Goal: Task Accomplishment & Management: Complete application form

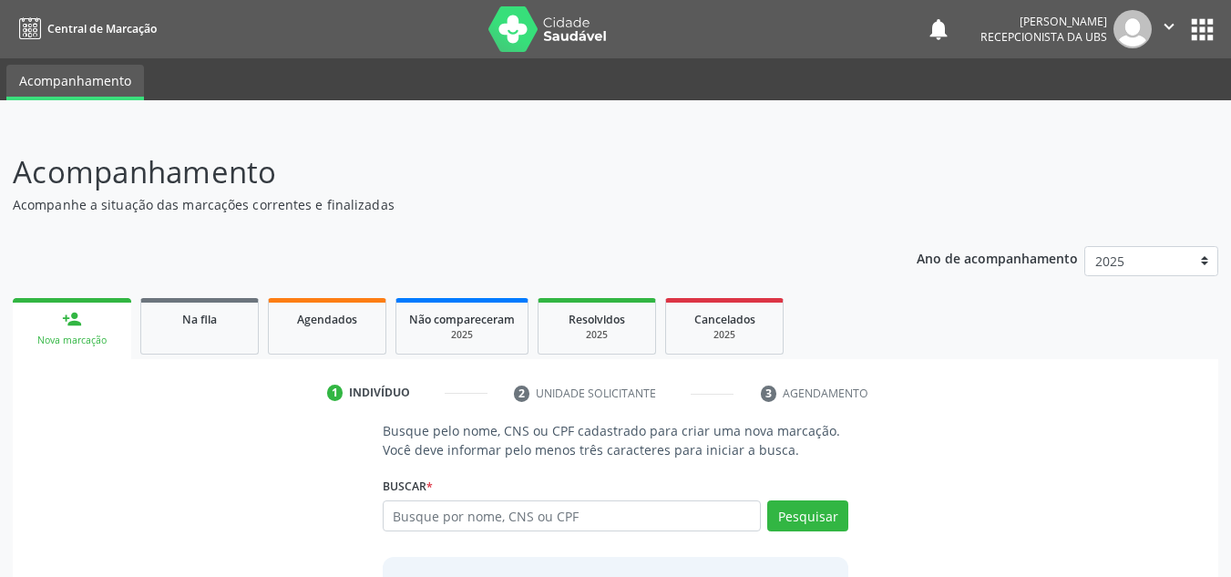
click at [543, 513] on input "text" at bounding box center [572, 515] width 379 height 31
type input "704604655084628"
click at [812, 514] on button "Pesquisar" at bounding box center [807, 515] width 81 height 31
type input "704604655084628"
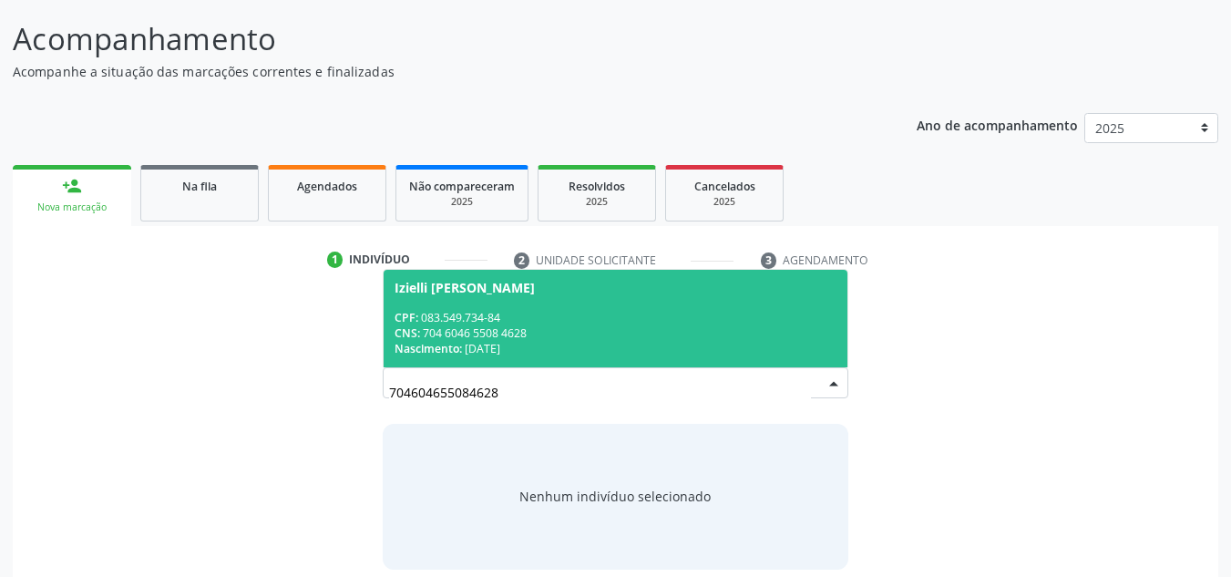
scroll to position [151, 0]
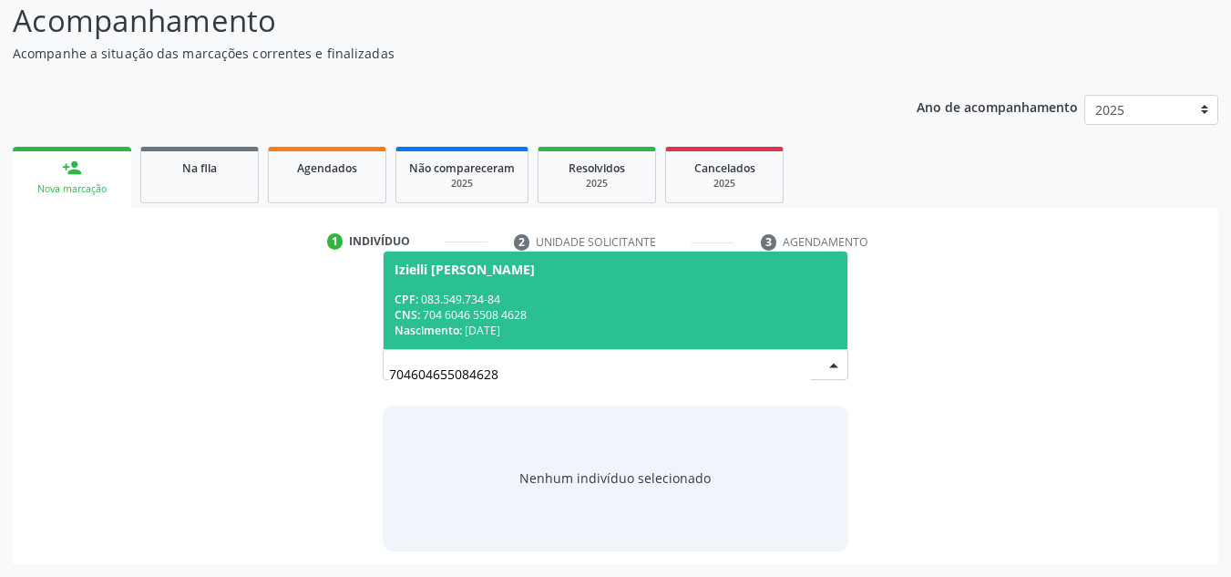
click at [468, 290] on span "Izielli Jeyne Laurindo Lemos CPF: 083.549.734-84 CNS: 704 6046 5508 4628 Nascim…" at bounding box center [616, 299] width 465 height 97
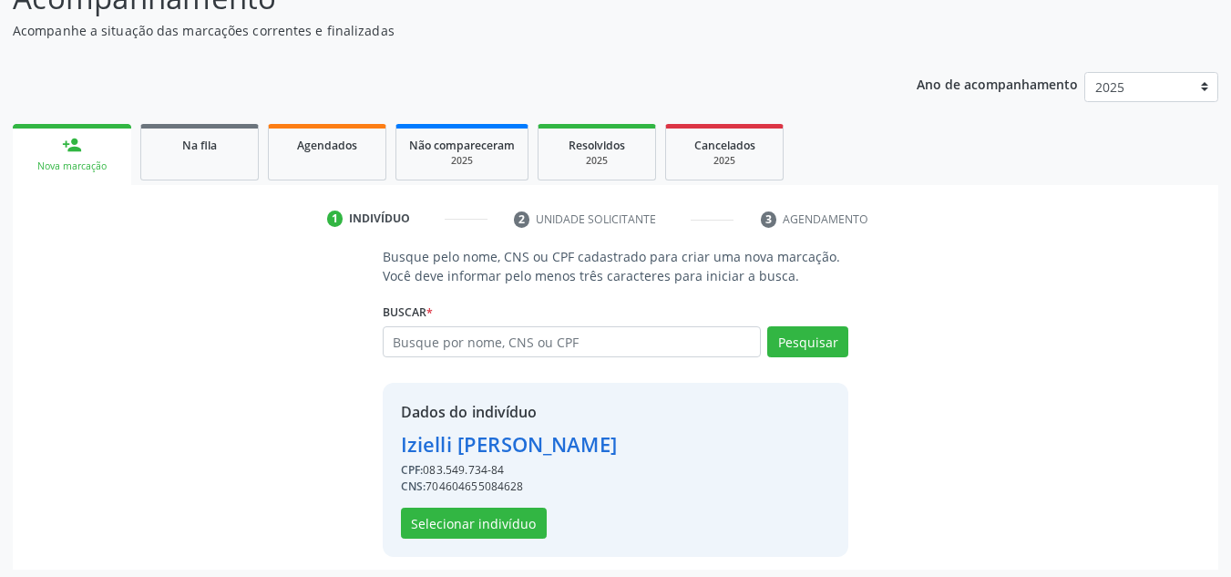
scroll to position [179, 0]
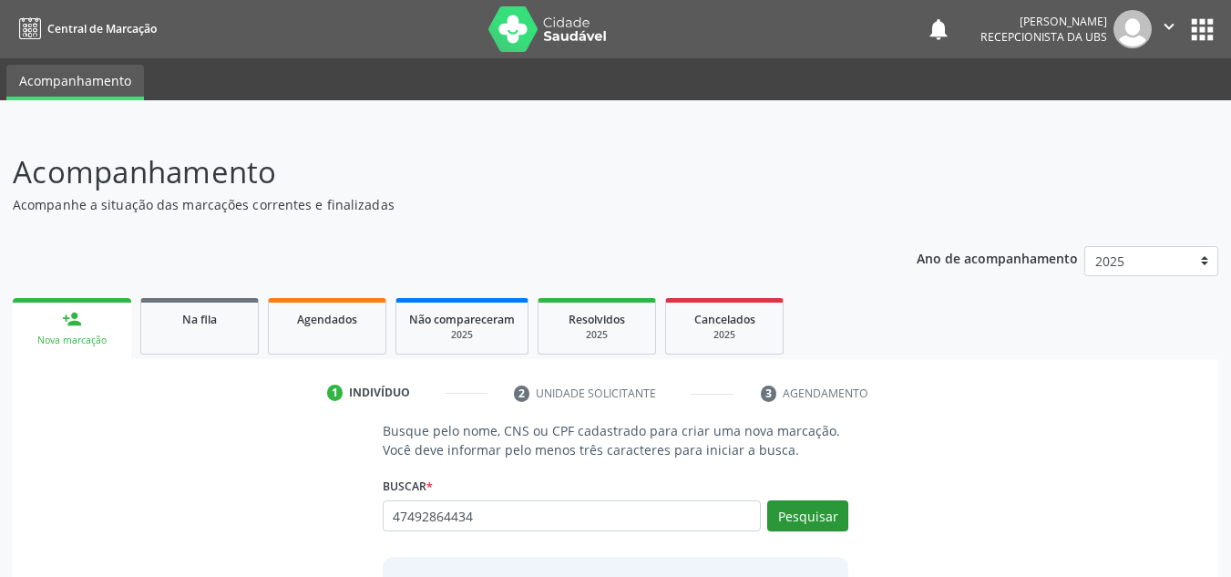
type input "47492864434"
click at [792, 509] on button "Pesquisar" at bounding box center [807, 515] width 81 height 31
type input "47492864434"
click at [293, 339] on link "Agendados" at bounding box center [327, 326] width 118 height 56
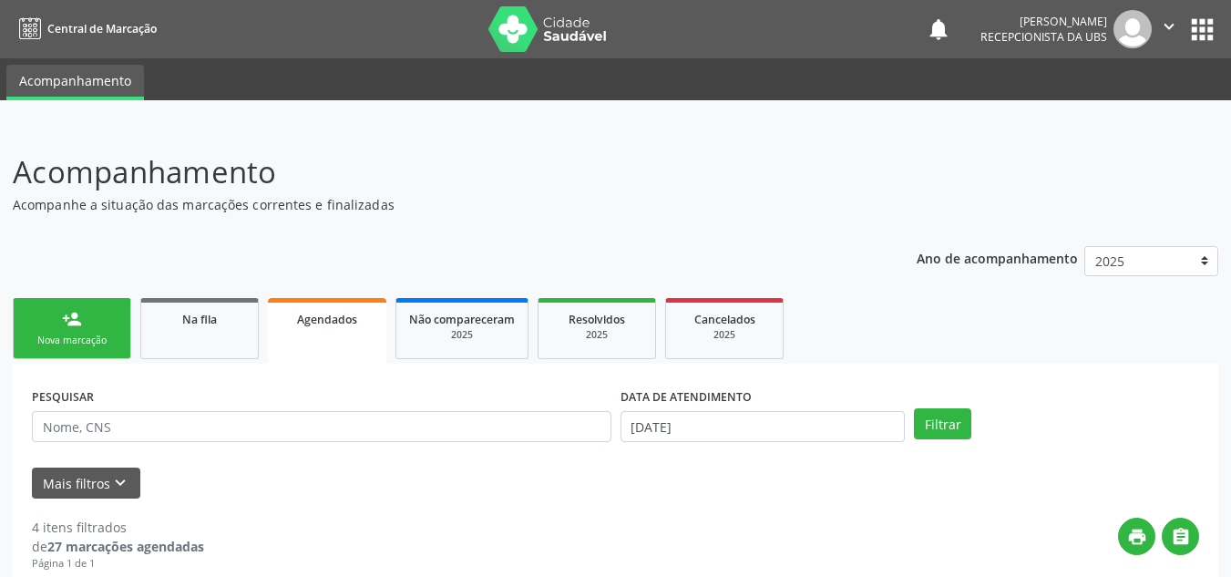
scroll to position [69, 0]
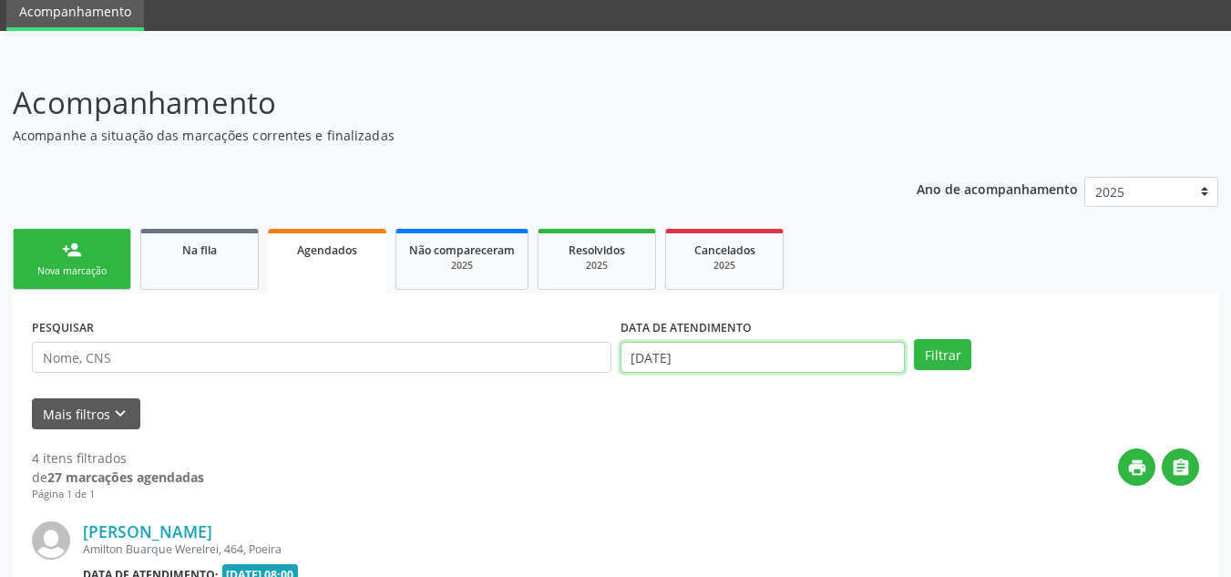
click at [749, 360] on input "1[DATE]" at bounding box center [763, 357] width 285 height 31
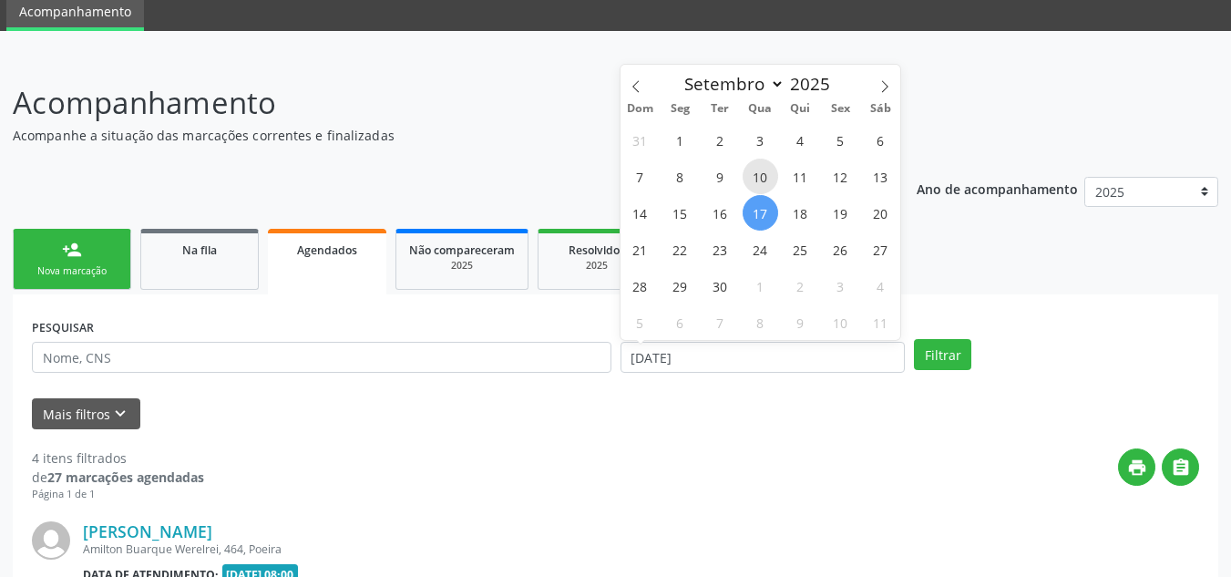
click at [757, 179] on span "10" at bounding box center [761, 177] width 36 height 36
type input "10/09/2025"
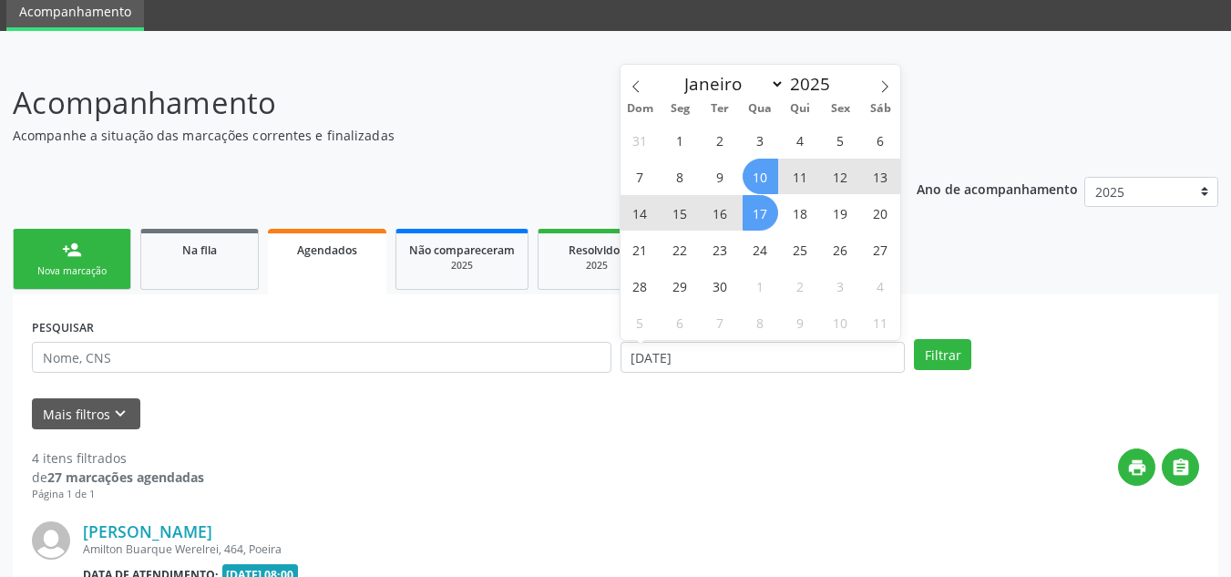
click at [767, 208] on span "17" at bounding box center [761, 213] width 36 height 36
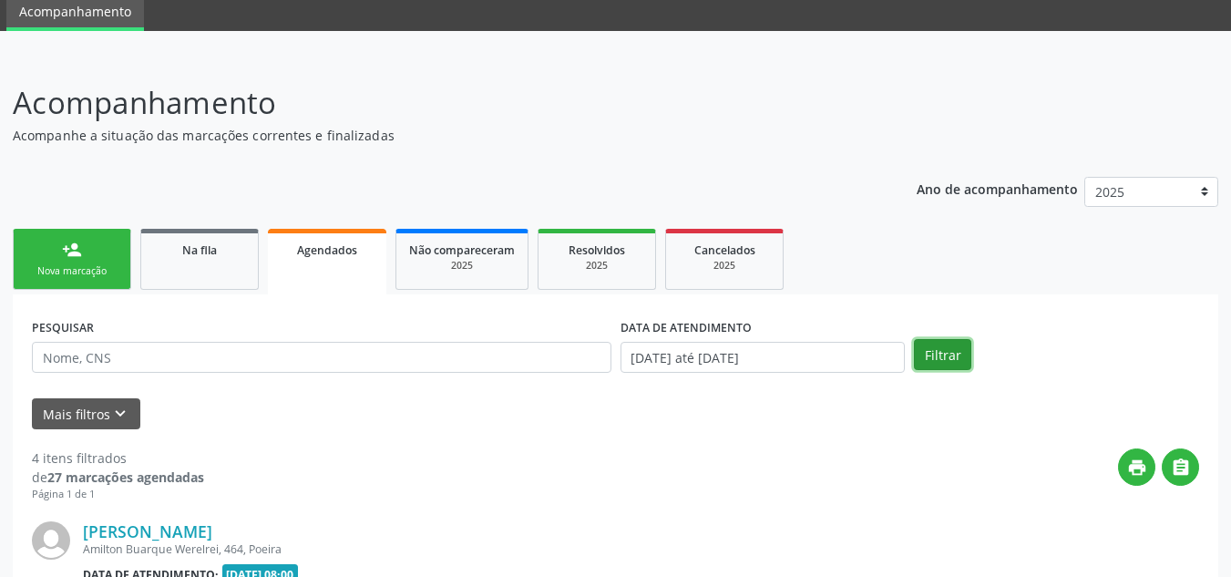
click at [950, 359] on button "Filtrar" at bounding box center [942, 354] width 57 height 31
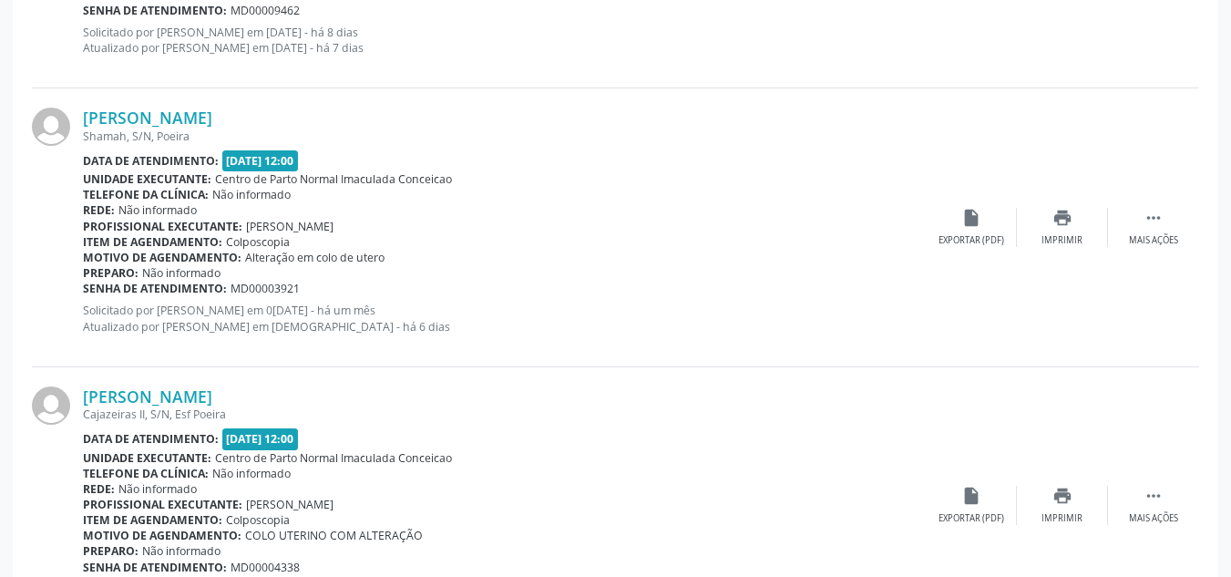
scroll to position [1345, 0]
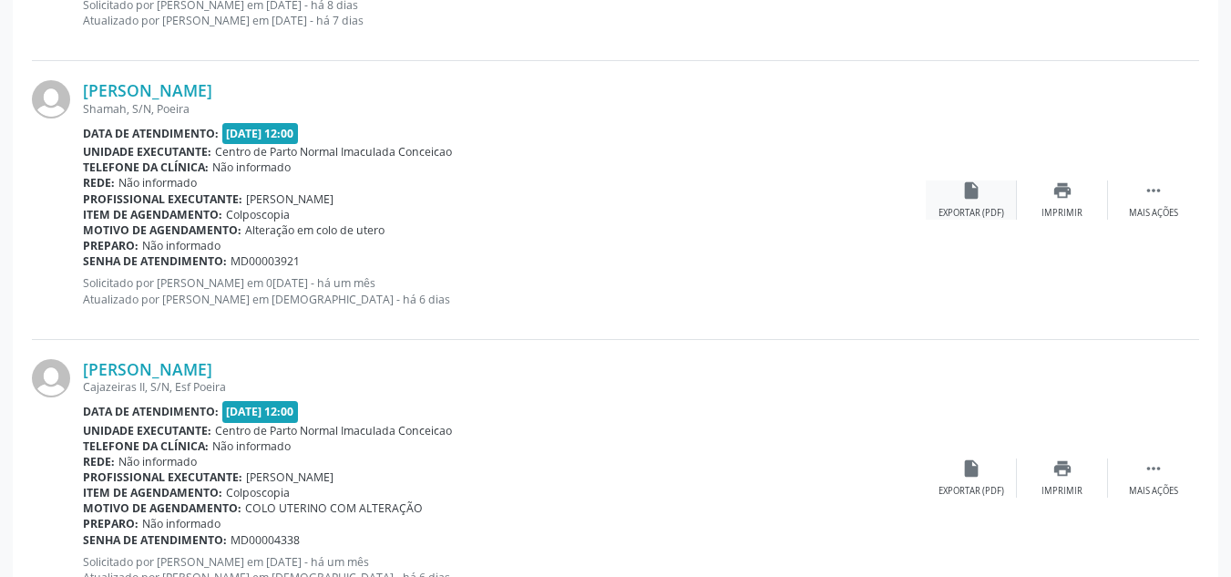
click at [956, 212] on div "Exportar (PDF)" at bounding box center [972, 213] width 66 height 13
click at [1148, 202] on div " Mais ações" at bounding box center [1153, 199] width 91 height 39
click at [787, 200] on div "insert_drive_file Exportar (PDF)" at bounding box center [789, 199] width 91 height 39
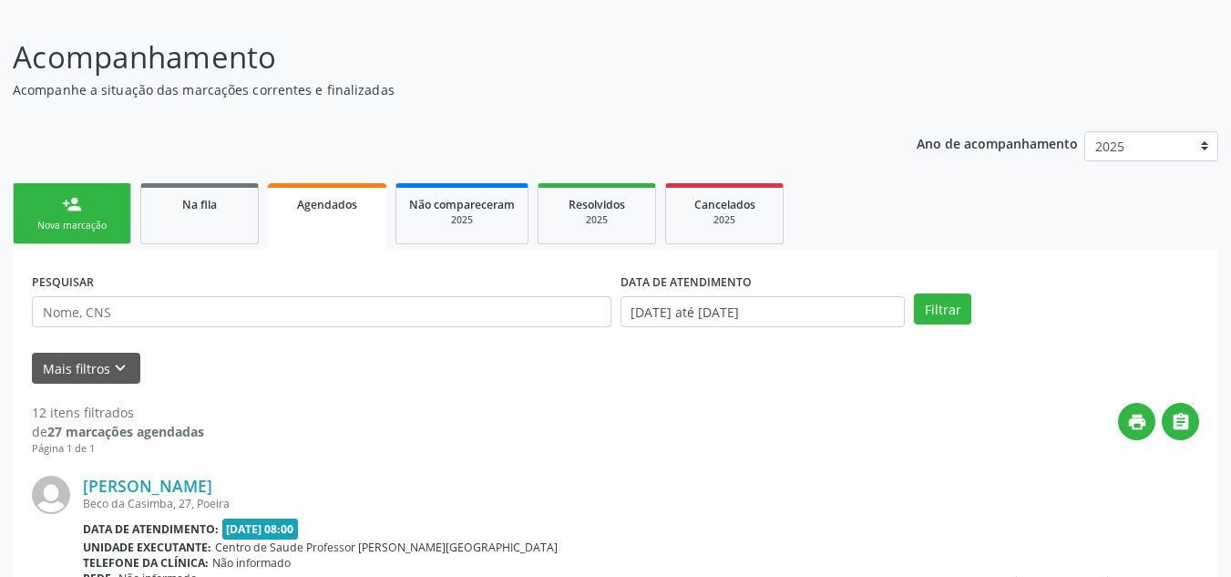
scroll to position [0, 0]
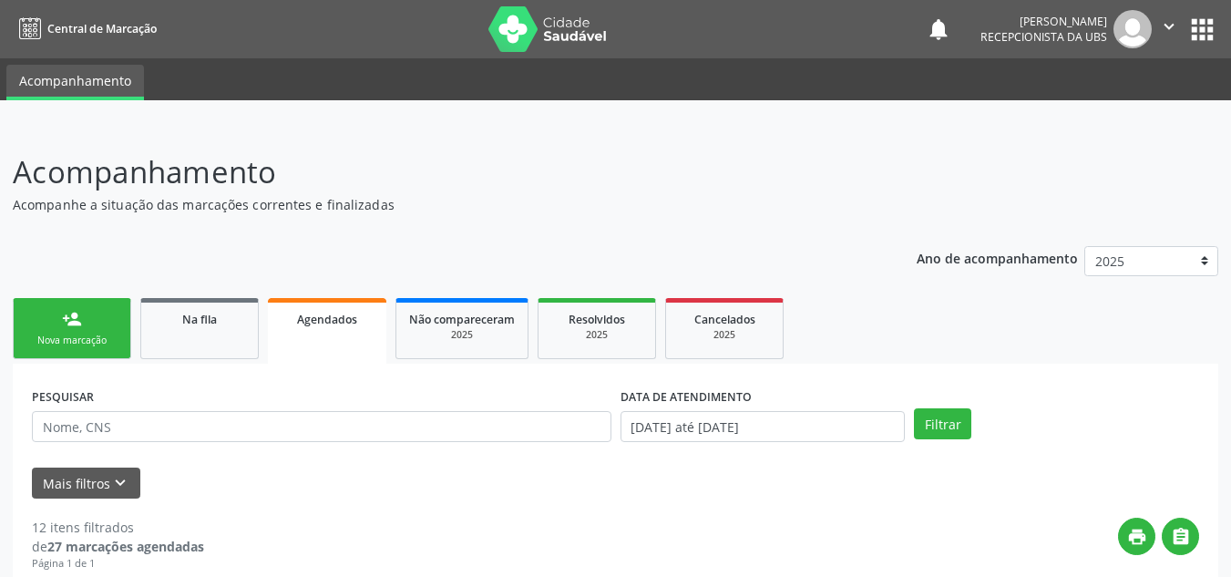
click at [92, 344] on div "Nova marcação" at bounding box center [71, 340] width 91 height 14
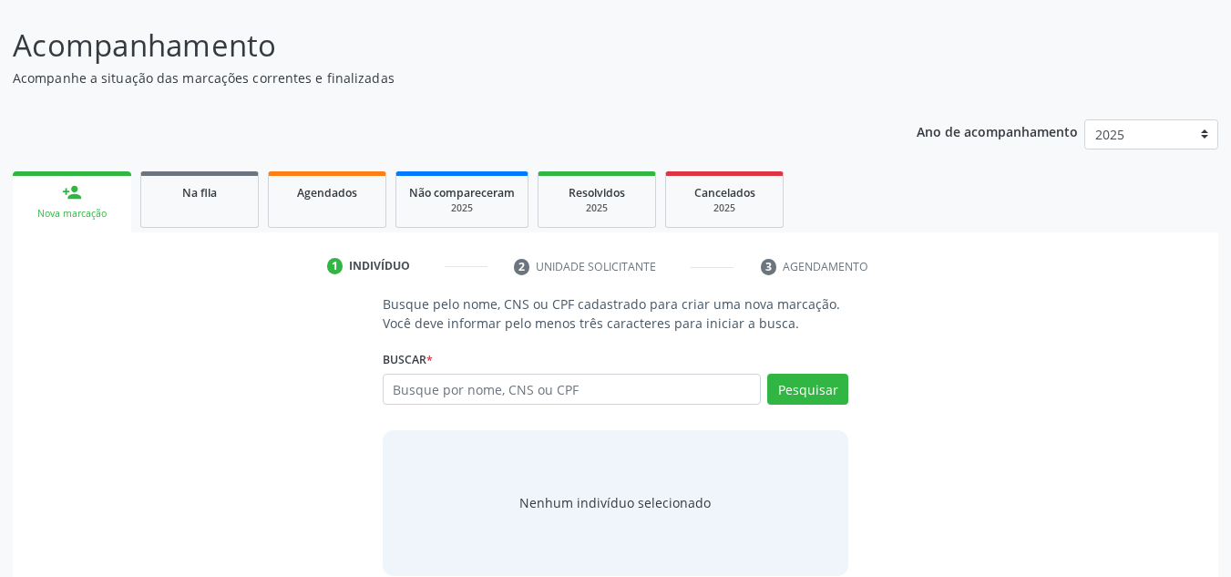
scroll to position [151, 0]
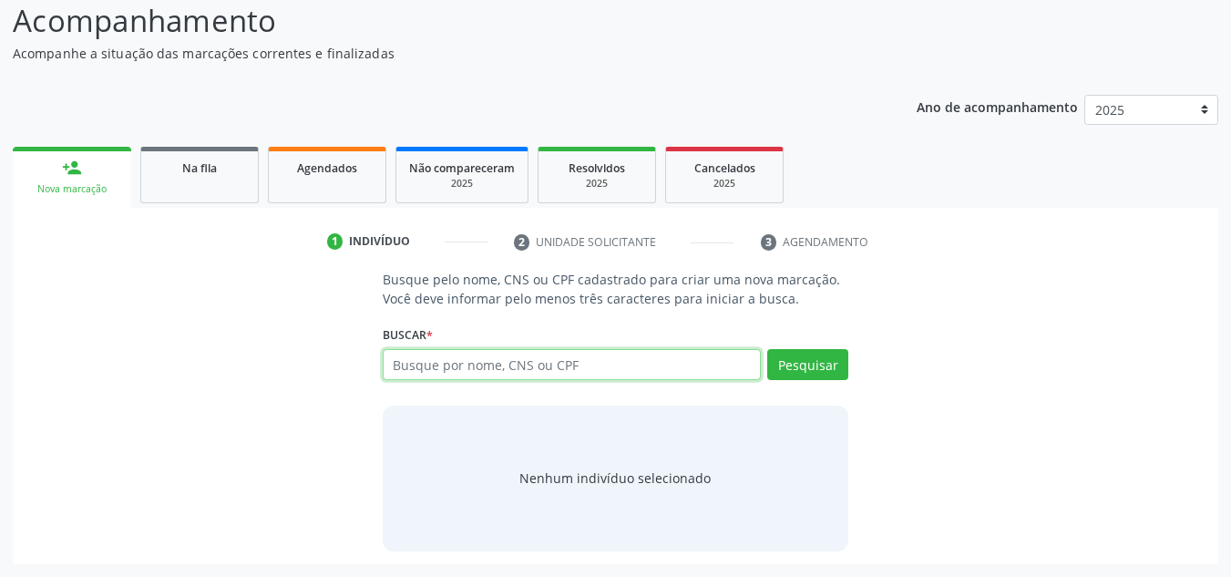
click at [448, 367] on input "text" at bounding box center [572, 364] width 379 height 31
type input "16465718430"
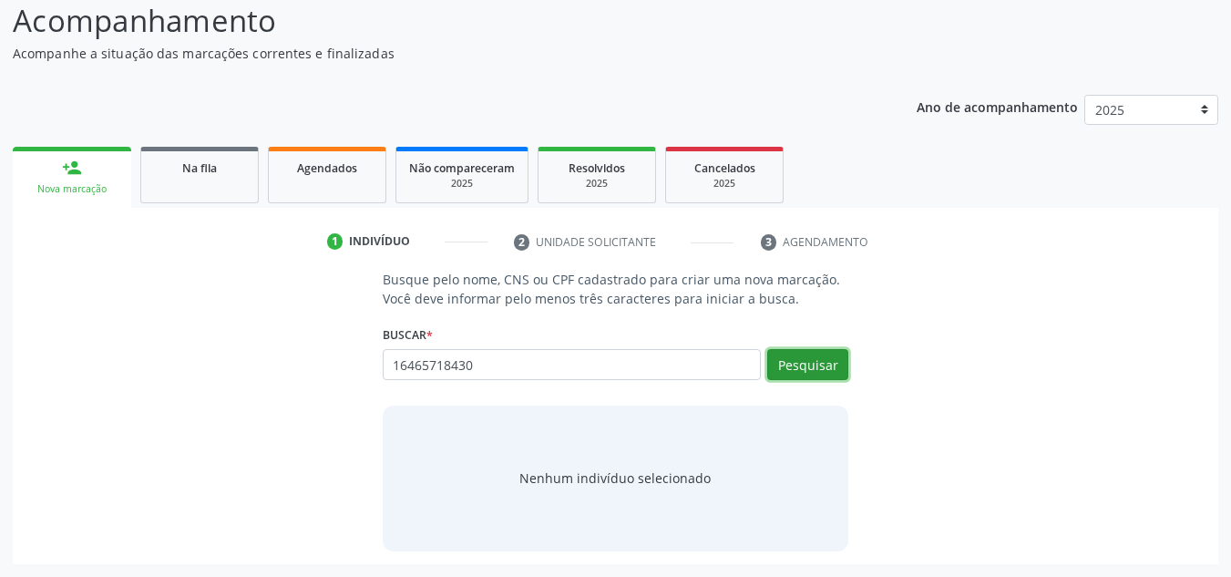
click at [812, 359] on button "Pesquisar" at bounding box center [807, 364] width 81 height 31
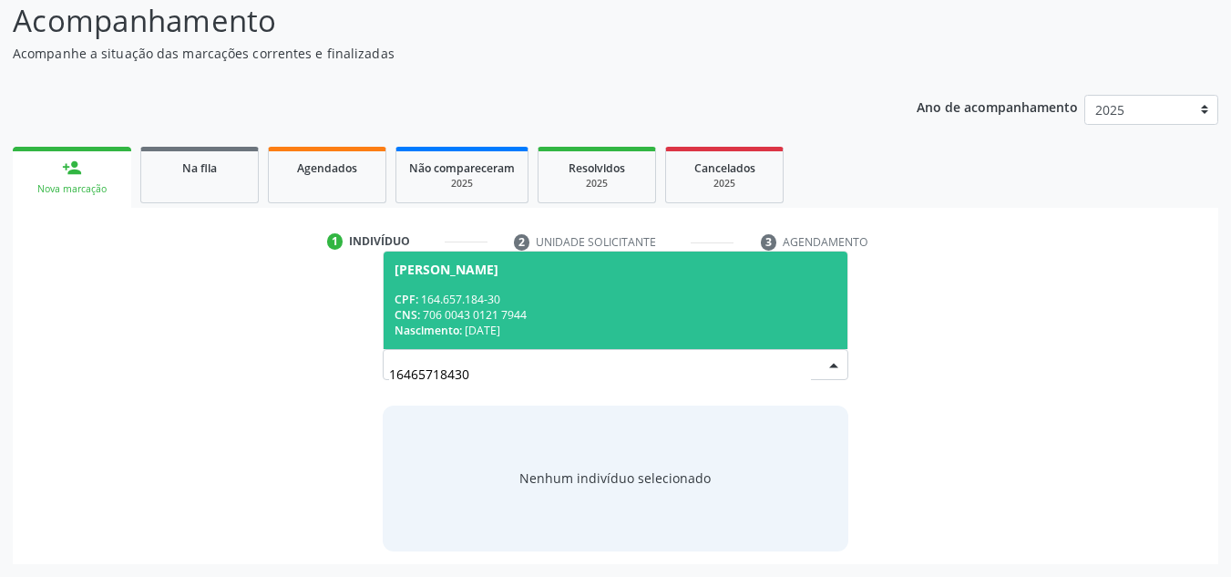
click at [607, 300] on div "CPF: 164.657.184-30" at bounding box center [616, 299] width 443 height 15
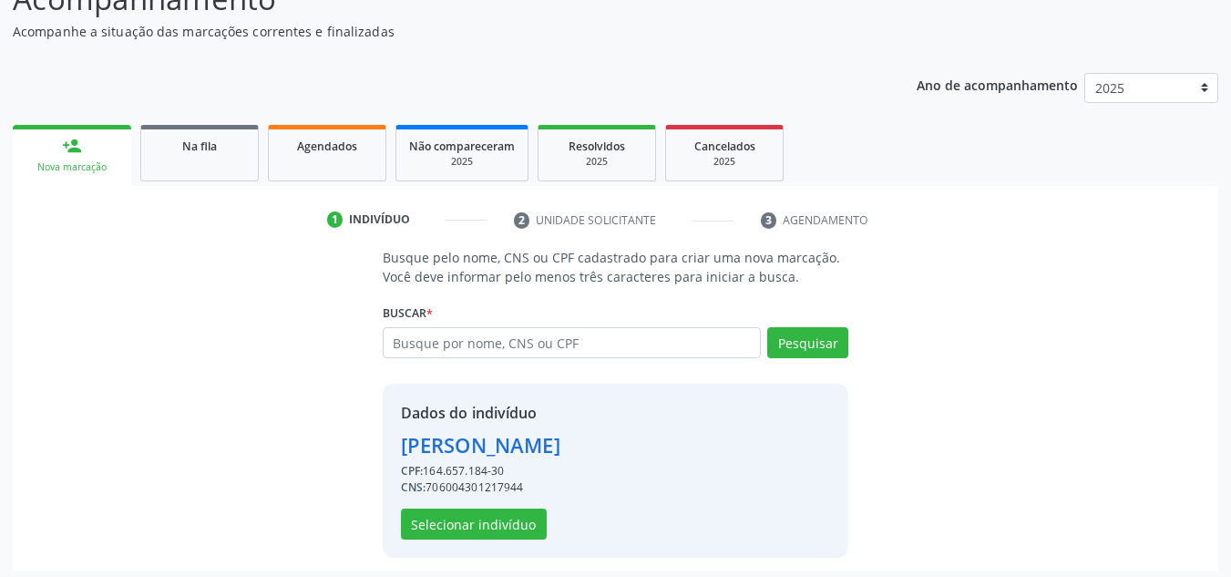
scroll to position [179, 0]
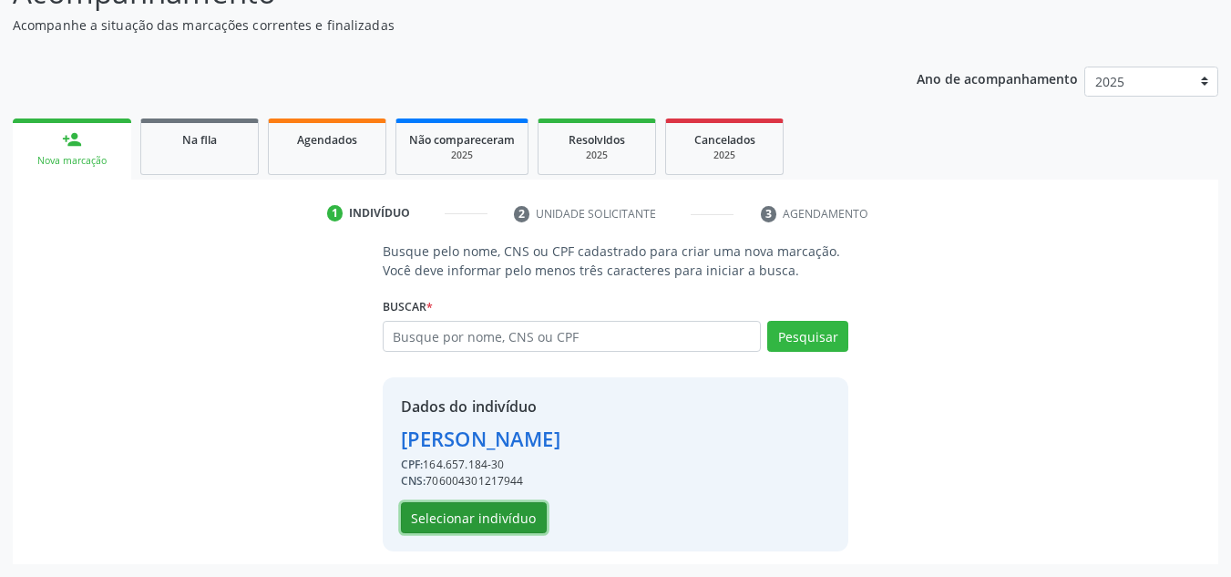
click at [510, 516] on button "Selecionar indivíduo" at bounding box center [474, 517] width 146 height 31
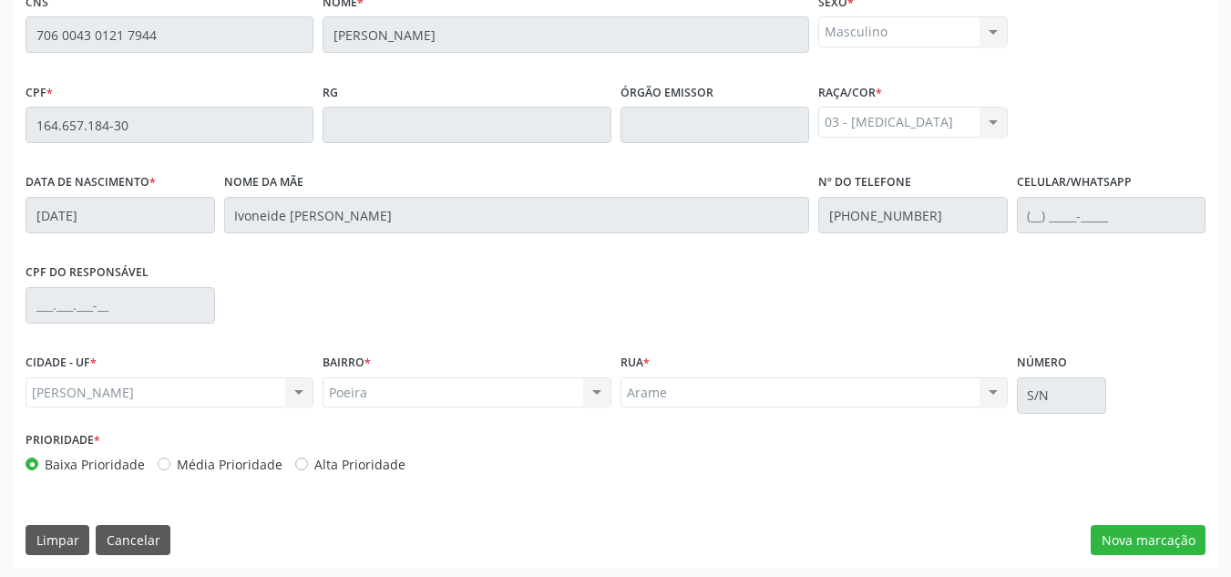
scroll to position [489, 0]
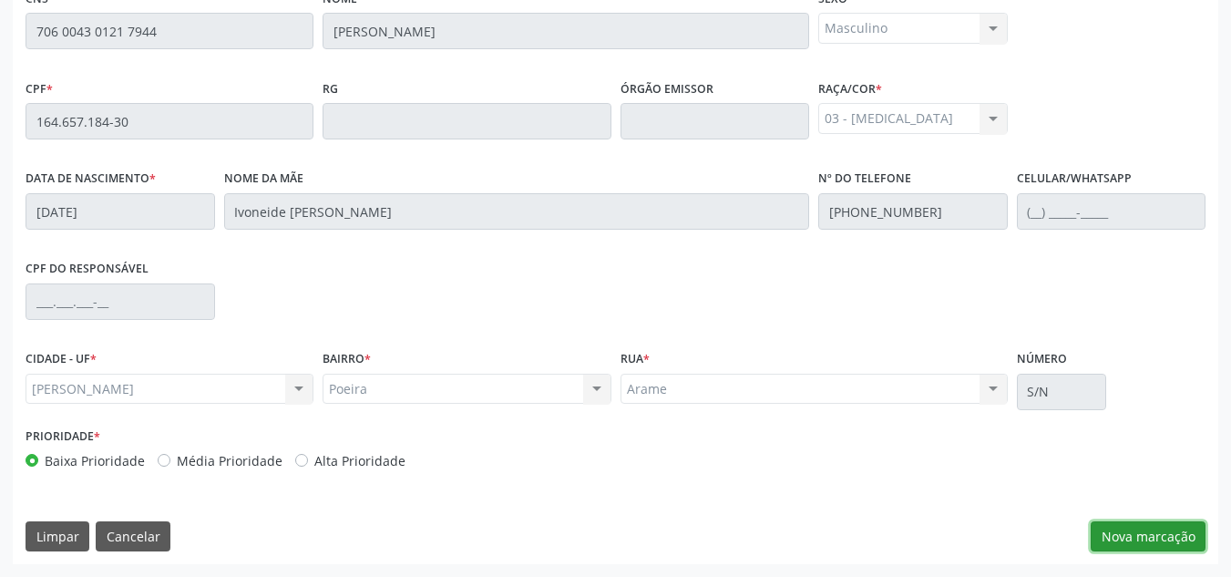
click at [1144, 536] on button "Nova marcação" at bounding box center [1148, 536] width 115 height 31
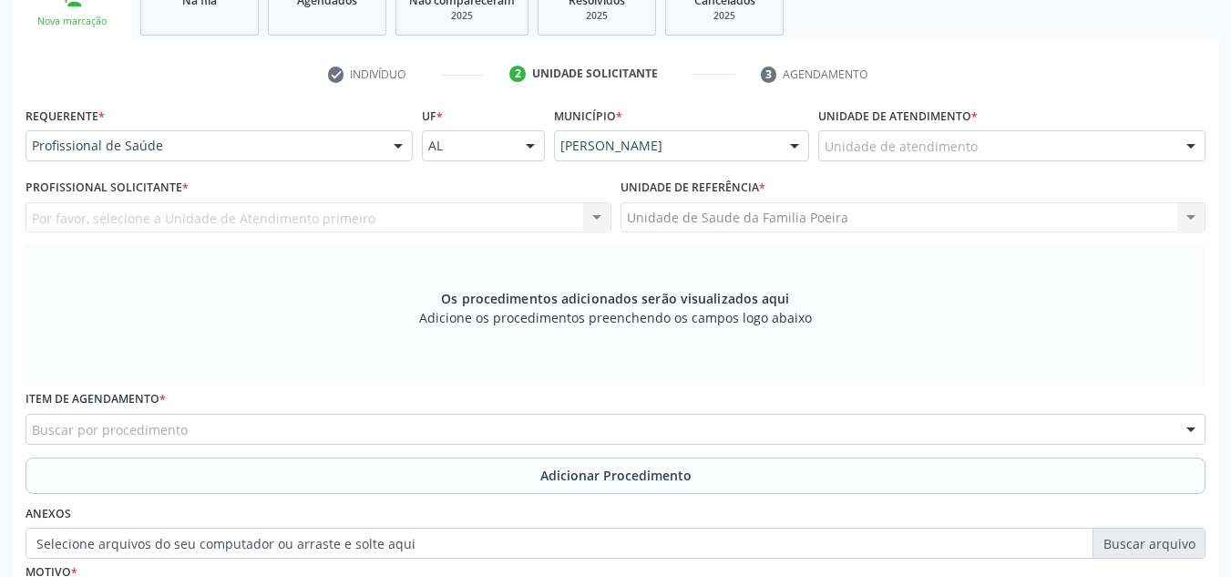
scroll to position [307, 0]
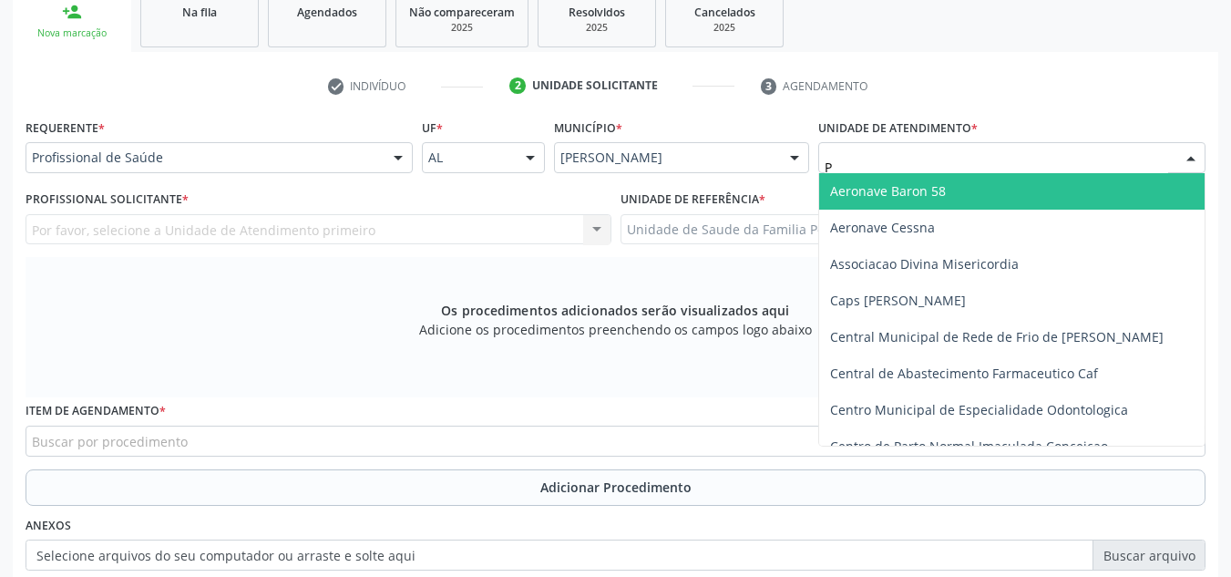
type input "PO"
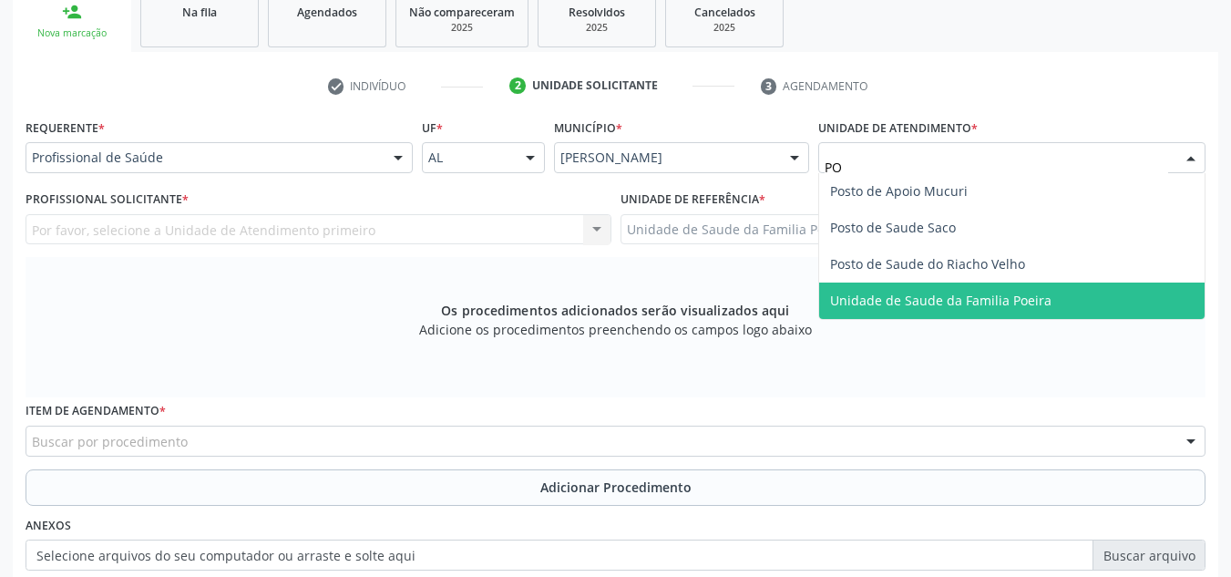
click at [945, 298] on span "Unidade de Saude da Familia Poeira" at bounding box center [940, 300] width 221 height 17
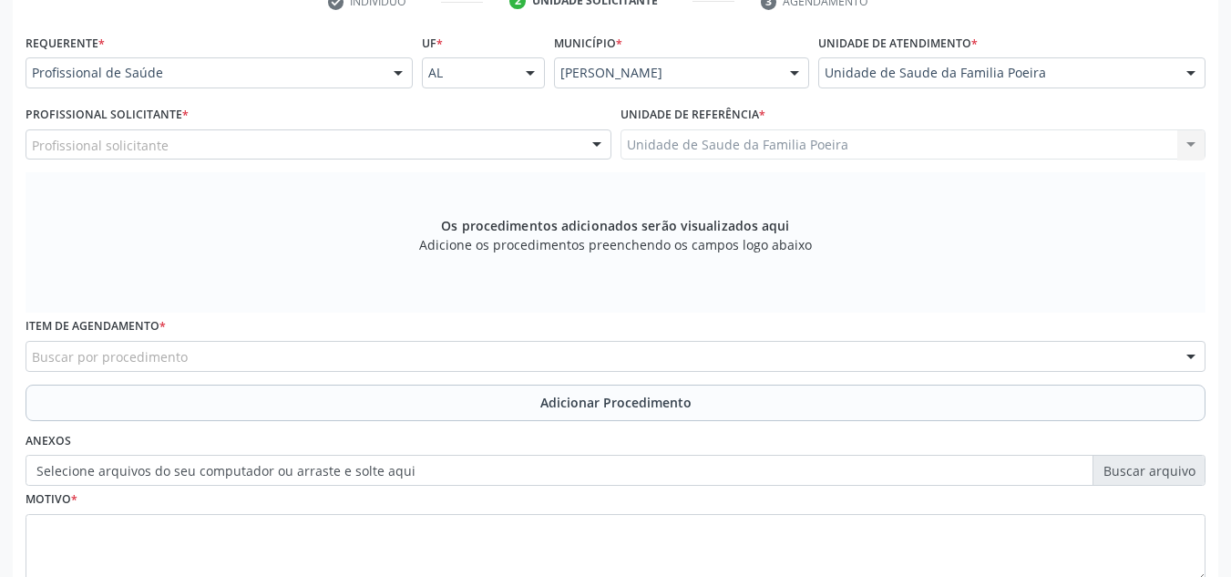
scroll to position [489, 0]
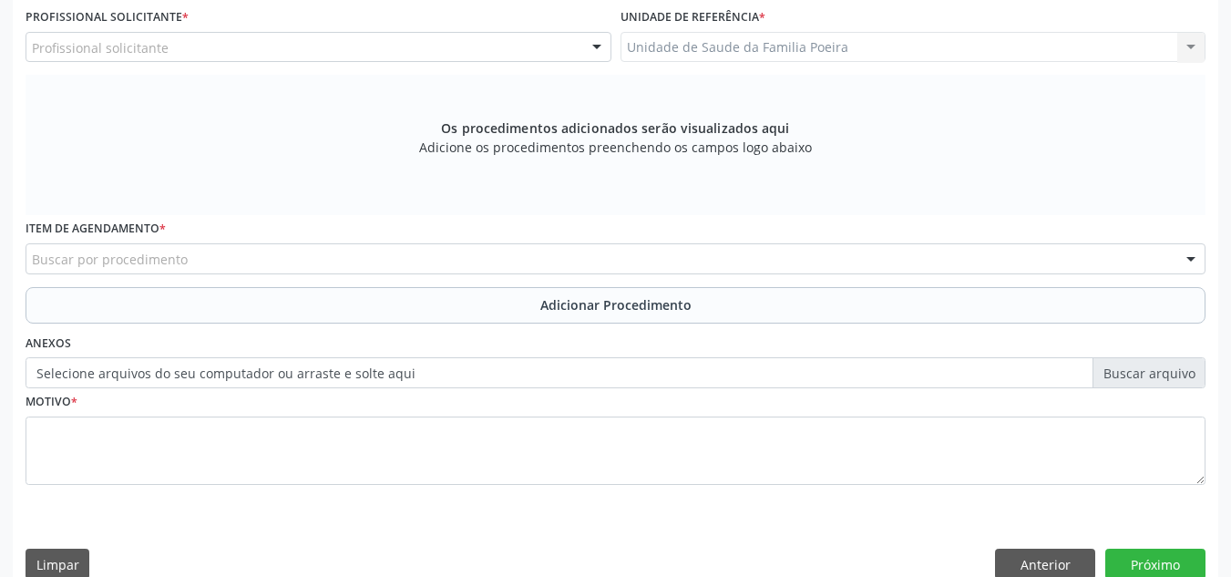
click at [350, 64] on div "Profissional Solicitante * Profissional solicitante Assistente Administrativo -…" at bounding box center [318, 39] width 595 height 71
click at [349, 62] on div "Profissional solicitante Assistente Administrativo - [PERSON_NAME] Cirurgião-De…" at bounding box center [319, 47] width 586 height 31
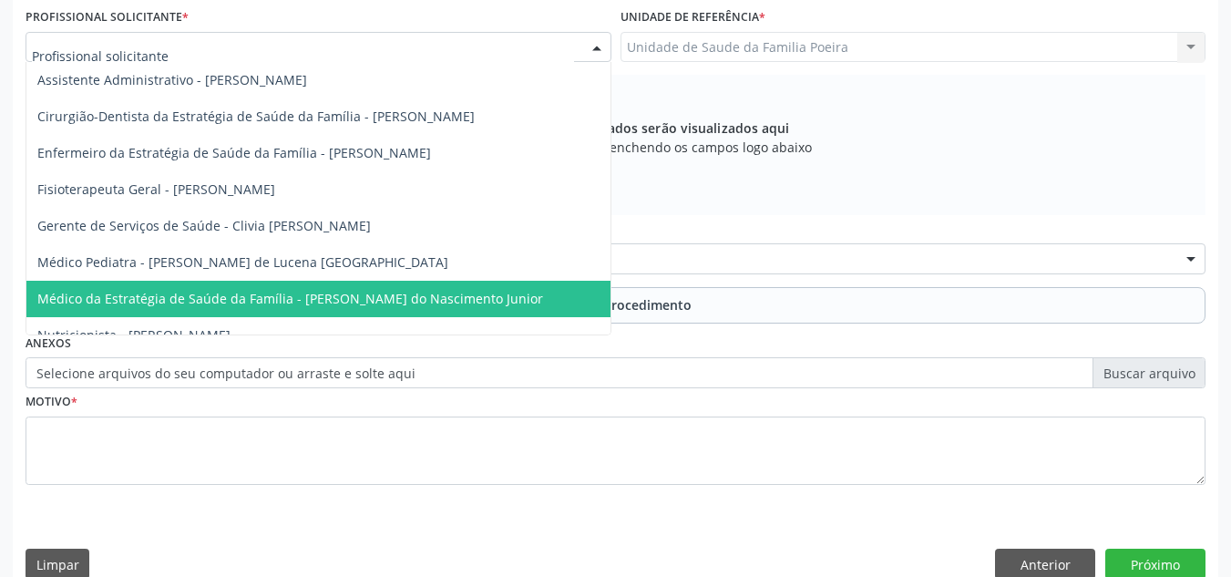
click at [336, 298] on span "Médico da Estratégia de Saúde da Família - [PERSON_NAME] do Nascimento Junior" at bounding box center [290, 298] width 506 height 17
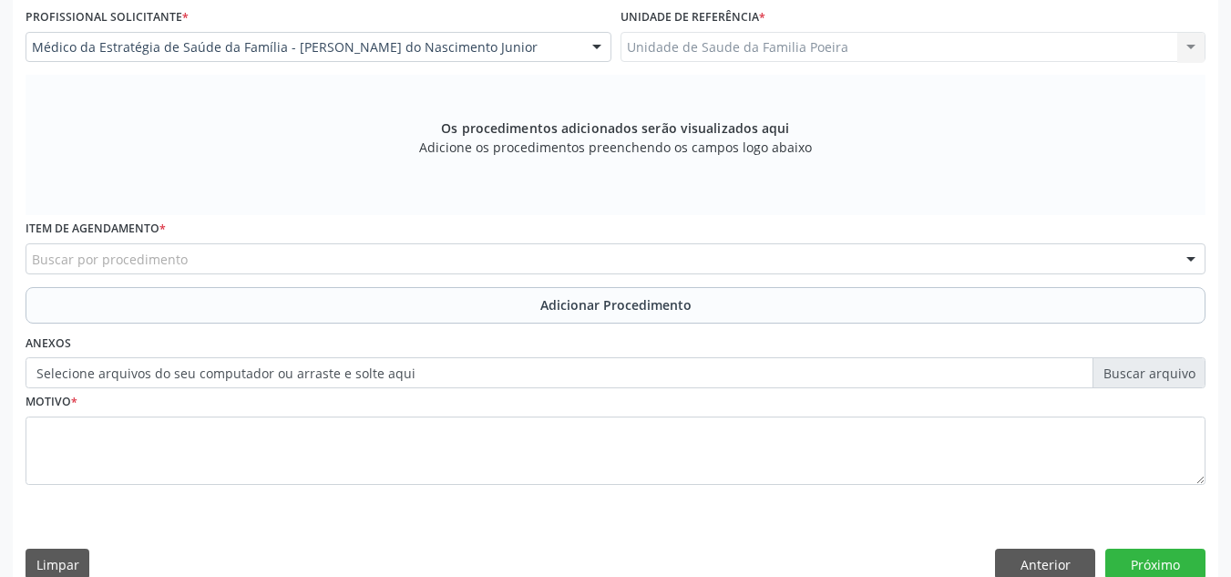
click at [319, 269] on div "Buscar por procedimento" at bounding box center [616, 258] width 1180 height 31
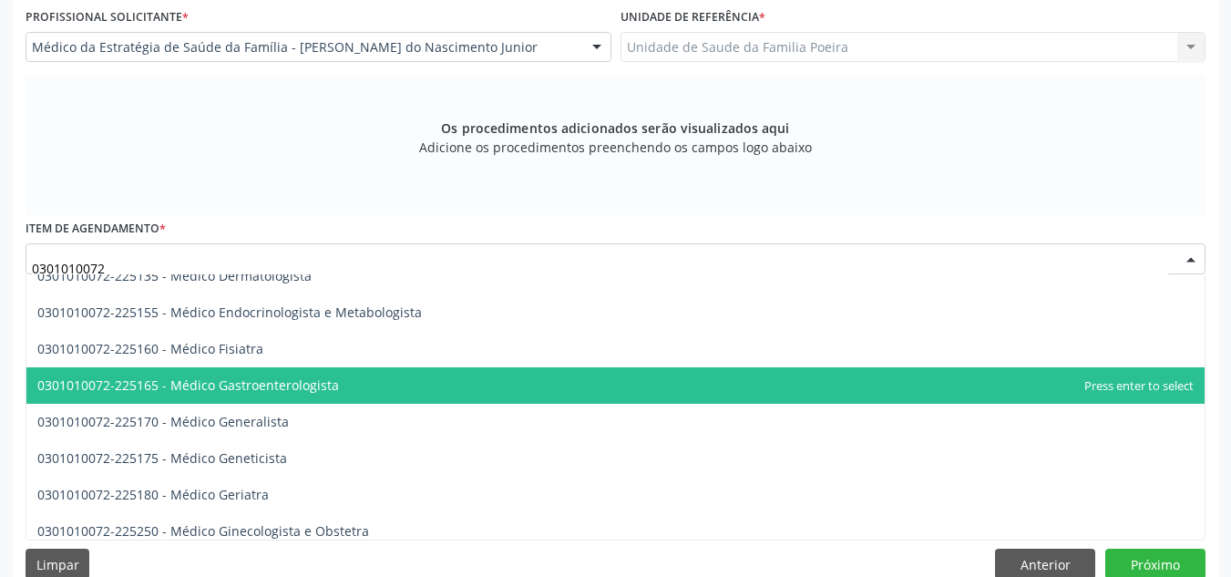
scroll to position [791, 0]
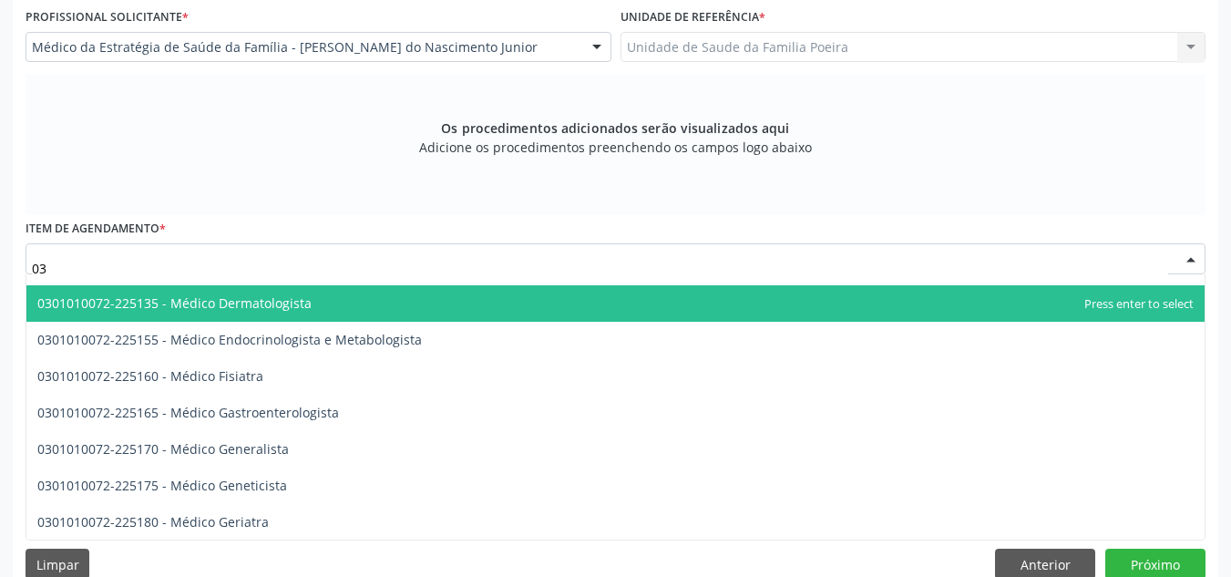
type input "0"
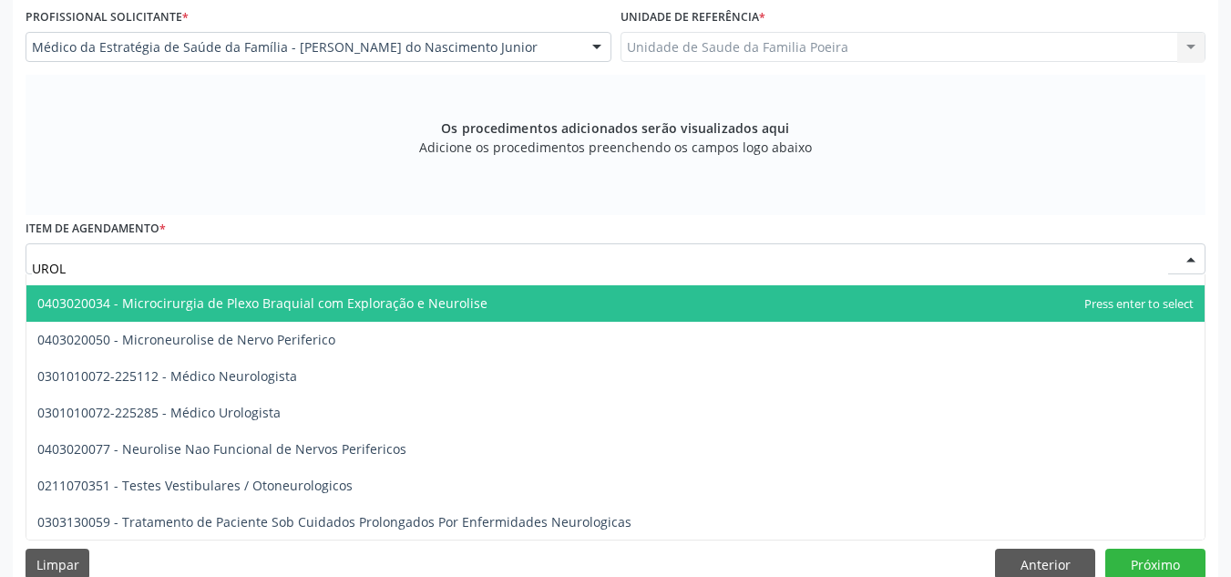
scroll to position [26, 0]
type input "UROLO"
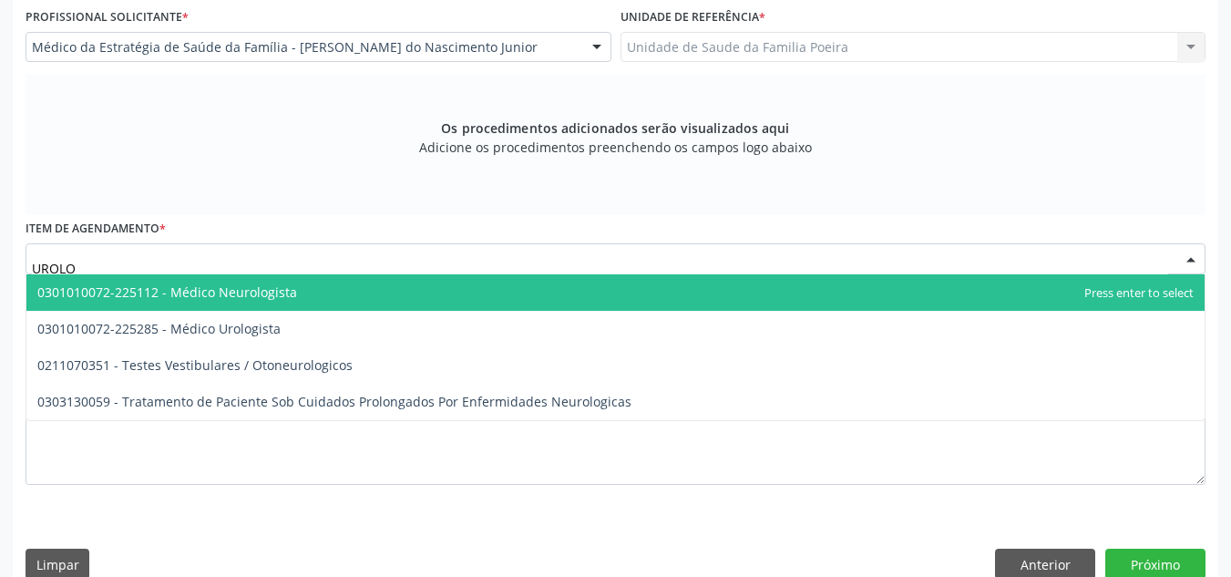
scroll to position [0, 0]
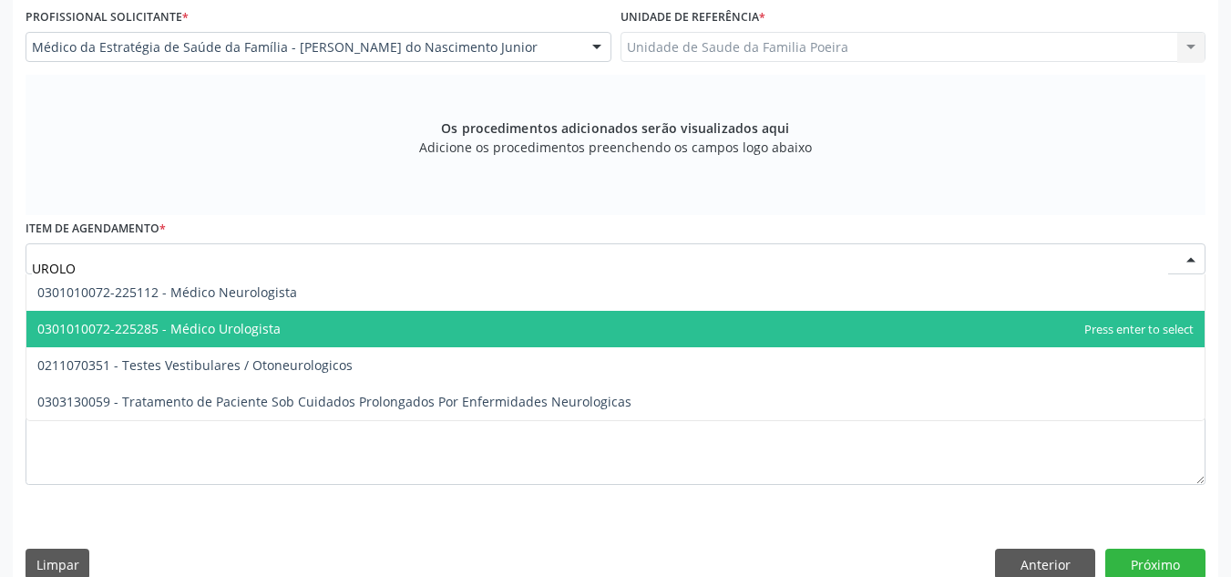
click at [332, 330] on span "0301010072-225285 - Médico Urologista" at bounding box center [615, 329] width 1178 height 36
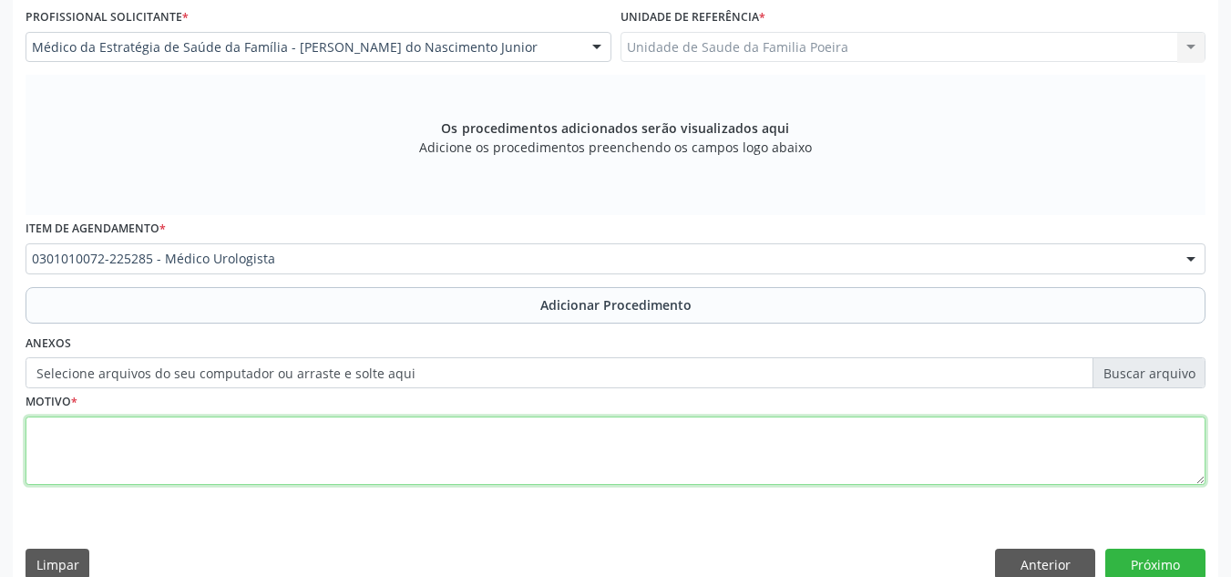
click at [305, 477] on textarea at bounding box center [616, 450] width 1180 height 69
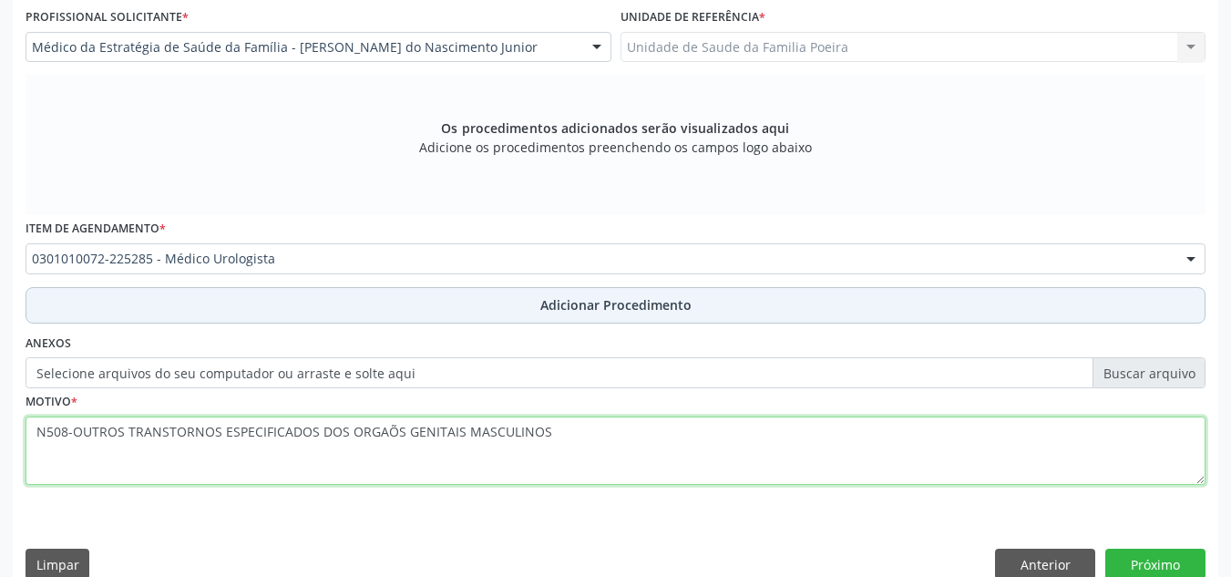
type textarea "N508-OUTROS TRANSTORNOS ESPECIFICADOS DOS ORGAÕS GENITAIS MASCULINOS"
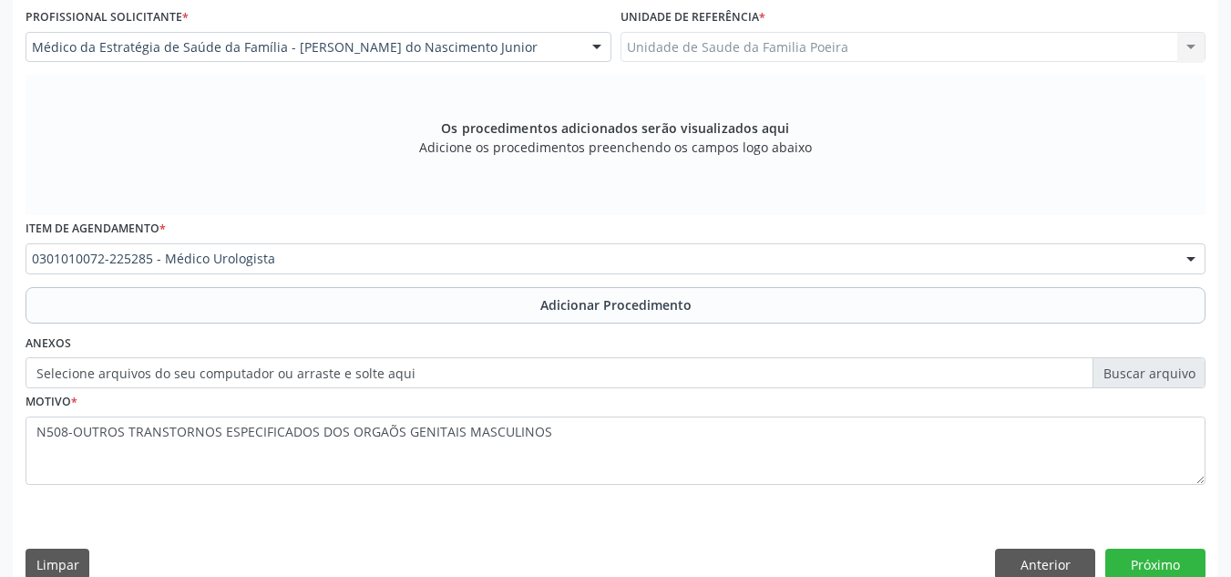
click at [640, 309] on span "Adicionar Procedimento" at bounding box center [615, 304] width 151 height 19
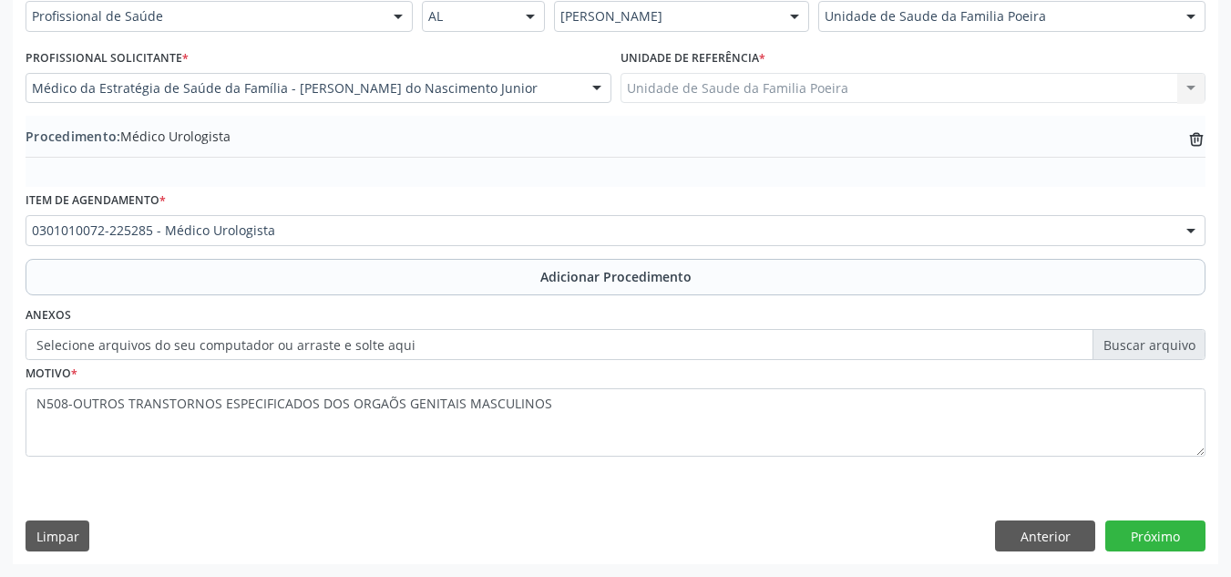
scroll to position [448, 0]
click at [1149, 535] on button "Próximo" at bounding box center [1155, 535] width 100 height 31
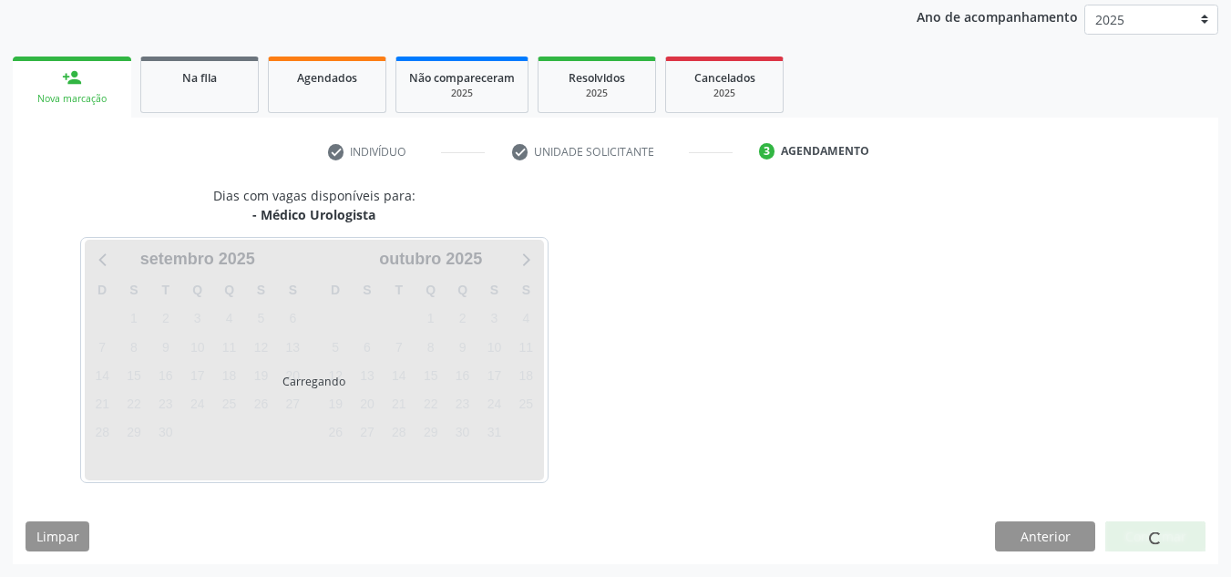
scroll to position [295, 0]
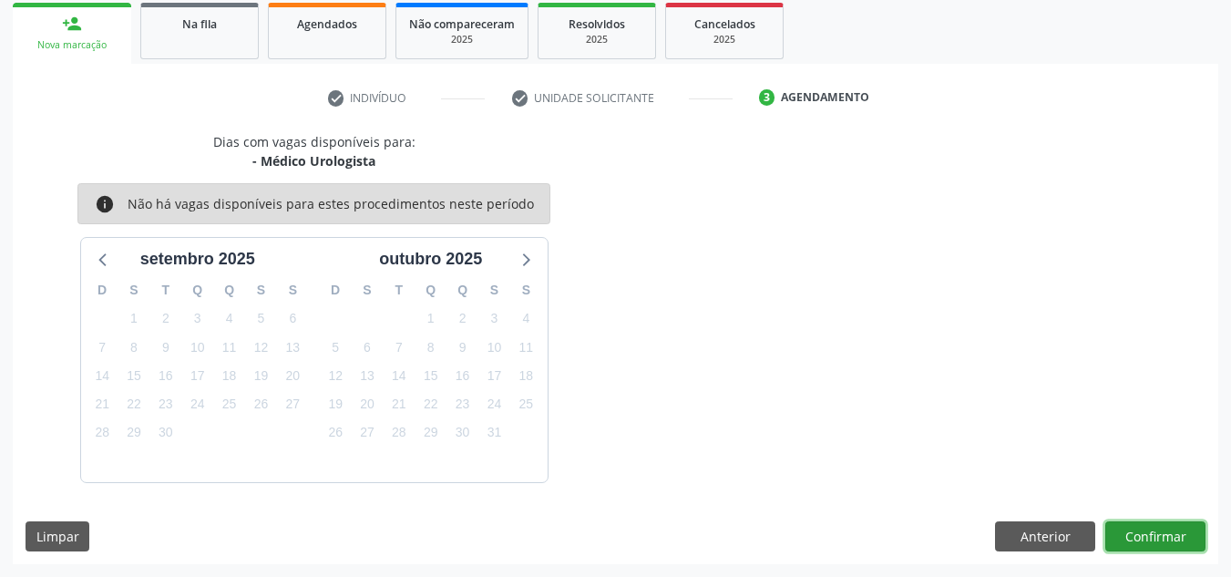
click at [1149, 535] on button "Confirmar" at bounding box center [1155, 536] width 100 height 31
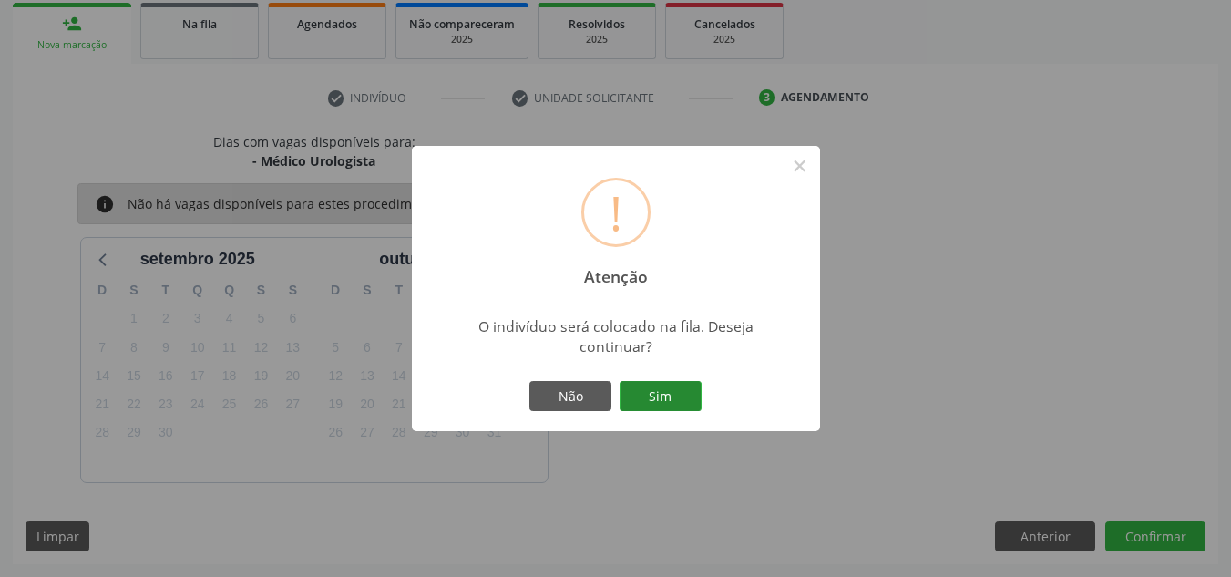
click at [644, 403] on button "Sim" at bounding box center [661, 396] width 82 height 31
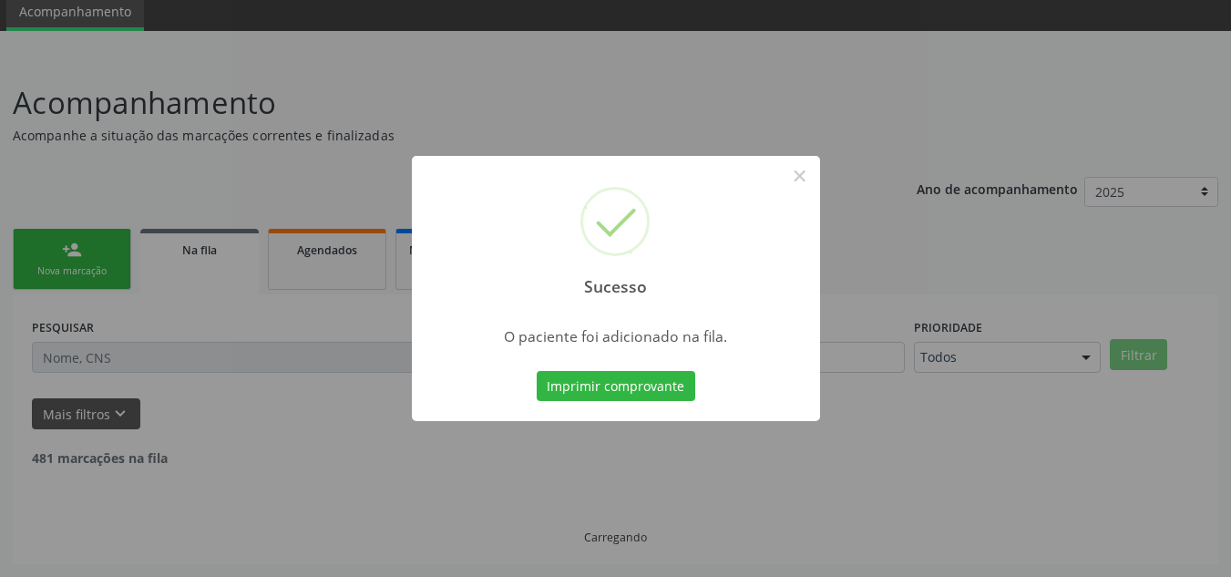
scroll to position [50, 0]
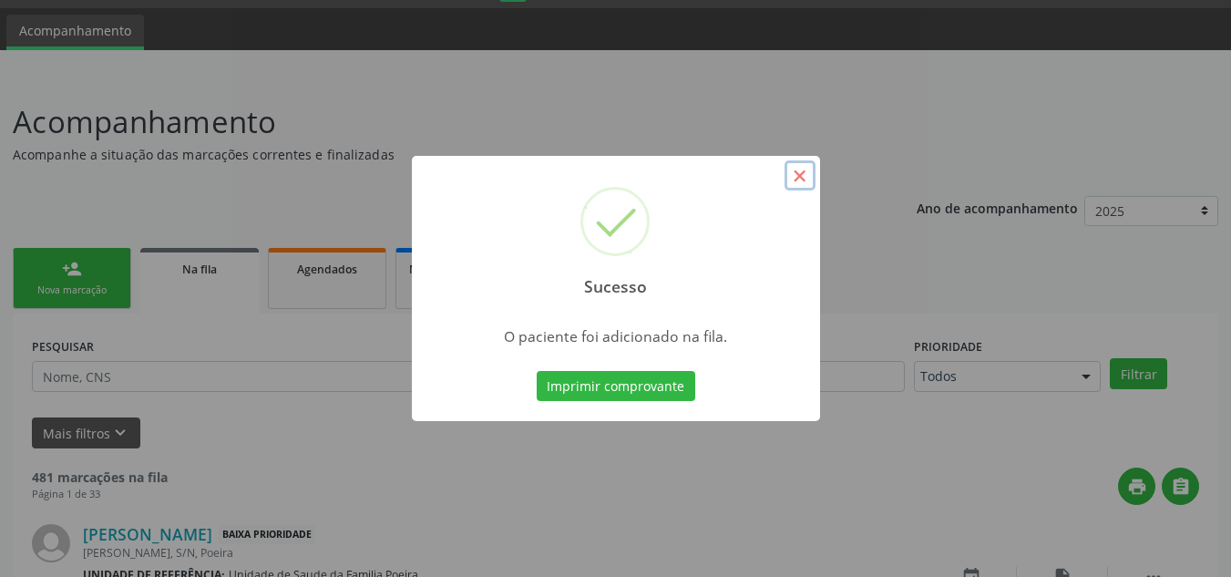
click at [791, 165] on button "×" at bounding box center [800, 175] width 31 height 31
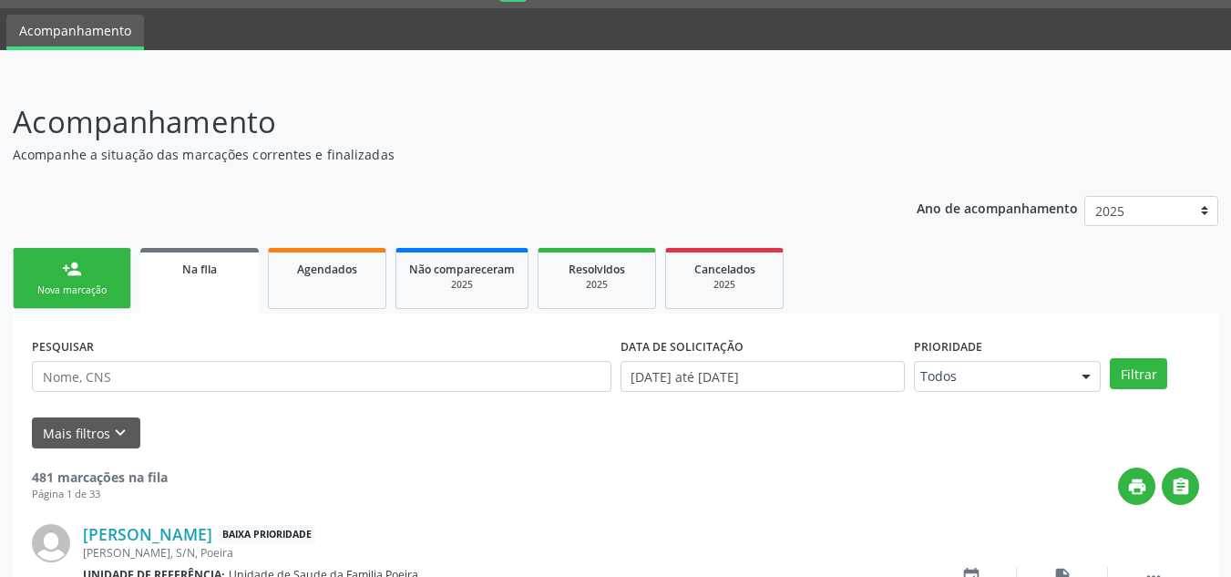
click at [34, 292] on div "Nova marcação" at bounding box center [71, 290] width 91 height 14
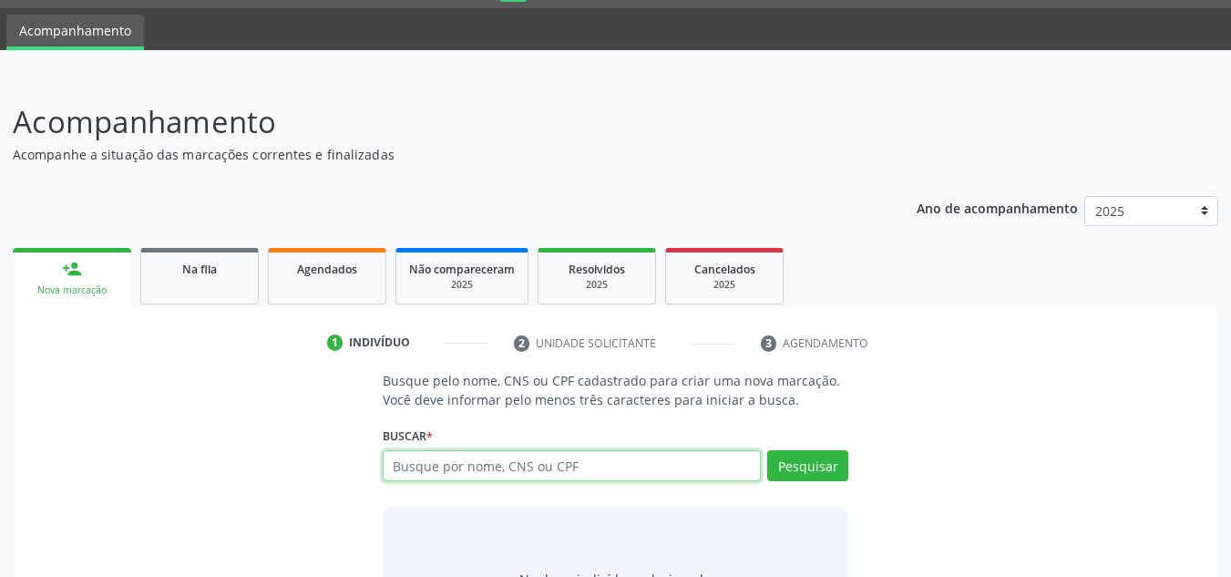
click at [542, 476] on input "text" at bounding box center [572, 465] width 379 height 31
type input "70510034151840"
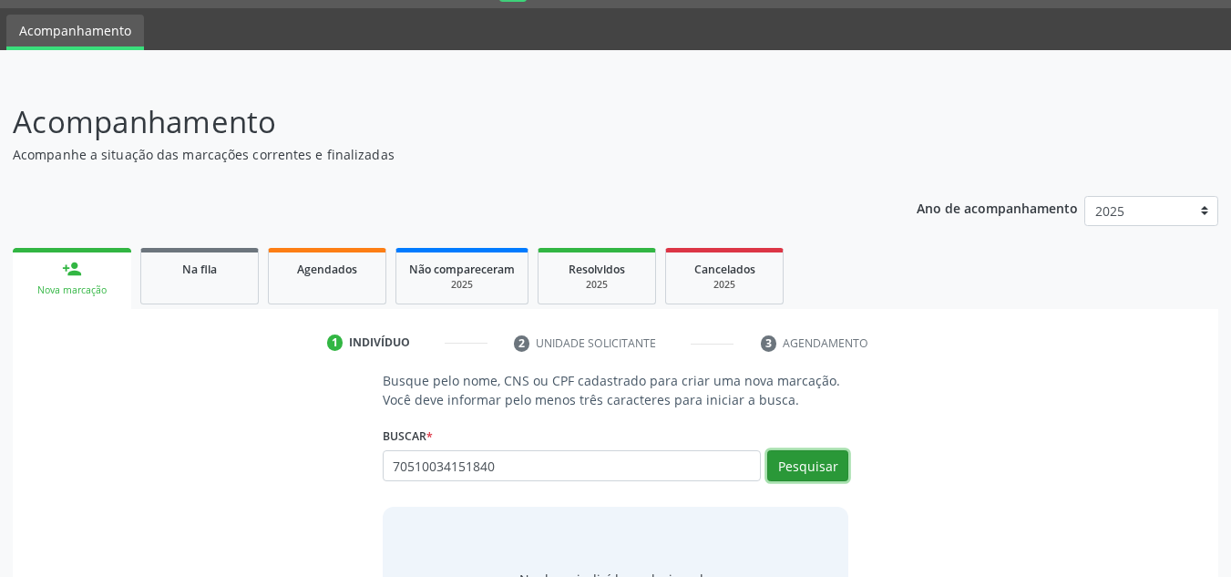
click at [842, 463] on button "Pesquisar" at bounding box center [807, 465] width 81 height 31
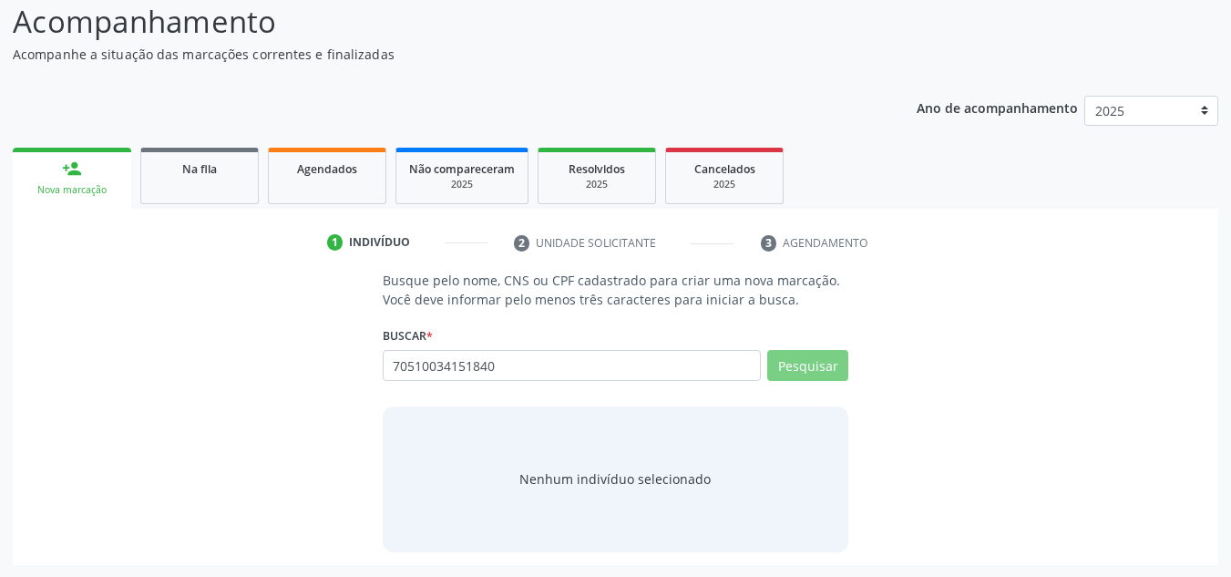
scroll to position [151, 0]
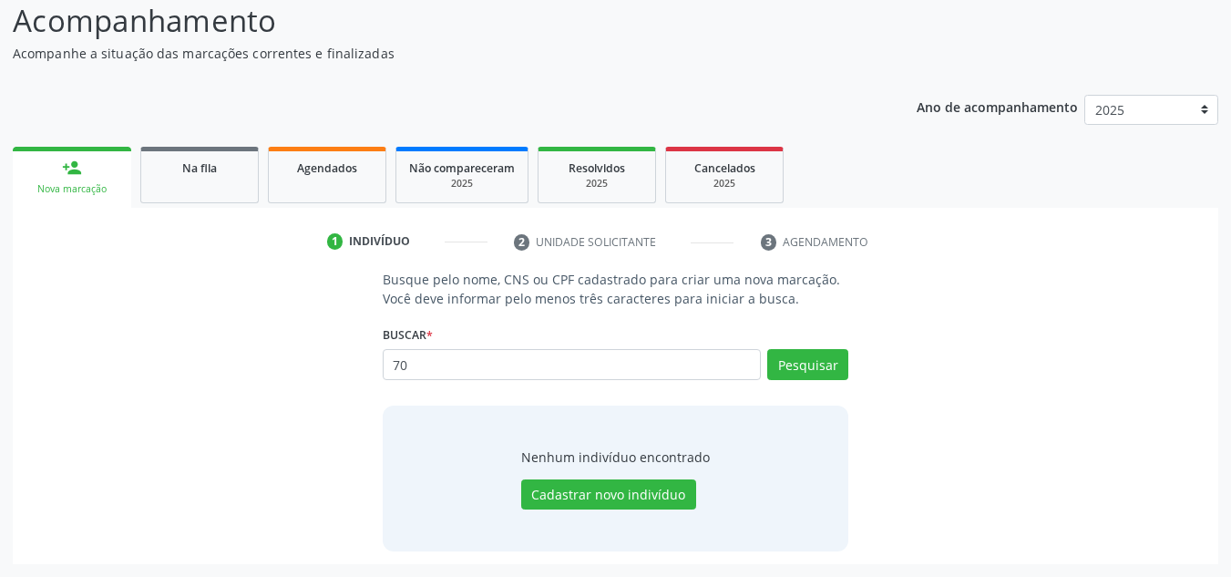
type input "7"
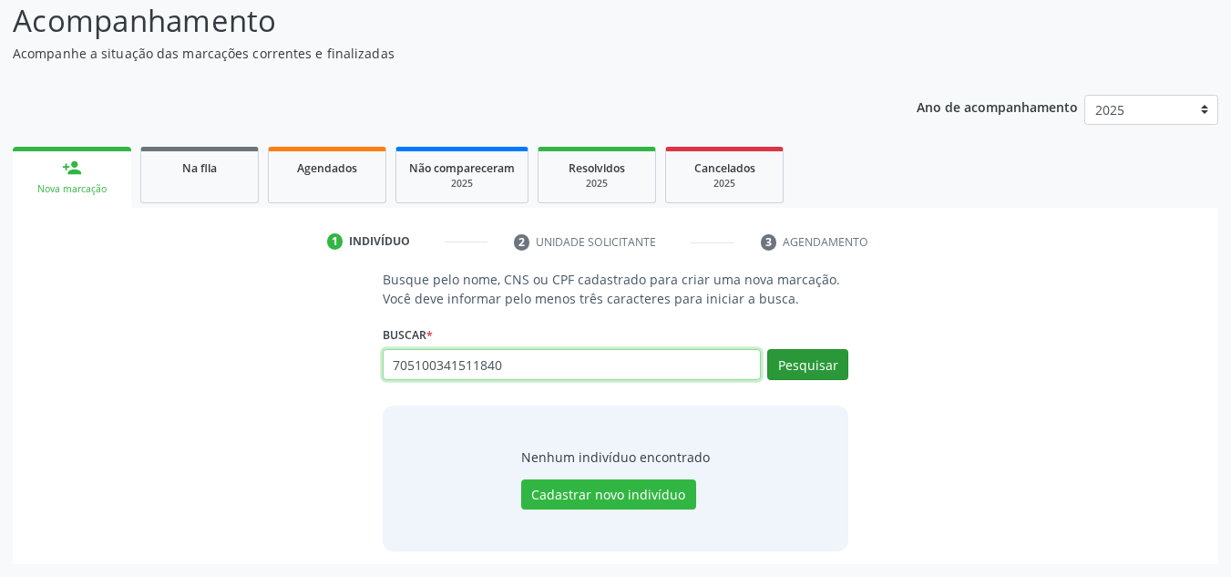
type input "705100341511840"
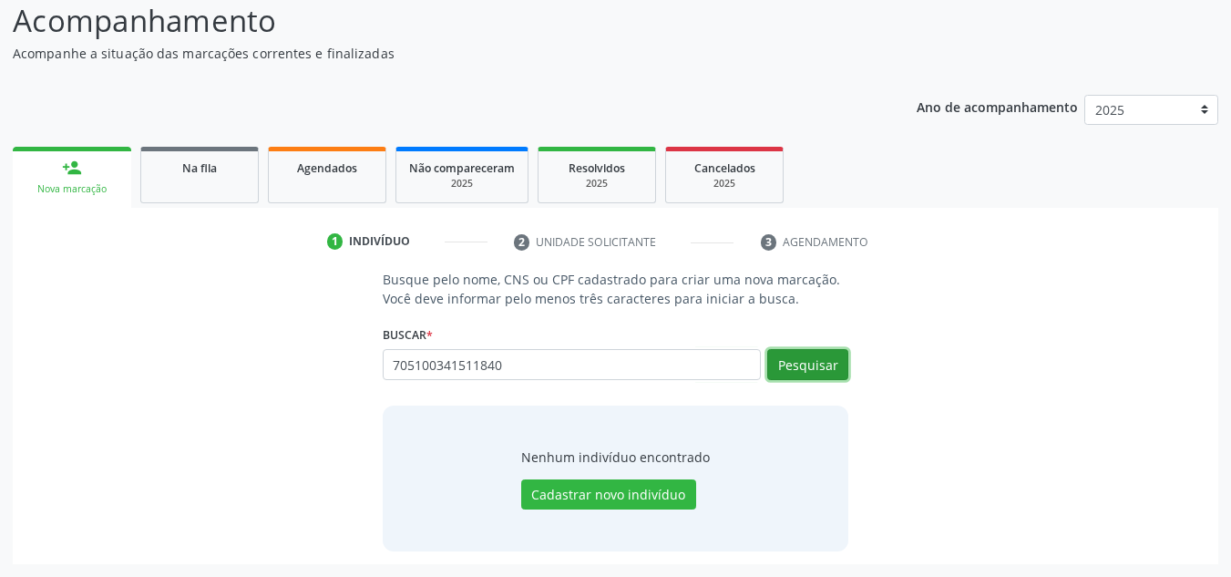
click at [811, 355] on button "Pesquisar" at bounding box center [807, 364] width 81 height 31
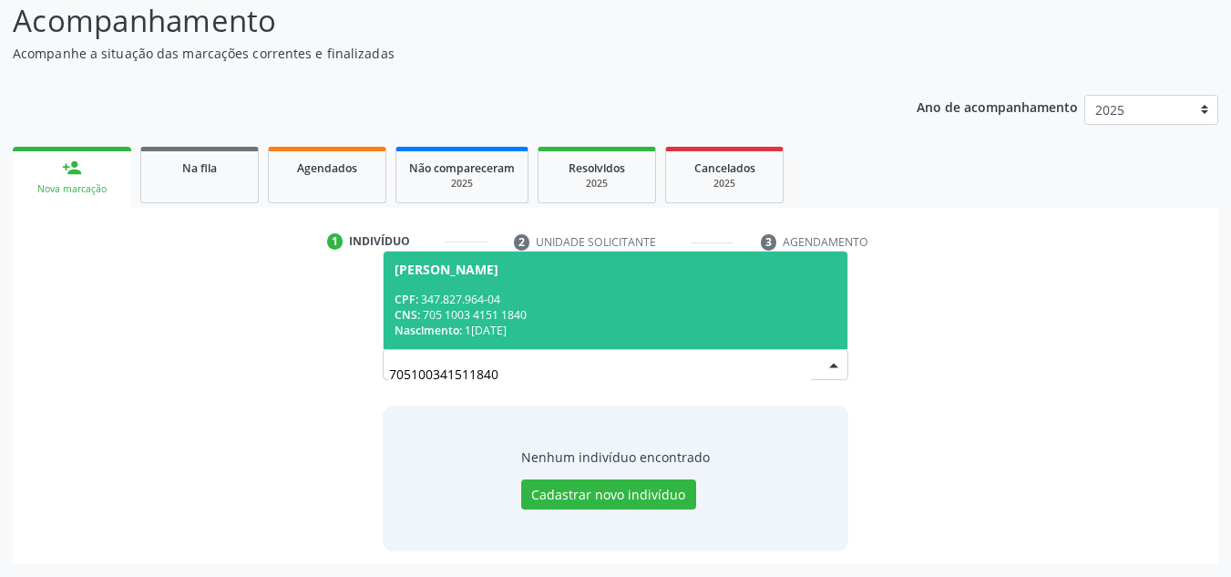
click at [512, 303] on div "CPF: 347.827.964-04" at bounding box center [616, 299] width 443 height 15
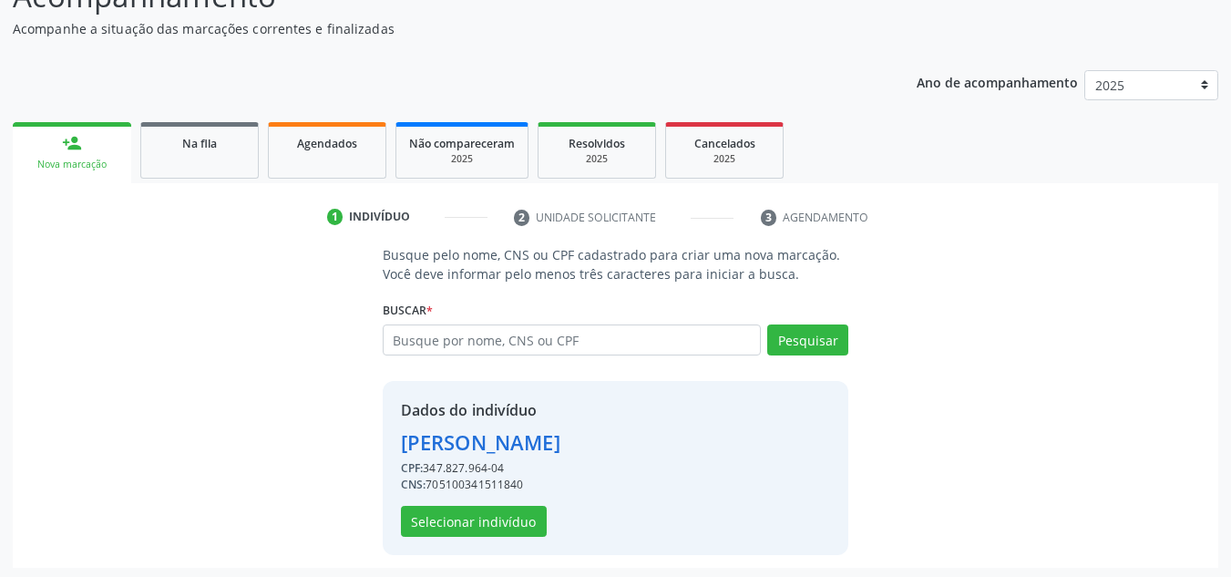
scroll to position [179, 0]
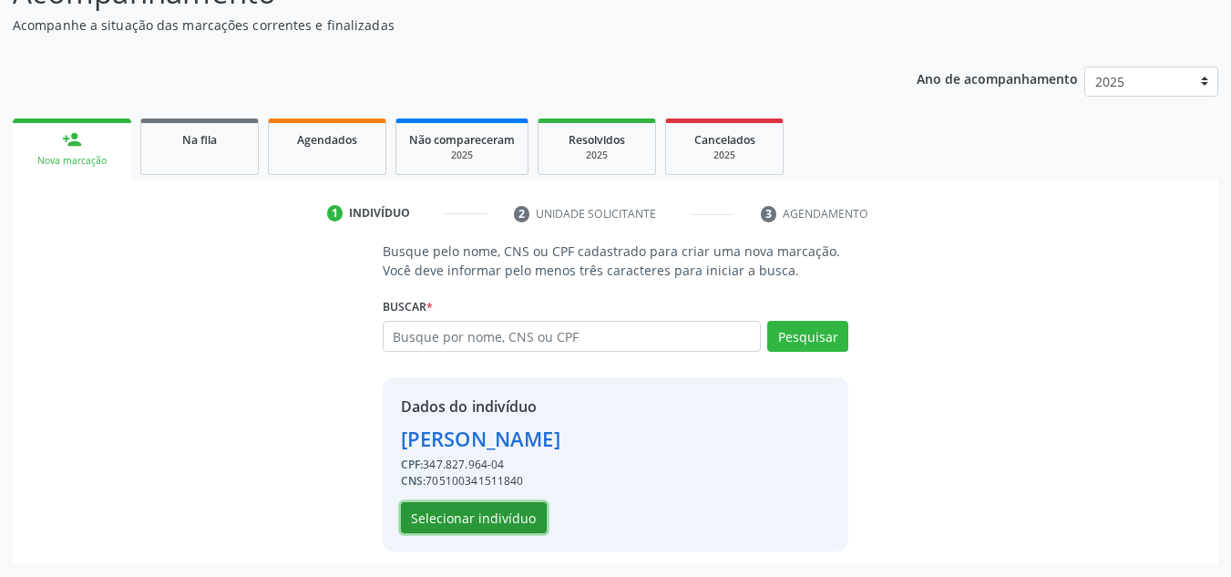
click at [446, 527] on button "Selecionar indivíduo" at bounding box center [474, 517] width 146 height 31
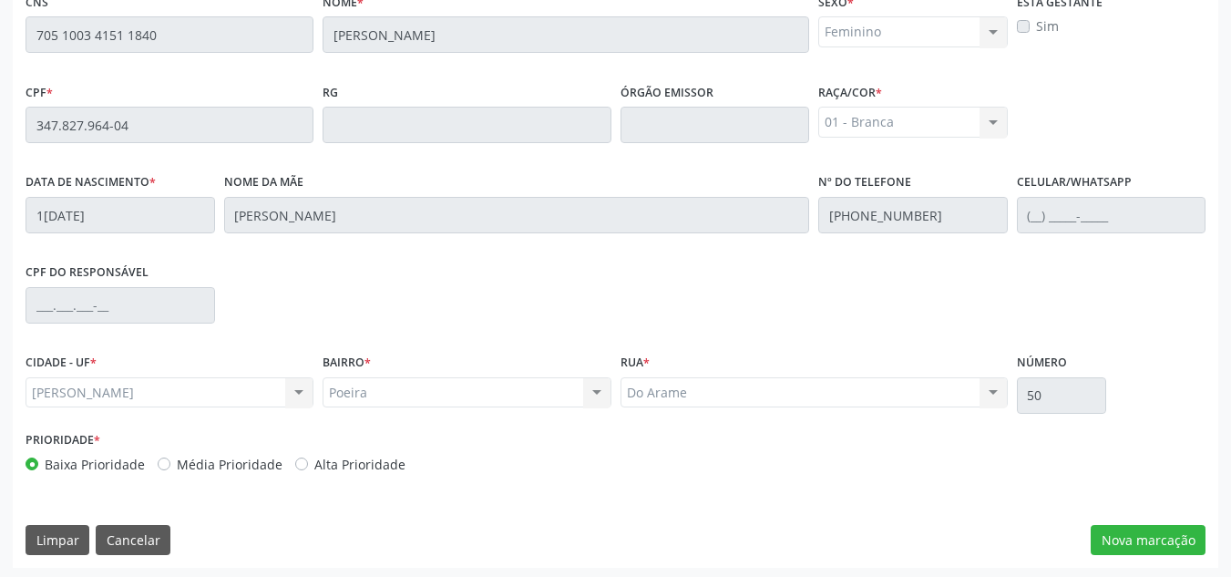
scroll to position [489, 0]
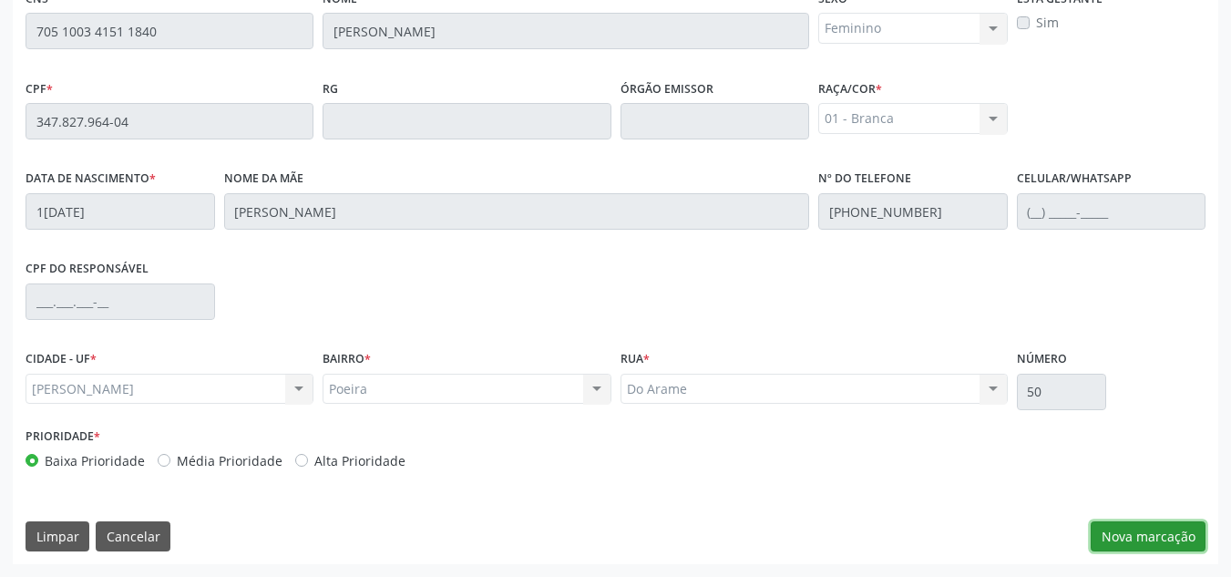
click at [1171, 534] on button "Nova marcação" at bounding box center [1148, 536] width 115 height 31
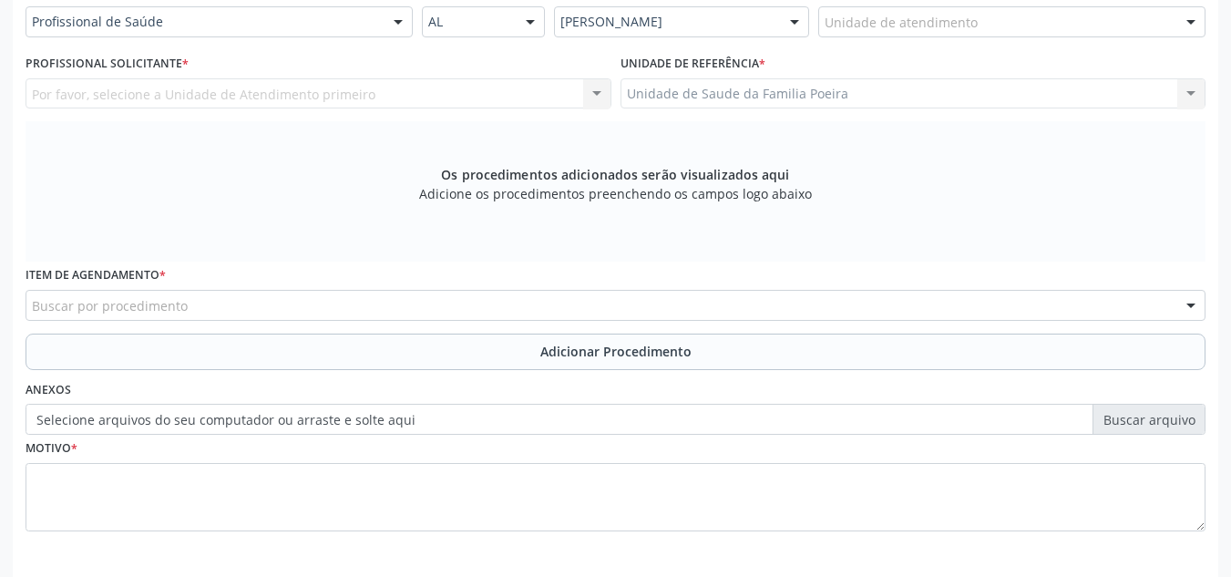
scroll to position [398, 0]
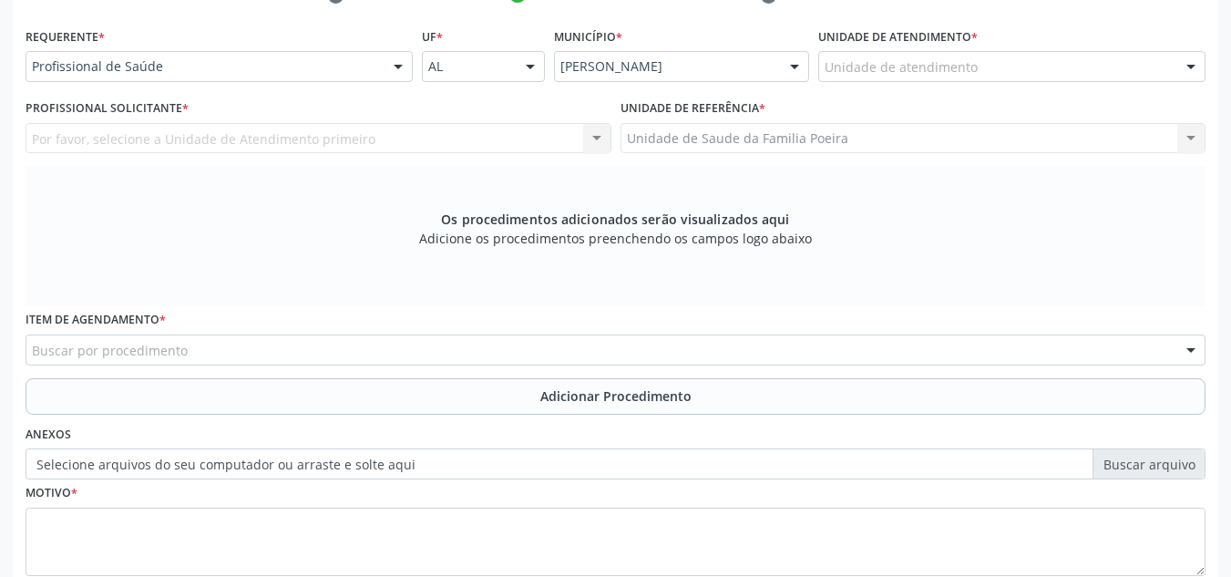
click at [1084, 67] on div "Unidade de atendimento" at bounding box center [1011, 66] width 387 height 31
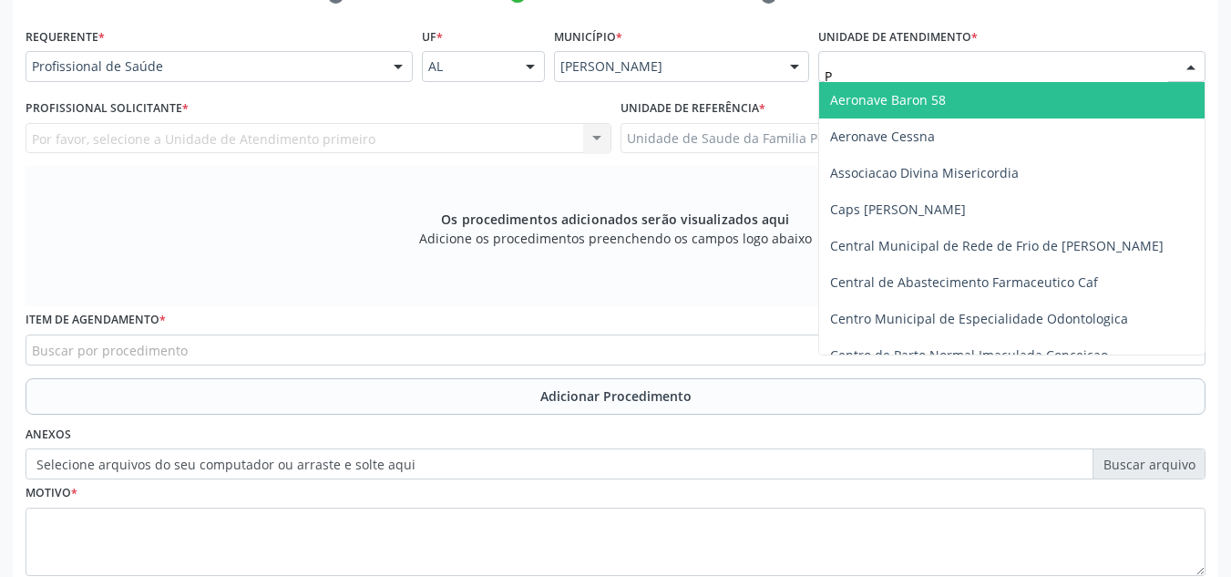
type input "PO"
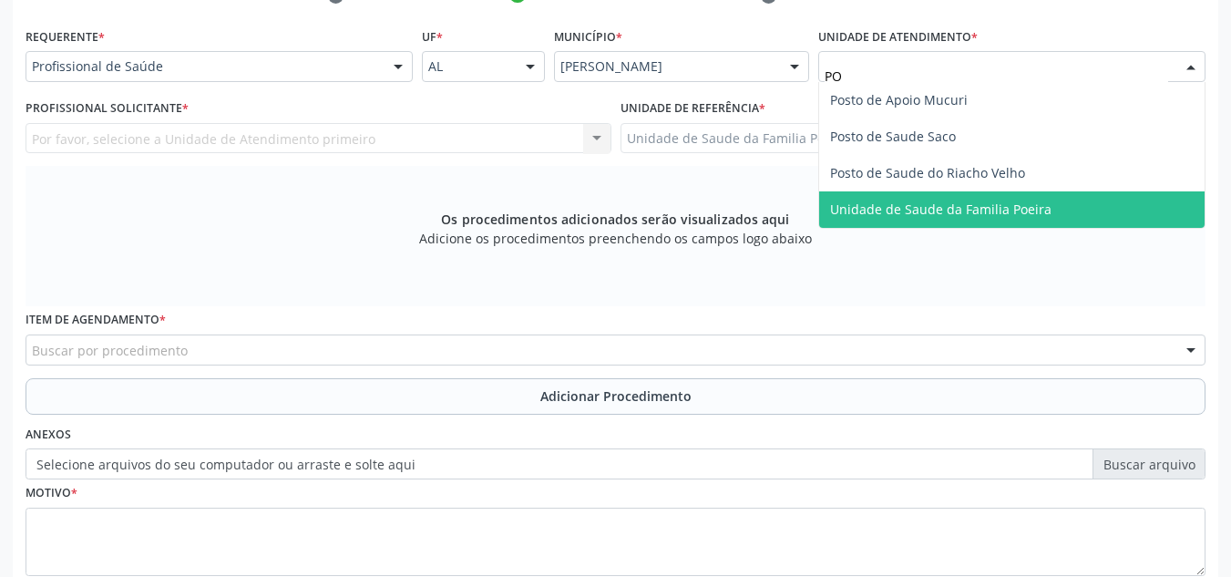
click at [1080, 219] on span "Unidade de Saude da Familia Poeira" at bounding box center [1011, 209] width 385 height 36
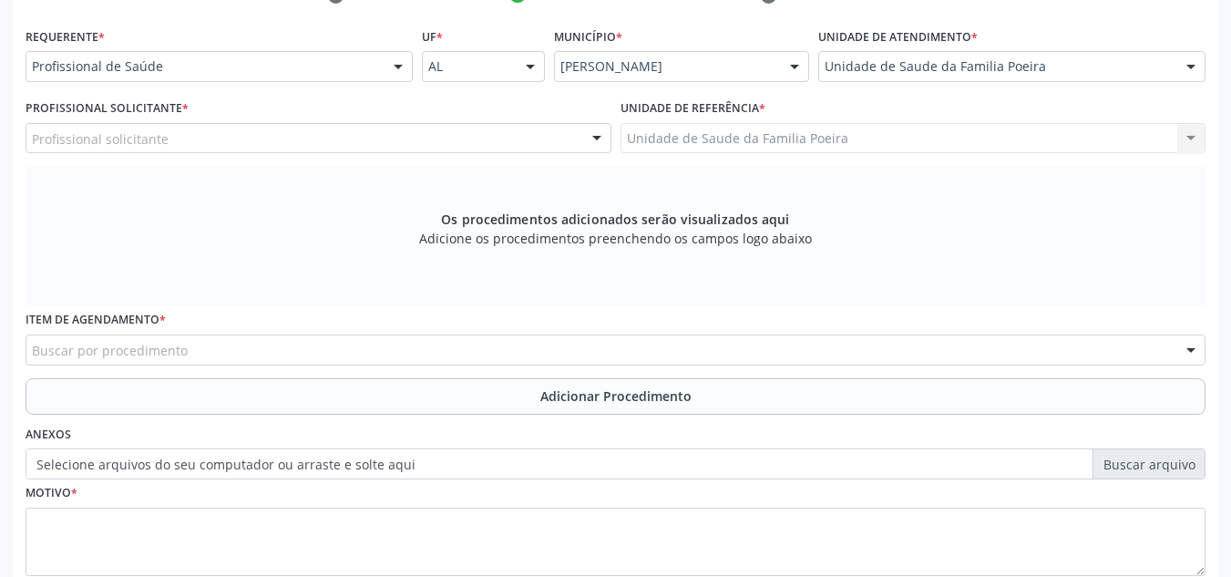
click at [295, 128] on div "Profissional solicitante" at bounding box center [319, 138] width 586 height 31
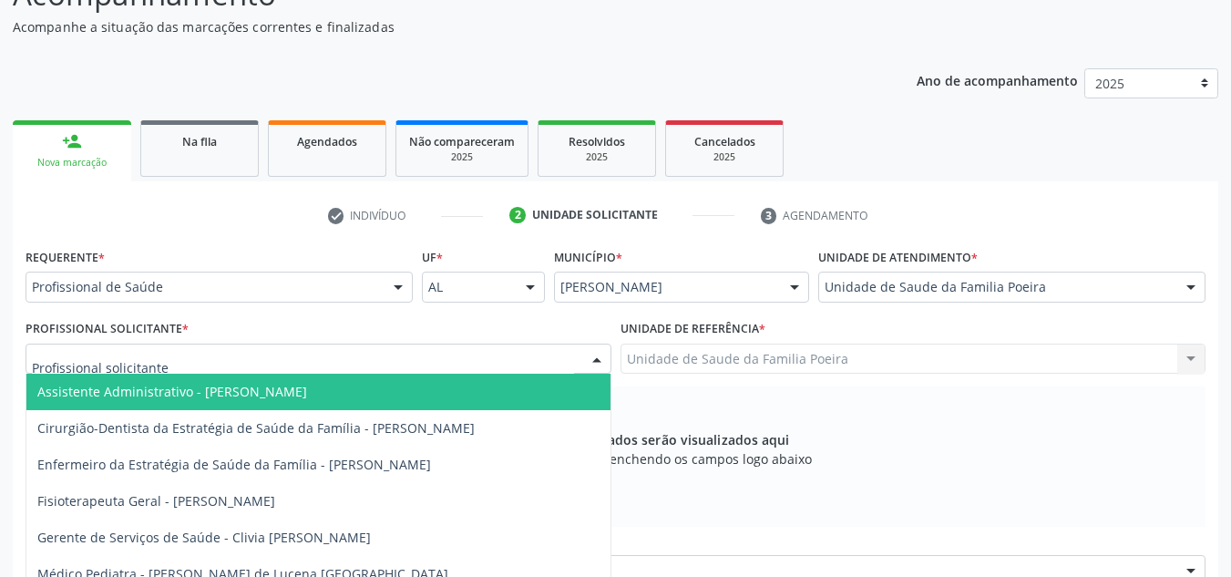
scroll to position [125, 0]
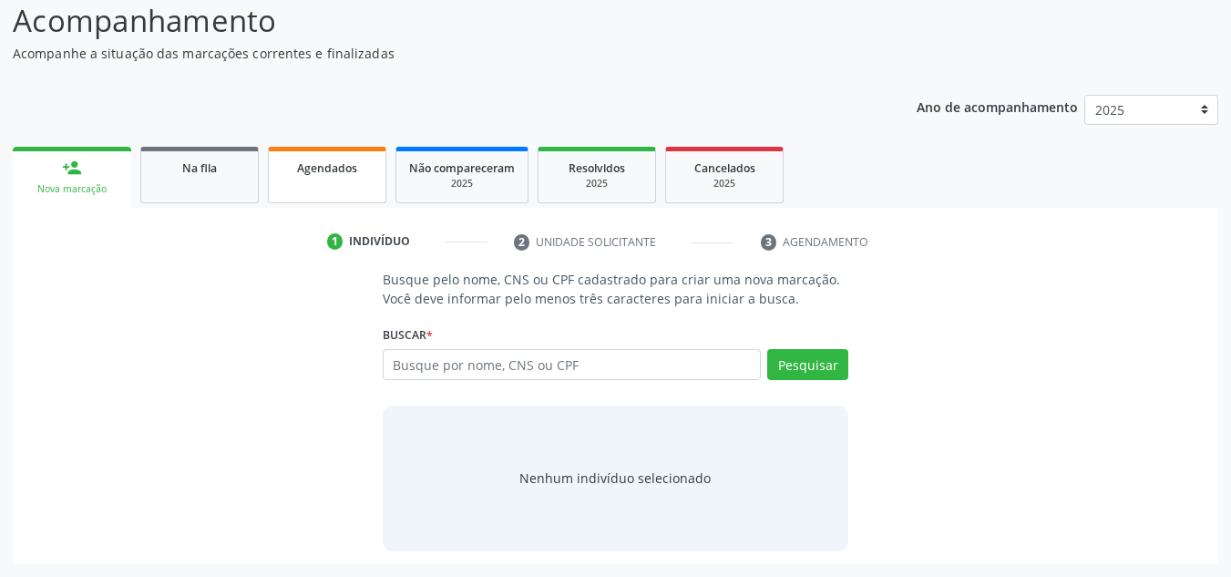
click at [341, 176] on div "Agendados" at bounding box center [327, 167] width 91 height 19
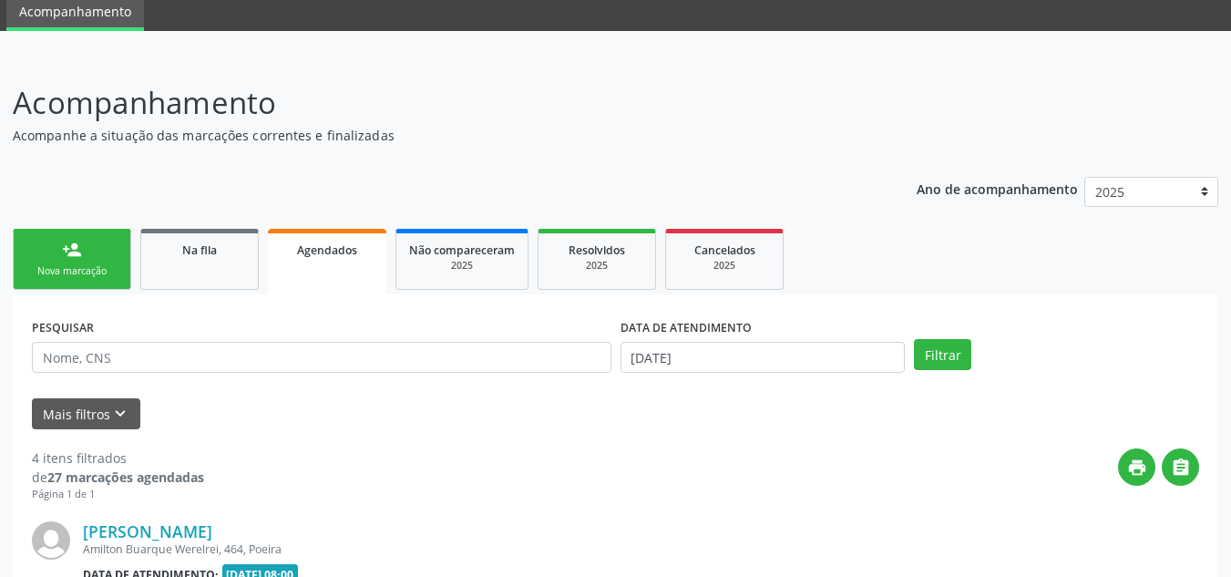
scroll to position [151, 0]
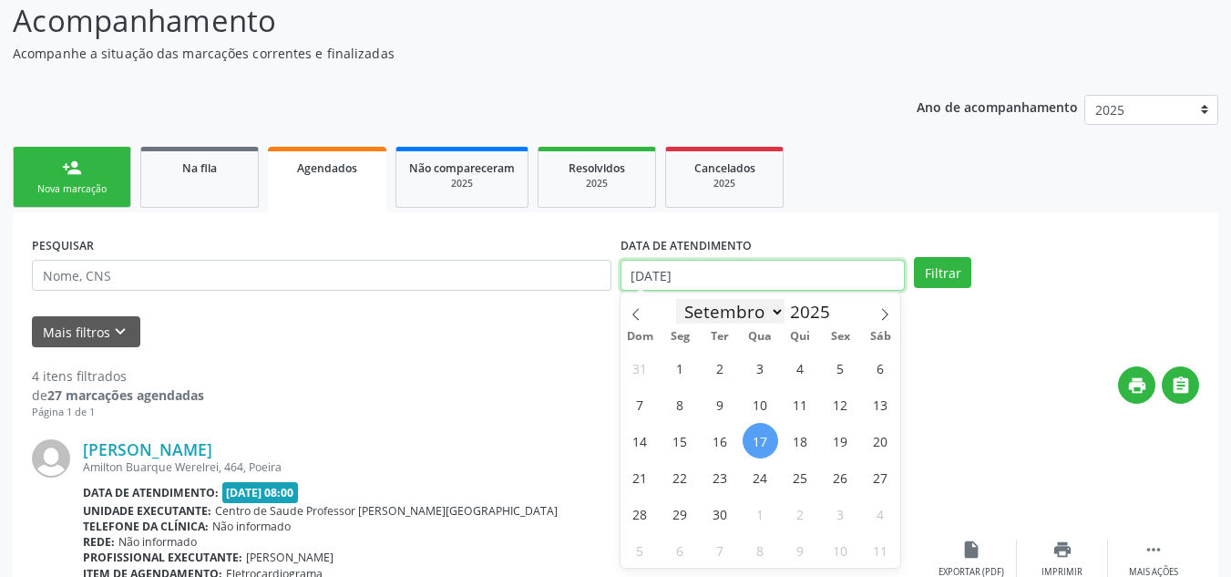
click at [755, 287] on body "Central de Marcação notifications Anayara Marcelly da Silva Lopes Recepcionista…" at bounding box center [615, 137] width 1231 height 577
click at [754, 400] on span "10" at bounding box center [761, 404] width 36 height 36
type input "10/09/2025"
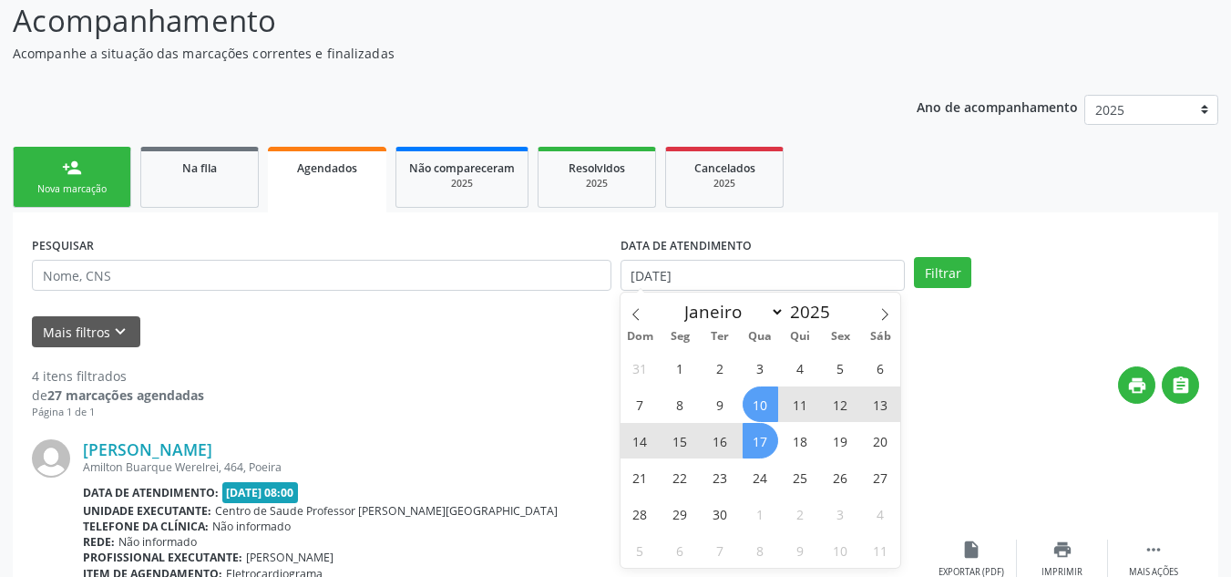
click at [764, 439] on span "17" at bounding box center [761, 441] width 36 height 36
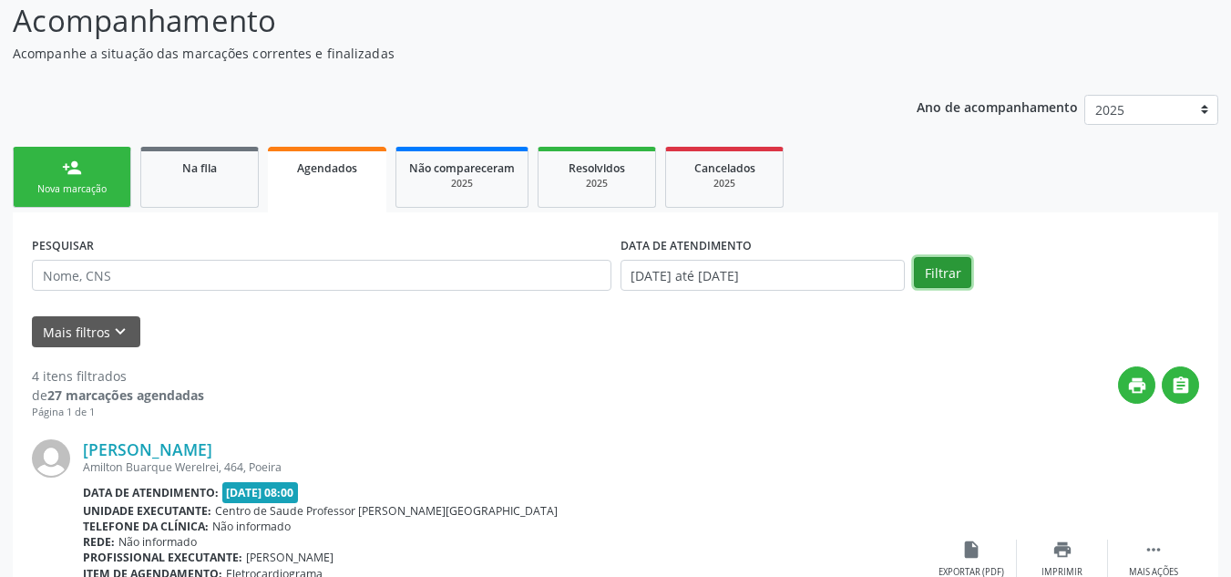
click at [958, 258] on button "Filtrar" at bounding box center [942, 272] width 57 height 31
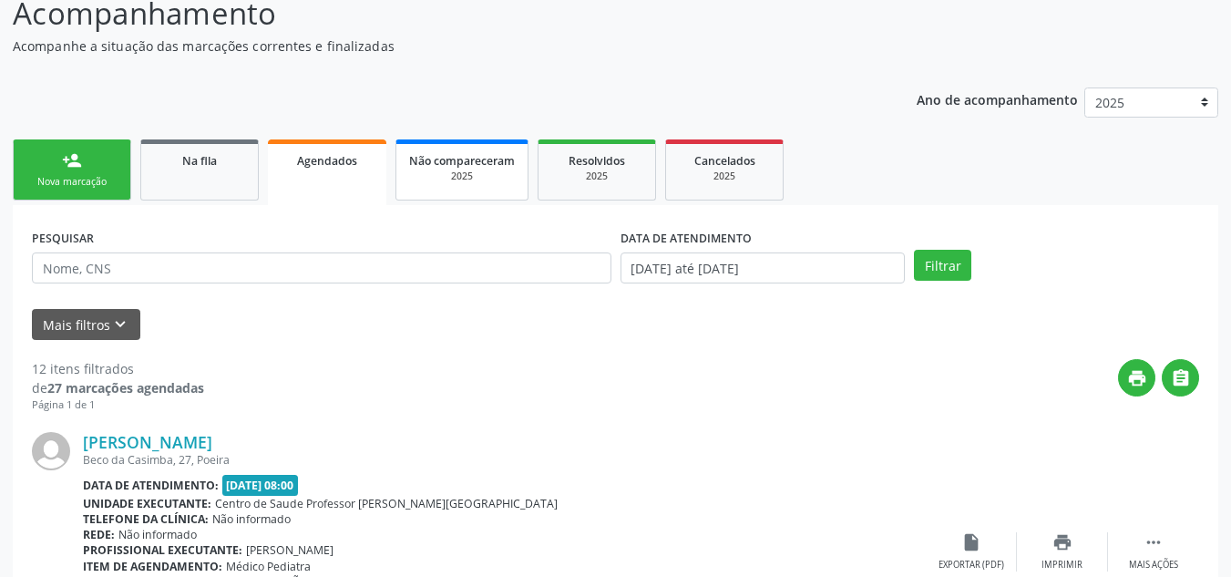
scroll to position [85, 0]
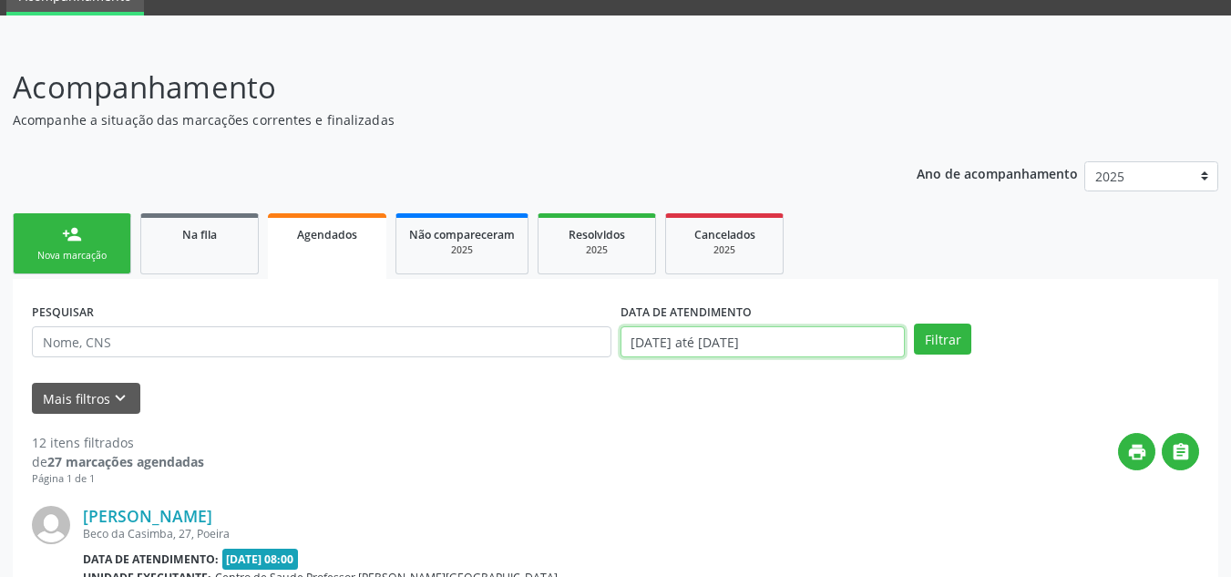
click at [820, 340] on input "10/09/2025 até 17/09/2025" at bounding box center [763, 341] width 285 height 31
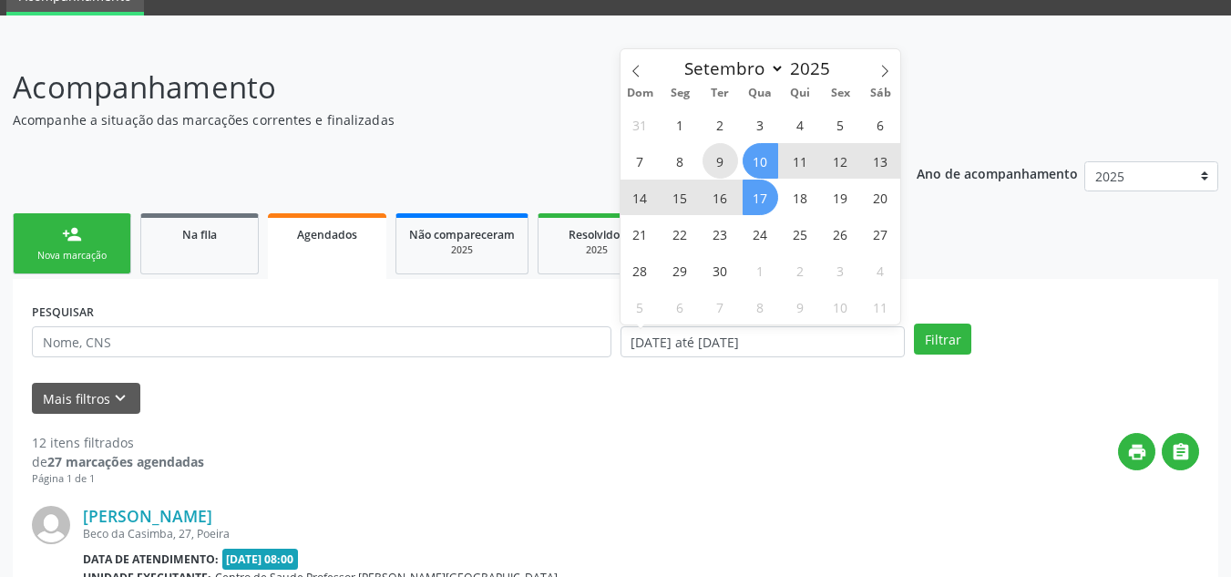
click at [714, 156] on span "9" at bounding box center [721, 161] width 36 height 36
type input "09/09/2025"
click at [765, 185] on span "17" at bounding box center [761, 197] width 36 height 36
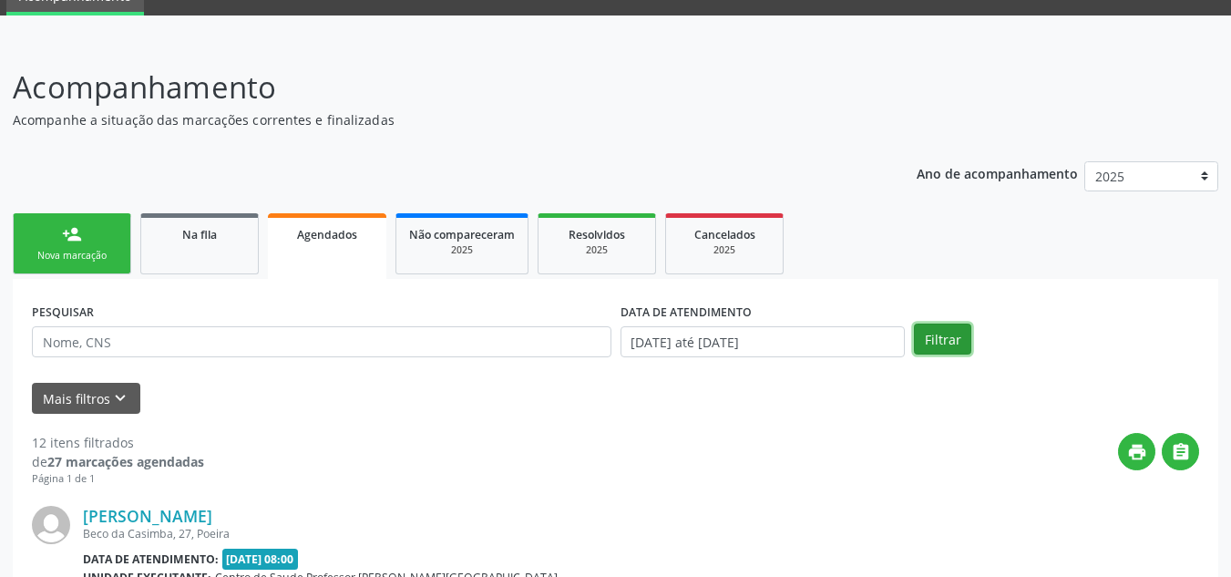
click at [928, 339] on button "Filtrar" at bounding box center [942, 338] width 57 height 31
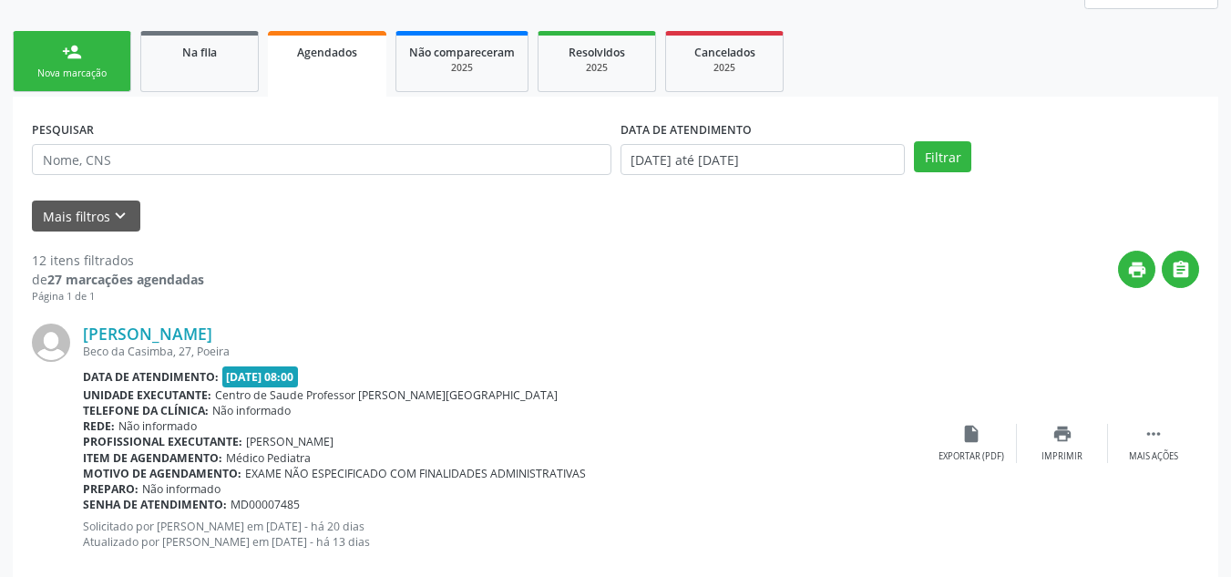
scroll to position [0, 0]
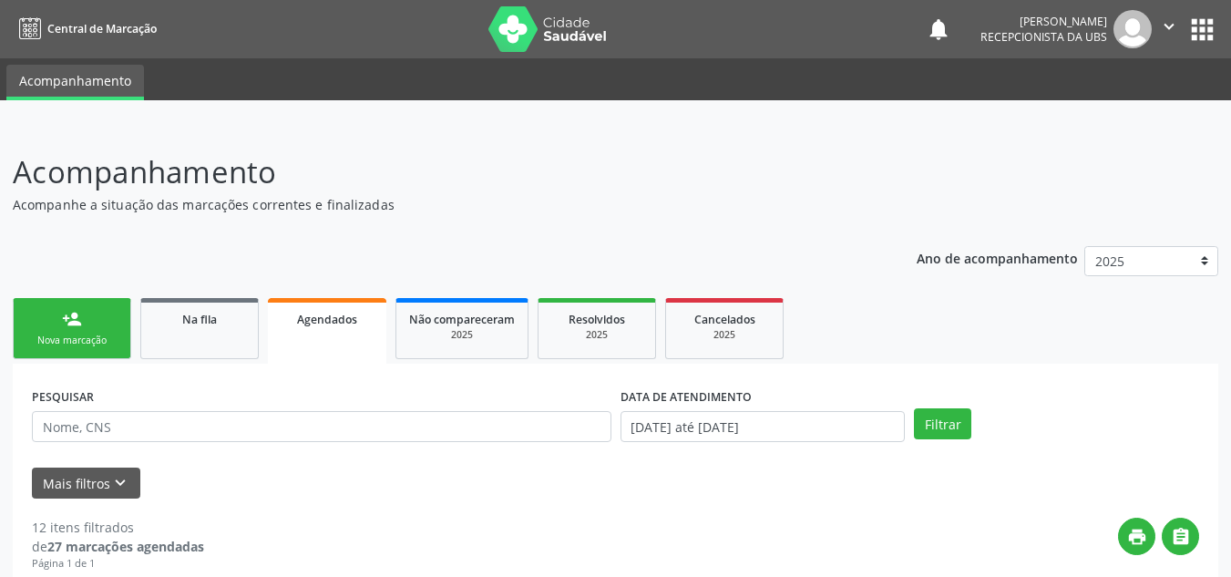
click at [71, 342] on div "Nova marcação" at bounding box center [71, 340] width 91 height 14
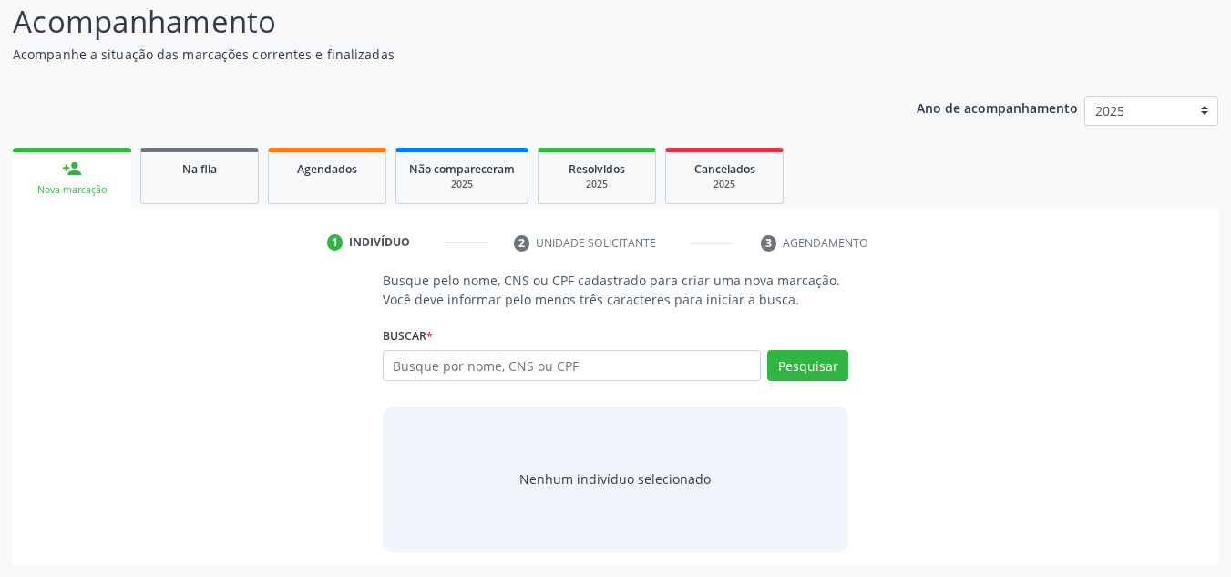
scroll to position [151, 0]
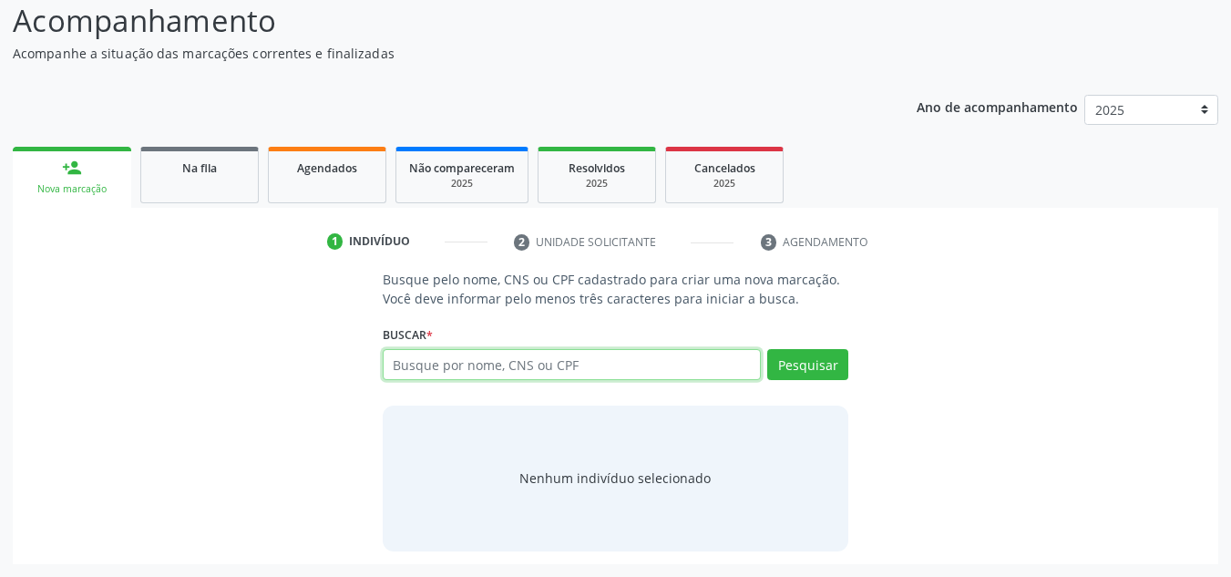
click at [427, 362] on input "text" at bounding box center [572, 364] width 379 height 31
drag, startPoint x: 321, startPoint y: 169, endPoint x: 433, endPoint y: 273, distance: 152.8
click at [320, 169] on span "Agendados" at bounding box center [327, 167] width 60 height 15
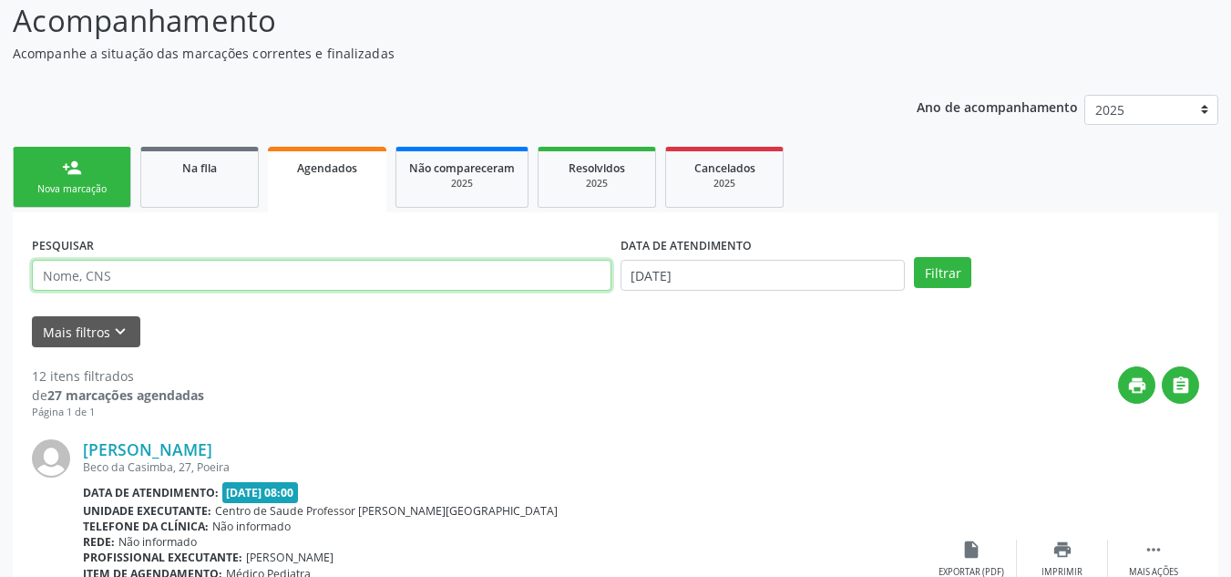
click at [291, 271] on input "text" at bounding box center [322, 275] width 580 height 31
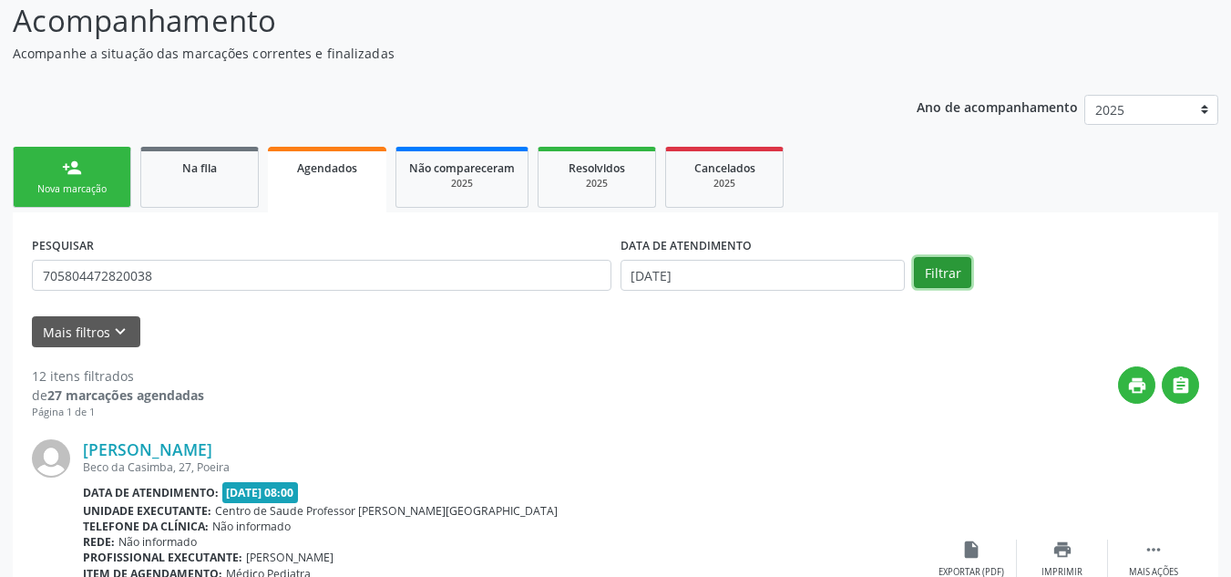
click at [946, 278] on button "Filtrar" at bounding box center [942, 272] width 57 height 31
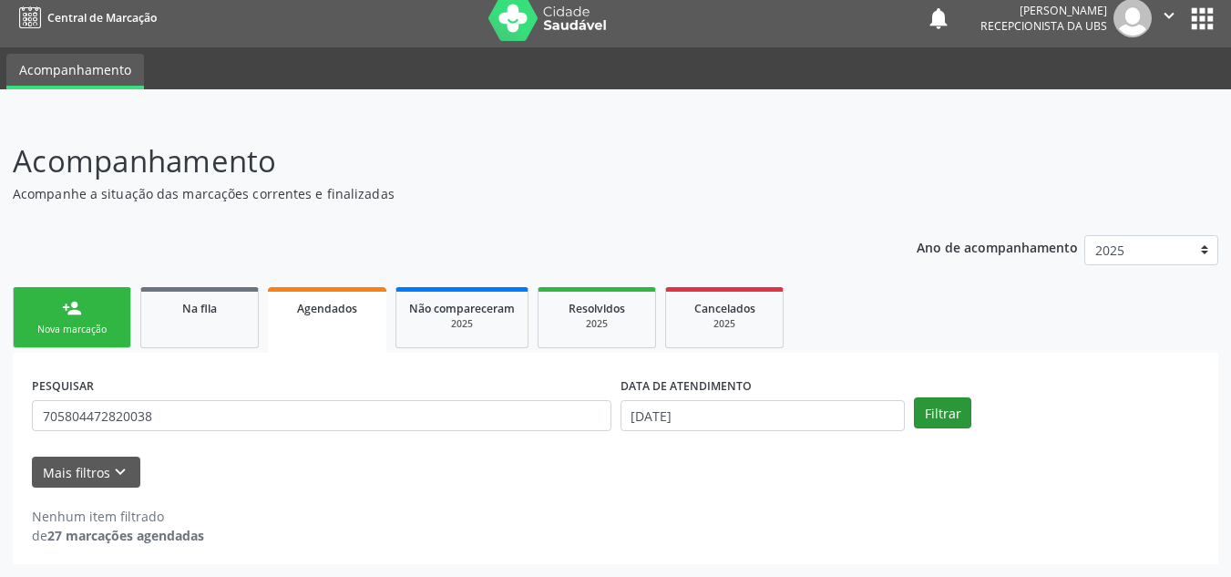
scroll to position [11, 0]
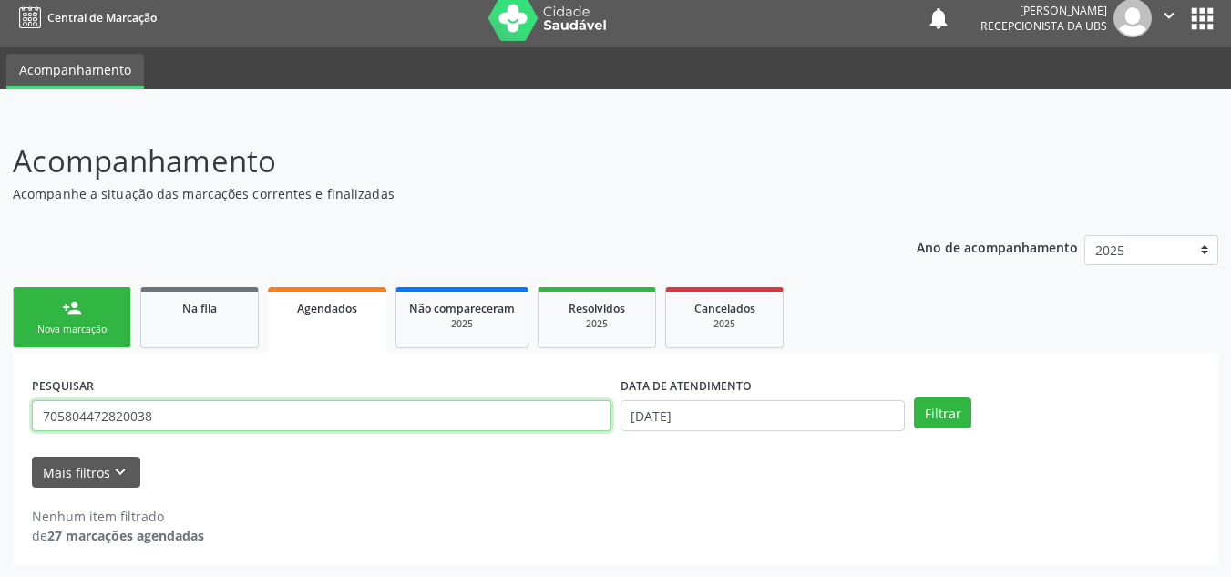
drag, startPoint x: 136, startPoint y: 410, endPoint x: 39, endPoint y: 414, distance: 96.7
click at [39, 414] on input "705804472820038" at bounding box center [322, 415] width 580 height 31
type input "]"
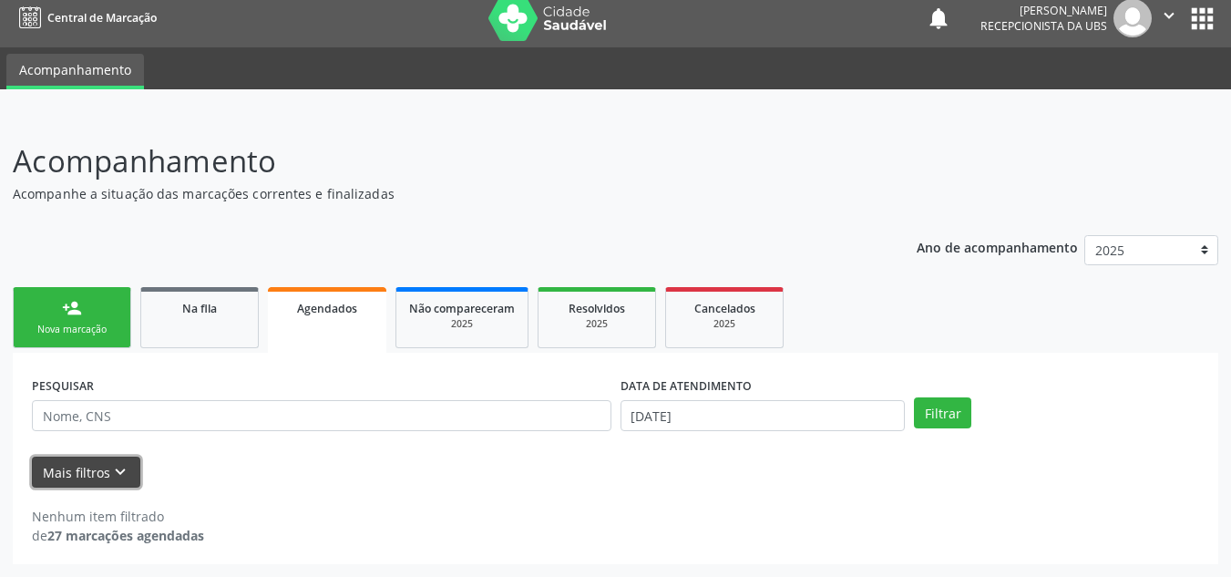
click at [94, 467] on button "Mais filtros keyboard_arrow_down" at bounding box center [86, 472] width 108 height 32
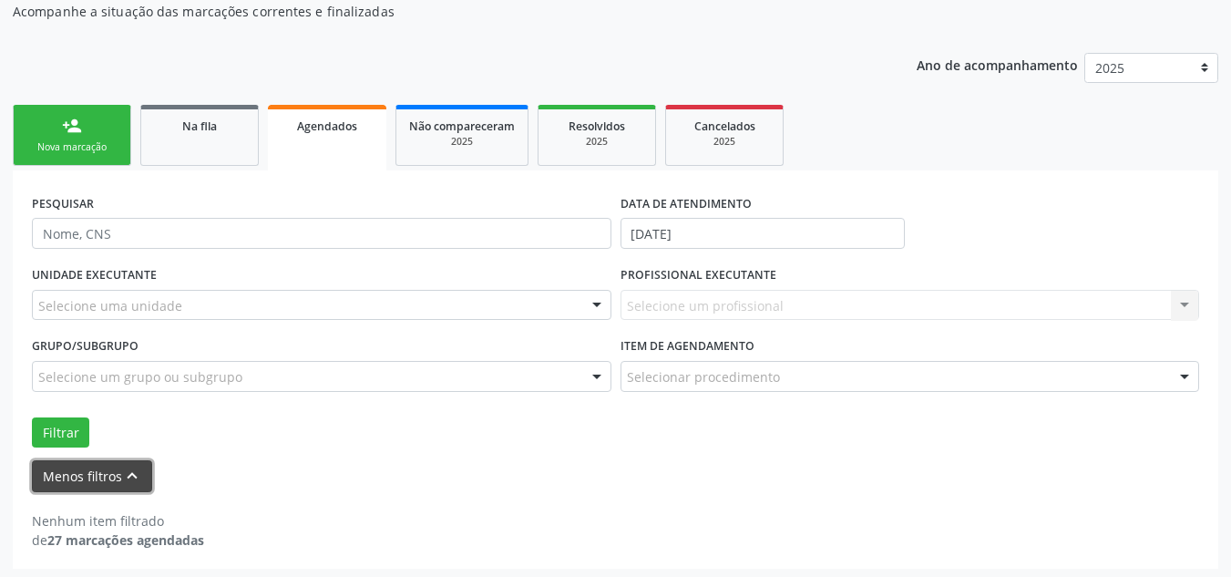
scroll to position [198, 0]
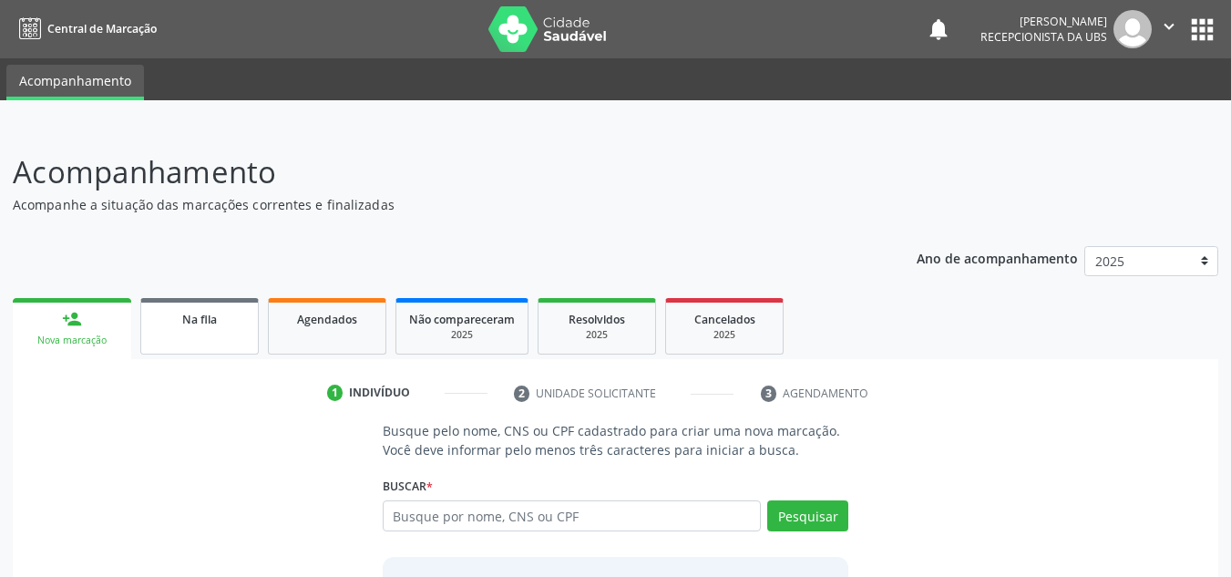
click at [173, 318] on div "Na fila" at bounding box center [199, 318] width 91 height 19
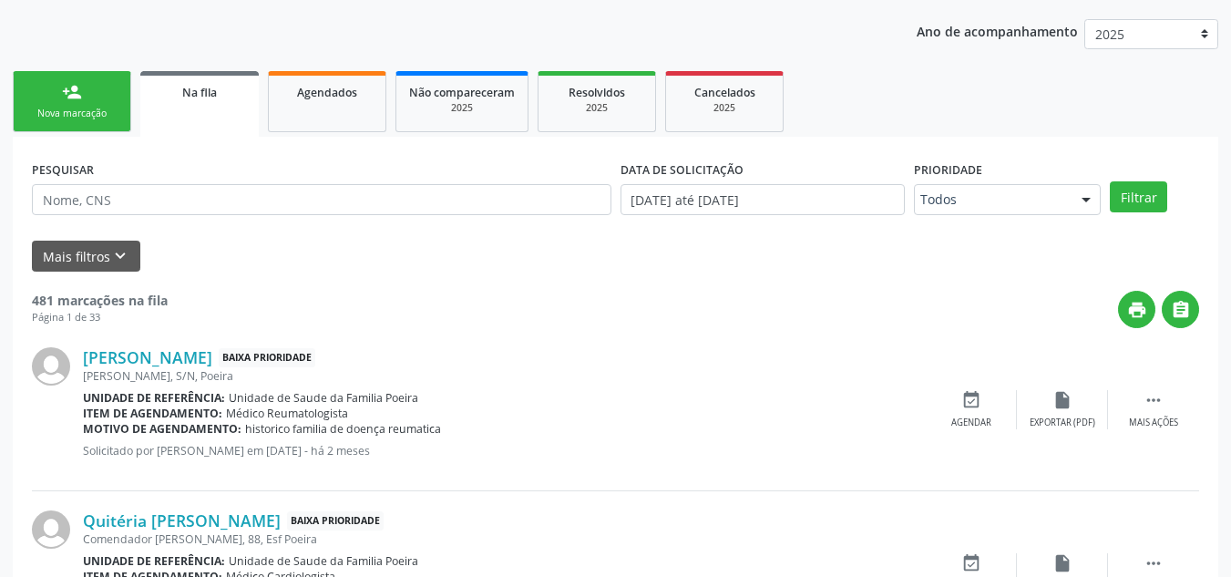
scroll to position [232, 0]
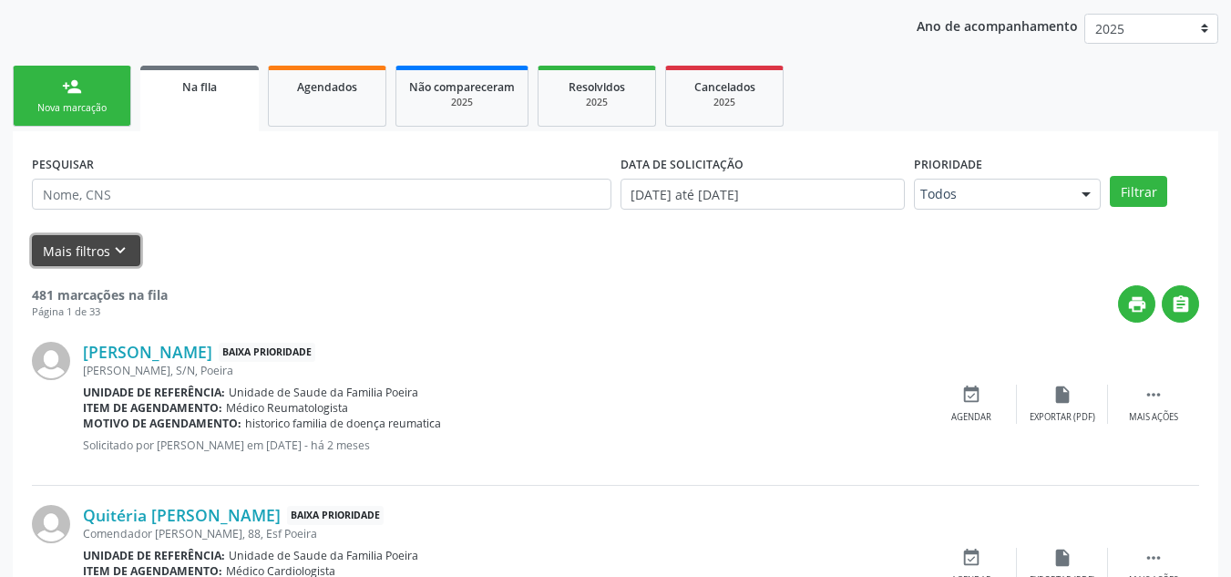
click at [94, 261] on button "Mais filtros keyboard_arrow_down" at bounding box center [86, 251] width 108 height 32
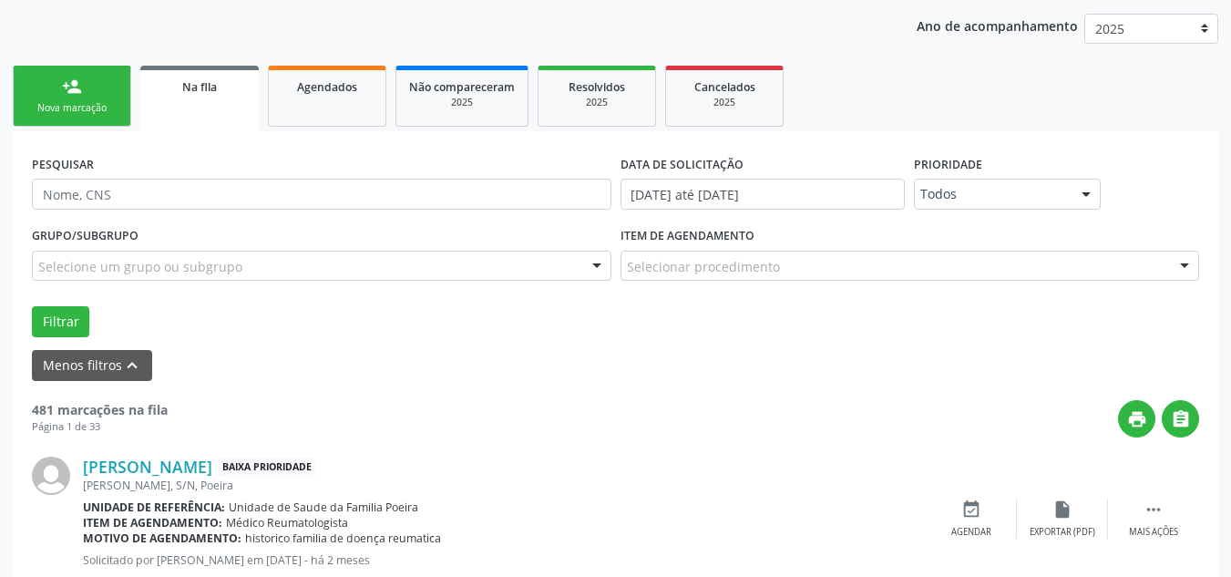
click at [785, 266] on div "Selecionar procedimento" at bounding box center [911, 266] width 580 height 31
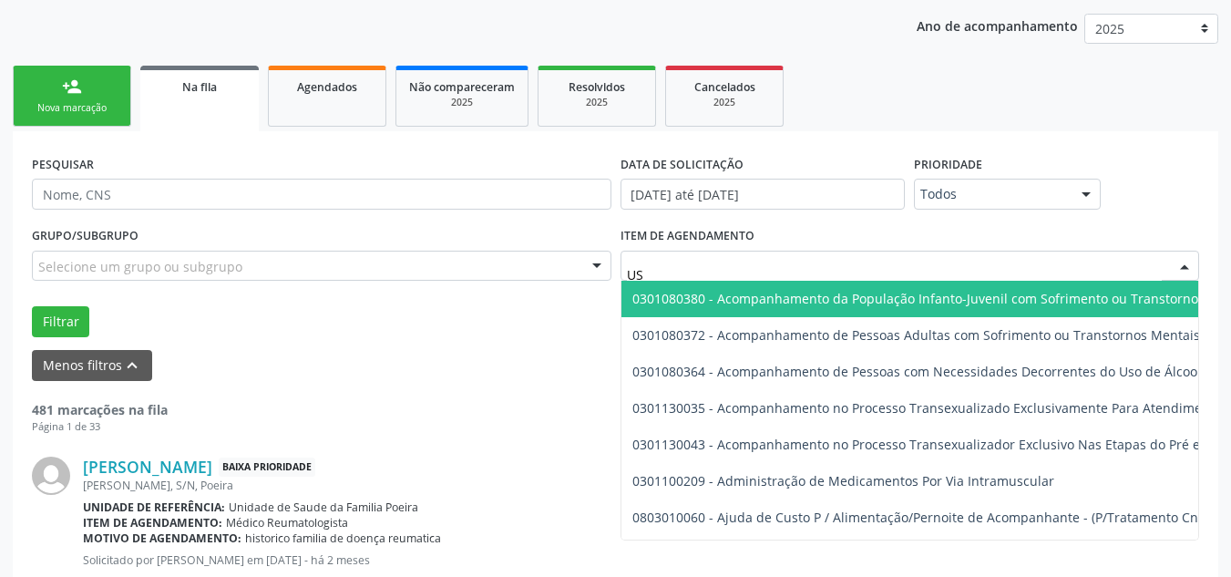
type input "U"
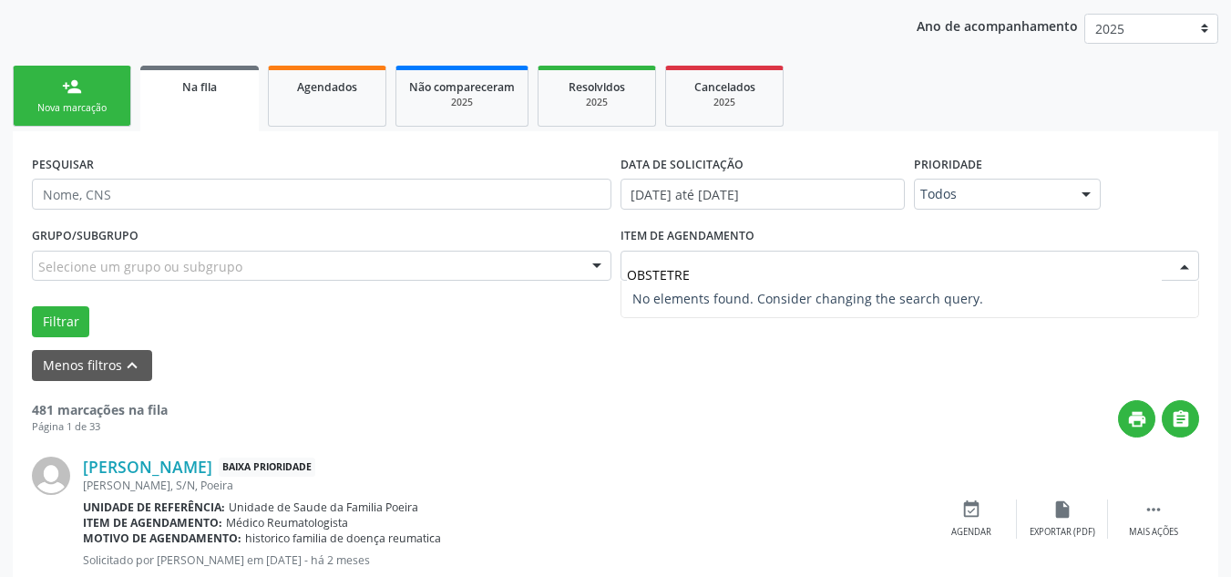
type input "OBSTETR"
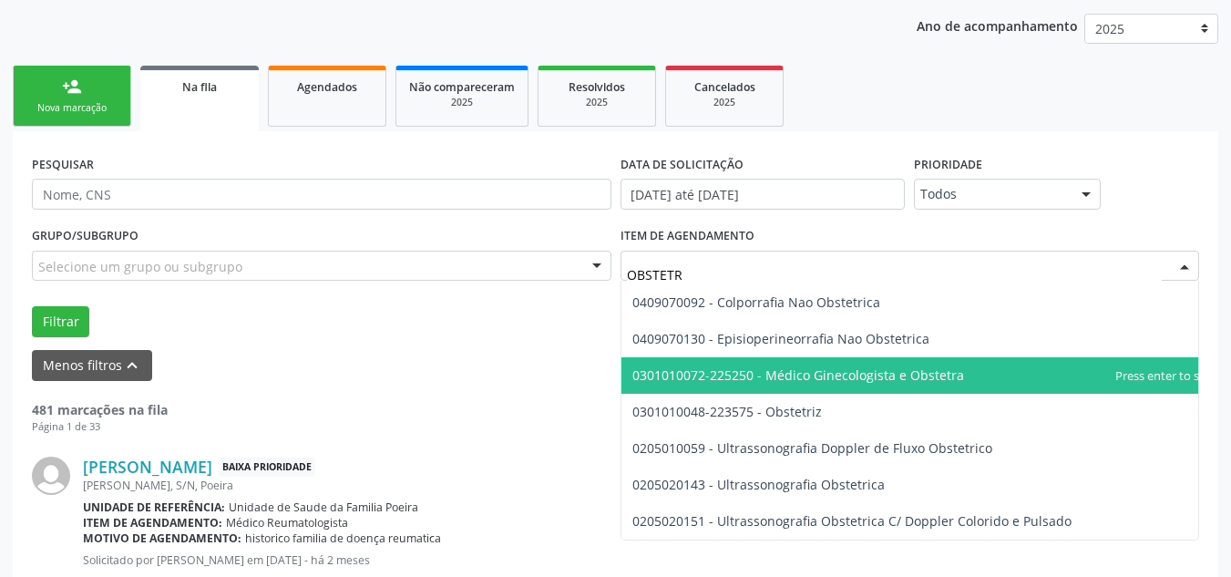
scroll to position [323, 0]
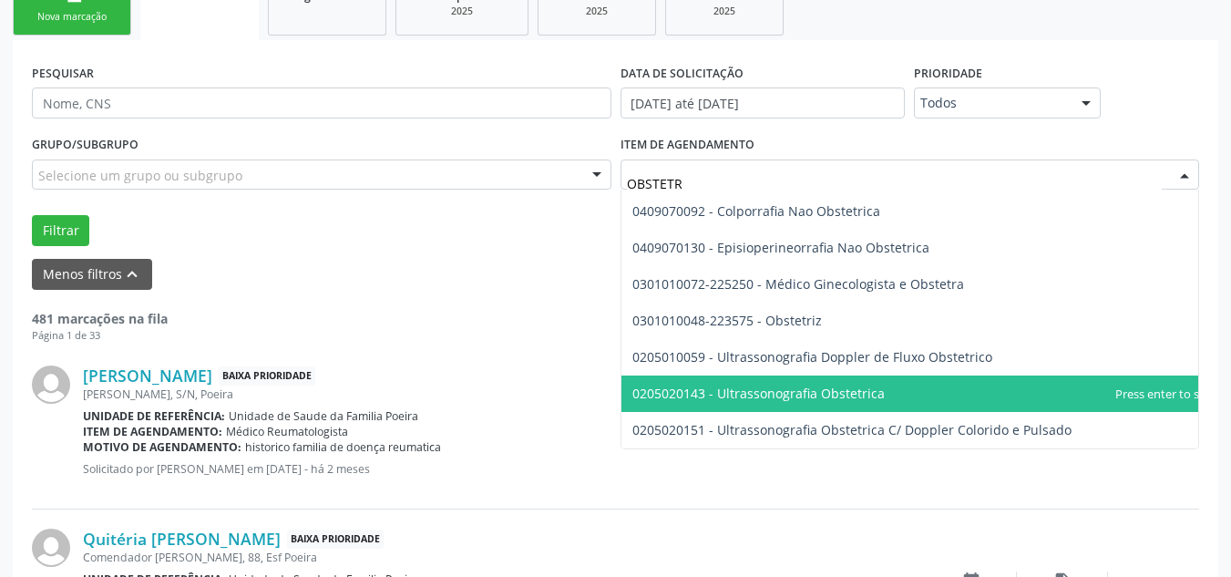
click at [858, 399] on span "0205020143 - Ultrassonografia Obstetrica" at bounding box center [758, 393] width 252 height 17
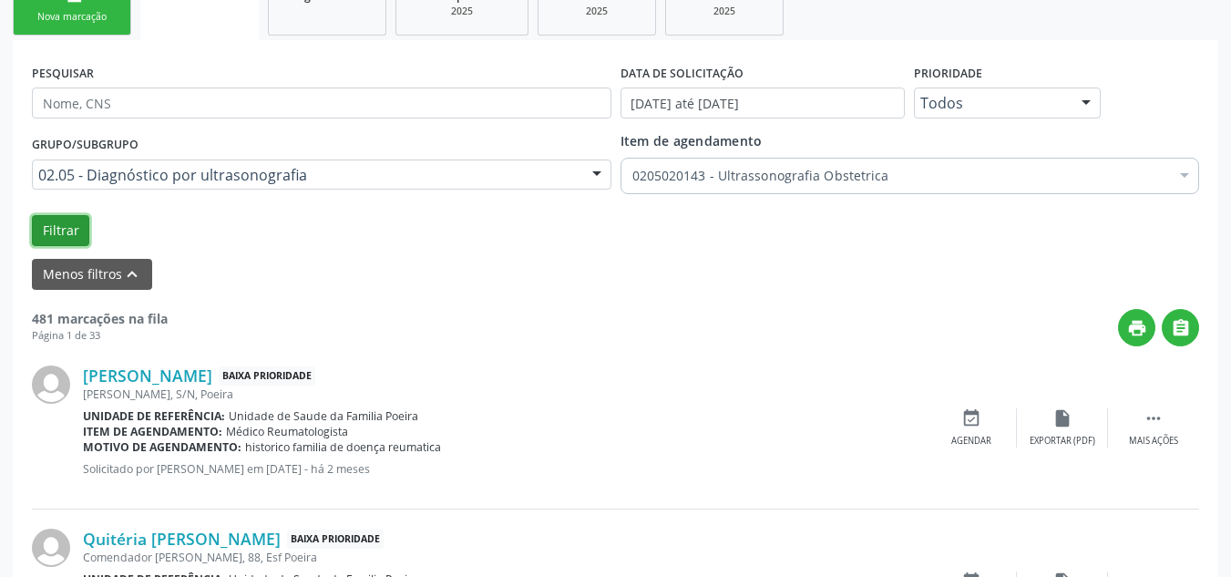
click at [64, 231] on button "Filtrar" at bounding box center [60, 230] width 57 height 31
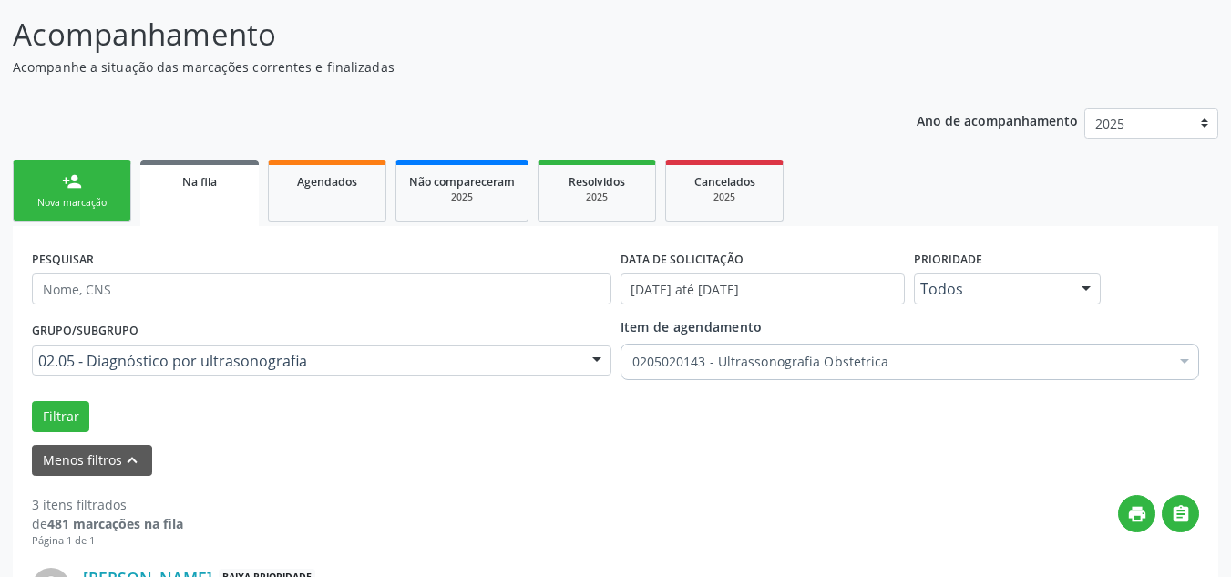
scroll to position [0, 0]
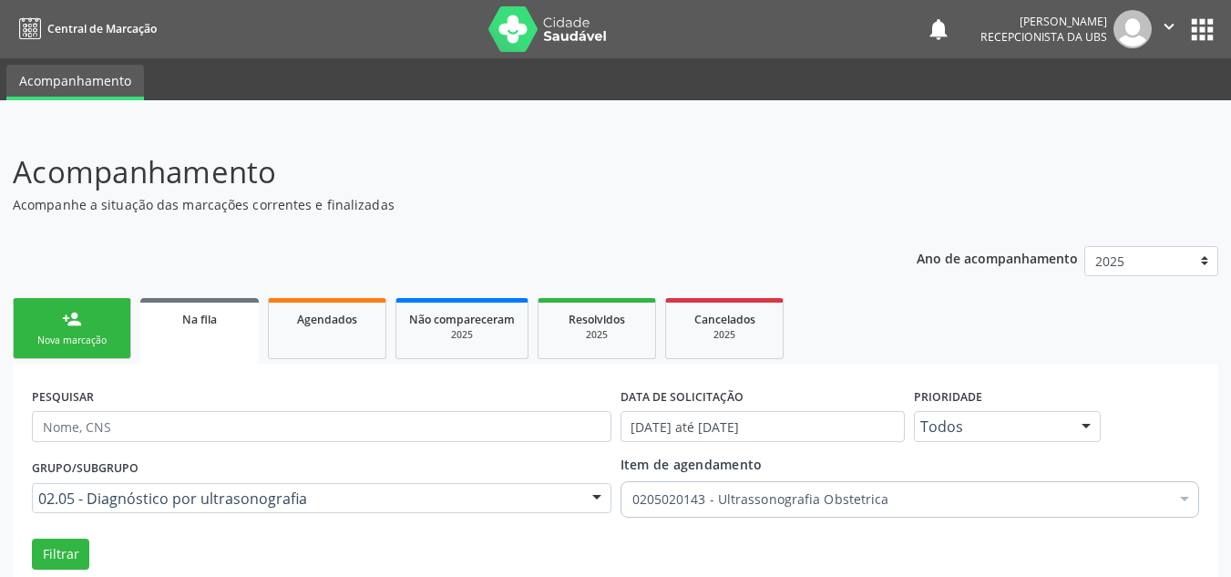
click at [90, 323] on link "person_add Nova marcação" at bounding box center [72, 328] width 118 height 61
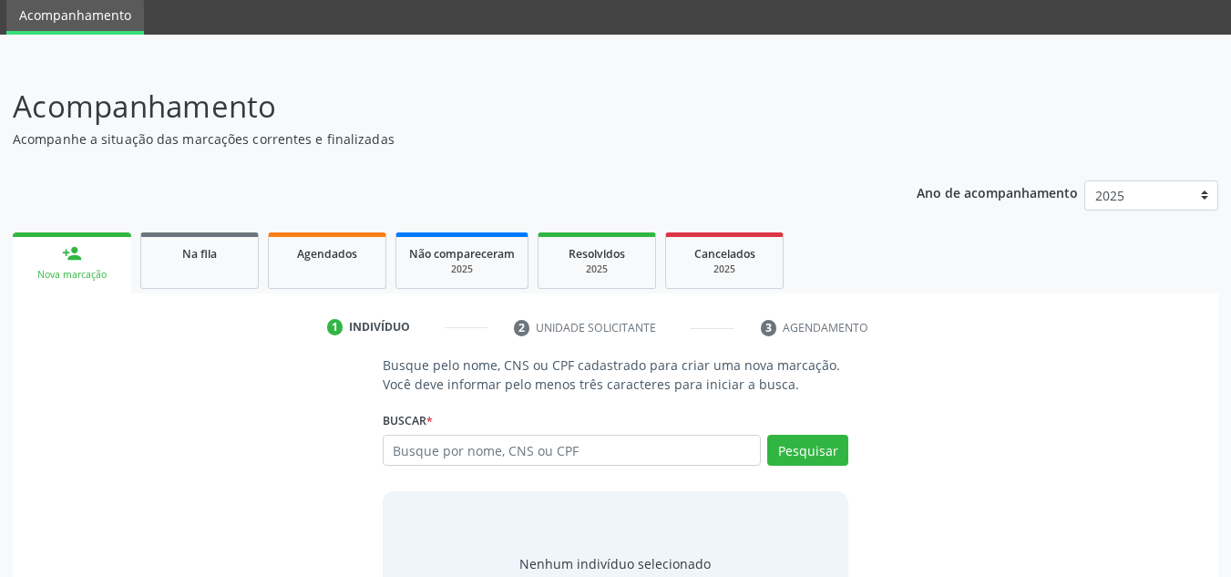
scroll to position [151, 0]
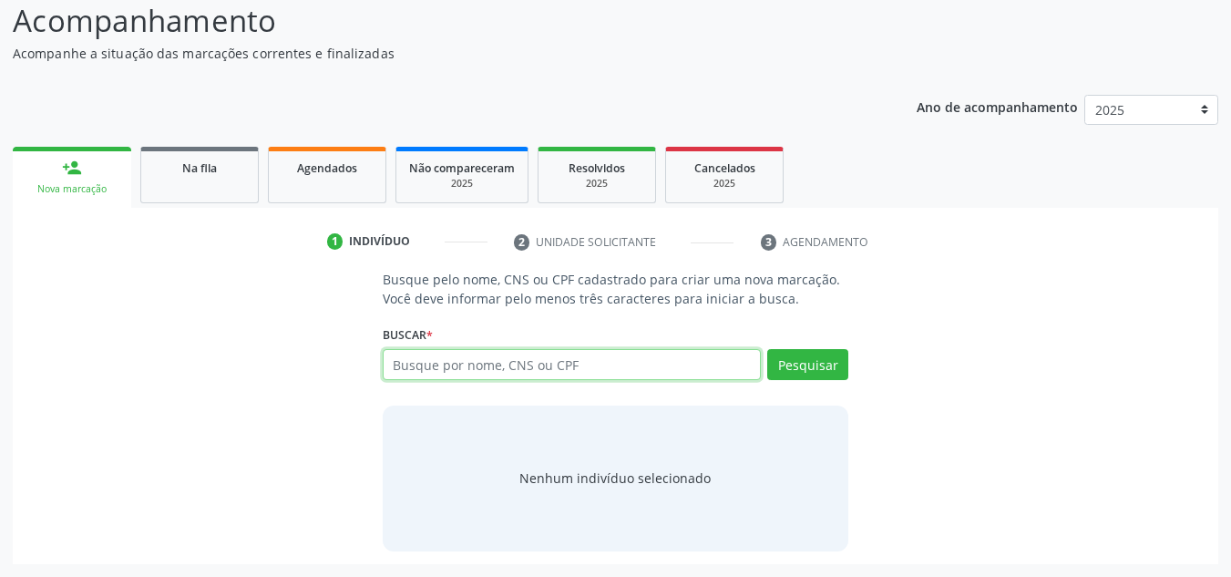
click at [486, 367] on input "text" at bounding box center [572, 364] width 379 height 31
type input "701700255472370"
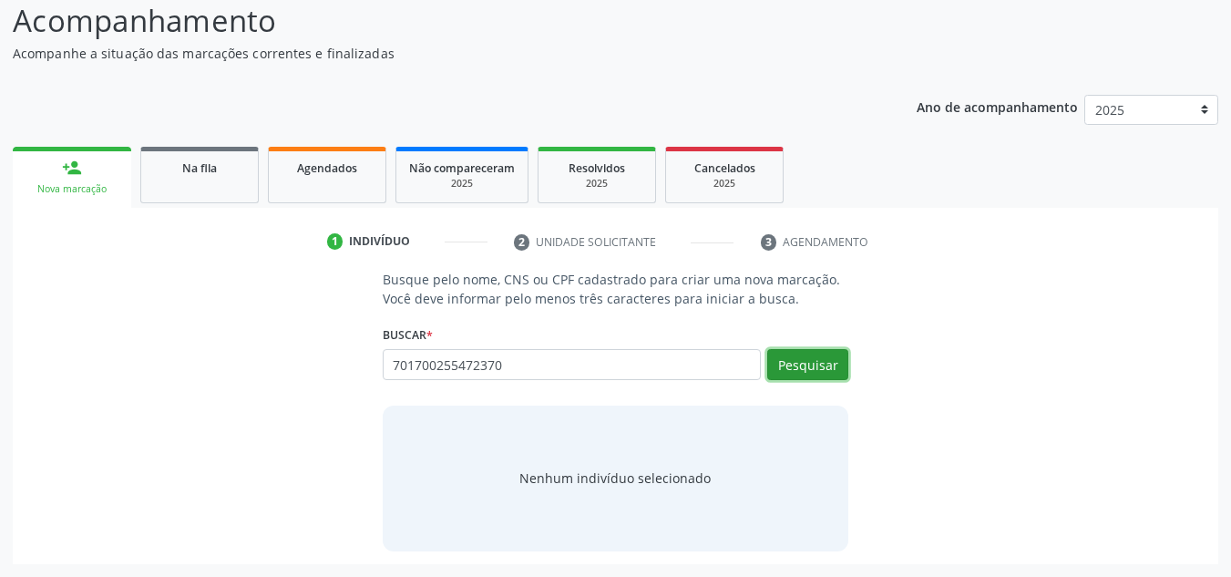
click at [816, 361] on button "Pesquisar" at bounding box center [807, 364] width 81 height 31
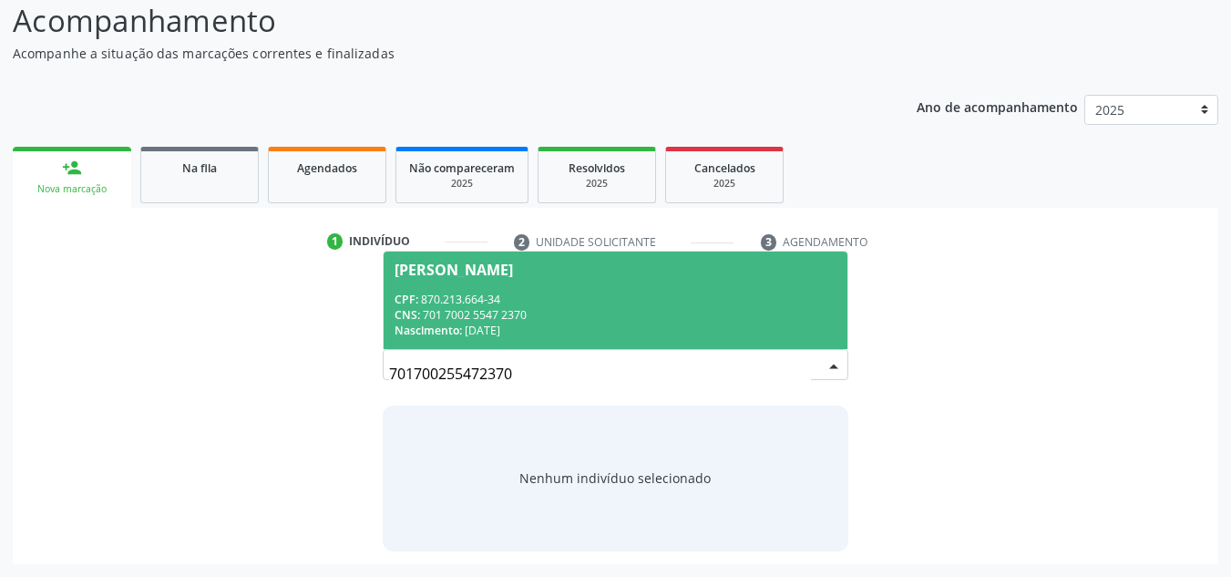
click at [427, 300] on div "CPF: 870.213.664-34" at bounding box center [616, 299] width 443 height 15
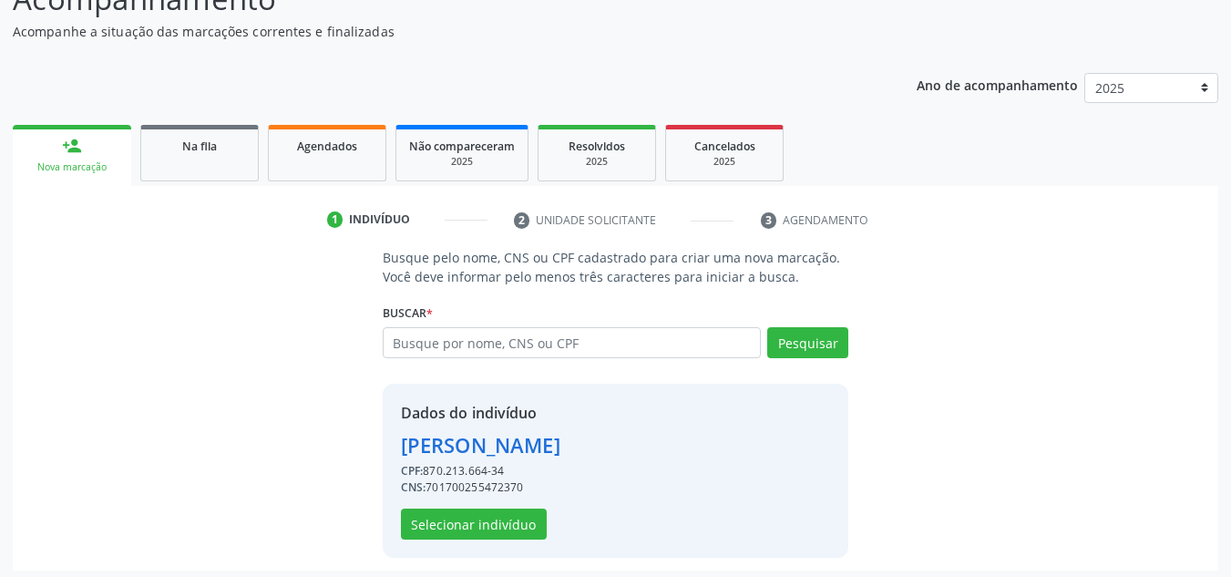
scroll to position [179, 0]
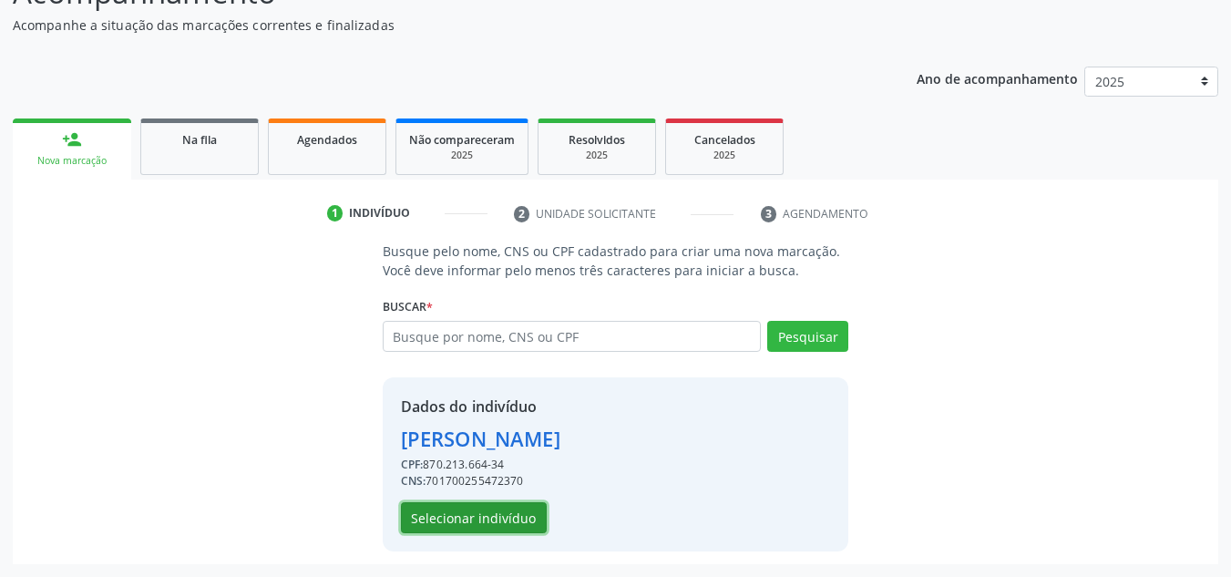
click at [482, 522] on button "Selecionar indivíduo" at bounding box center [474, 517] width 146 height 31
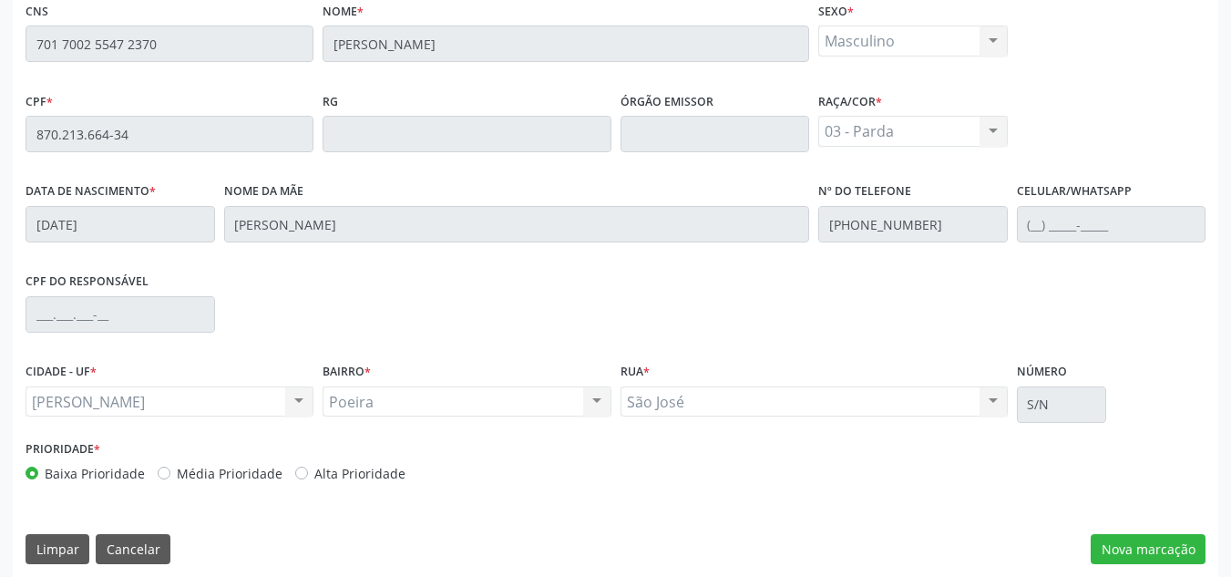
scroll to position [489, 0]
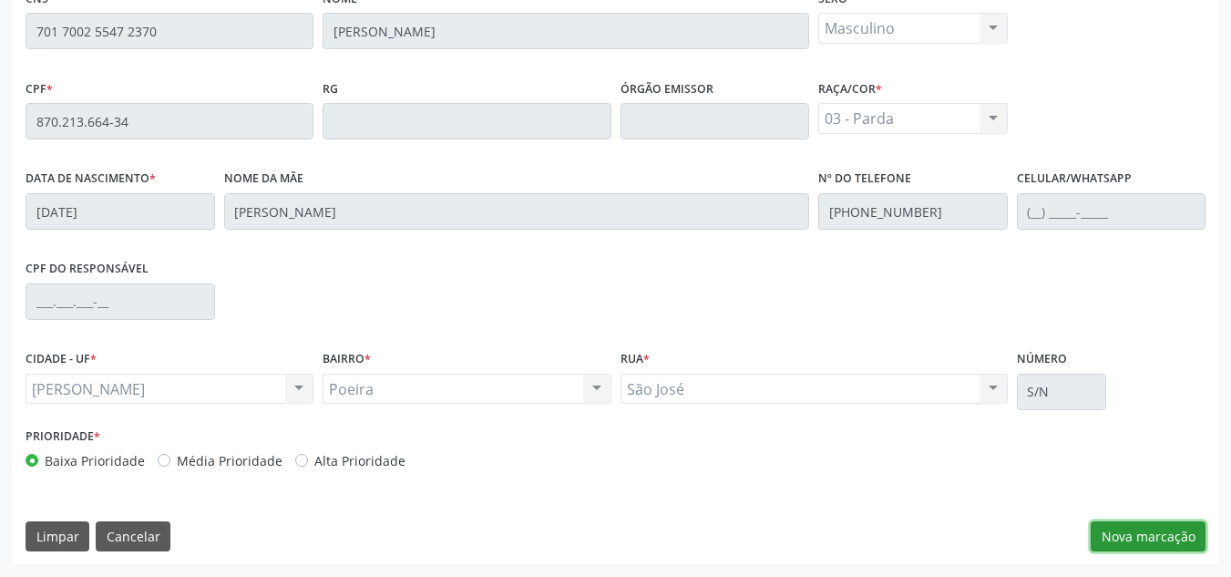
click at [1159, 535] on button "Nova marcação" at bounding box center [1148, 536] width 115 height 31
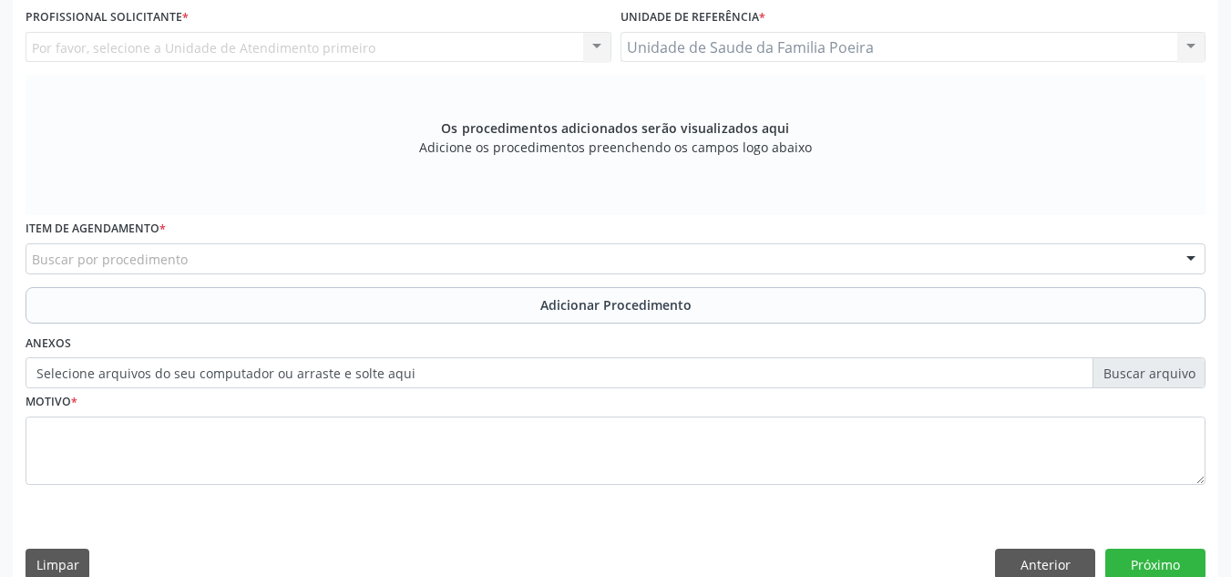
scroll to position [307, 0]
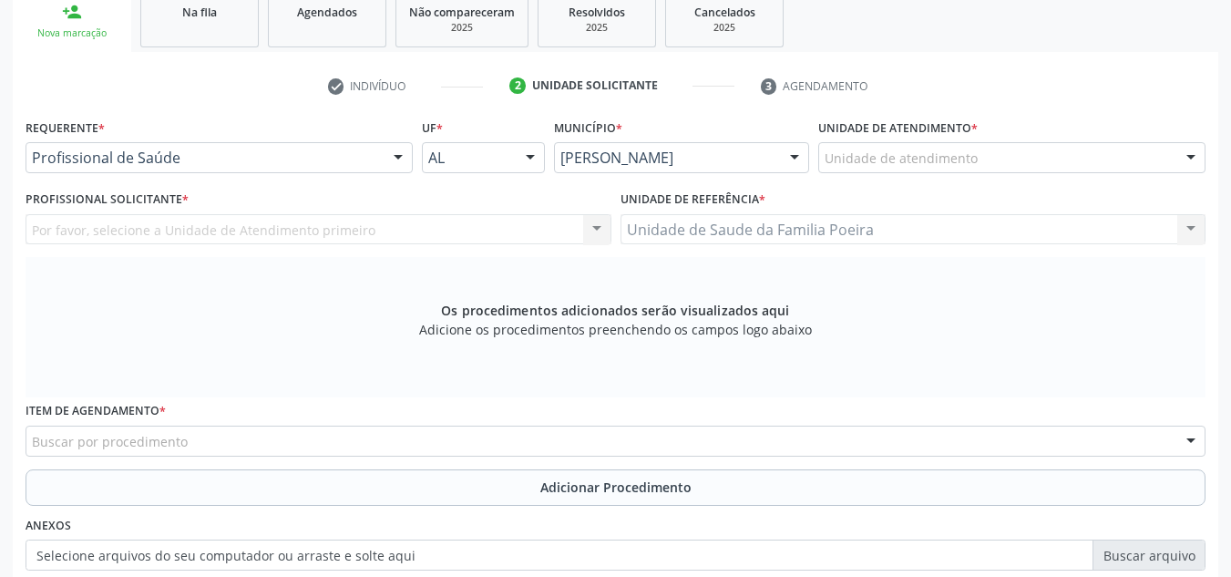
click at [1053, 162] on div "Unidade de atendimento" at bounding box center [1011, 157] width 387 height 31
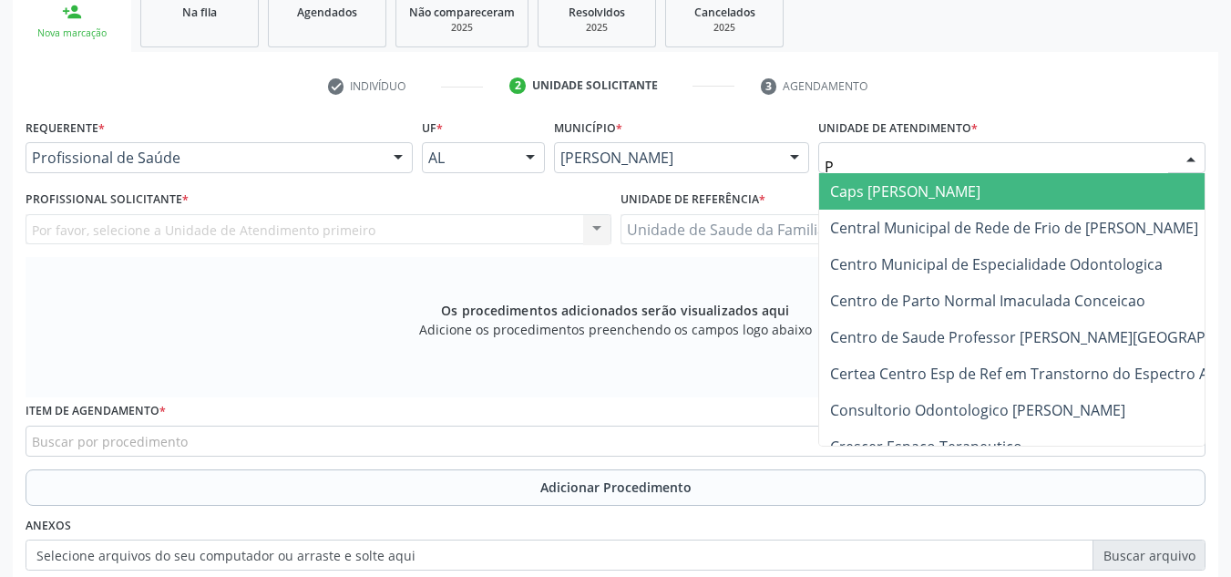
type input "PO"
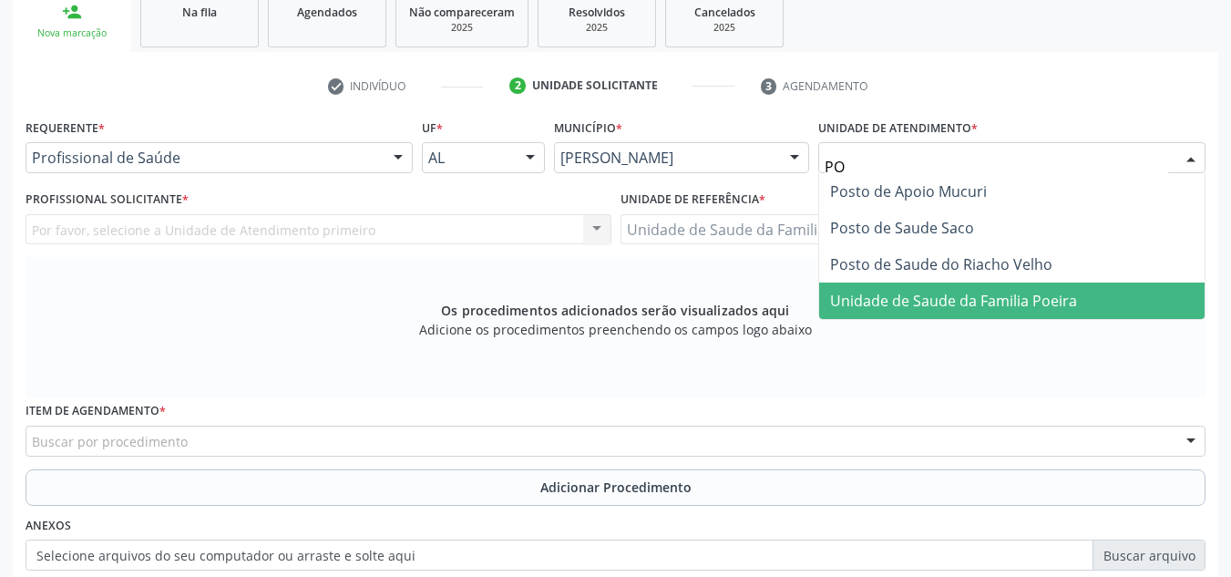
click at [1085, 302] on span "Unidade de Saude da Familia Poeira" at bounding box center [1011, 300] width 385 height 36
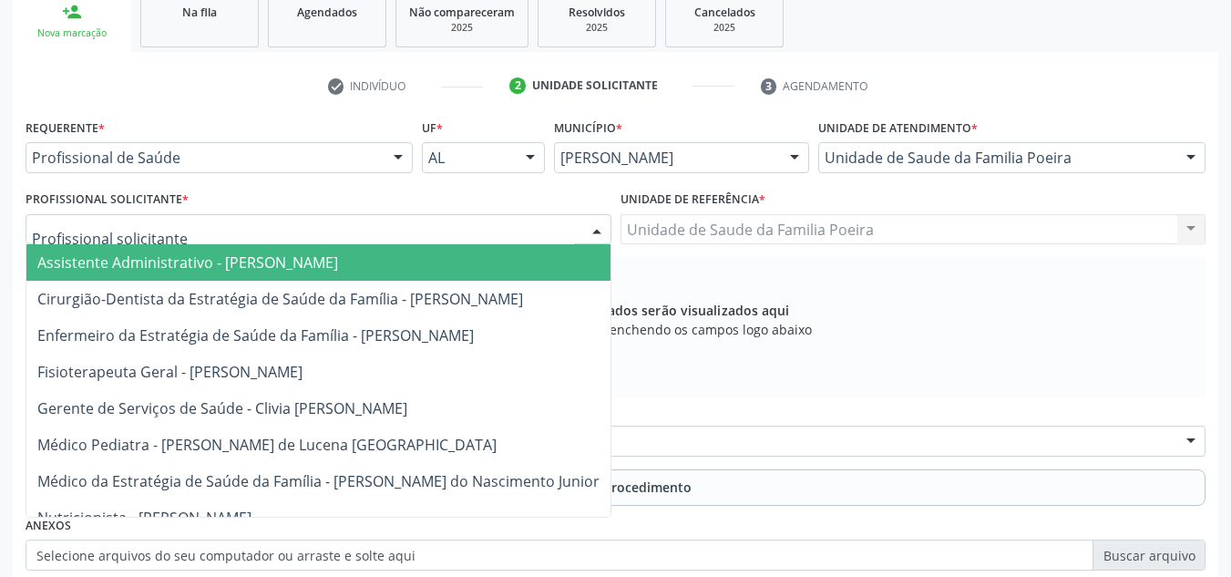
click at [279, 232] on div at bounding box center [319, 229] width 586 height 31
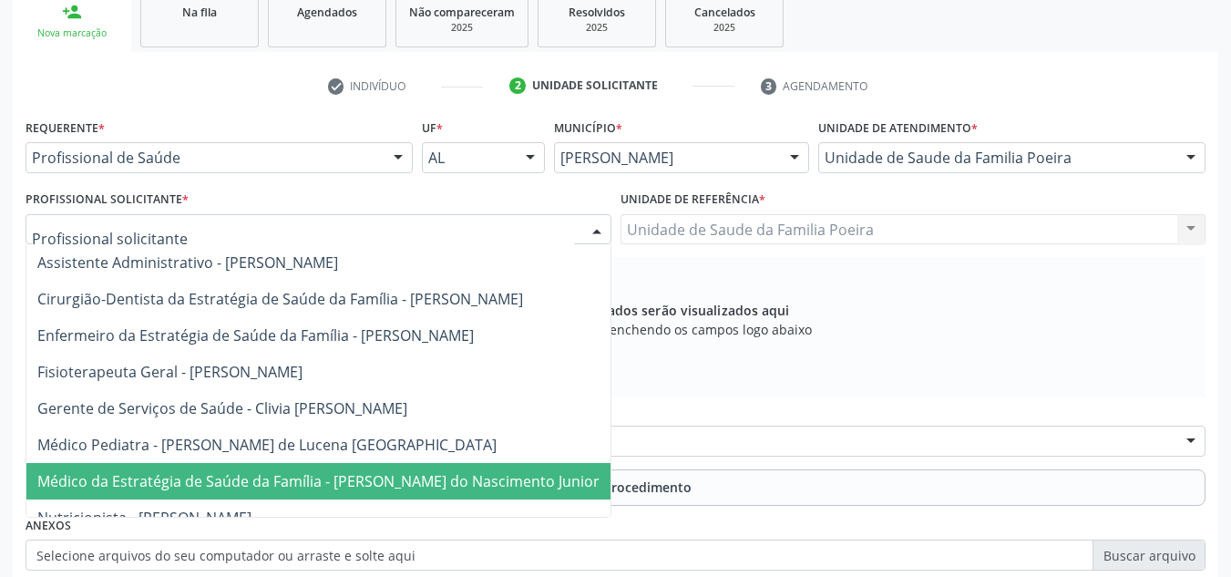
click at [270, 485] on span "Médico da Estratégia de Saúde da Família - [PERSON_NAME] do Nascimento Junior" at bounding box center [318, 481] width 562 height 20
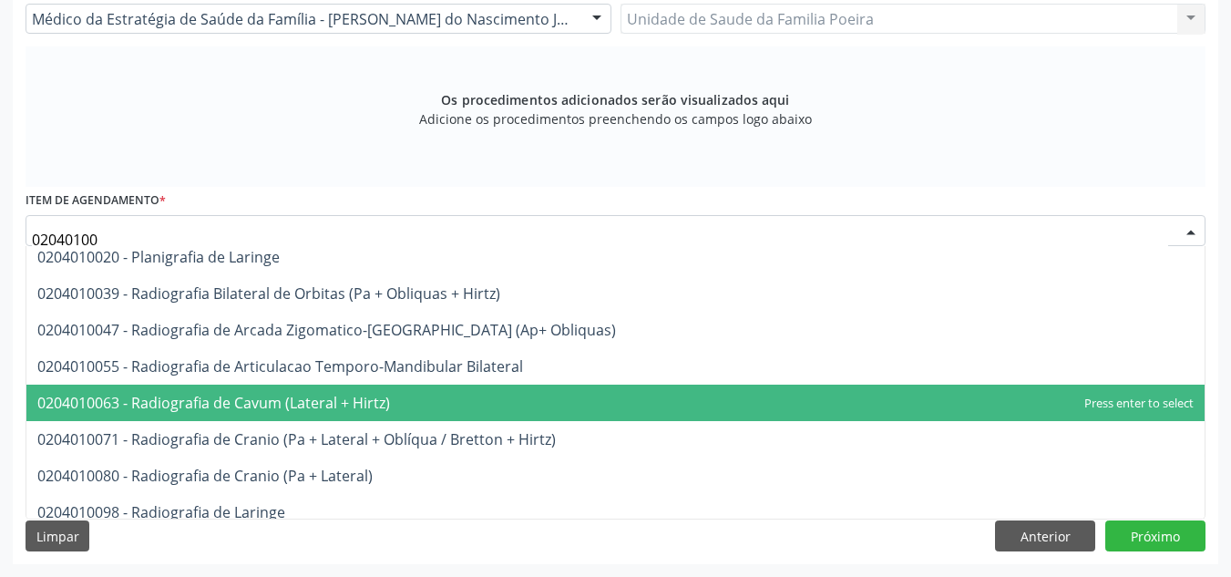
scroll to position [128, 0]
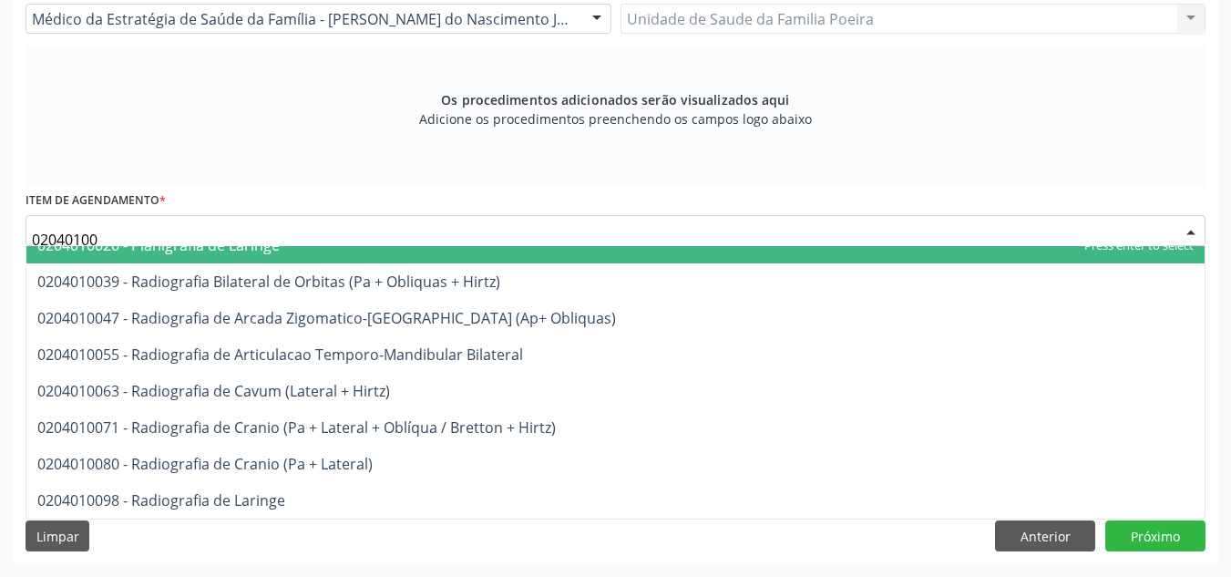
click at [79, 239] on input "02040100" at bounding box center [600, 239] width 1136 height 36
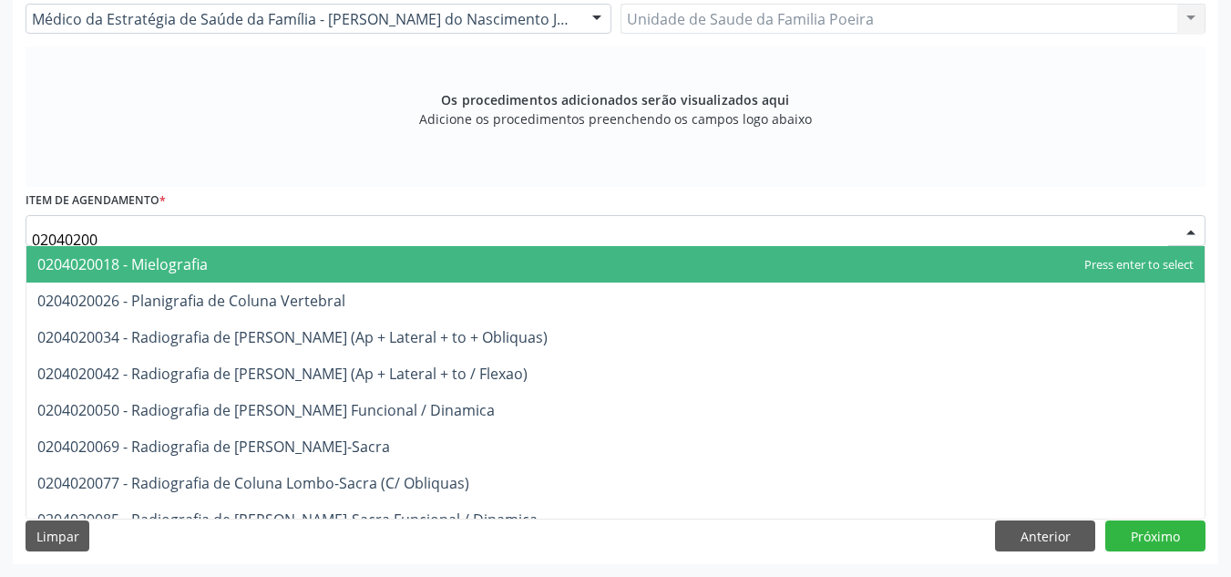
click at [111, 231] on input "02040200" at bounding box center [600, 239] width 1136 height 36
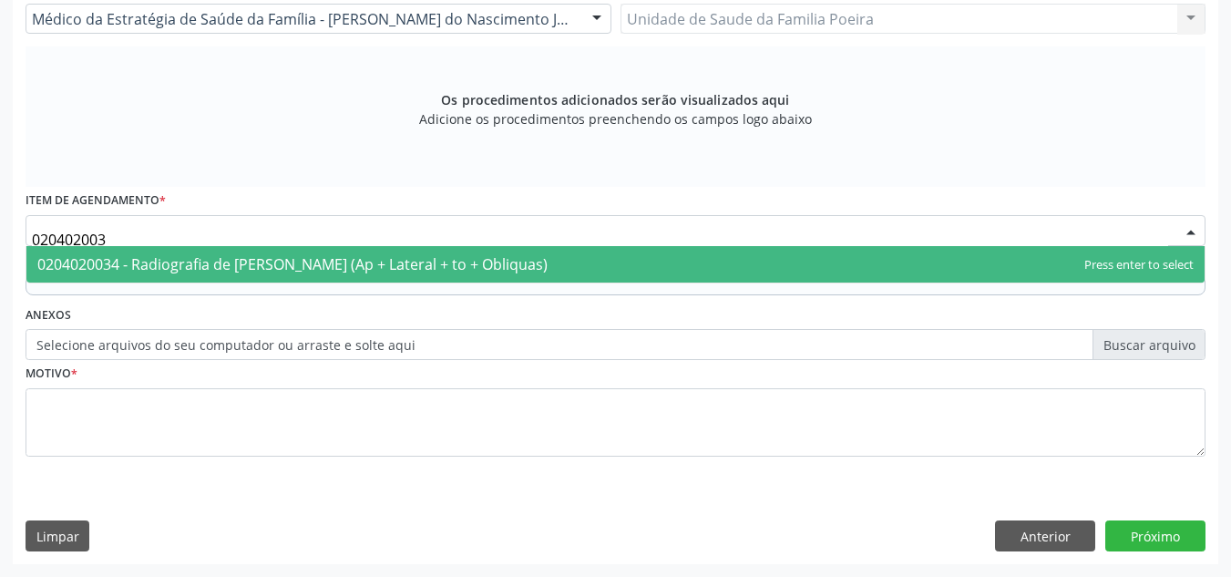
type input "0204020034"
click at [209, 257] on span "0204020034 - Radiografia de [PERSON_NAME] (Ap + Lateral + to + Obliquas)" at bounding box center [292, 264] width 510 height 20
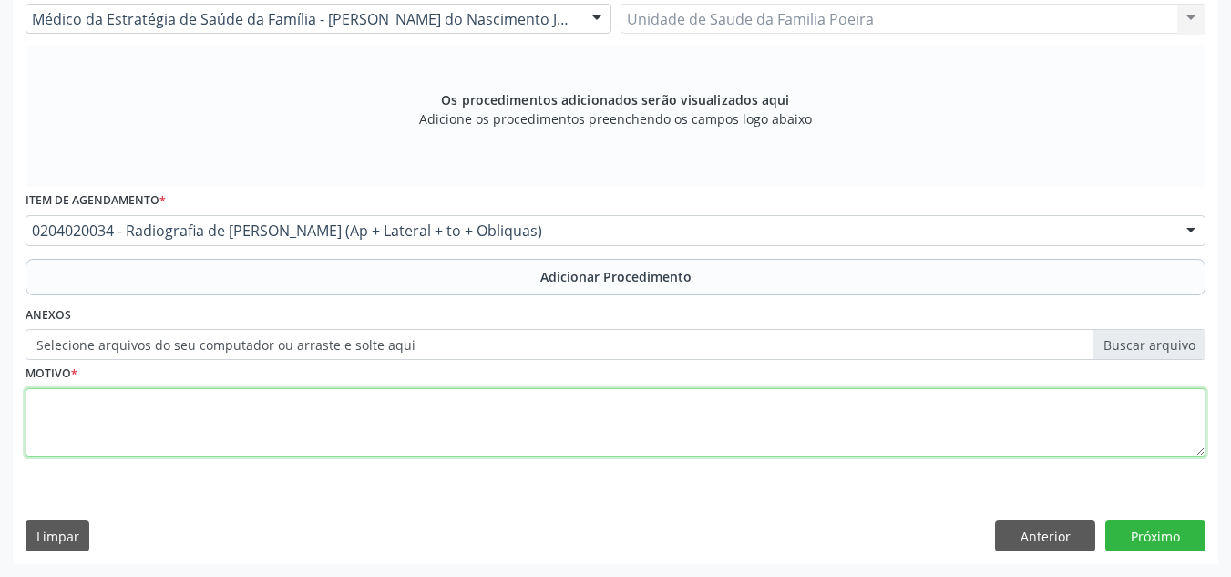
click at [263, 428] on textarea at bounding box center [616, 422] width 1180 height 69
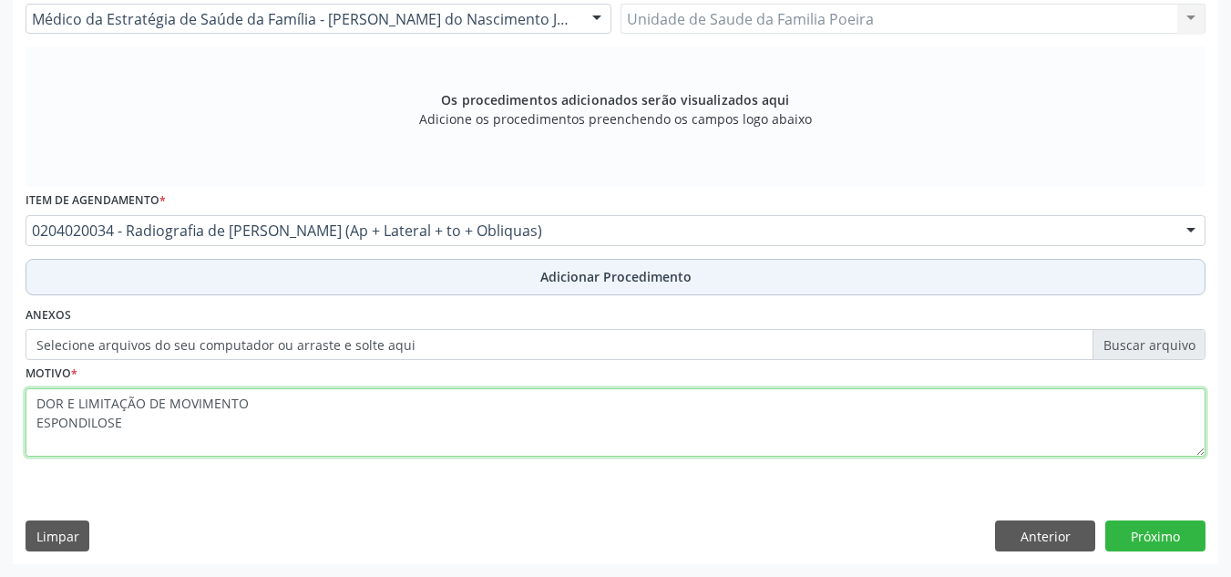
type textarea "DOR E LIMITAÇÃO DE MOVIMENTO ESPONDILOSE"
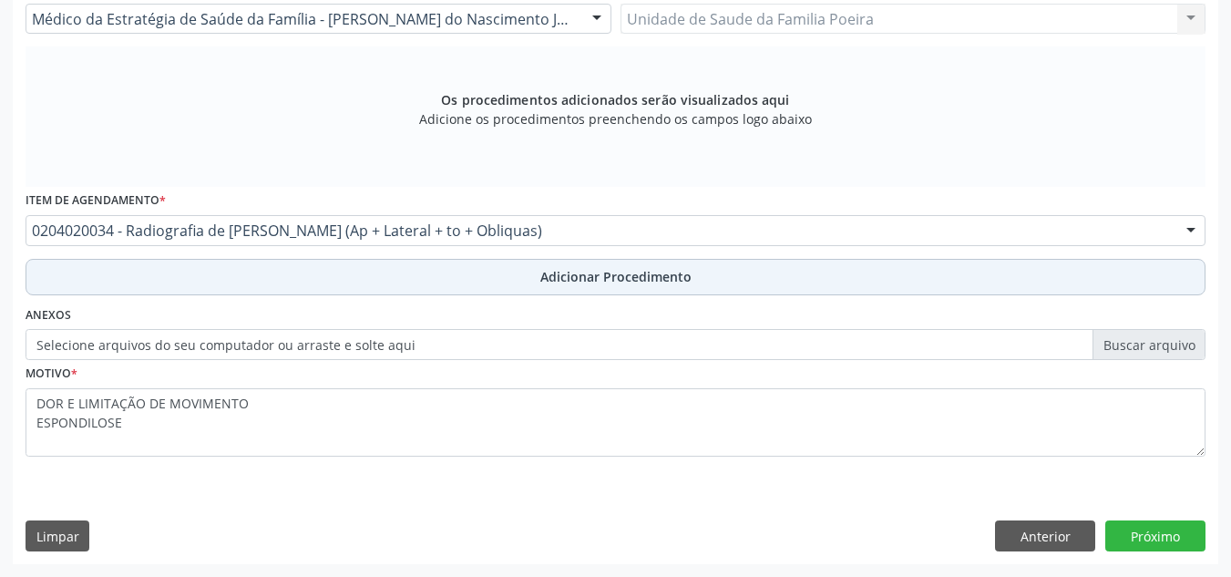
click at [630, 277] on span "Adicionar Procedimento" at bounding box center [615, 276] width 151 height 19
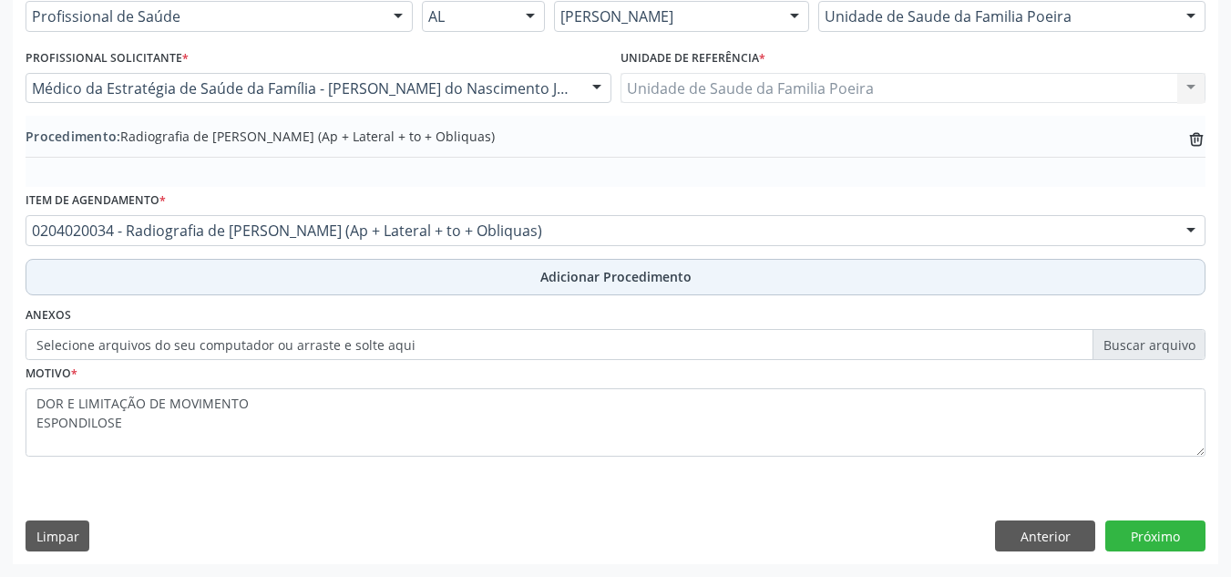
scroll to position [448, 0]
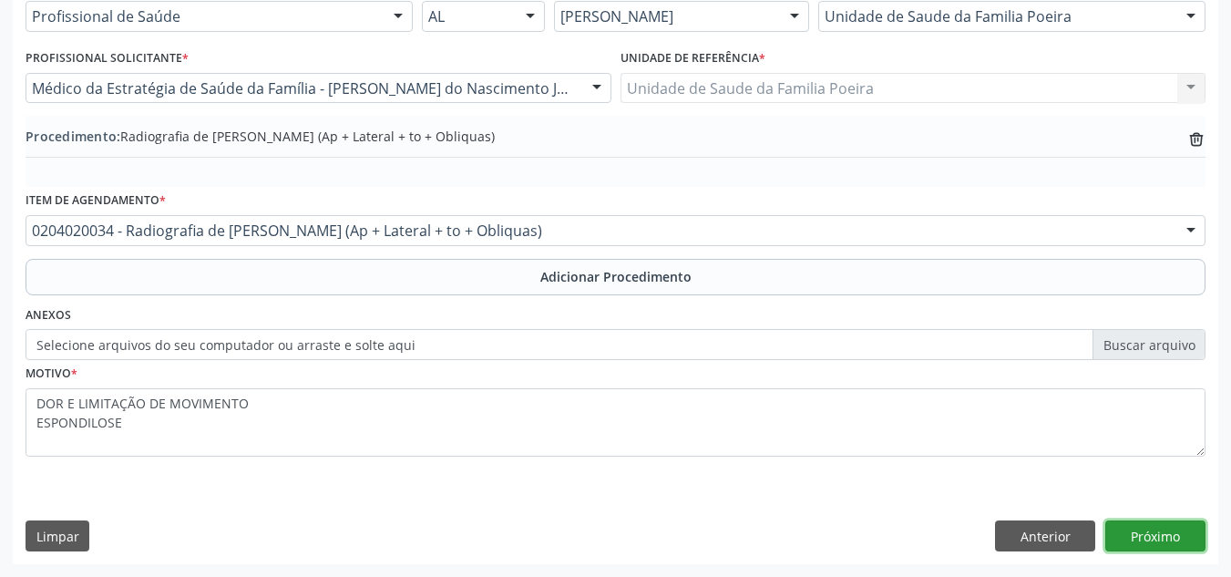
click at [1150, 528] on button "Próximo" at bounding box center [1155, 535] width 100 height 31
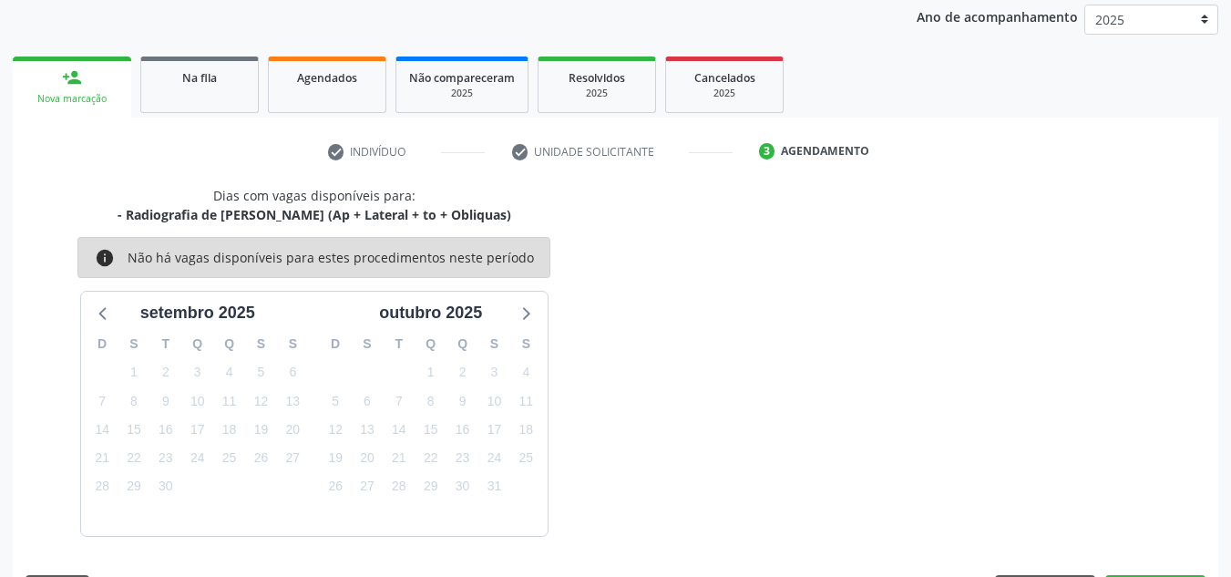
scroll to position [295, 0]
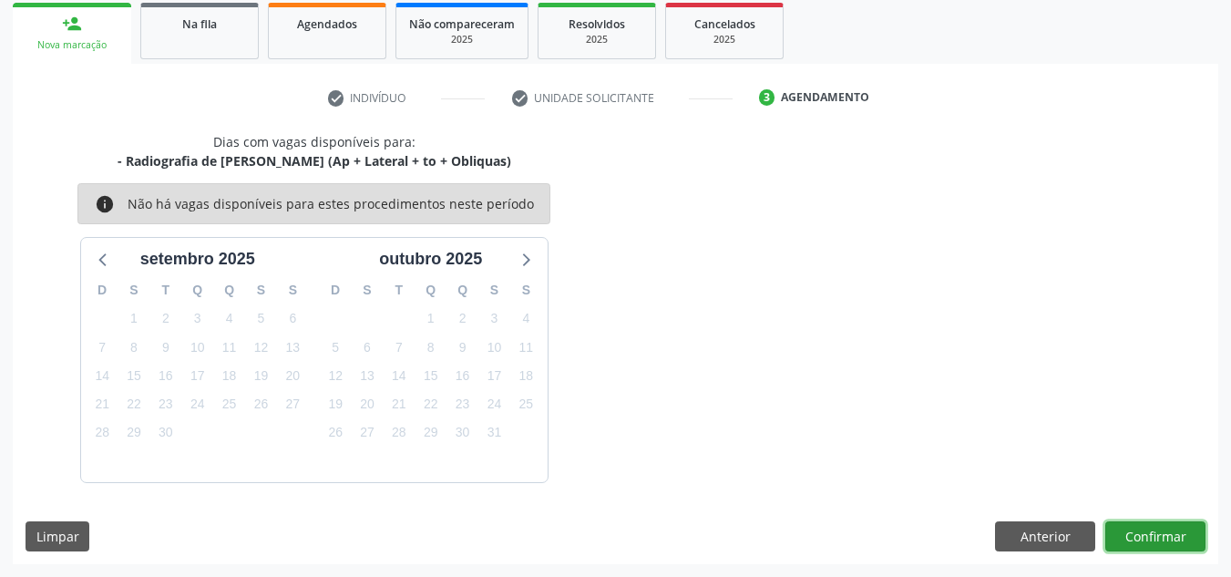
click at [1139, 528] on button "Confirmar" at bounding box center [1155, 536] width 100 height 31
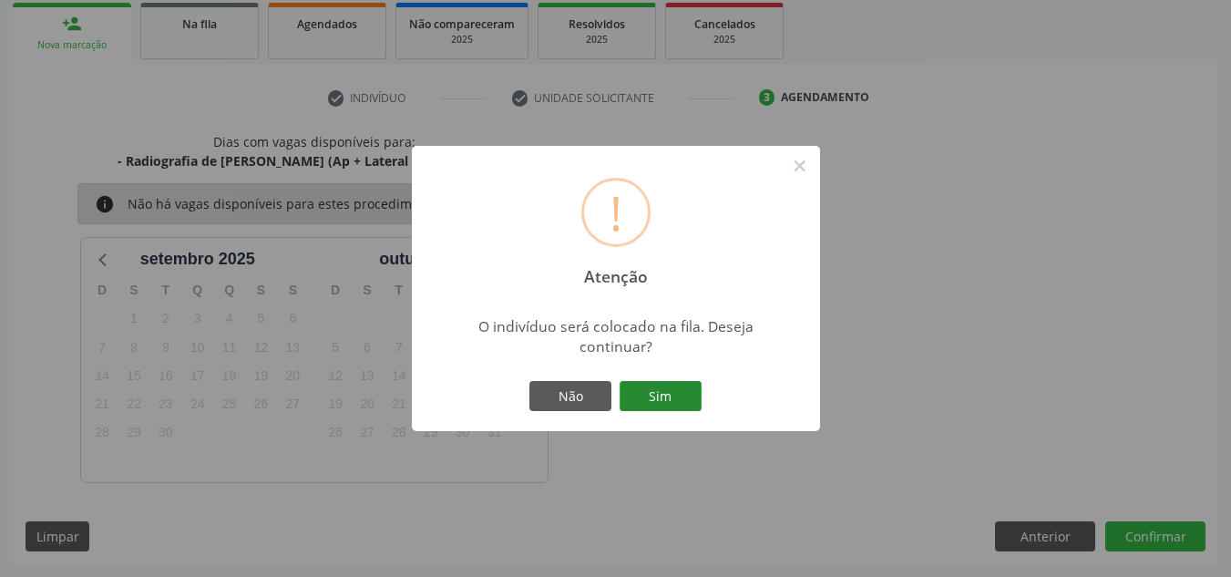
click at [682, 393] on button "Sim" at bounding box center [661, 396] width 82 height 31
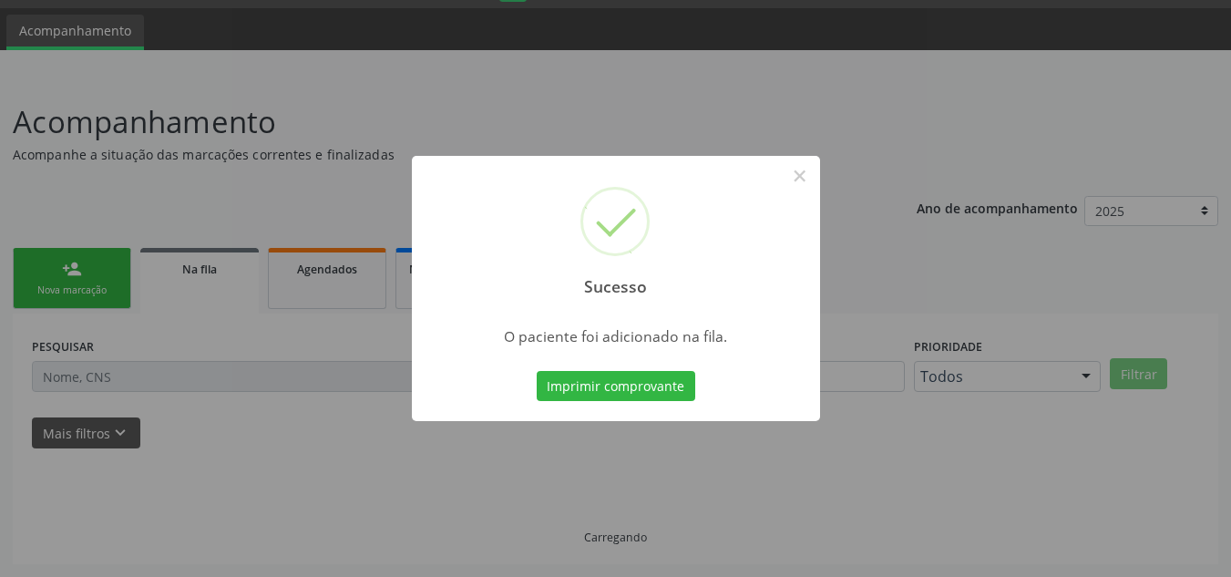
scroll to position [50, 0]
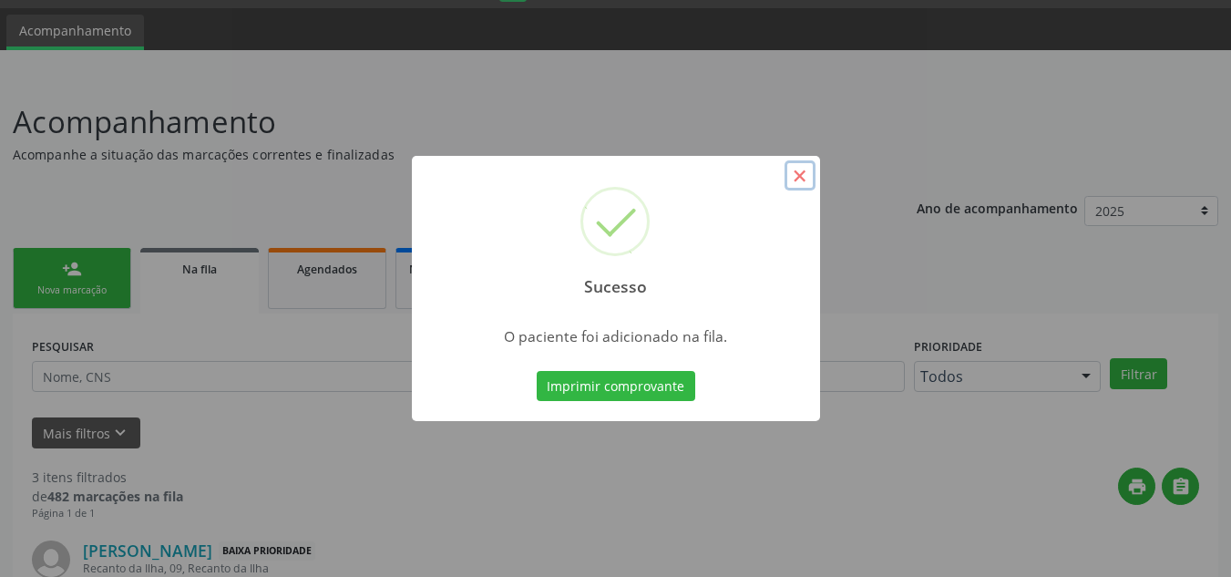
click at [798, 176] on button "×" at bounding box center [800, 175] width 31 height 31
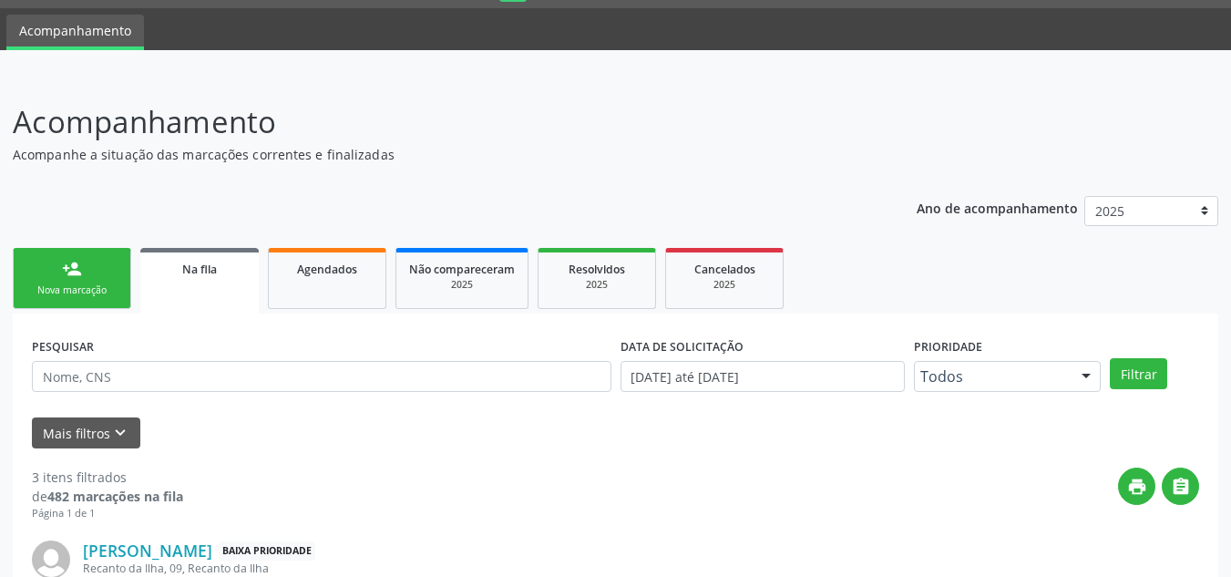
click at [67, 272] on div "person_add" at bounding box center [72, 269] width 20 height 20
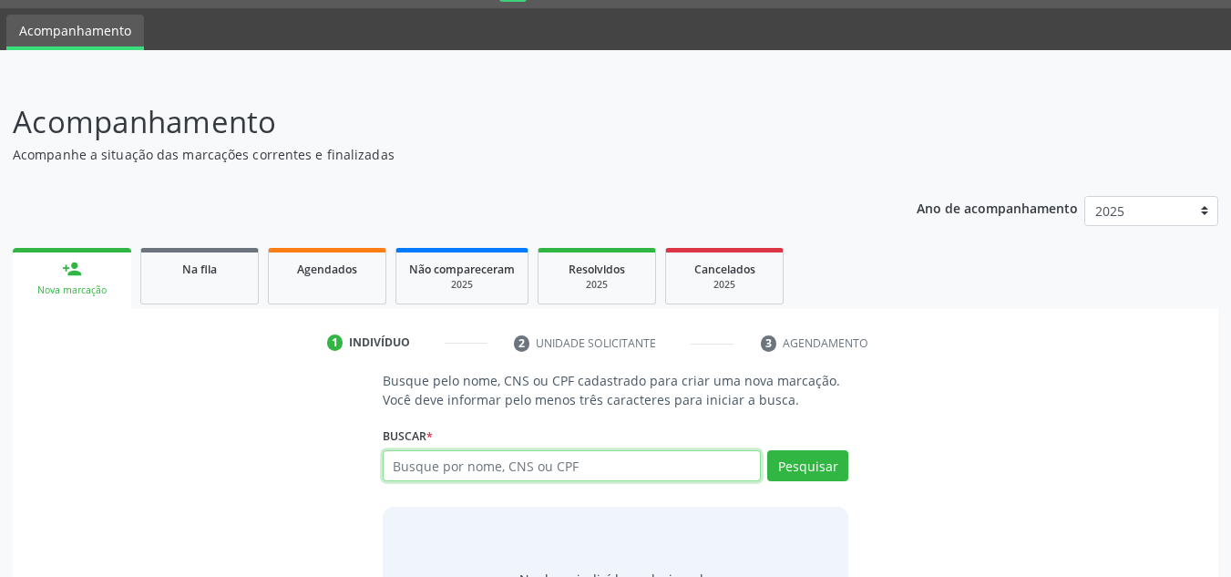
click at [448, 457] on input "text" at bounding box center [572, 465] width 379 height 31
type input "701700255472370"
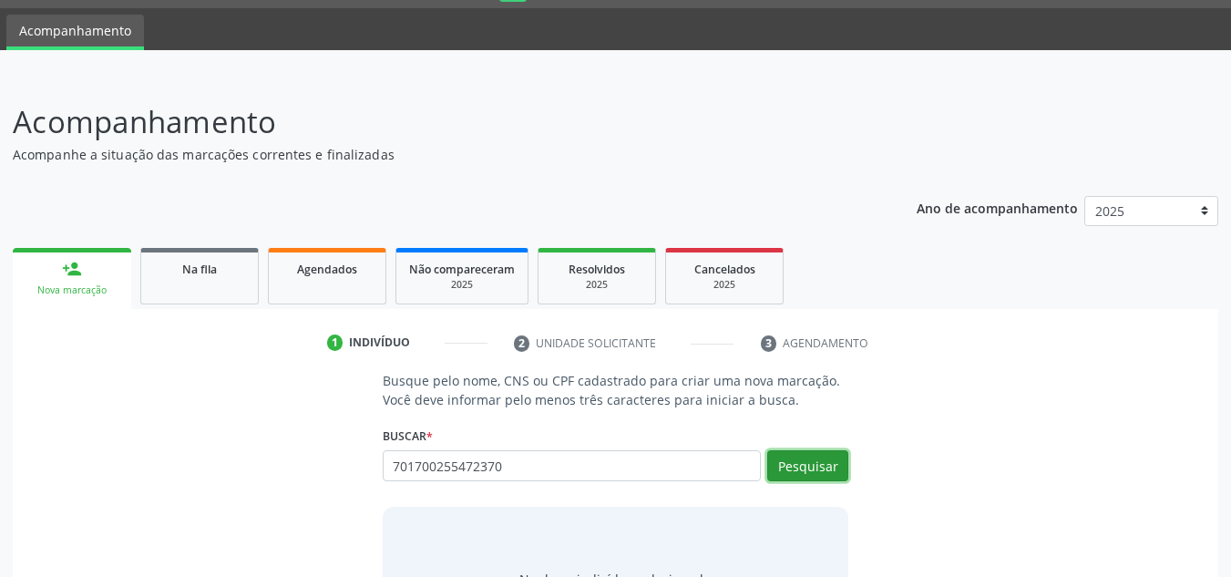
click at [779, 472] on button "Pesquisar" at bounding box center [807, 465] width 81 height 31
type input "701700255472370"
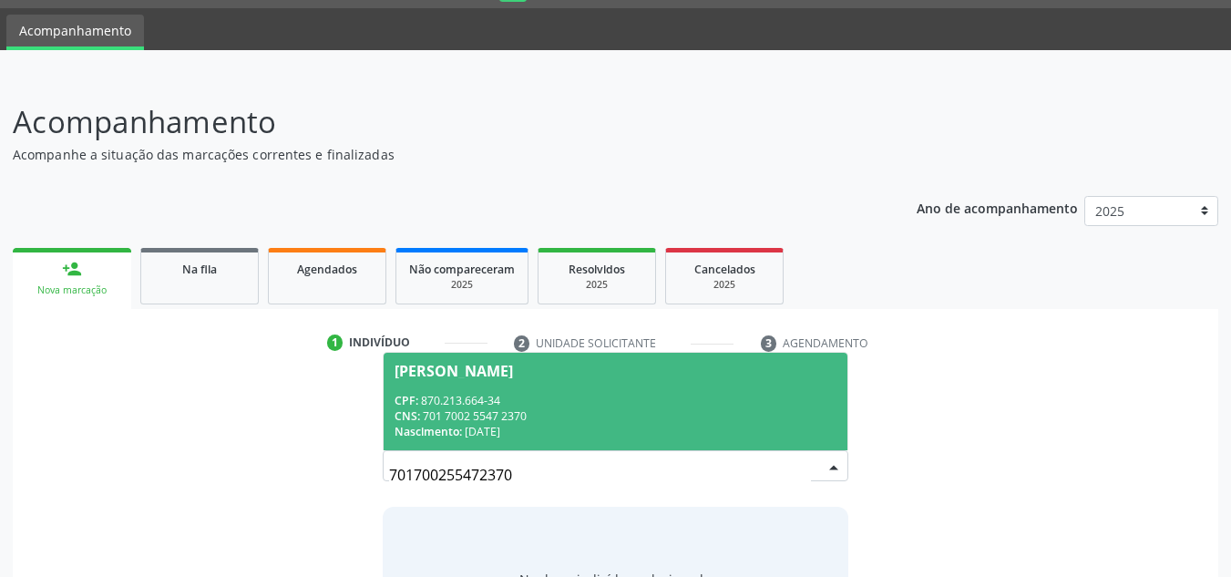
click at [472, 369] on div "[PERSON_NAME]" at bounding box center [454, 371] width 118 height 15
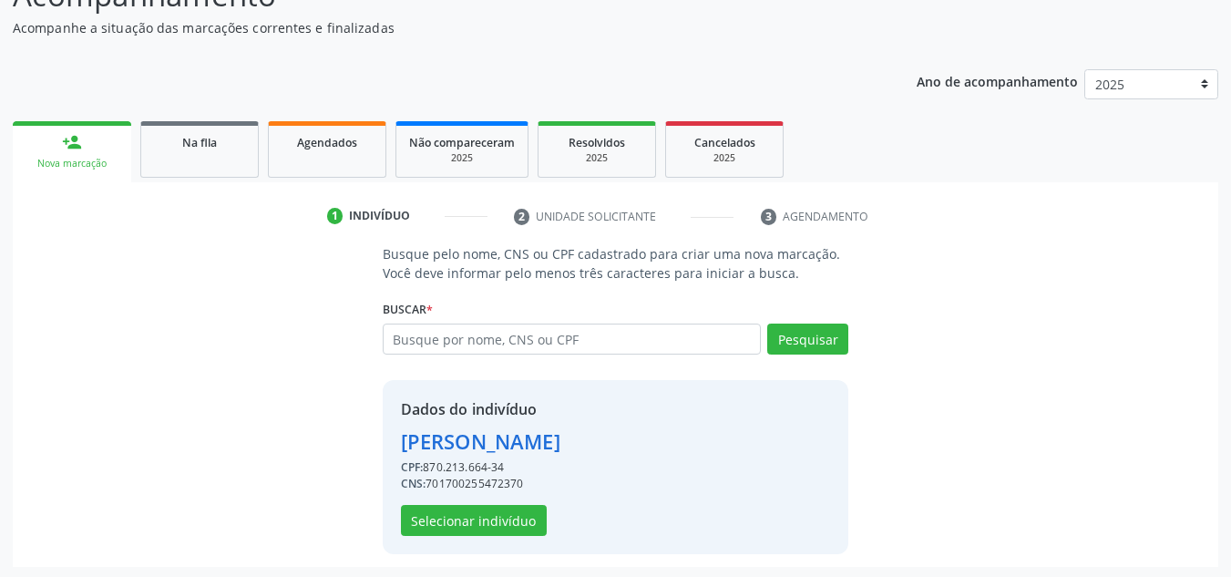
scroll to position [179, 0]
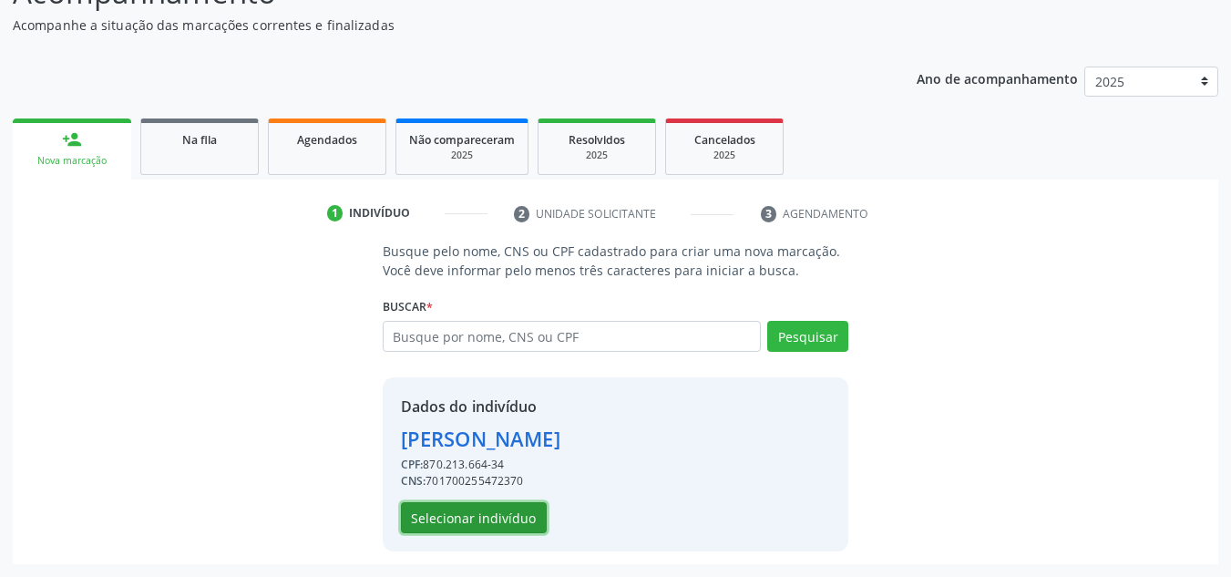
click at [489, 520] on button "Selecionar indivíduo" at bounding box center [474, 517] width 146 height 31
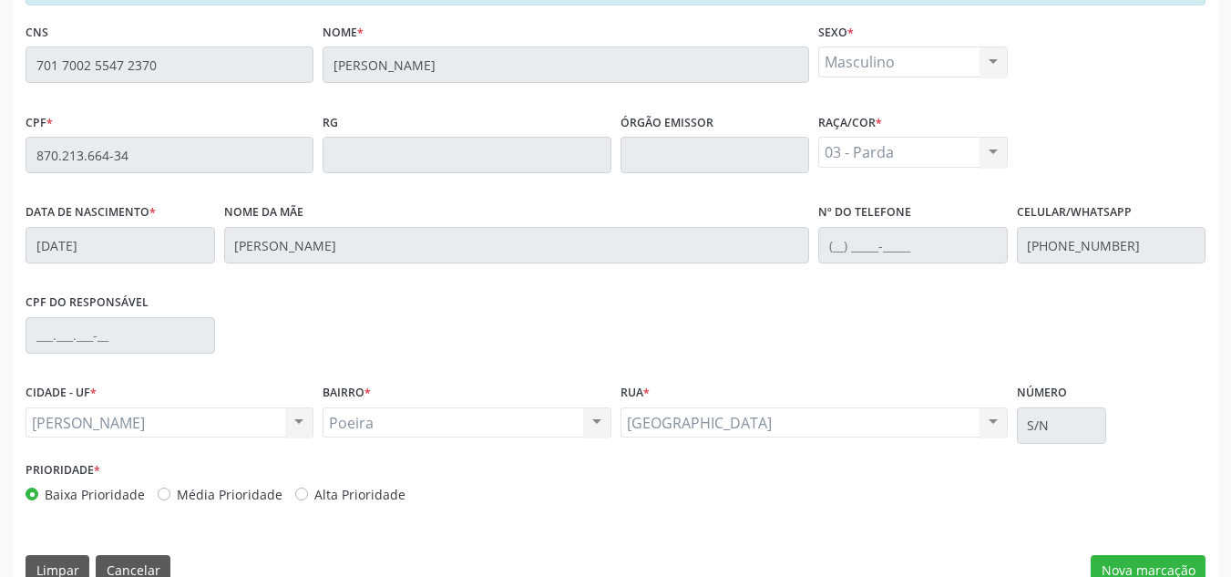
scroll to position [489, 0]
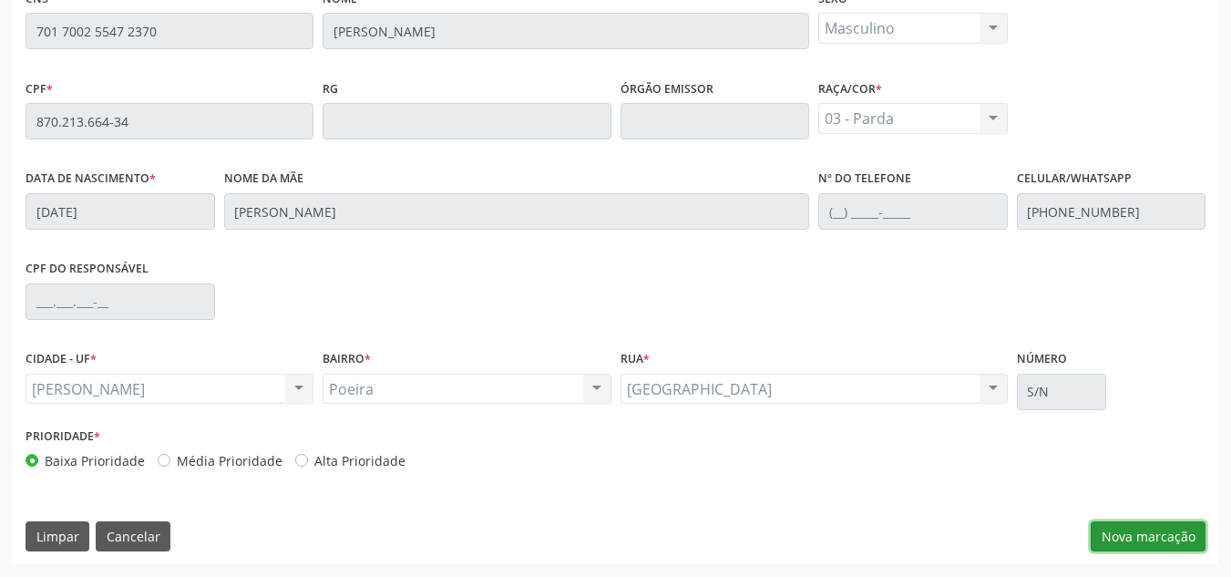
click at [1135, 538] on button "Nova marcação" at bounding box center [1148, 536] width 115 height 31
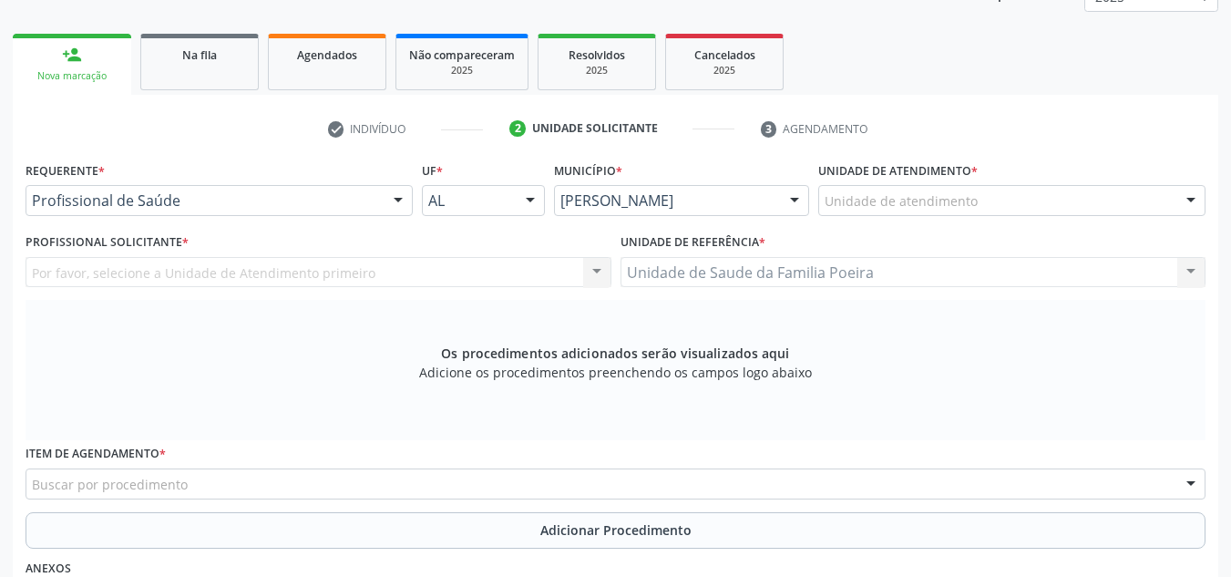
scroll to position [216, 0]
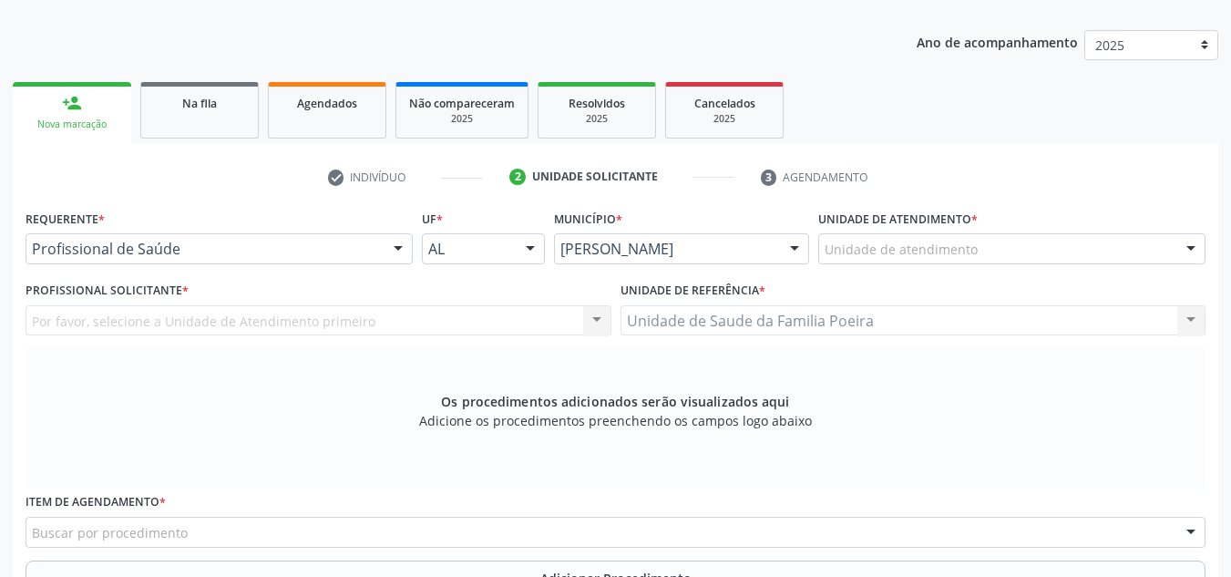
click at [1075, 248] on div "Unidade de atendimento" at bounding box center [1011, 248] width 387 height 31
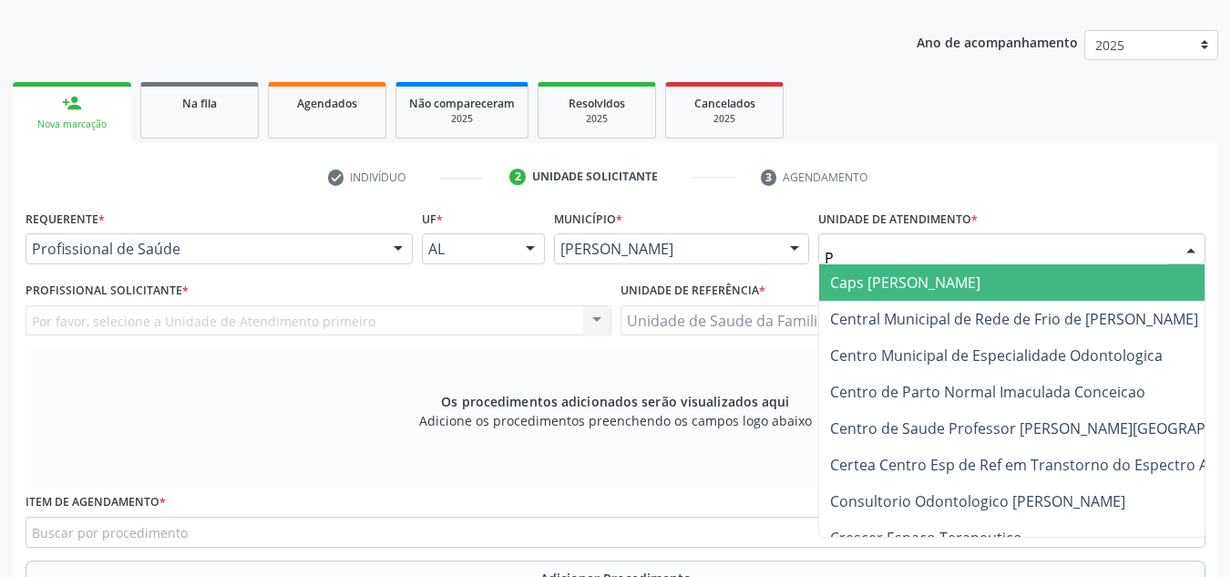
type input "PO"
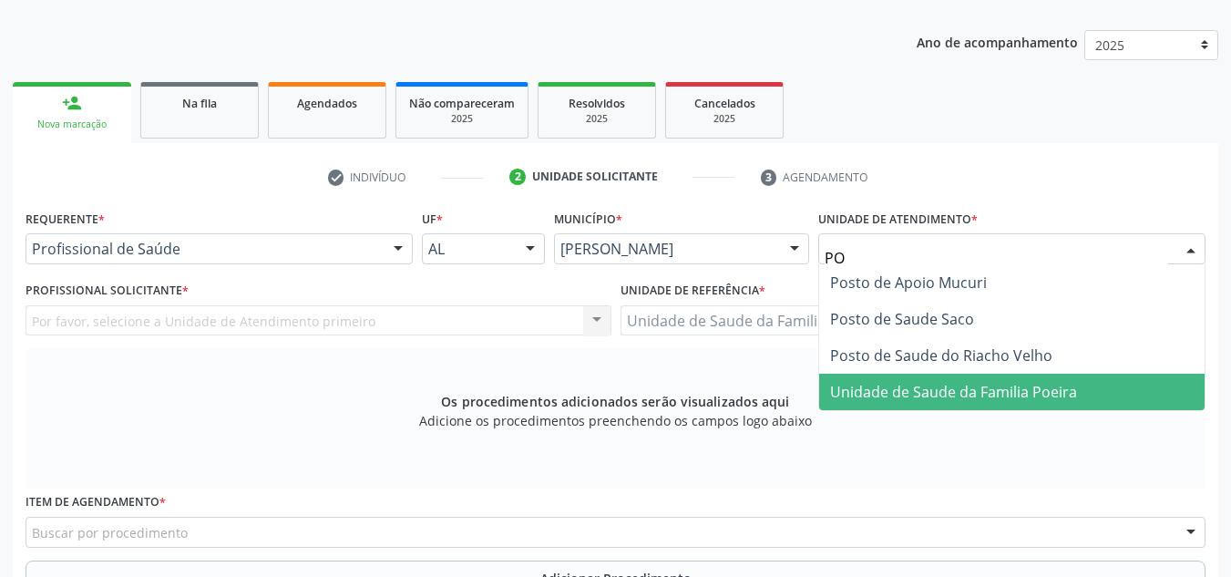
click at [1019, 395] on span "Unidade de Saude da Familia Poeira" at bounding box center [953, 392] width 247 height 20
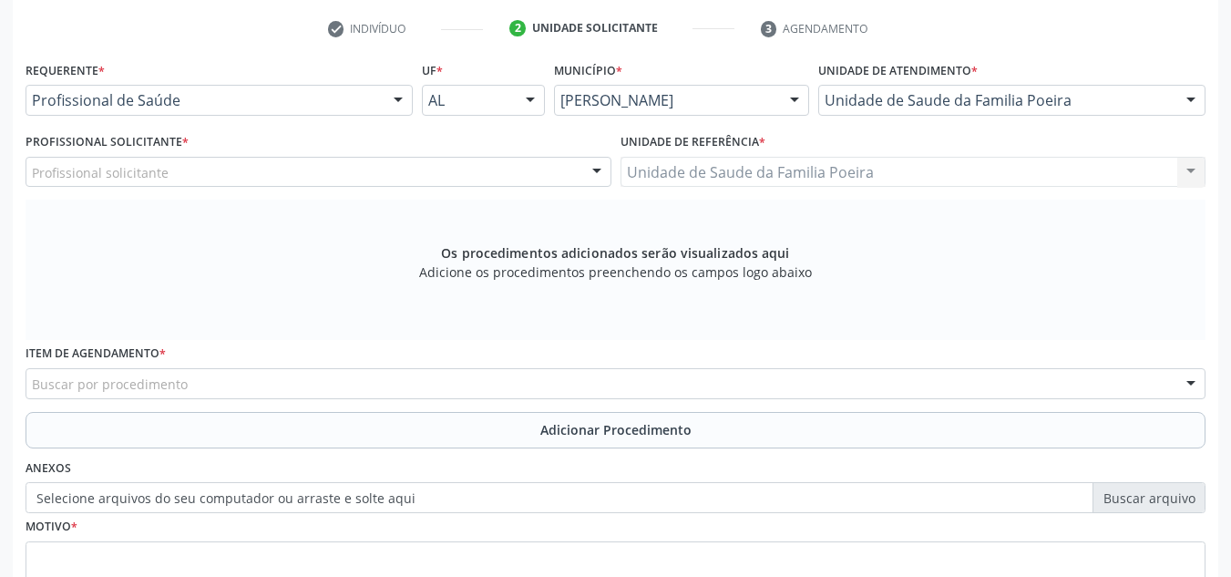
scroll to position [398, 0]
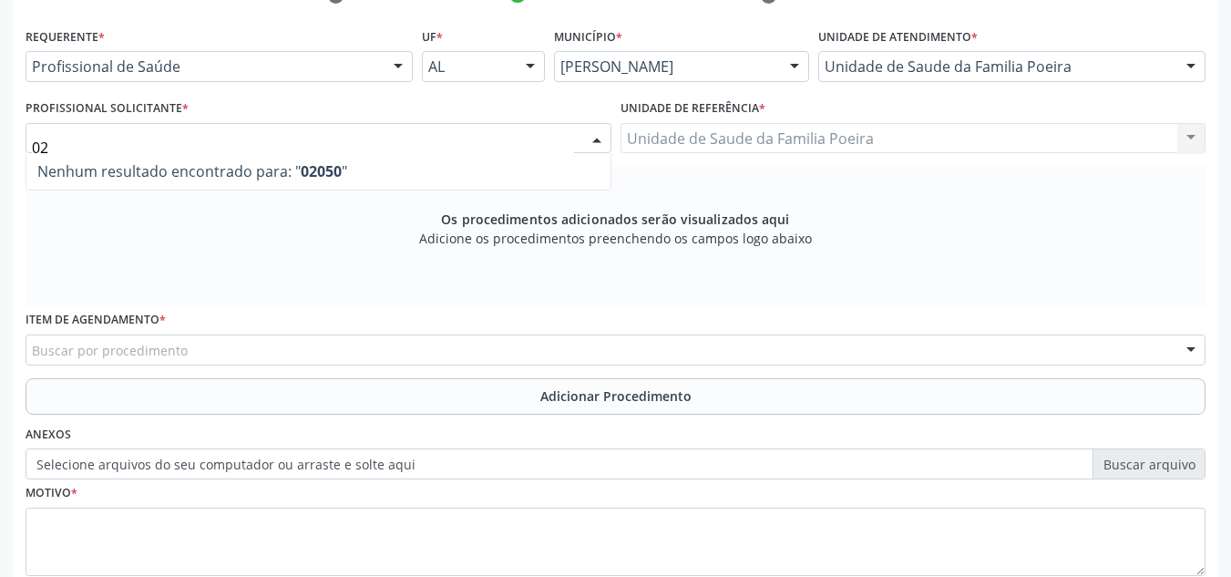
type input "0"
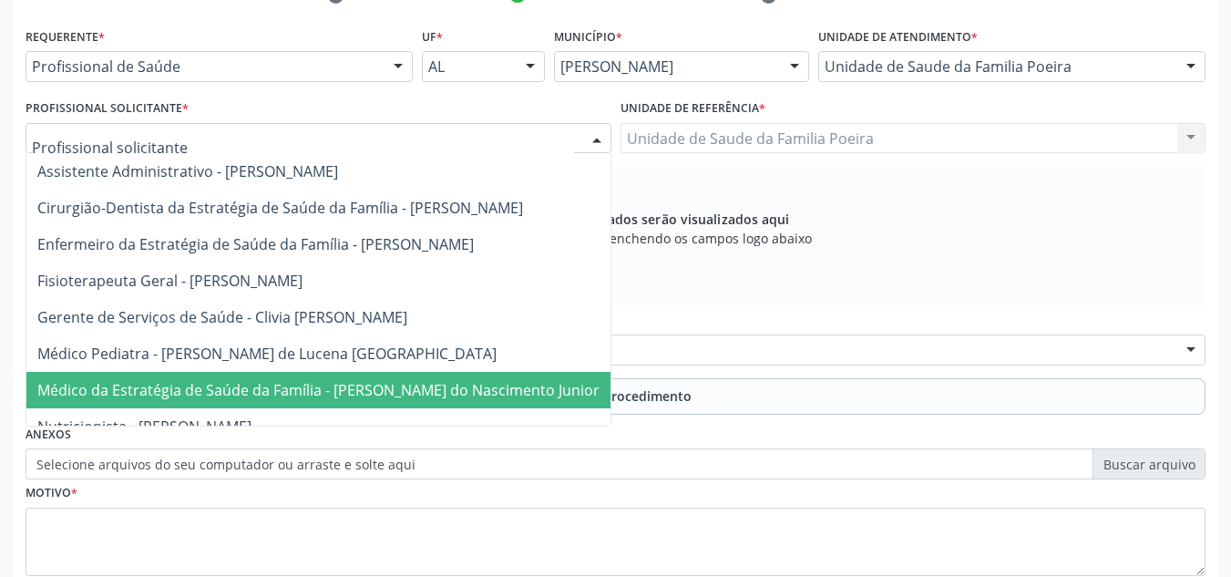
click at [149, 393] on span "Médico da Estratégia de Saúde da Família - [PERSON_NAME] do Nascimento Junior" at bounding box center [318, 390] width 562 height 20
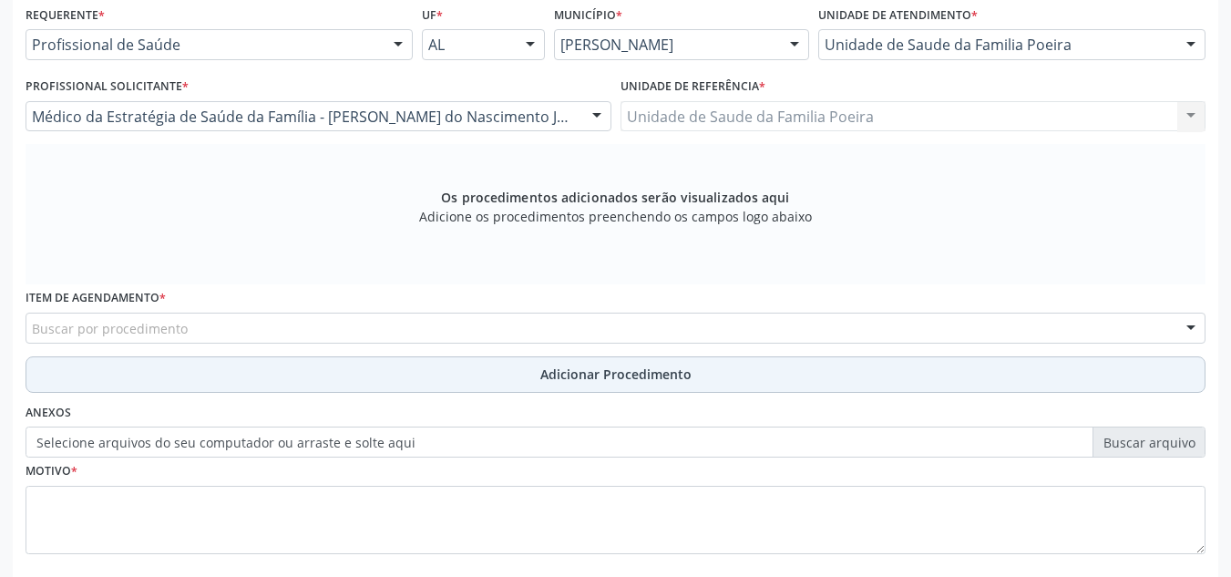
scroll to position [518, 0]
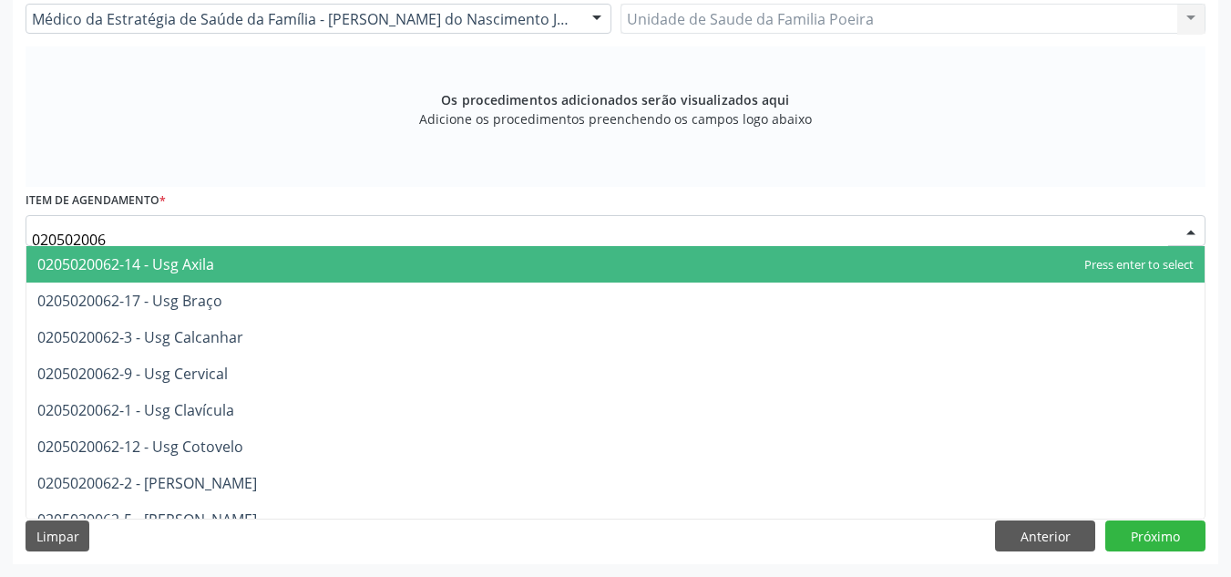
type input "0205020062"
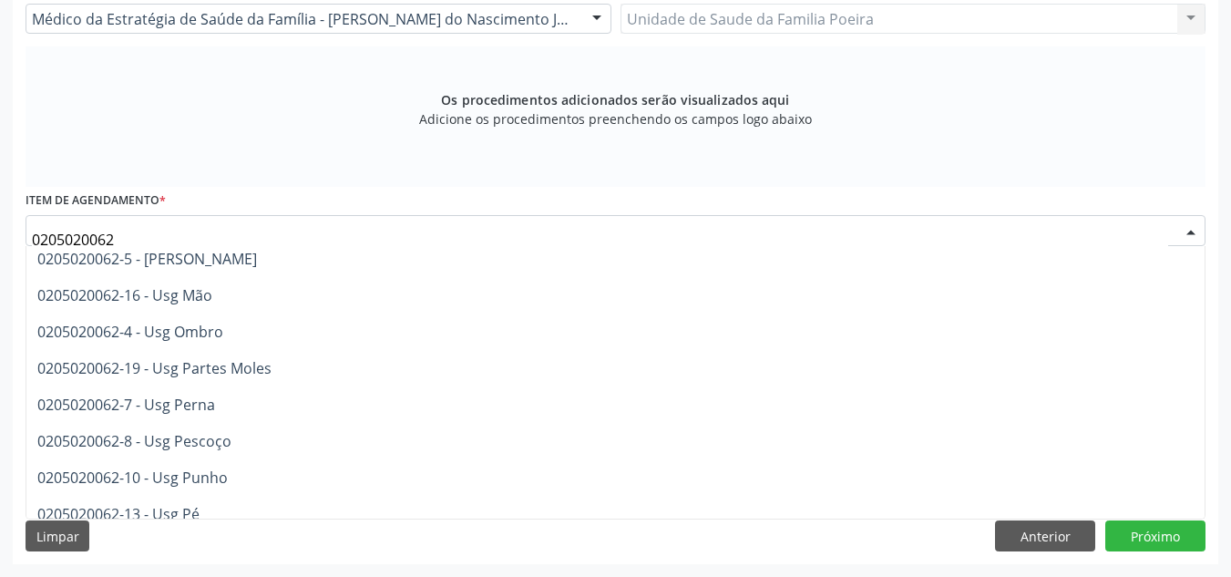
scroll to position [273, 0]
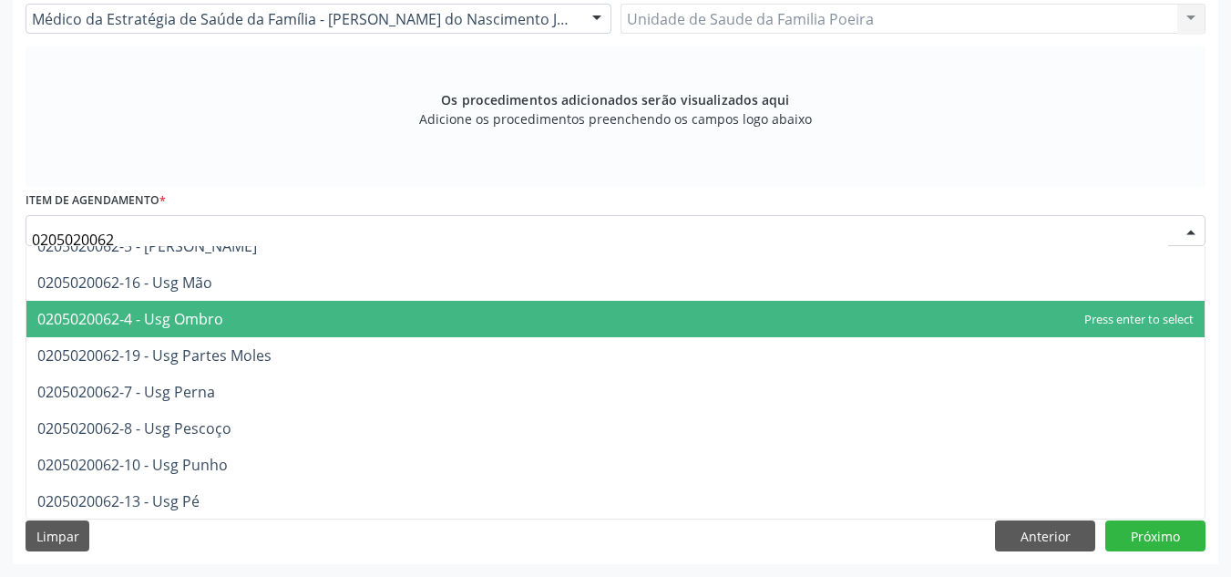
click at [179, 313] on span "0205020062-4 - Usg Ombro" at bounding box center [130, 319] width 186 height 20
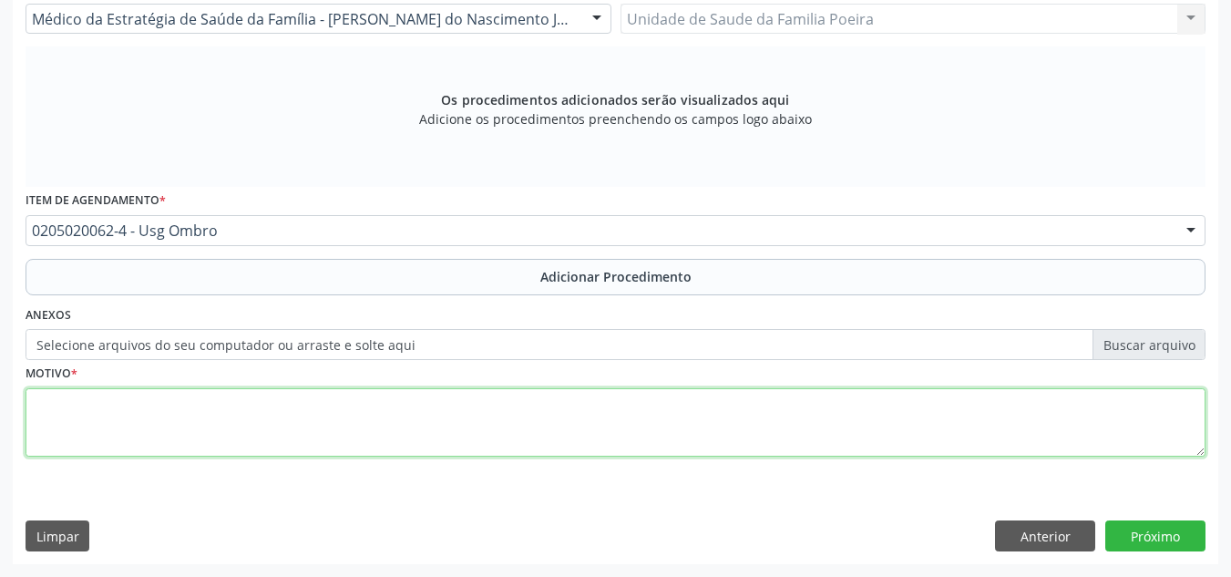
click at [183, 404] on textarea at bounding box center [616, 422] width 1180 height 69
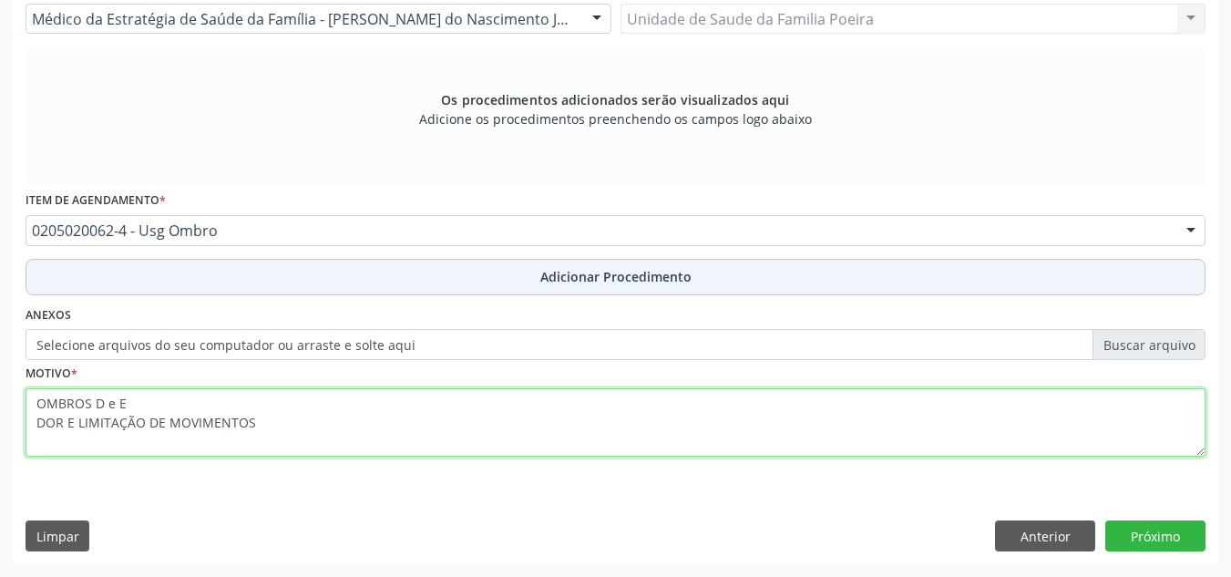
type textarea "OMBROS D e E DOR E LIMITAÇÃO DE MOVIMENTOS"
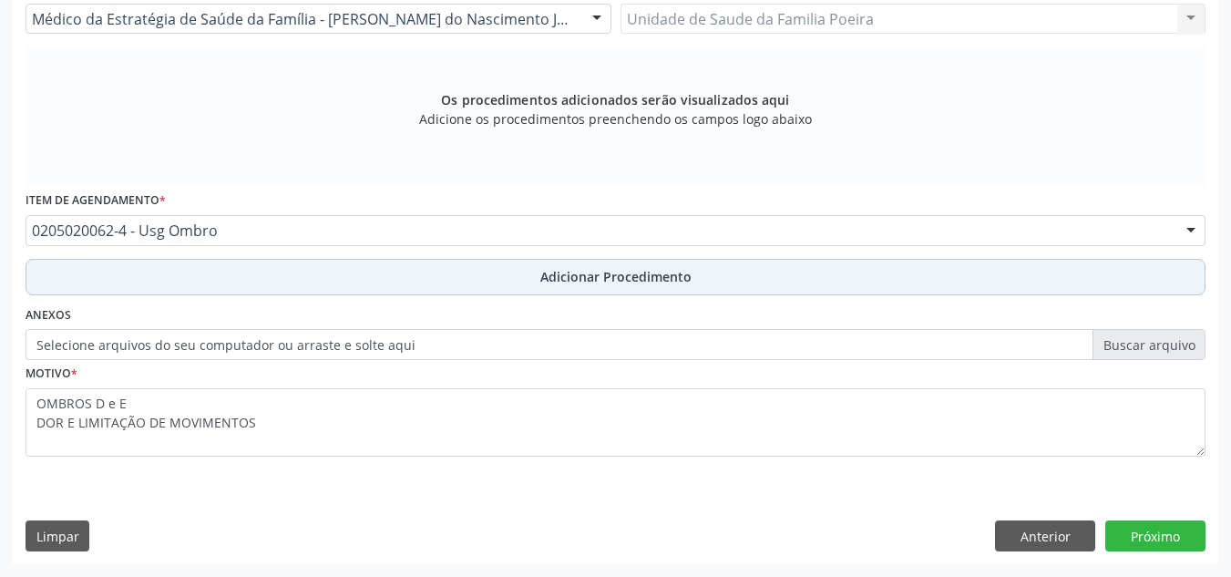
click at [601, 274] on span "Adicionar Procedimento" at bounding box center [615, 276] width 151 height 19
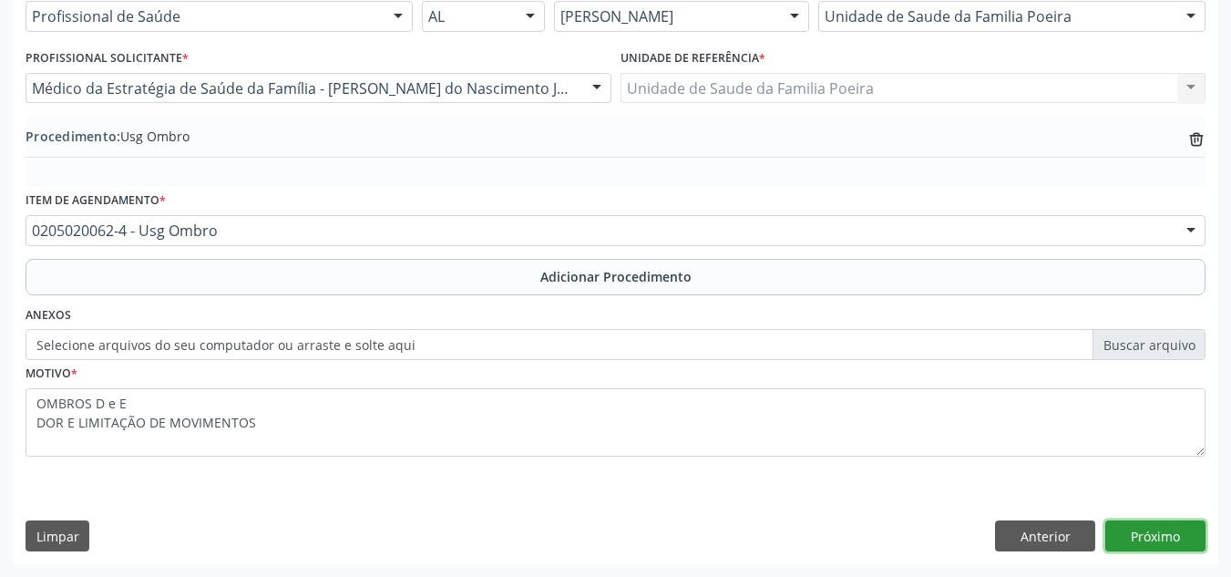
click at [1168, 544] on button "Próximo" at bounding box center [1155, 535] width 100 height 31
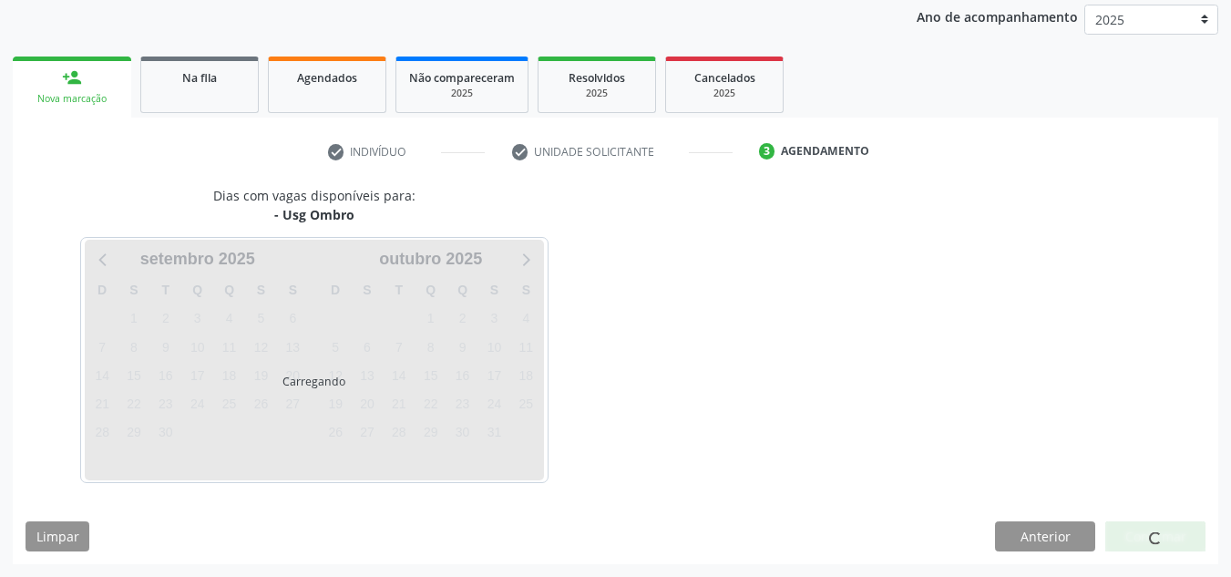
scroll to position [295, 0]
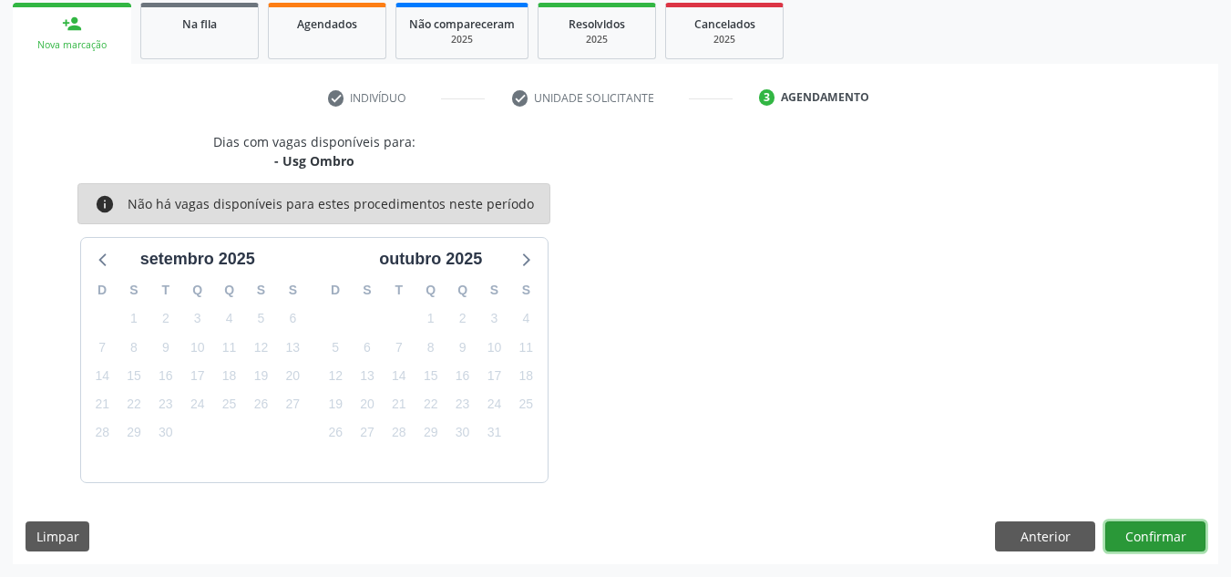
click at [1152, 534] on button "Confirmar" at bounding box center [1155, 536] width 100 height 31
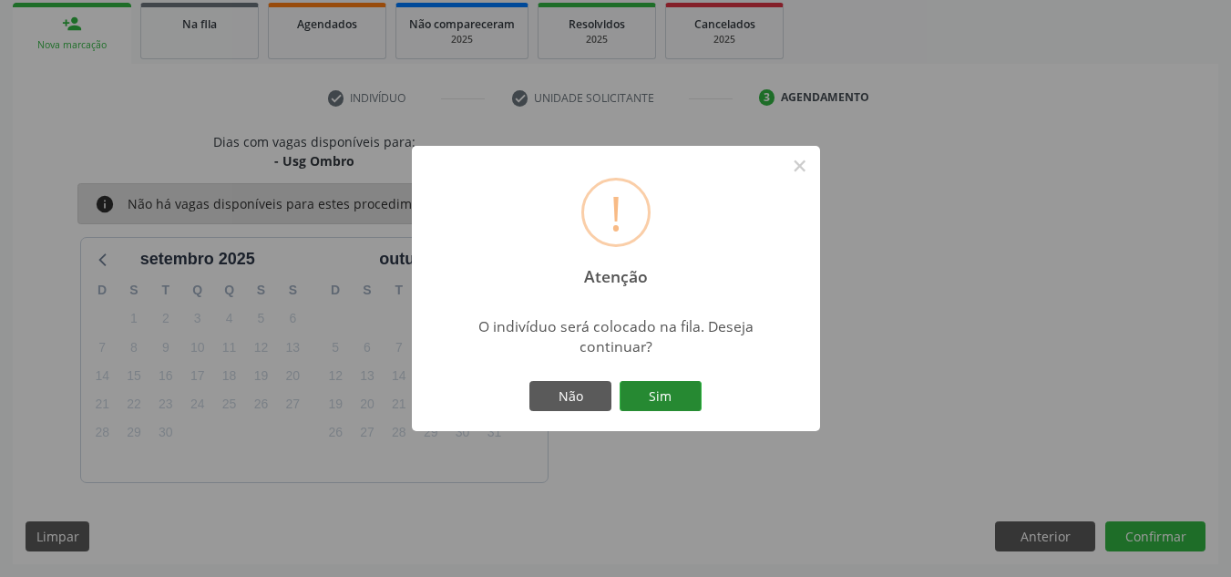
click at [651, 385] on button "Sim" at bounding box center [661, 396] width 82 height 31
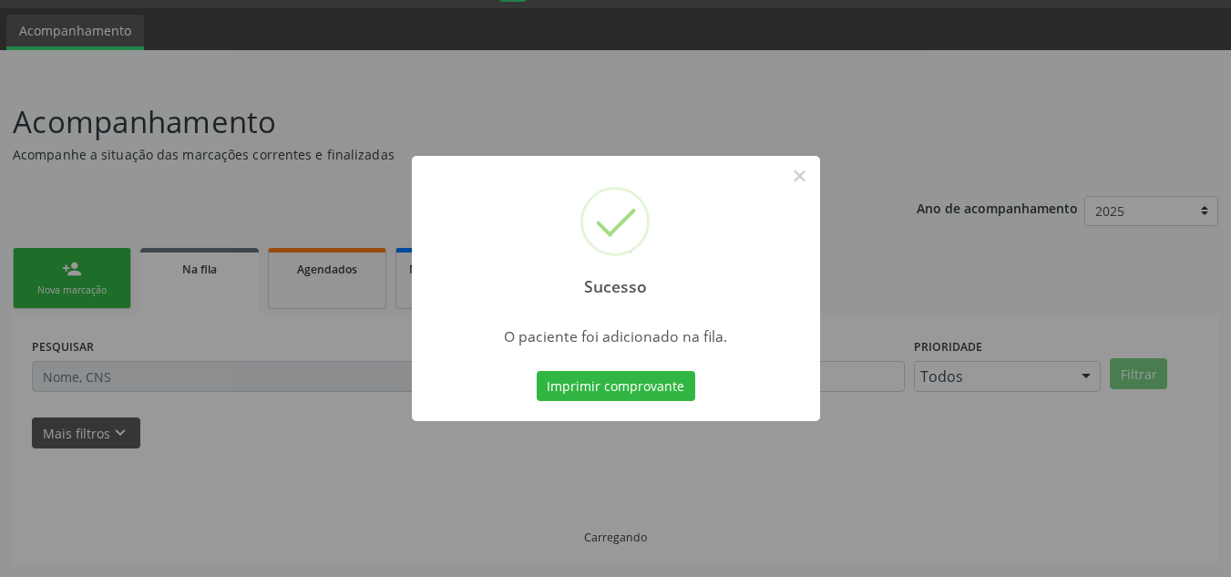
scroll to position [50, 0]
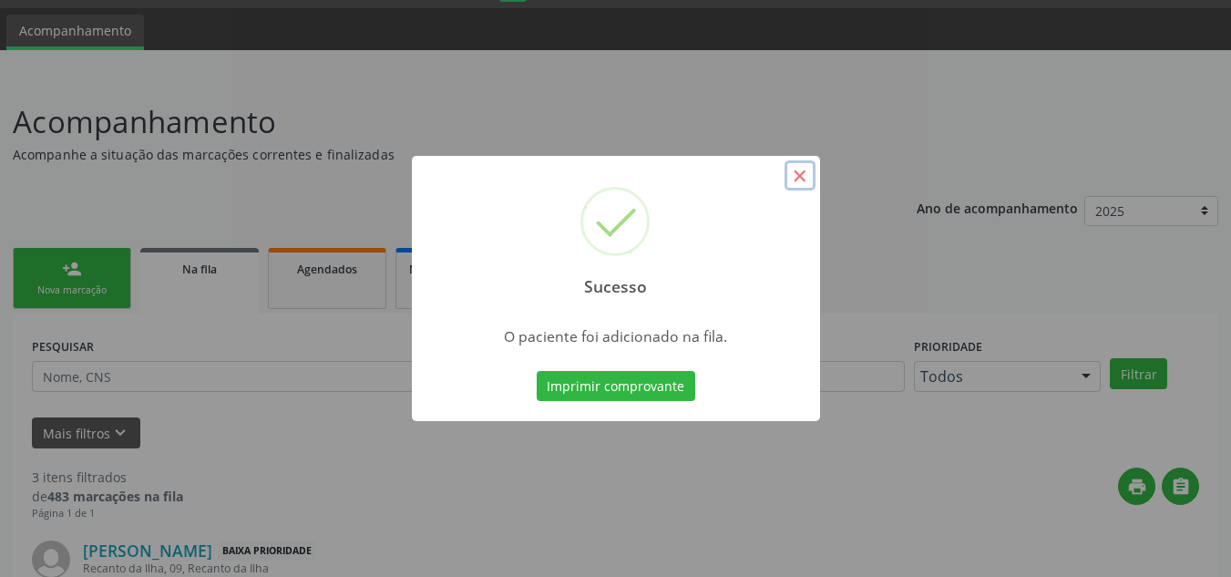
click at [805, 180] on button "×" at bounding box center [800, 175] width 31 height 31
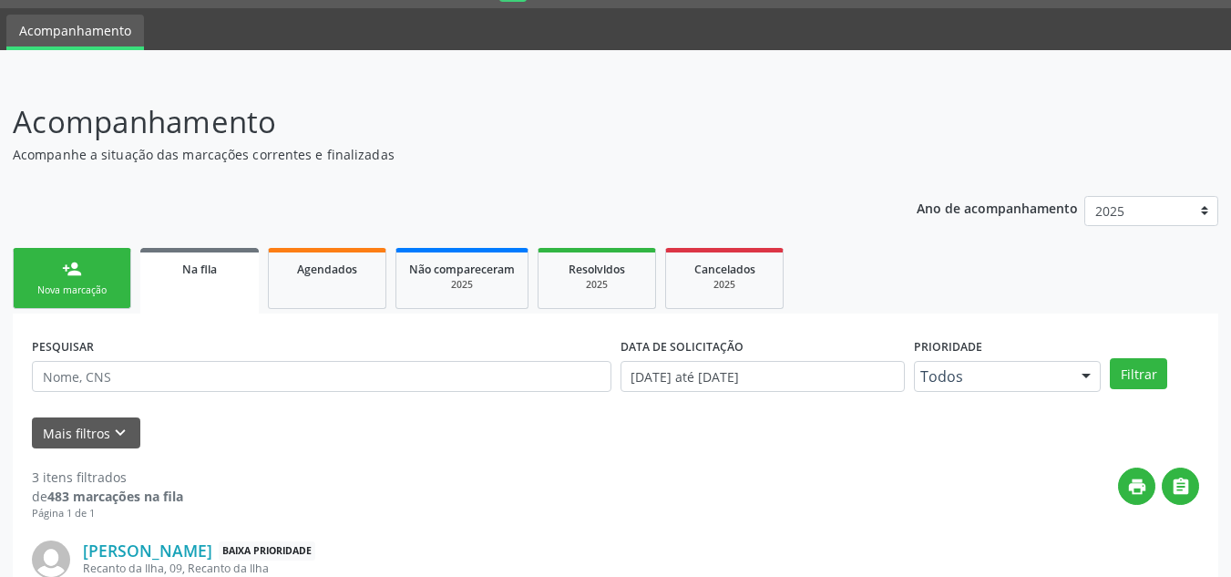
click at [55, 272] on link "person_add Nova marcação" at bounding box center [72, 278] width 118 height 61
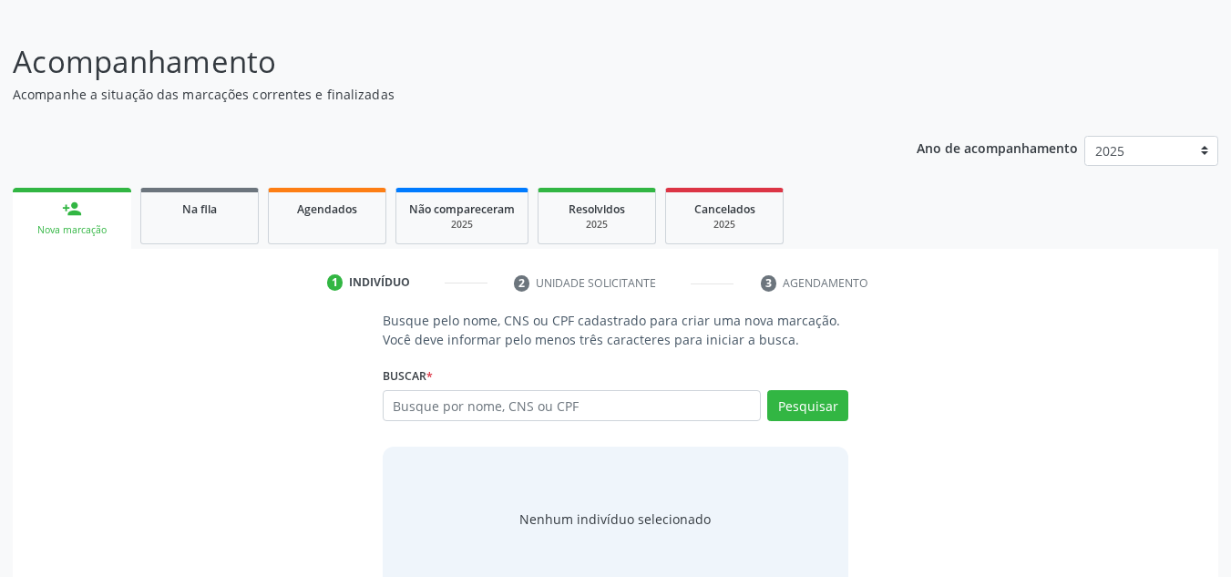
scroll to position [141, 0]
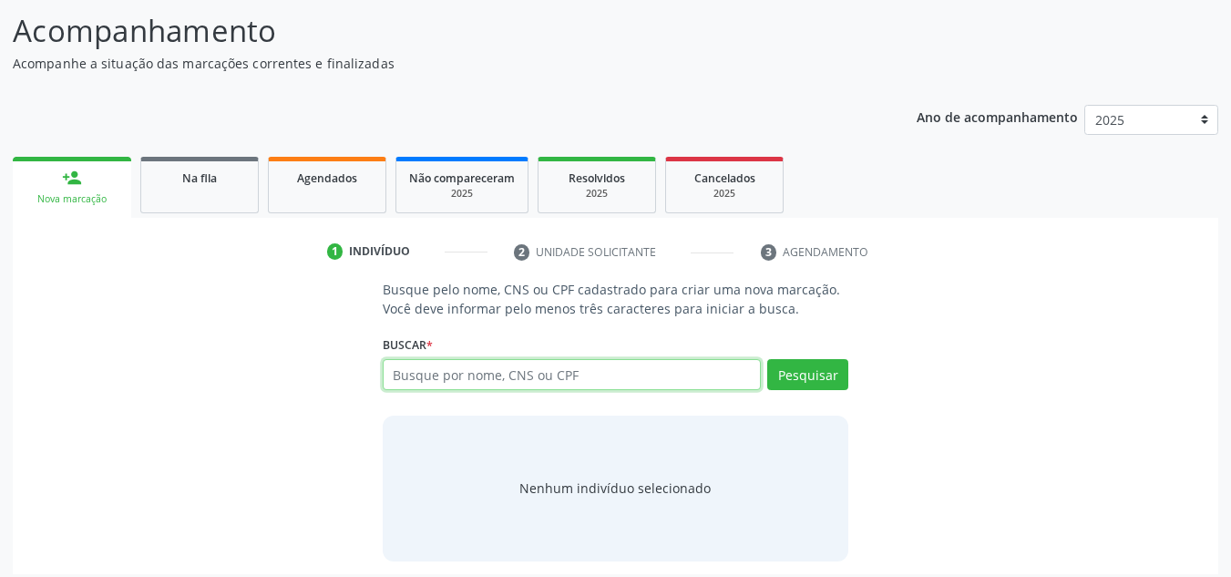
click at [548, 378] on input "text" at bounding box center [572, 374] width 379 height 31
type input "35120460453"
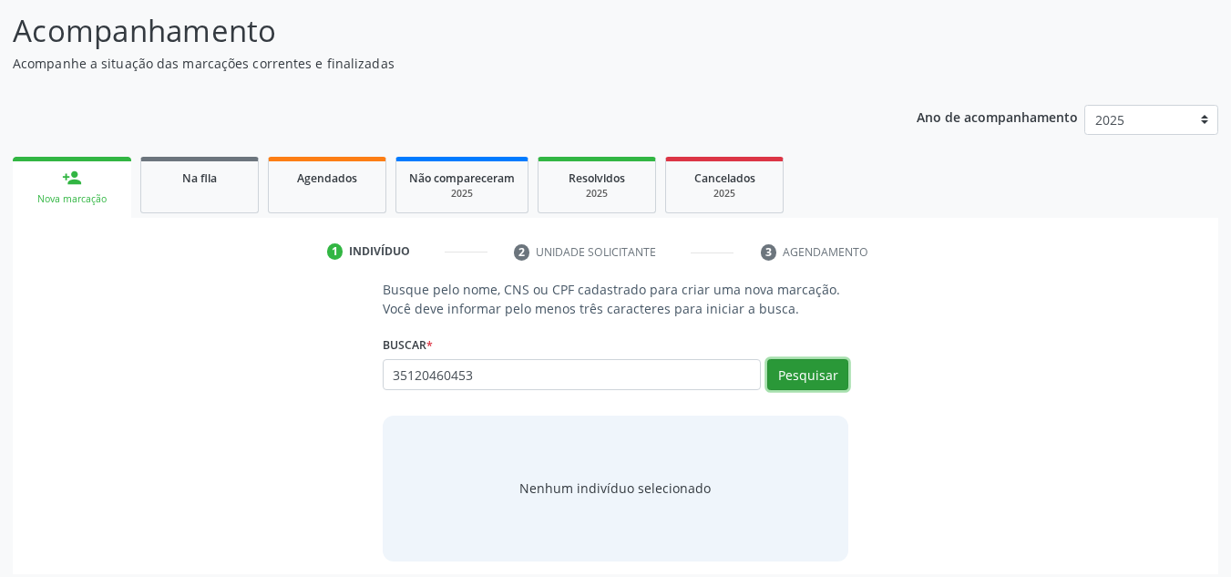
click at [822, 385] on button "Pesquisar" at bounding box center [807, 374] width 81 height 31
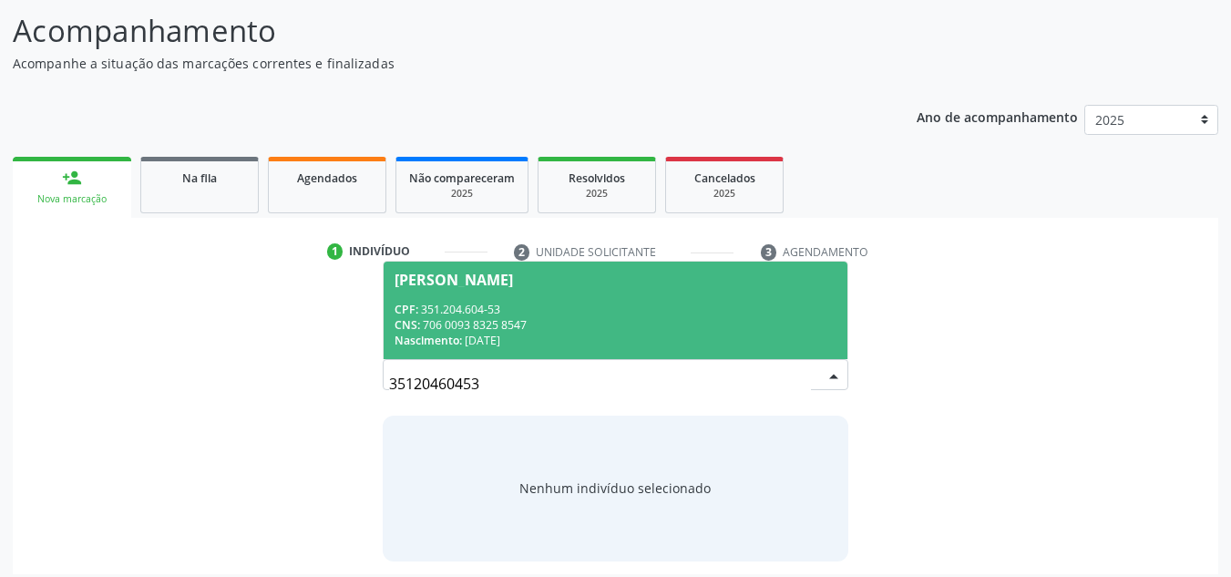
click at [528, 296] on span "[PERSON_NAME] CPF: 351.204.604-53 CNS: 706 0093 8325 8547 Nascimento: 1[DATE]" at bounding box center [616, 310] width 465 height 97
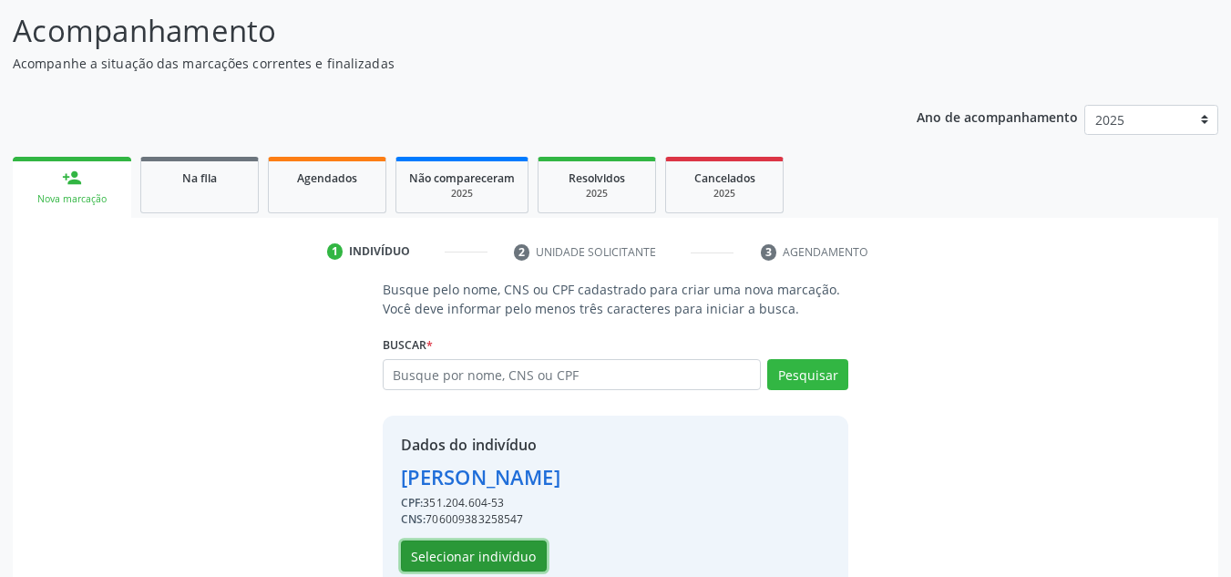
click at [471, 548] on button "Selecionar indivíduo" at bounding box center [474, 555] width 146 height 31
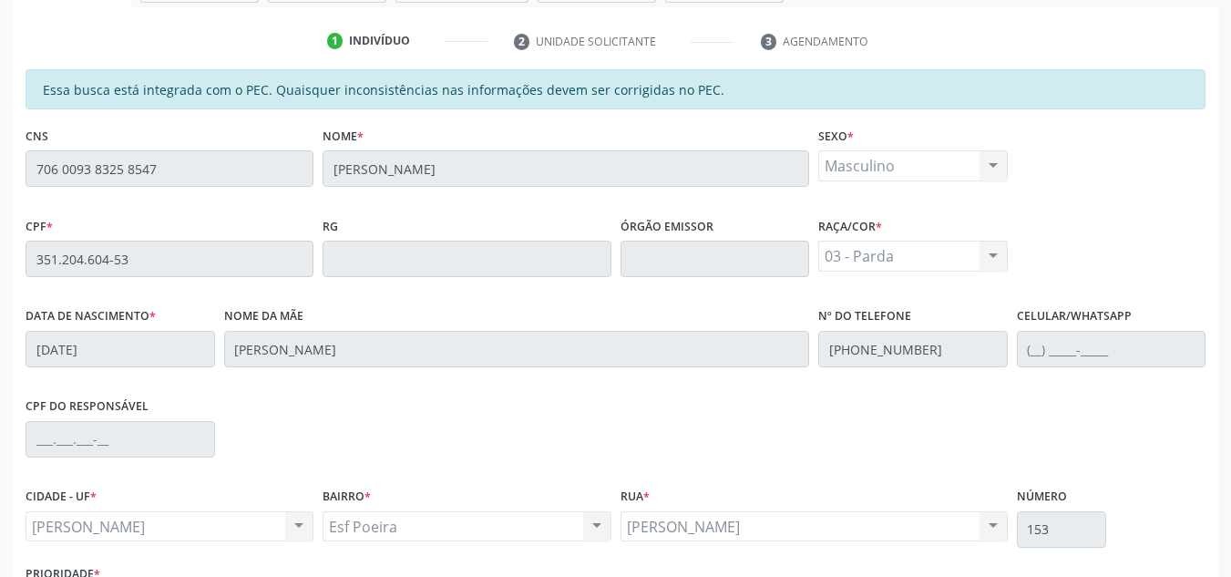
scroll to position [489, 0]
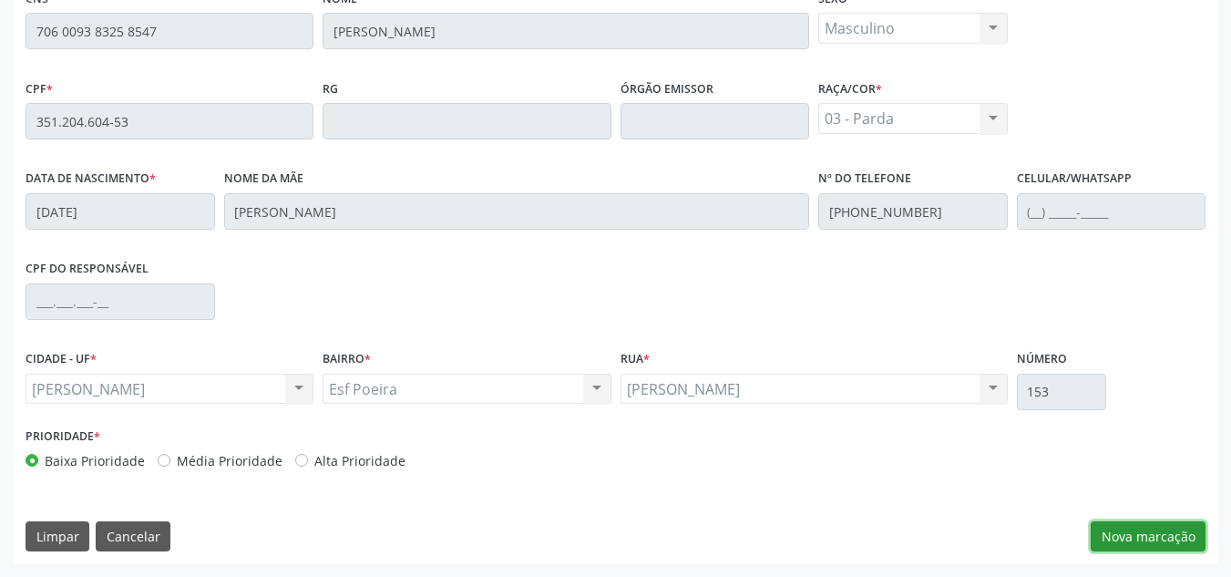
click at [1124, 543] on button "Nova marcação" at bounding box center [1148, 536] width 115 height 31
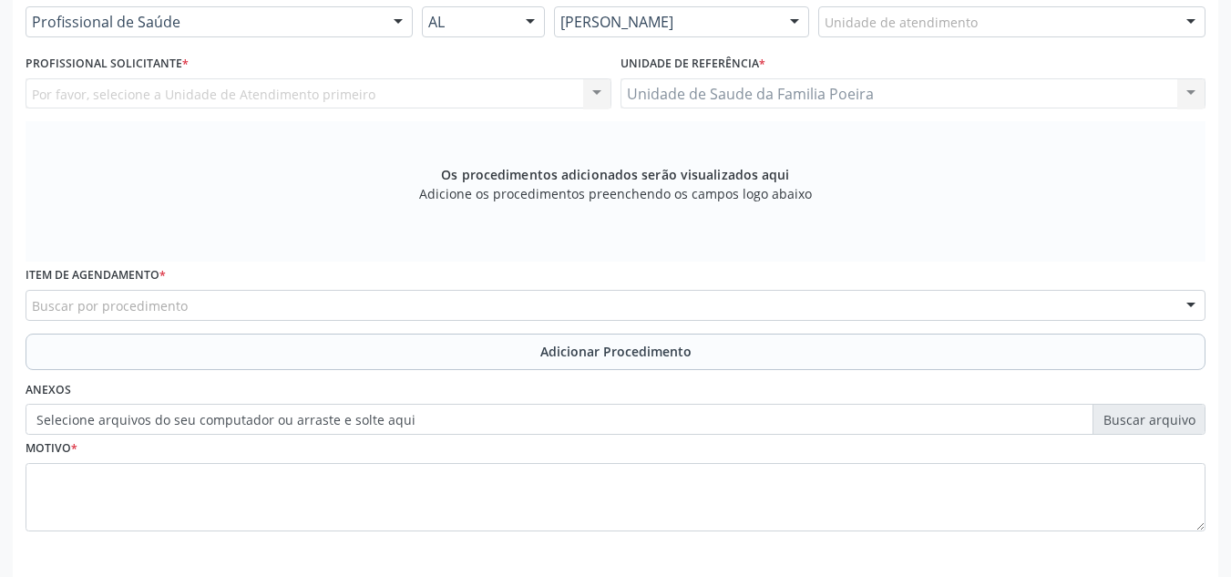
scroll to position [398, 0]
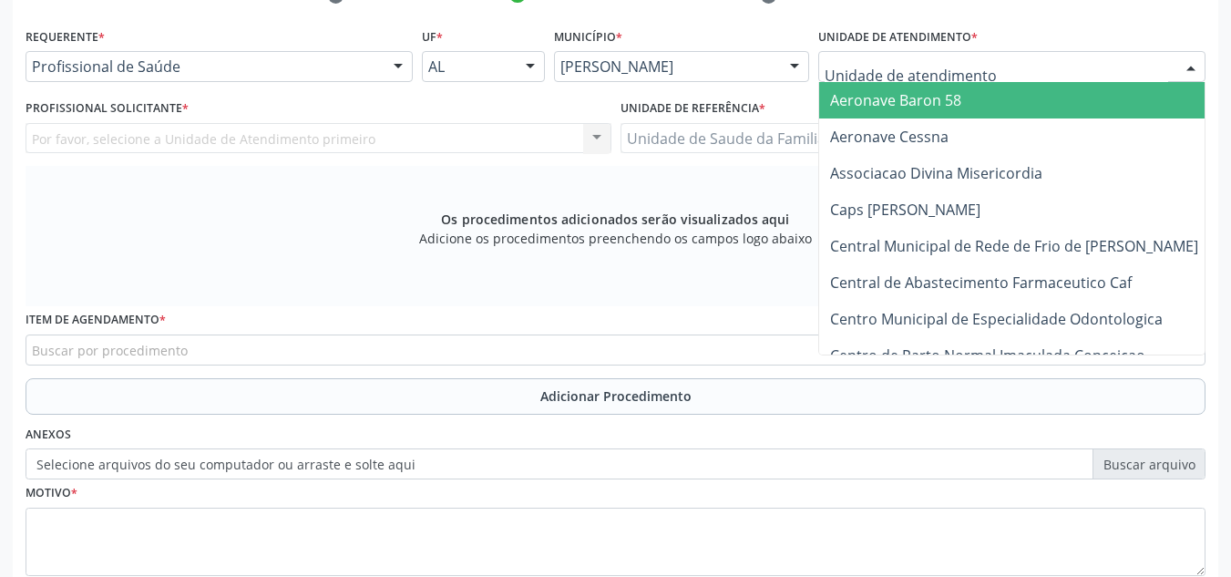
click at [973, 63] on div at bounding box center [1011, 66] width 387 height 31
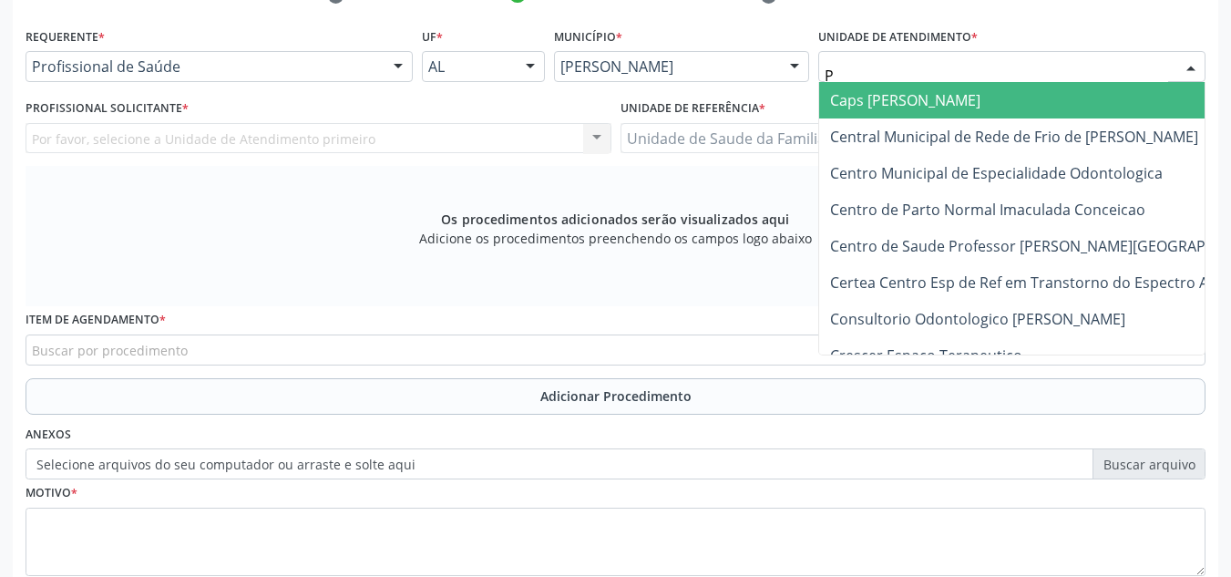
type input "PO"
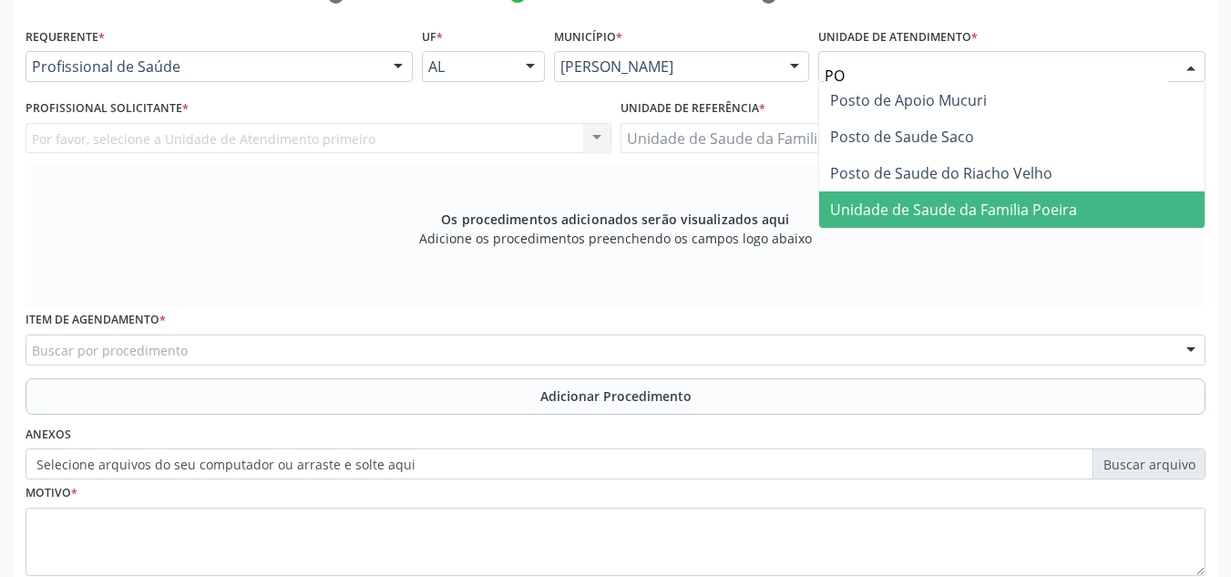
click at [938, 200] on span "Unidade de Saude da Familia Poeira" at bounding box center [953, 210] width 247 height 20
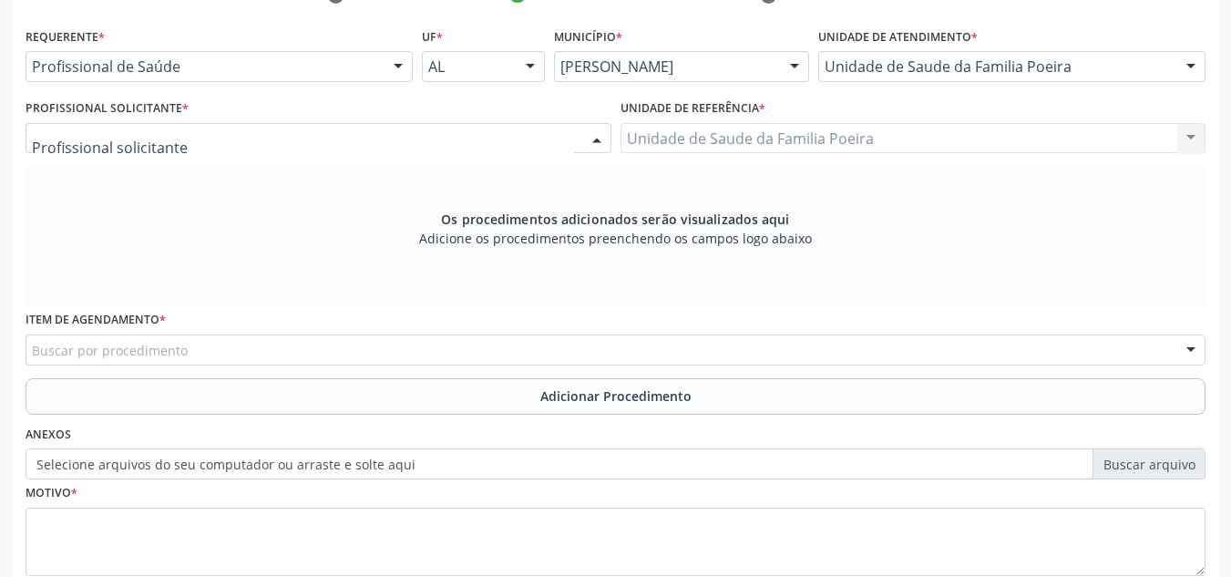
click at [237, 126] on div at bounding box center [319, 138] width 586 height 31
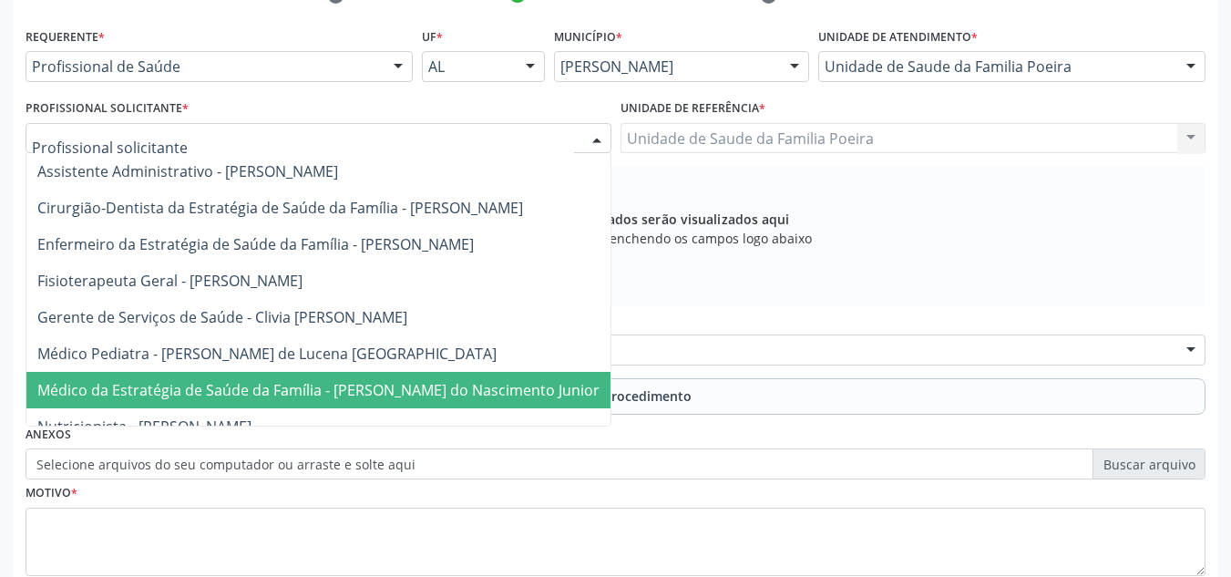
click at [304, 392] on span "Médico da Estratégia de Saúde da Família - [PERSON_NAME] do Nascimento Junior" at bounding box center [318, 390] width 562 height 20
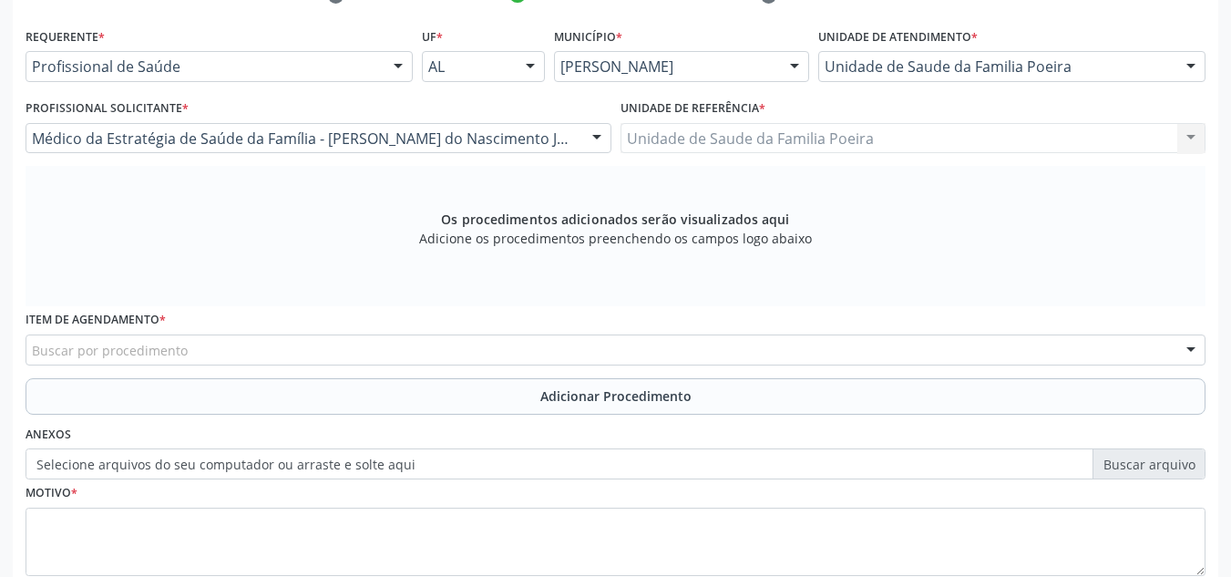
click at [282, 355] on div "Buscar por procedimento" at bounding box center [616, 349] width 1180 height 31
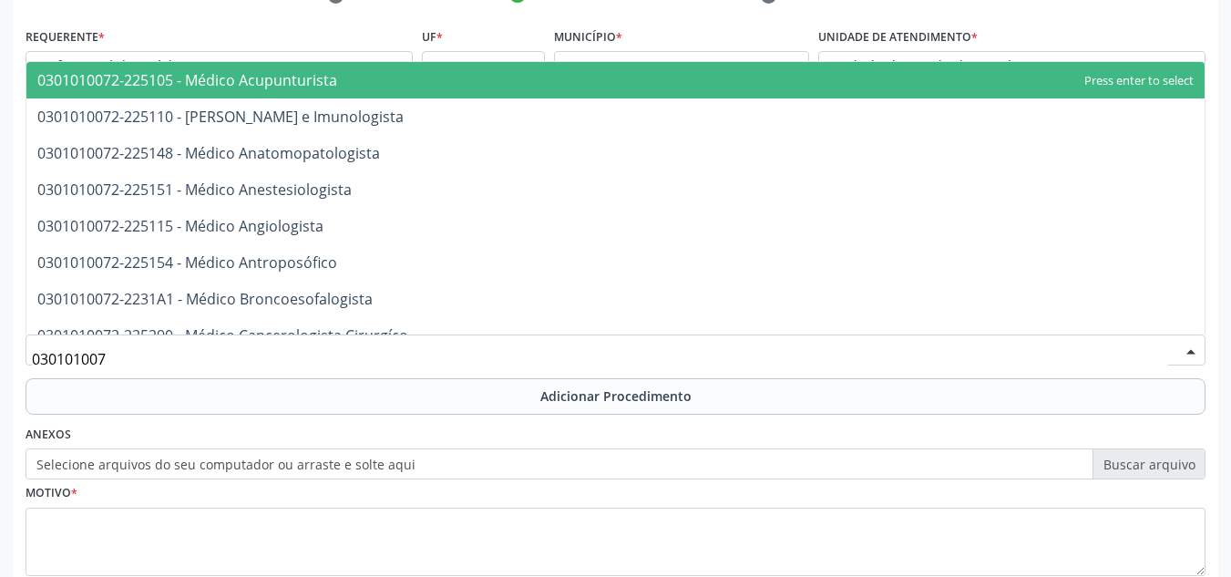
type input "0301010072"
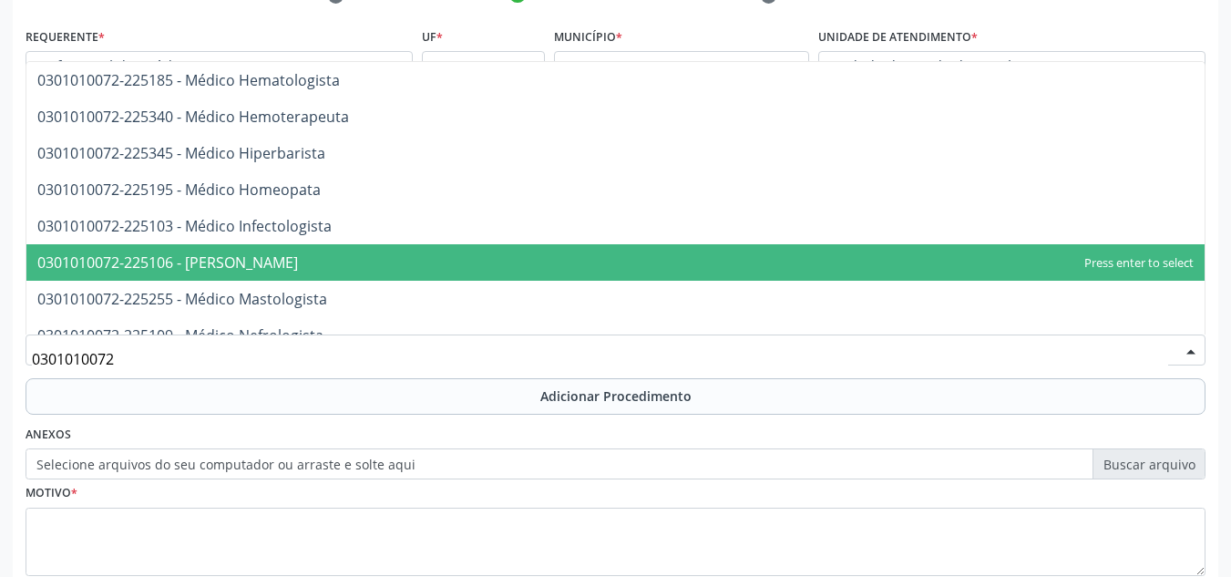
scroll to position [1185, 0]
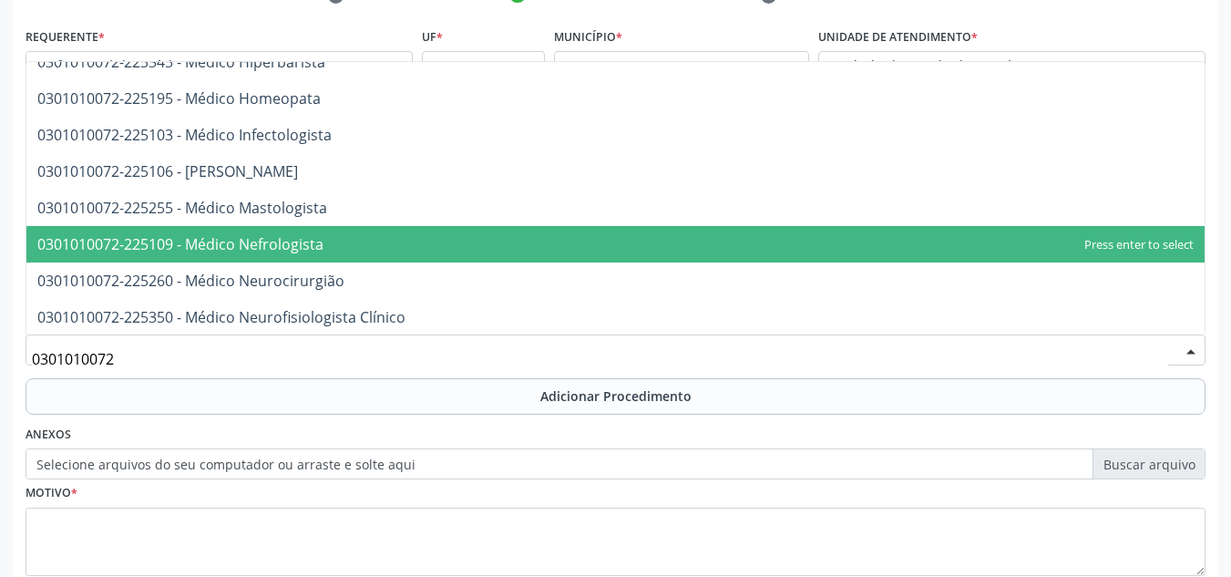
click at [308, 247] on span "0301010072-225109 - Médico Nefrologista" at bounding box center [180, 244] width 286 height 20
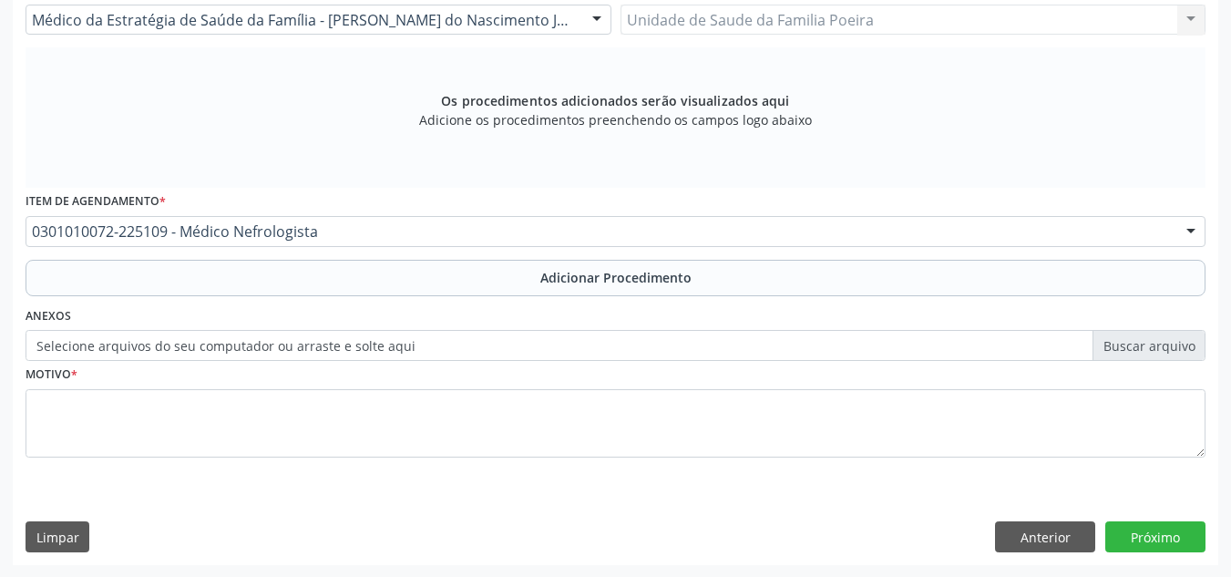
scroll to position [518, 0]
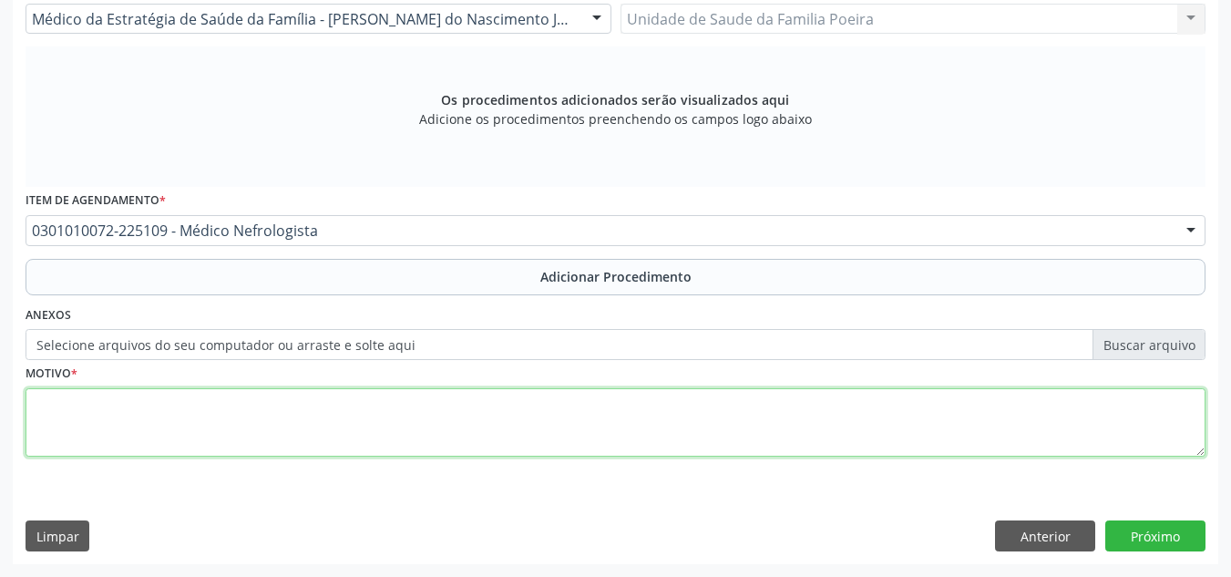
click at [301, 417] on textarea at bounding box center [616, 422] width 1180 height 69
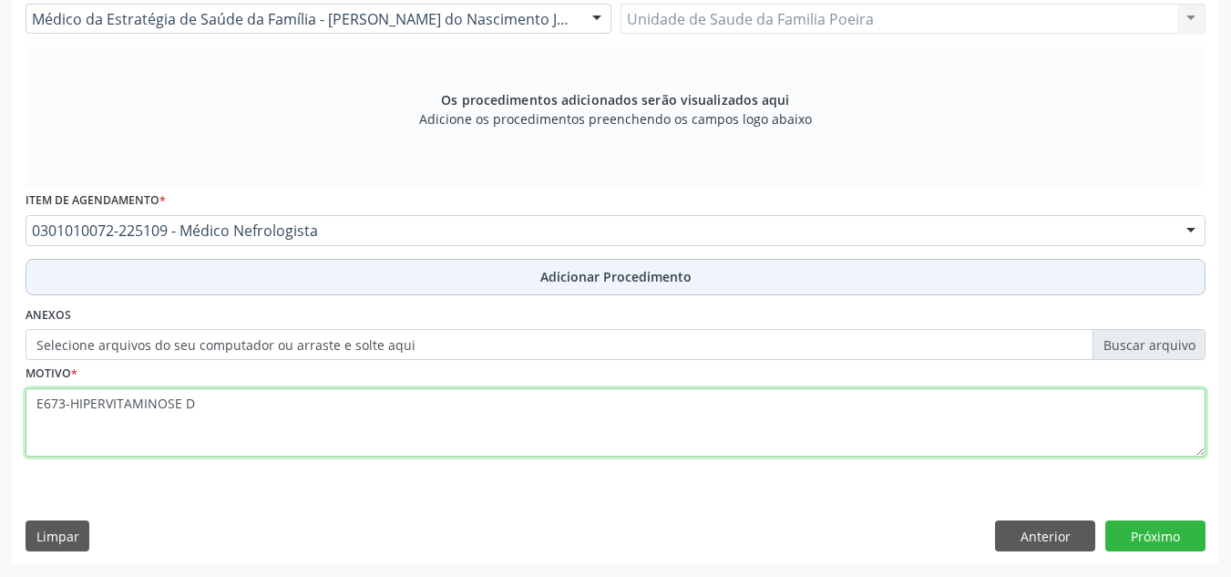
type textarea "E673-HIPERVITAMINOSE D"
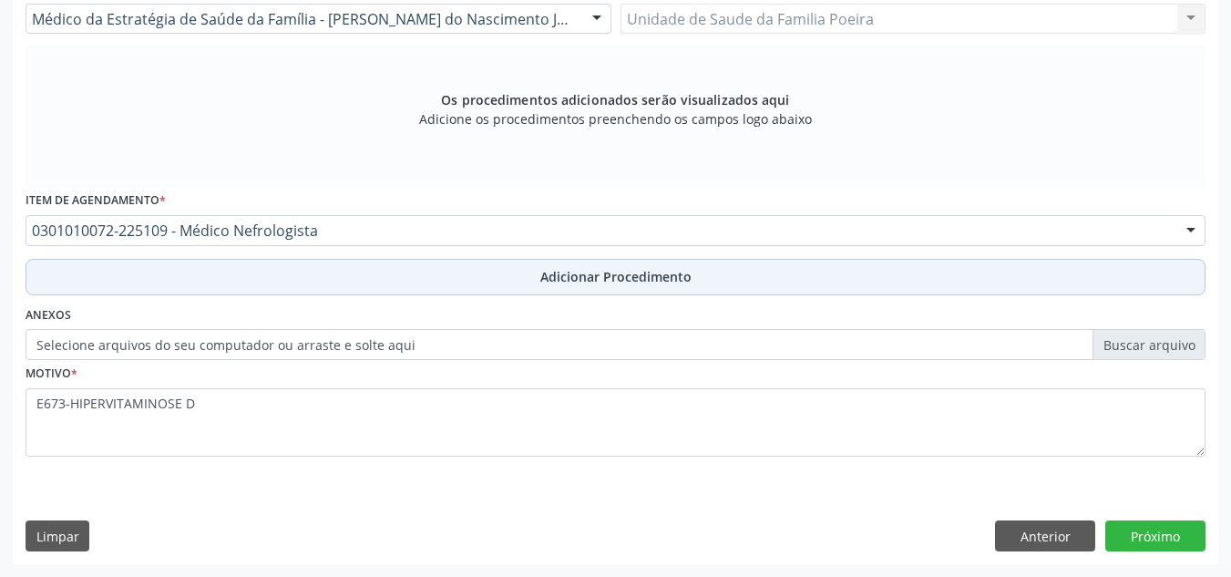
click at [573, 259] on button "Adicionar Procedimento" at bounding box center [616, 277] width 1180 height 36
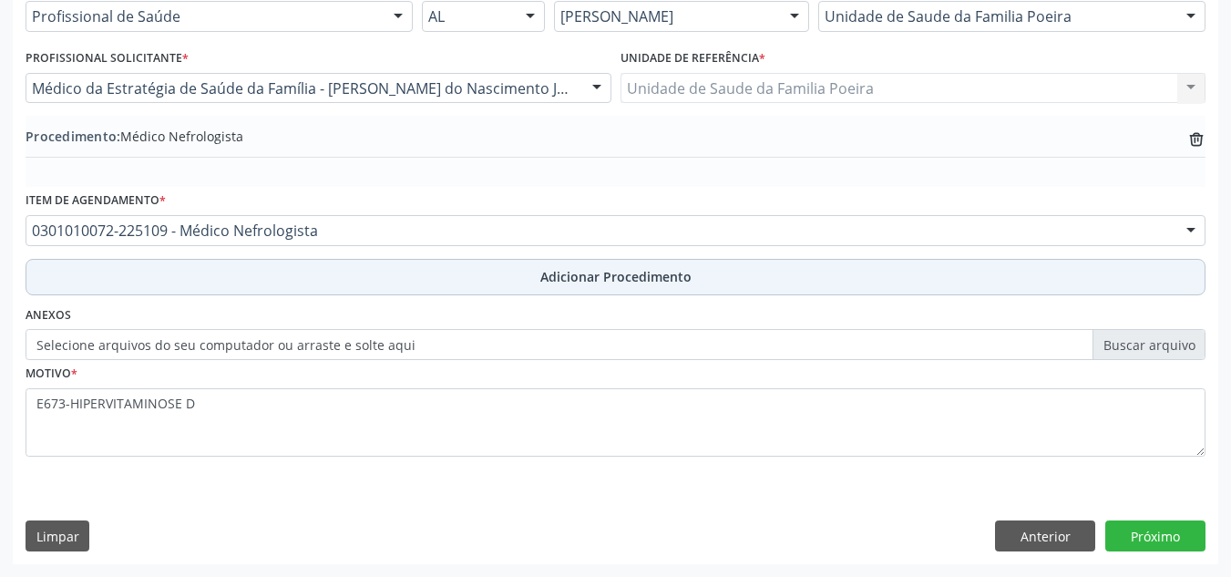
scroll to position [448, 0]
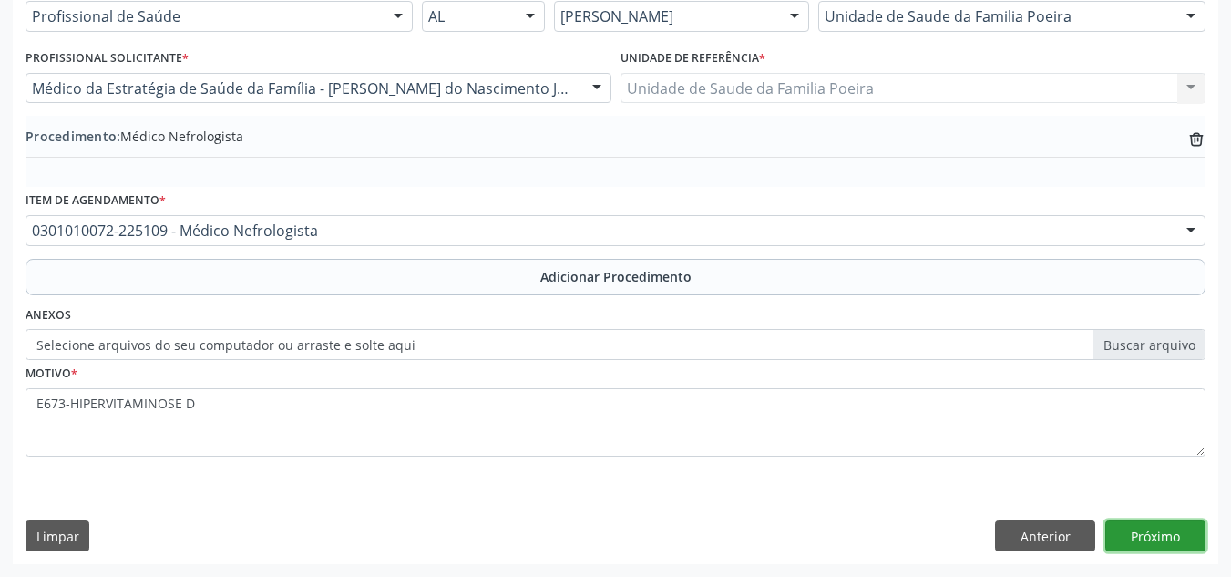
click at [1164, 540] on button "Próximo" at bounding box center [1155, 535] width 100 height 31
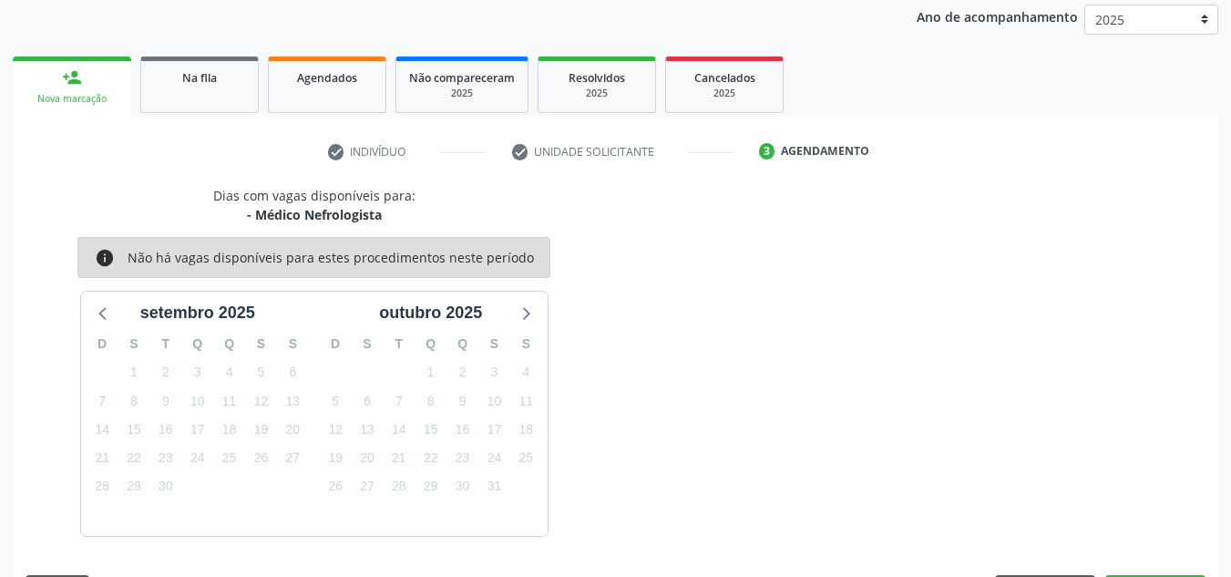
scroll to position [295, 0]
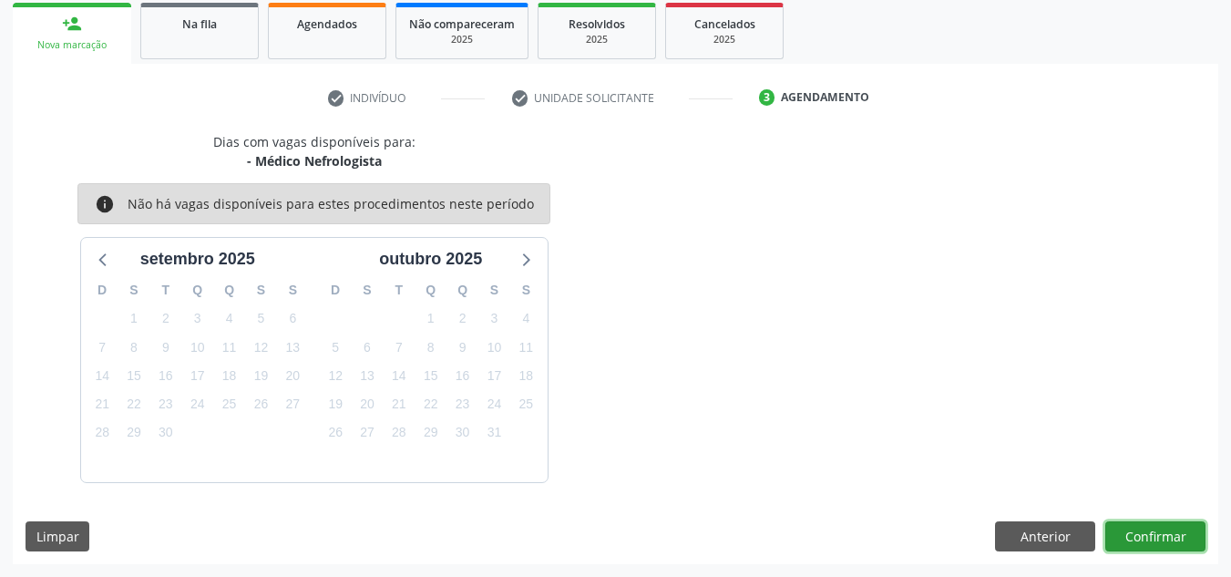
click at [1164, 539] on button "Confirmar" at bounding box center [1155, 536] width 100 height 31
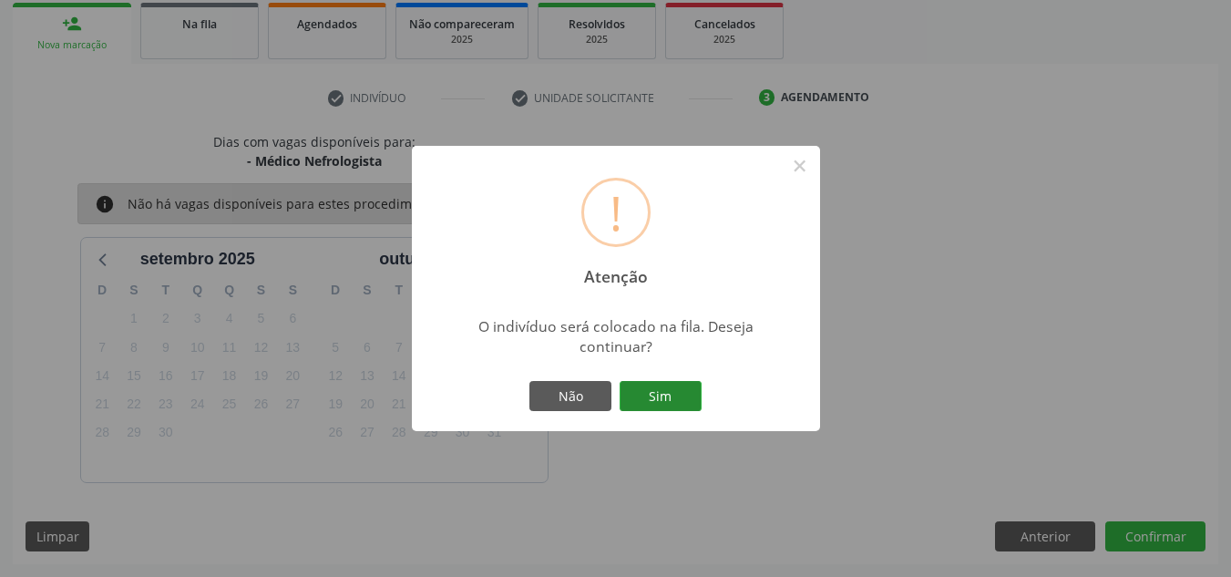
click at [674, 401] on button "Sim" at bounding box center [661, 396] width 82 height 31
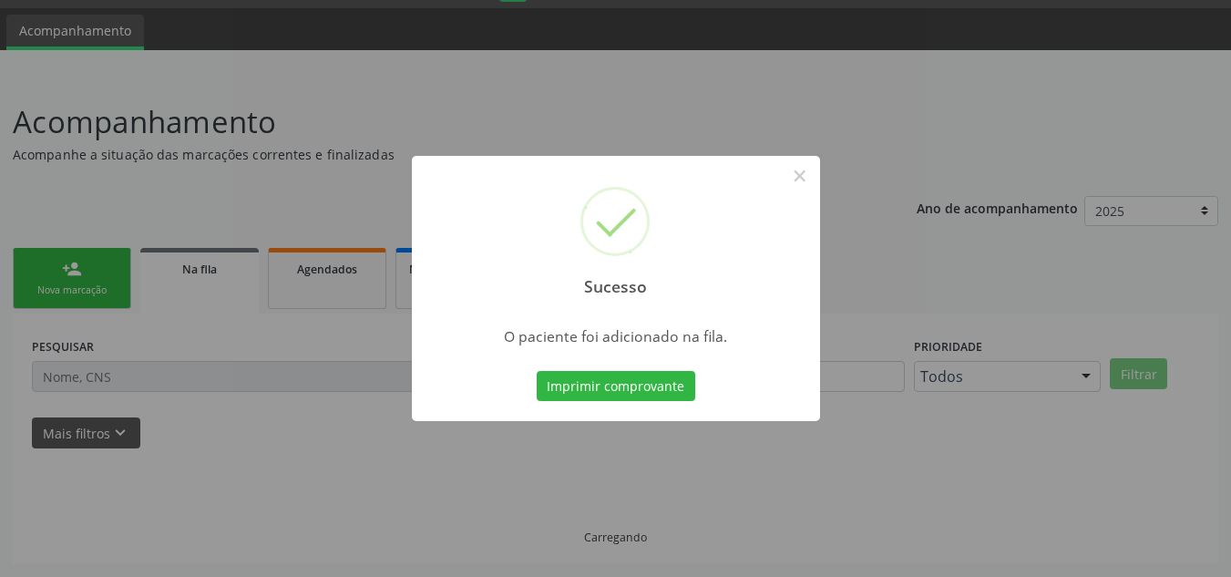
scroll to position [50, 0]
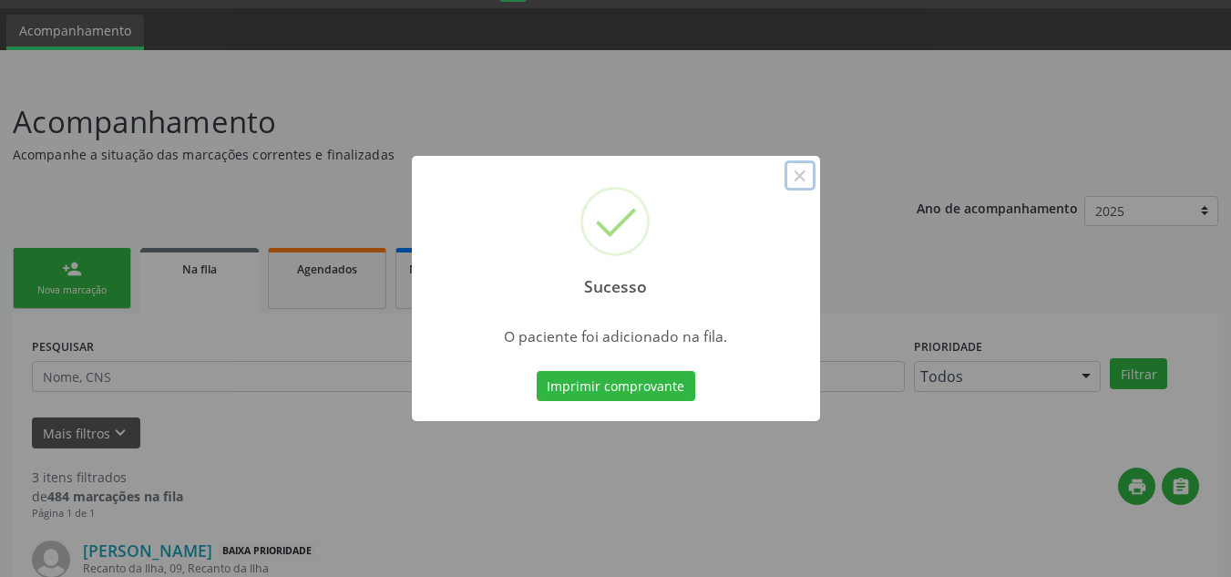
click at [801, 166] on button "×" at bounding box center [800, 175] width 31 height 31
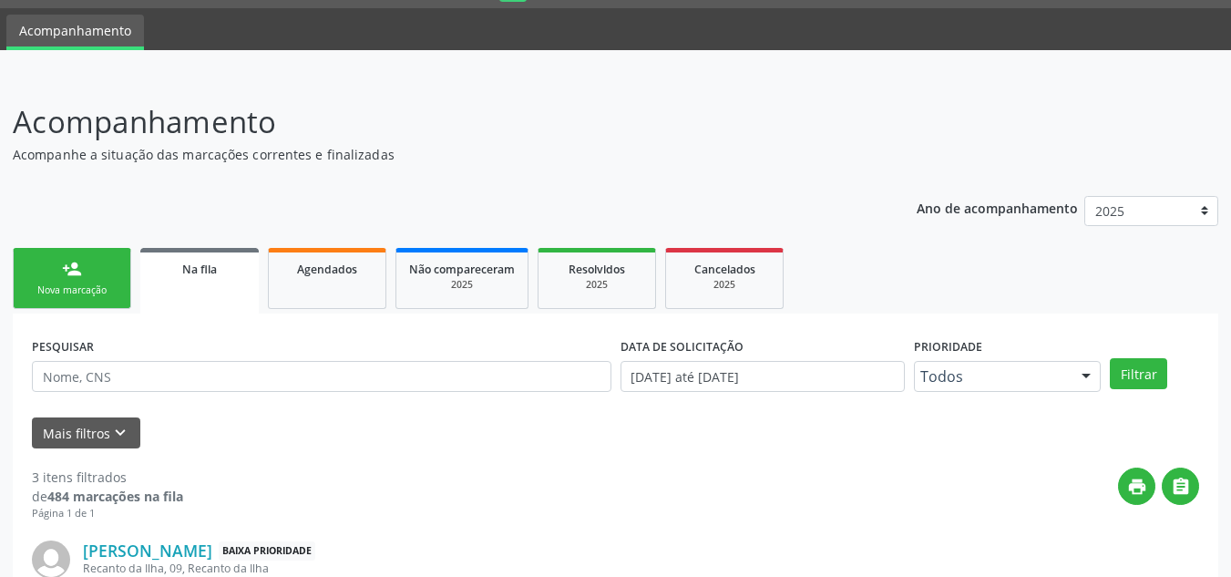
click at [100, 267] on link "person_add Nova marcação" at bounding box center [72, 278] width 118 height 61
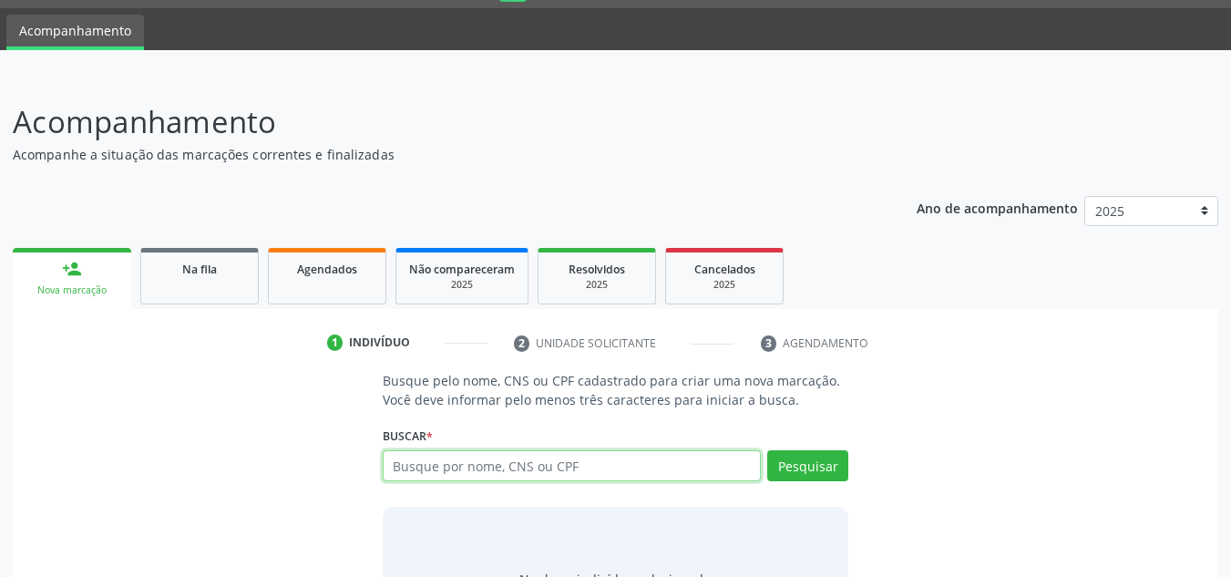
click at [464, 468] on input "text" at bounding box center [572, 465] width 379 height 31
type input "11215210496"
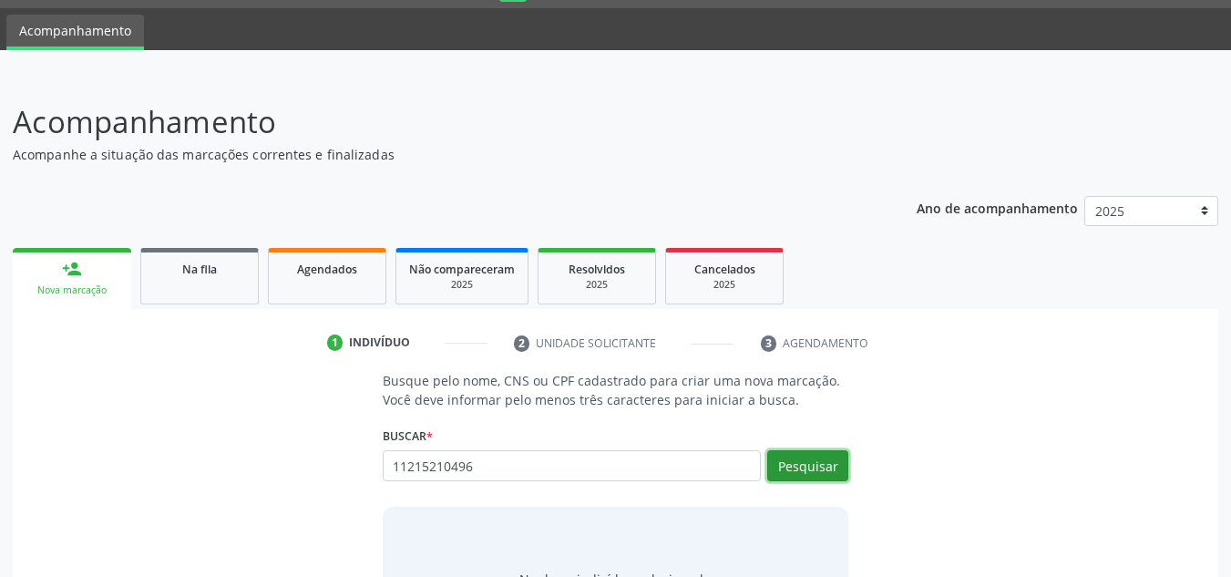
click at [837, 464] on button "Pesquisar" at bounding box center [807, 465] width 81 height 31
type input "11215210496"
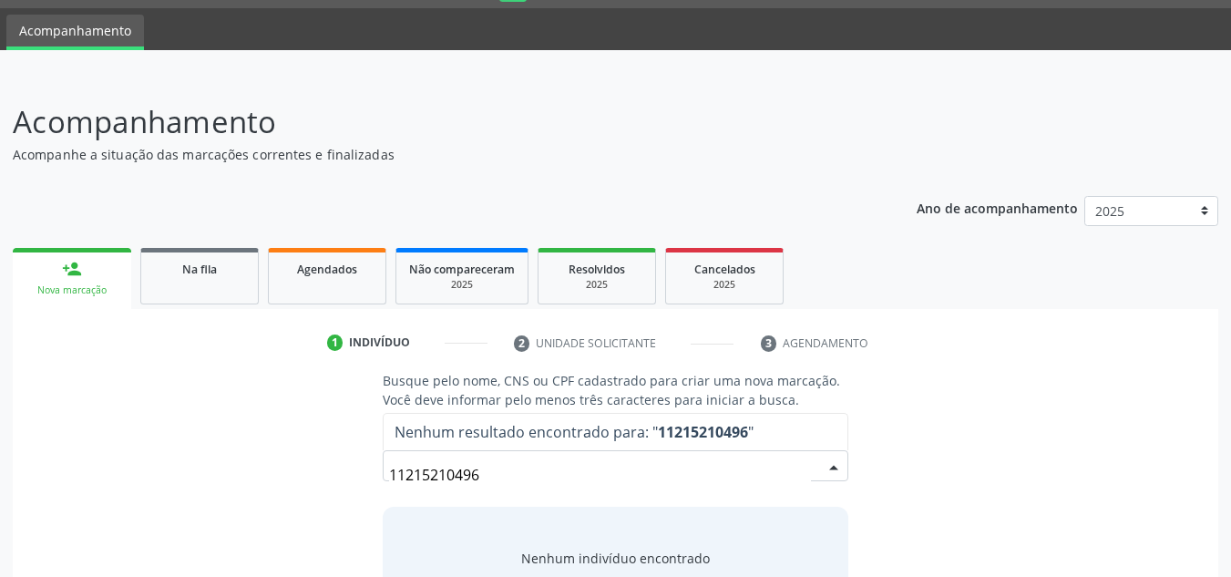
scroll to position [151, 0]
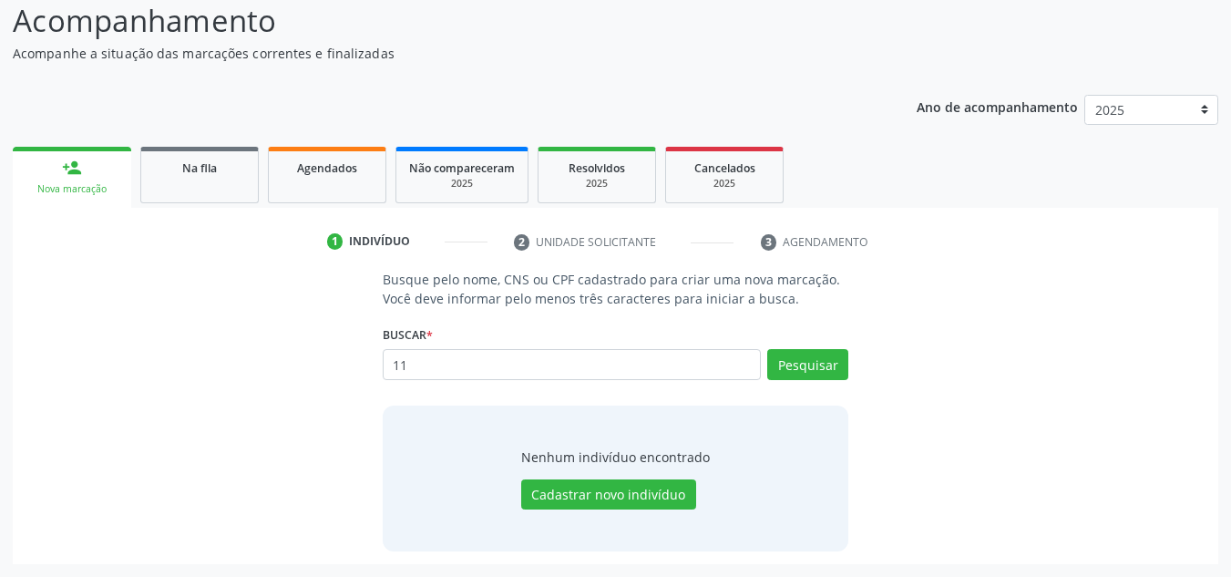
type input "1"
type input "702108776021696"
click at [826, 367] on button "Pesquisar" at bounding box center [807, 364] width 81 height 31
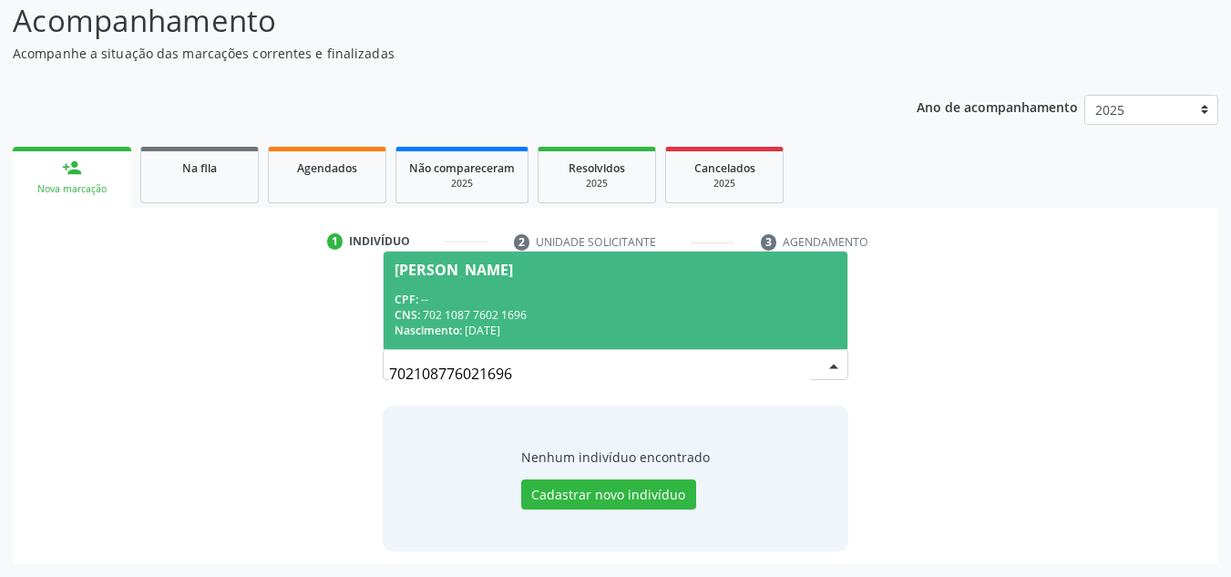
click at [516, 320] on div "CNS: 702 1087 7602 1696" at bounding box center [616, 314] width 443 height 15
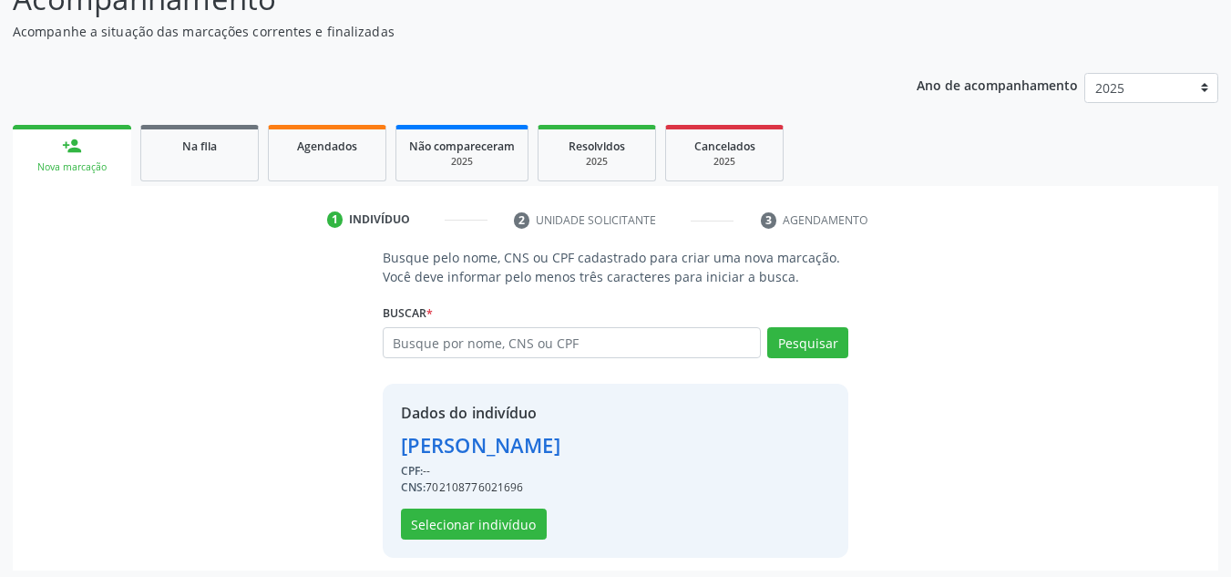
scroll to position [179, 0]
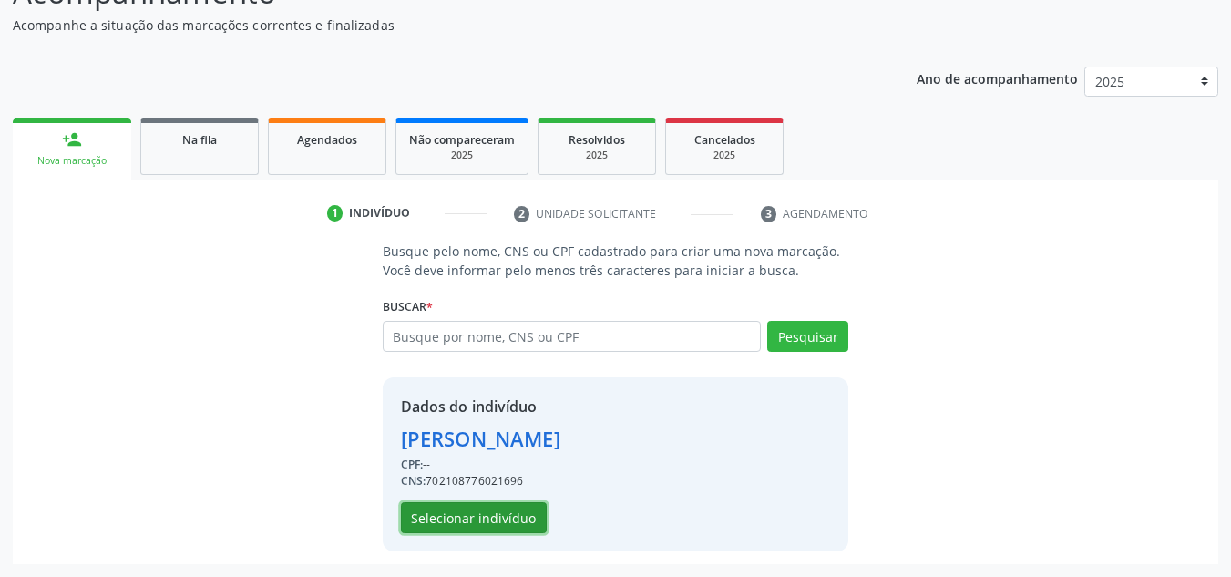
click at [502, 518] on button "Selecionar indivíduo" at bounding box center [474, 517] width 146 height 31
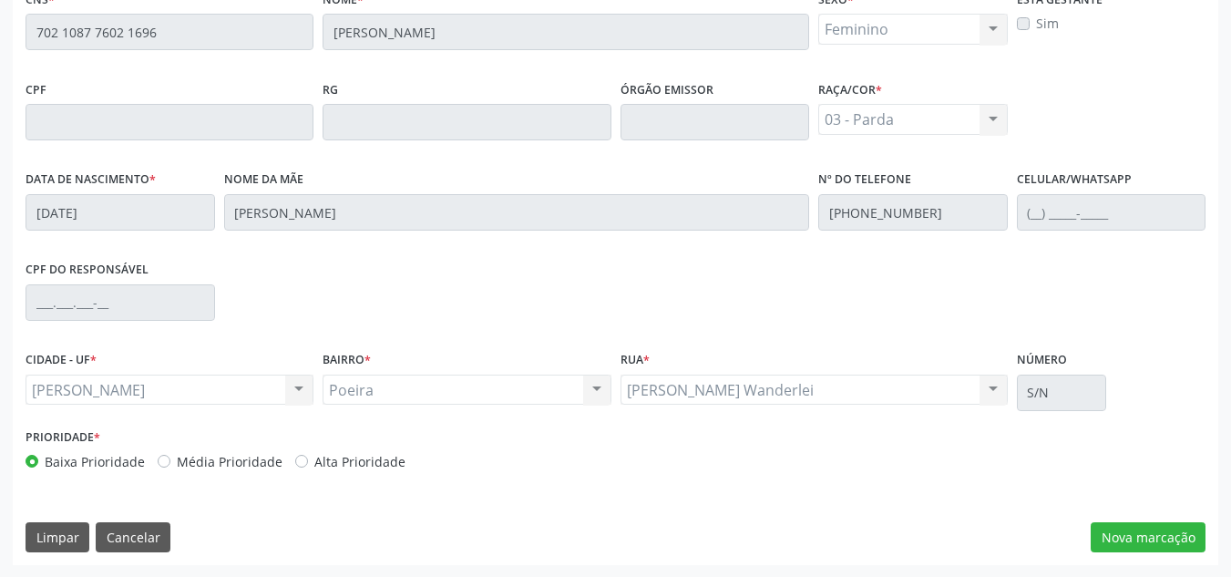
scroll to position [489, 0]
click at [1113, 523] on button "Nova marcação" at bounding box center [1148, 536] width 115 height 31
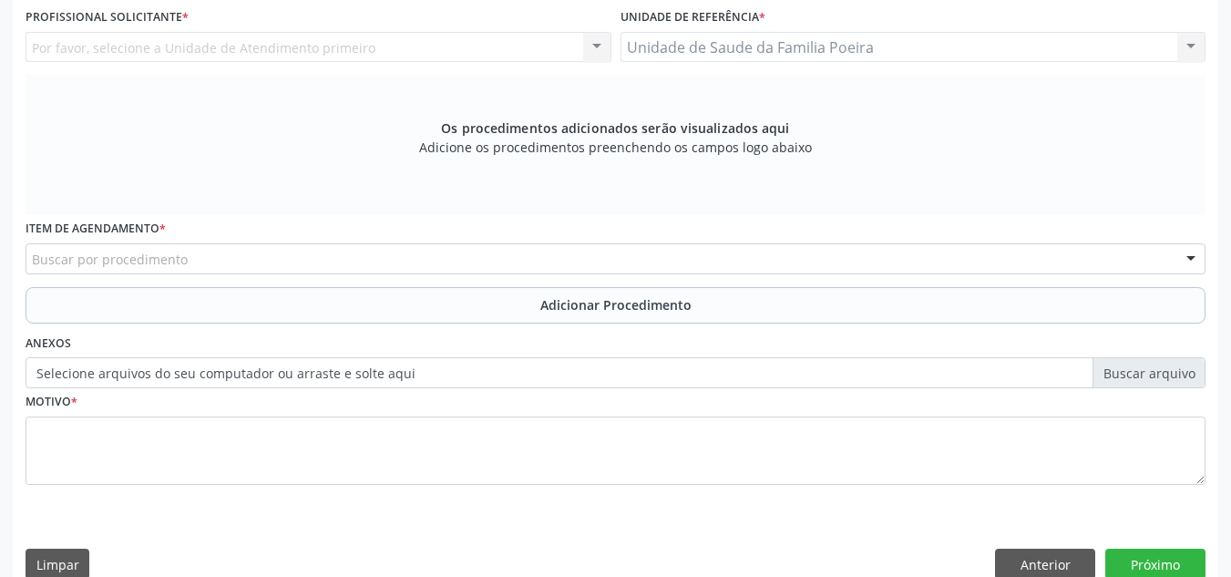
scroll to position [398, 0]
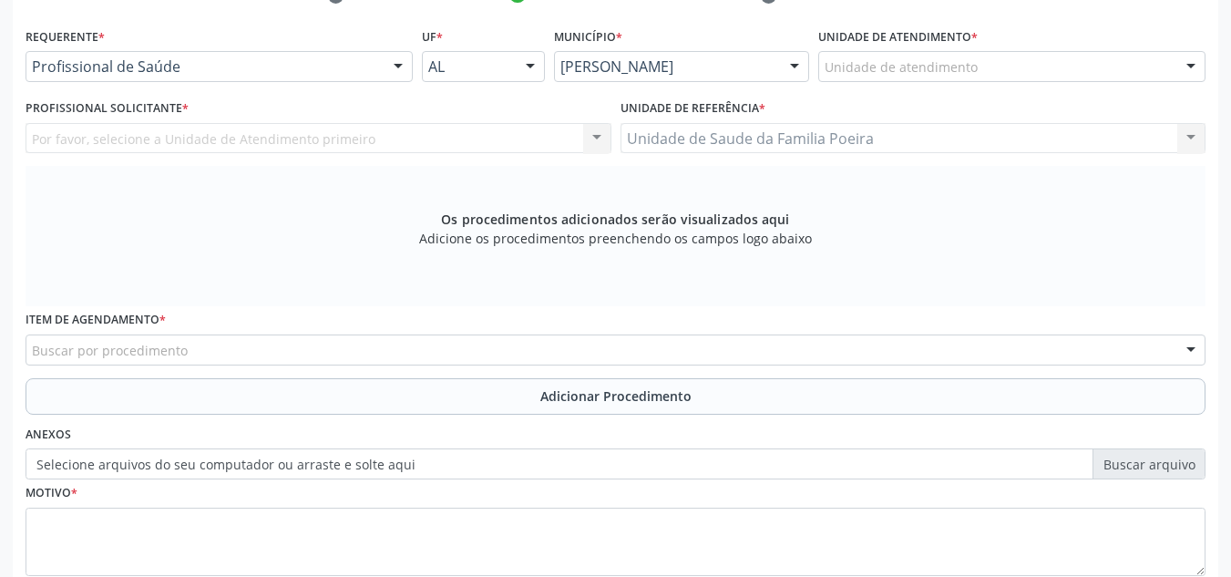
click at [1047, 62] on div "Unidade de atendimento" at bounding box center [1011, 66] width 387 height 31
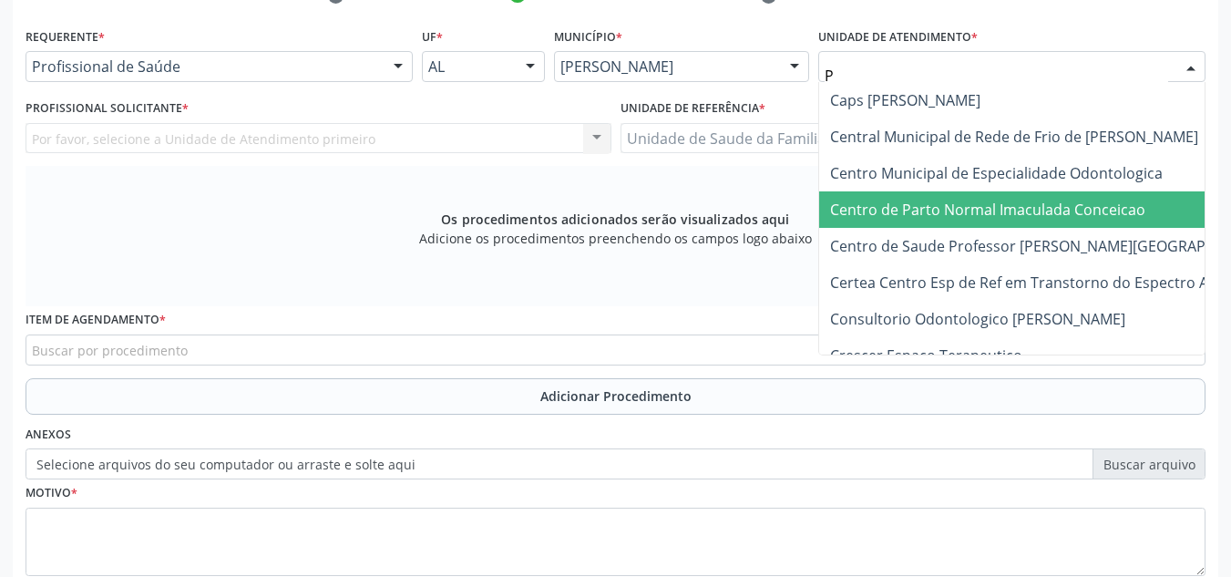
type input "PO"
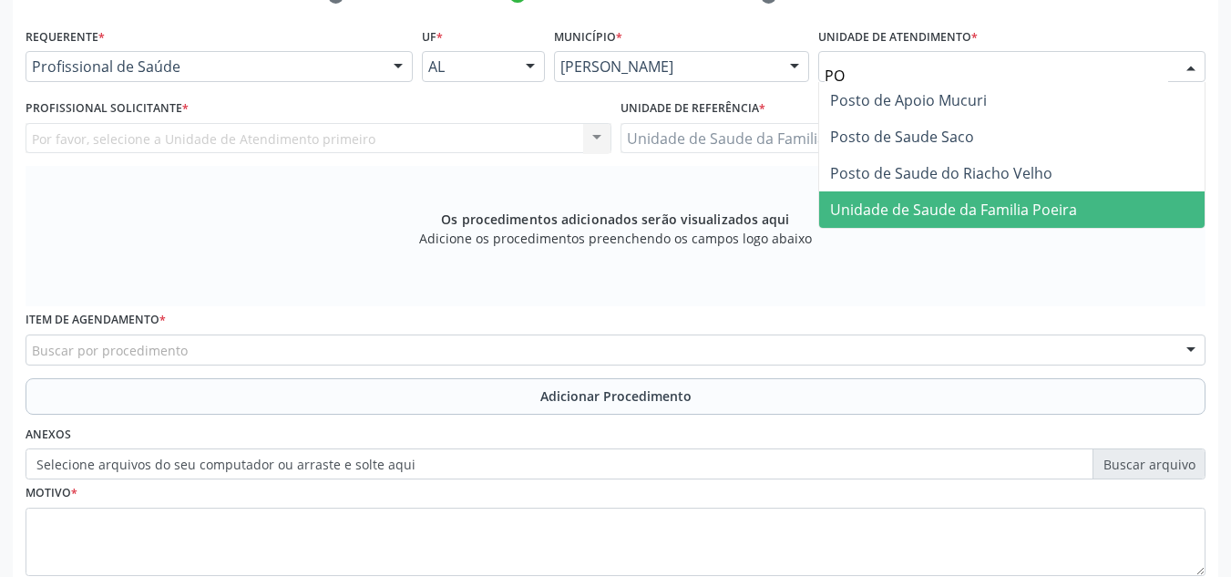
click at [1030, 212] on span "Unidade de Saude da Familia Poeira" at bounding box center [953, 210] width 247 height 20
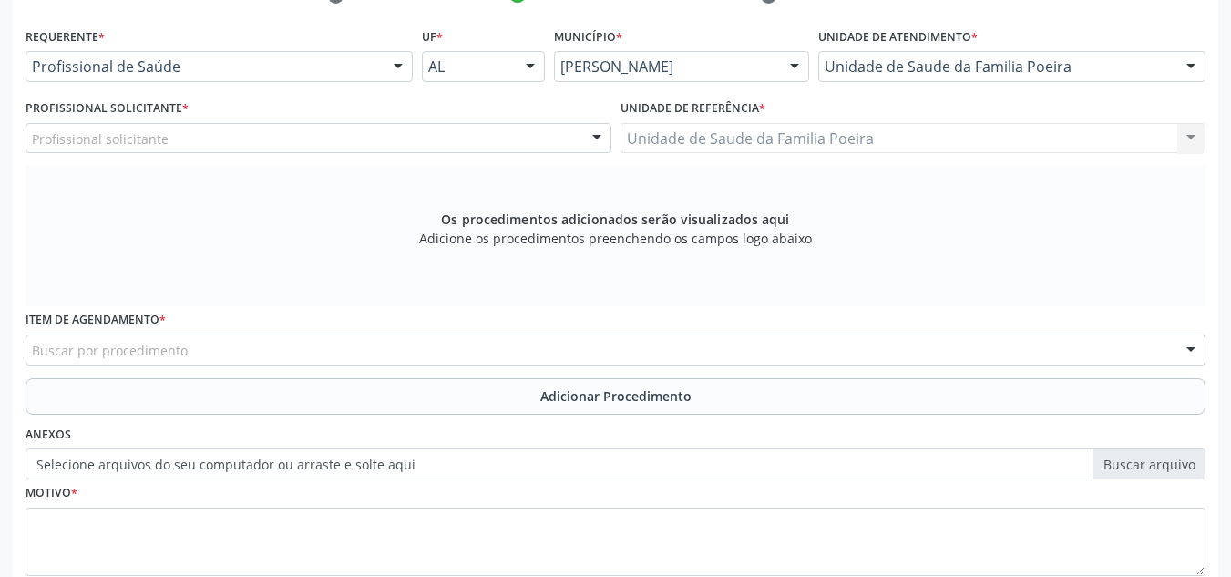
click at [140, 150] on div "Profissional solicitante" at bounding box center [319, 138] width 586 height 31
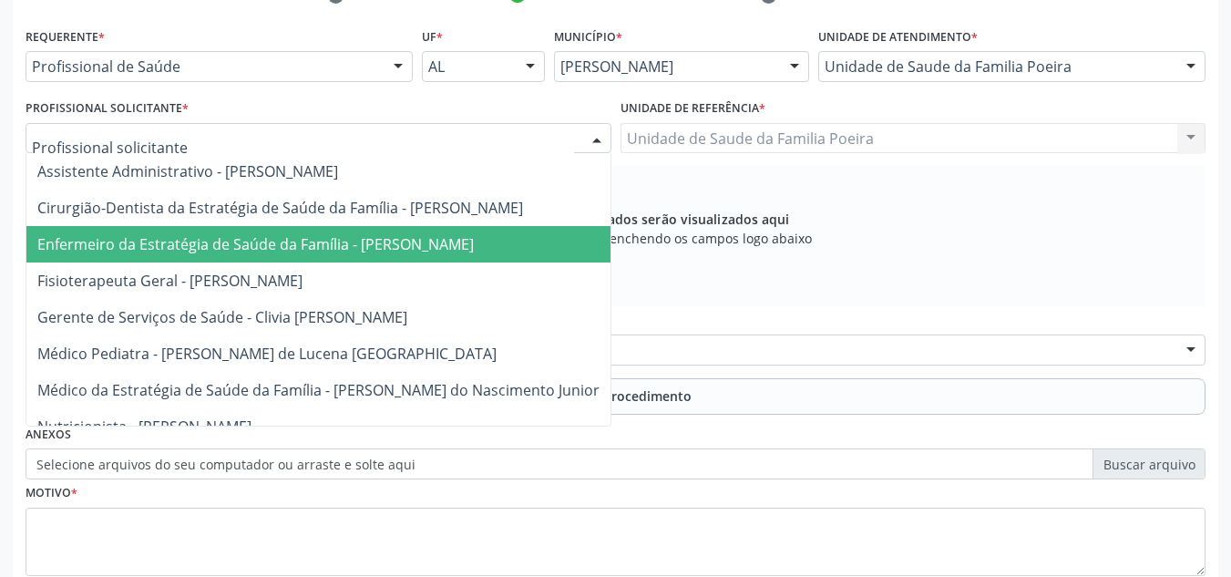
click at [262, 233] on span "Enfermeiro da Estratégia de Saúde da Família - [PERSON_NAME]" at bounding box center [318, 244] width 584 height 36
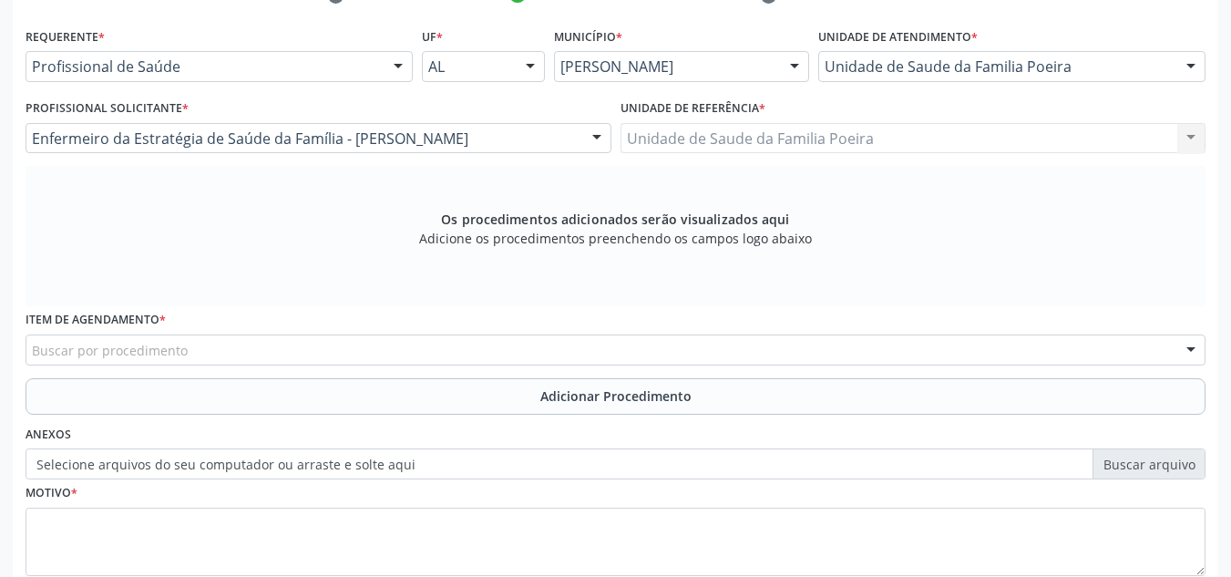
click at [289, 344] on div "Buscar por procedimento" at bounding box center [616, 349] width 1180 height 31
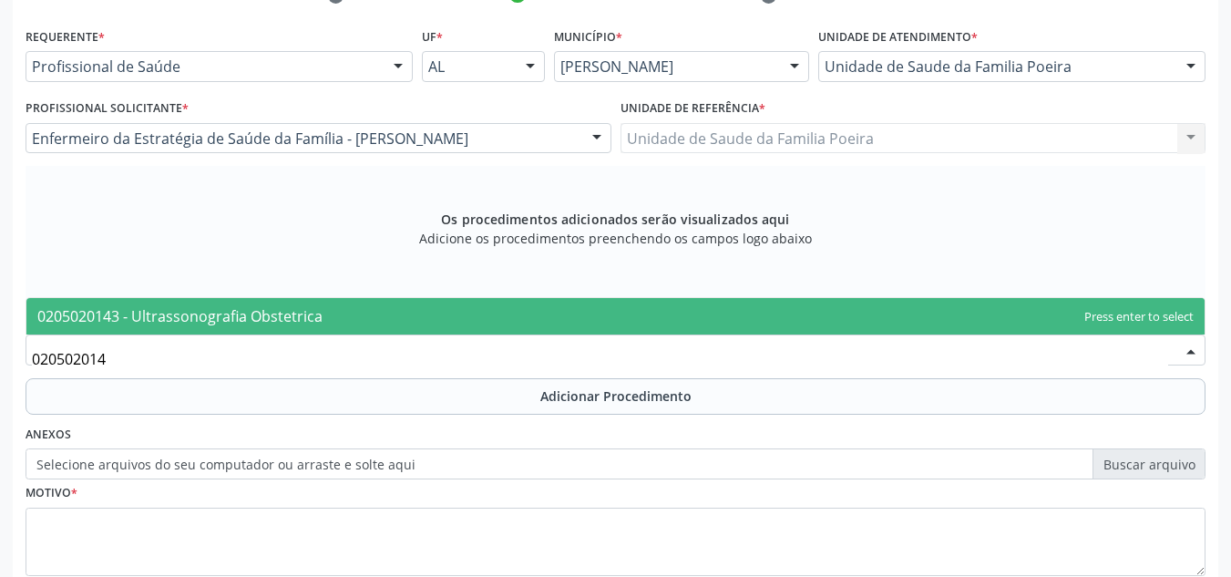
type input "0205020143"
drag, startPoint x: 344, startPoint y: 317, endPoint x: 350, endPoint y: 360, distance: 43.3
click at [346, 320] on span "0205020143 - Ultrassonografia Obstetrica" at bounding box center [615, 316] width 1178 height 36
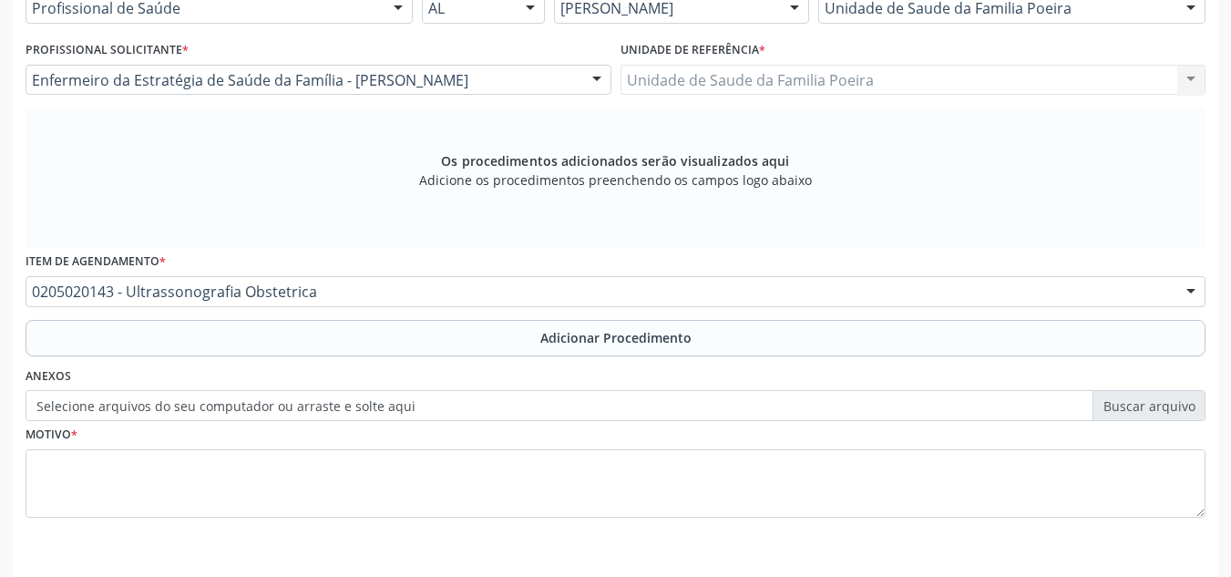
scroll to position [518, 0]
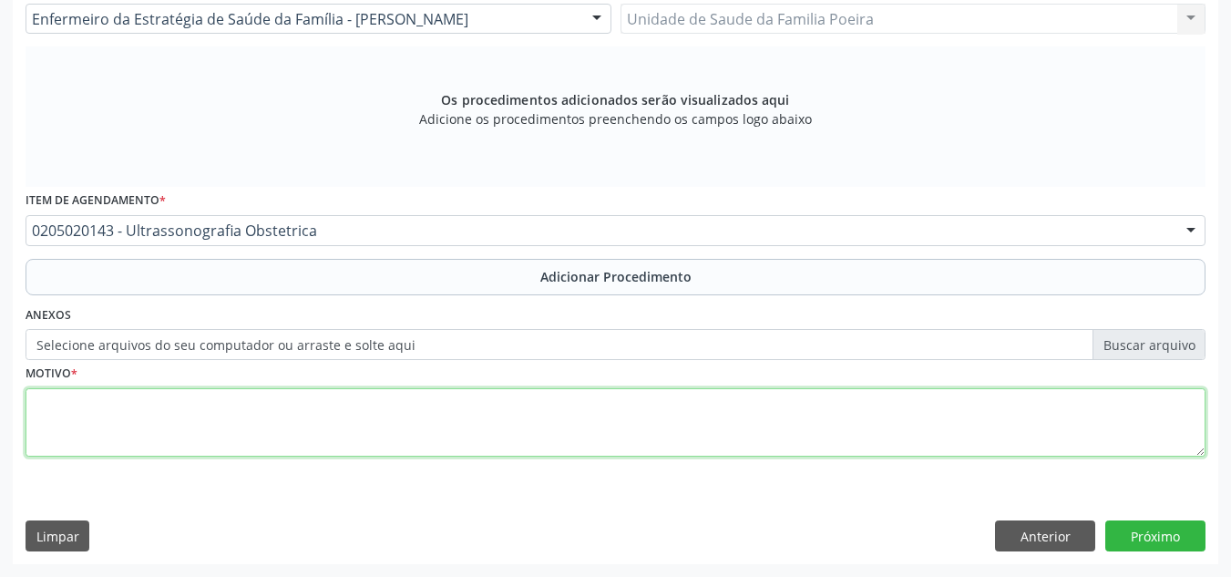
click at [277, 414] on textarea at bounding box center [616, 422] width 1180 height 69
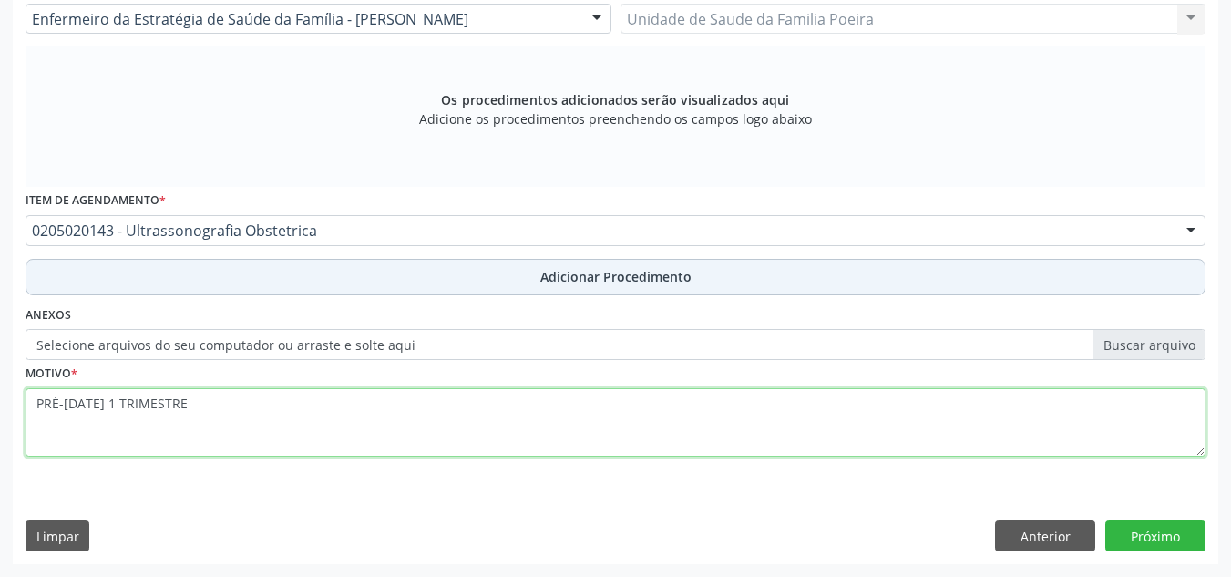
type textarea "PRÉ-[DATE] 1 TRIMESTRE"
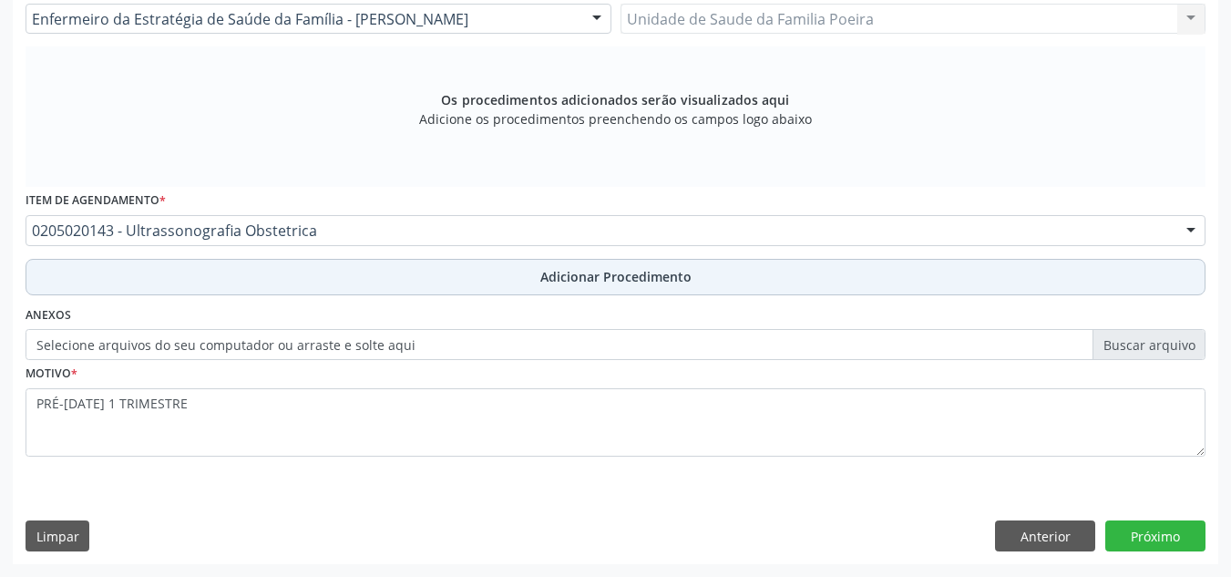
click at [589, 290] on button "Adicionar Procedimento" at bounding box center [616, 277] width 1180 height 36
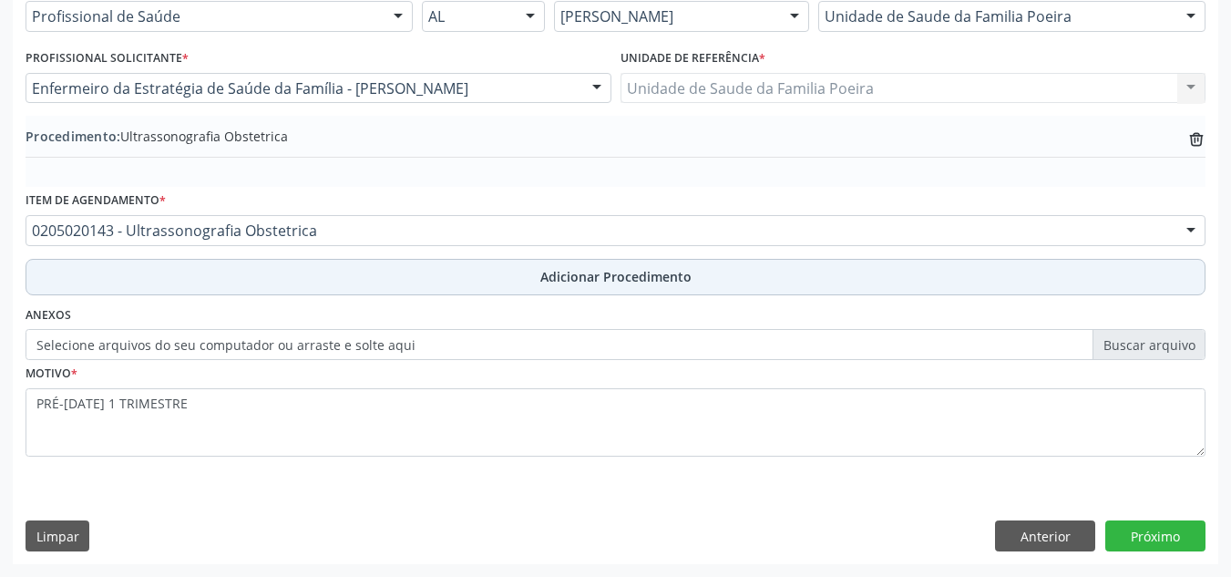
scroll to position [448, 0]
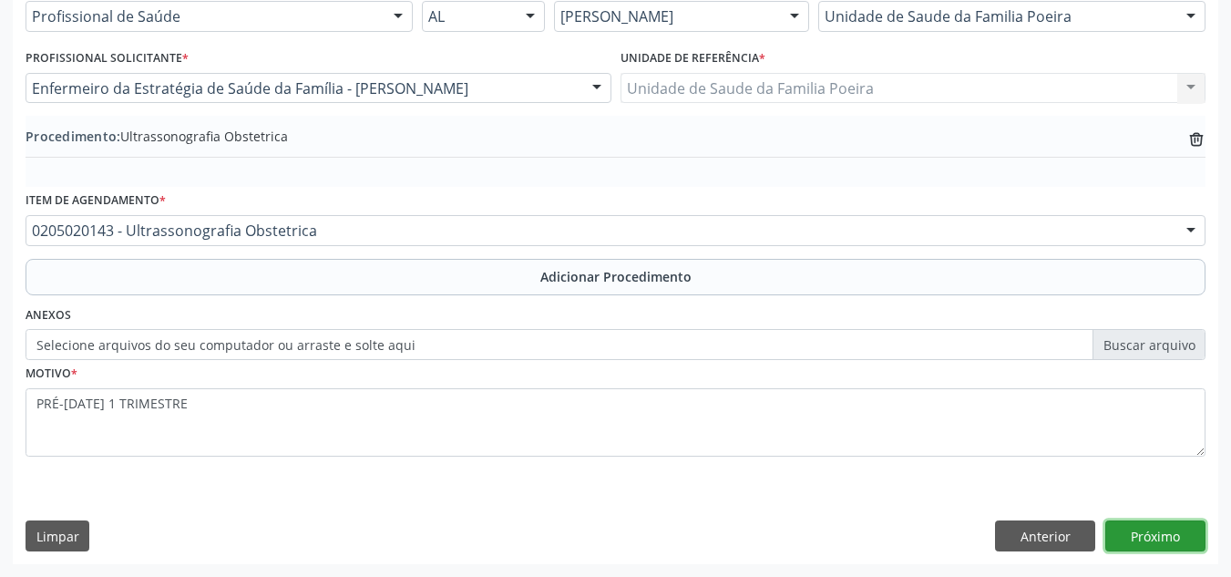
click at [1158, 529] on button "Próximo" at bounding box center [1155, 535] width 100 height 31
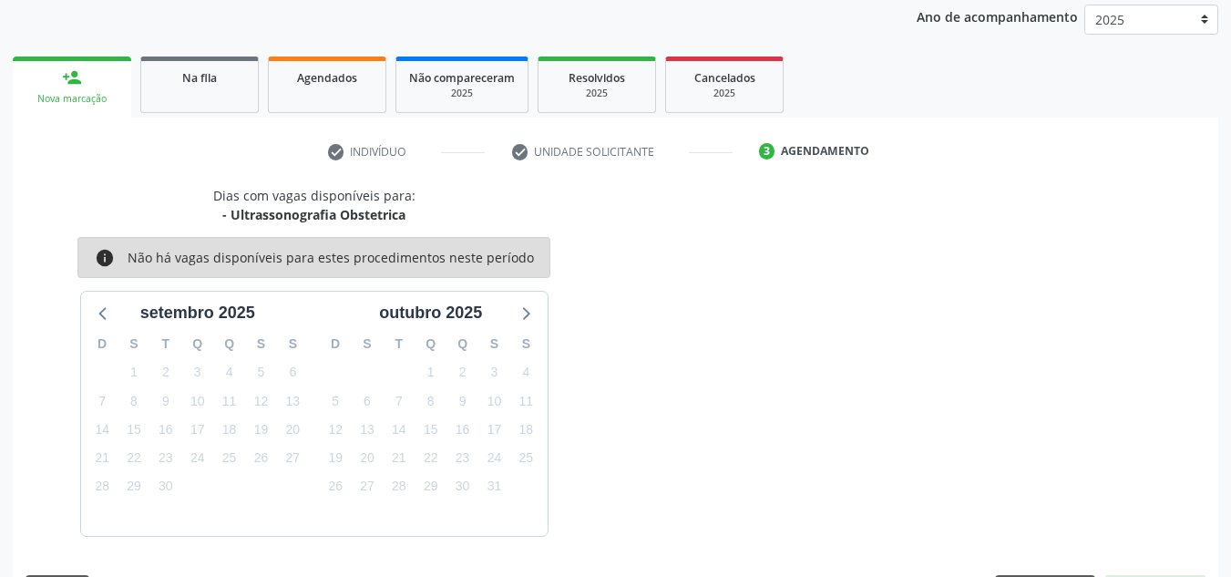
scroll to position [295, 0]
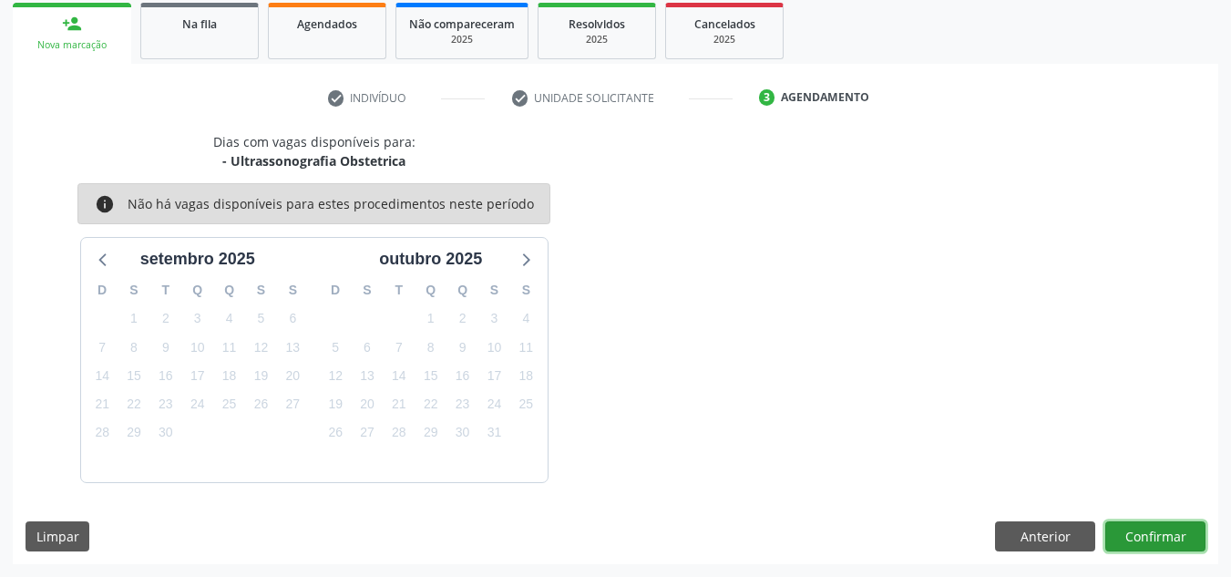
click at [1147, 536] on button "Confirmar" at bounding box center [1155, 536] width 100 height 31
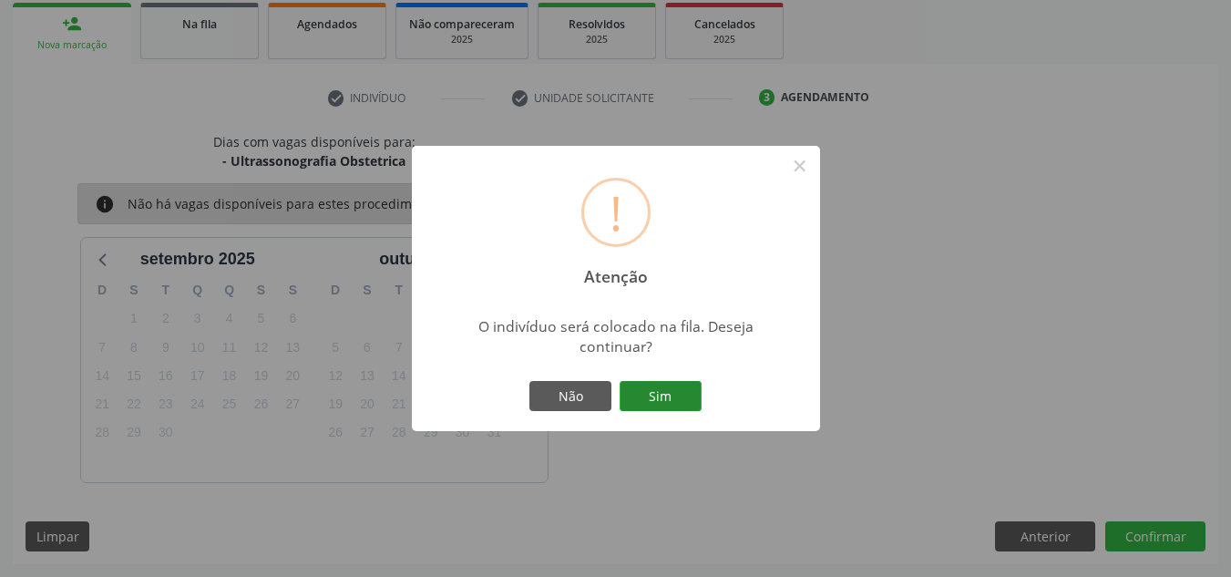
click at [681, 390] on button "Sim" at bounding box center [661, 396] width 82 height 31
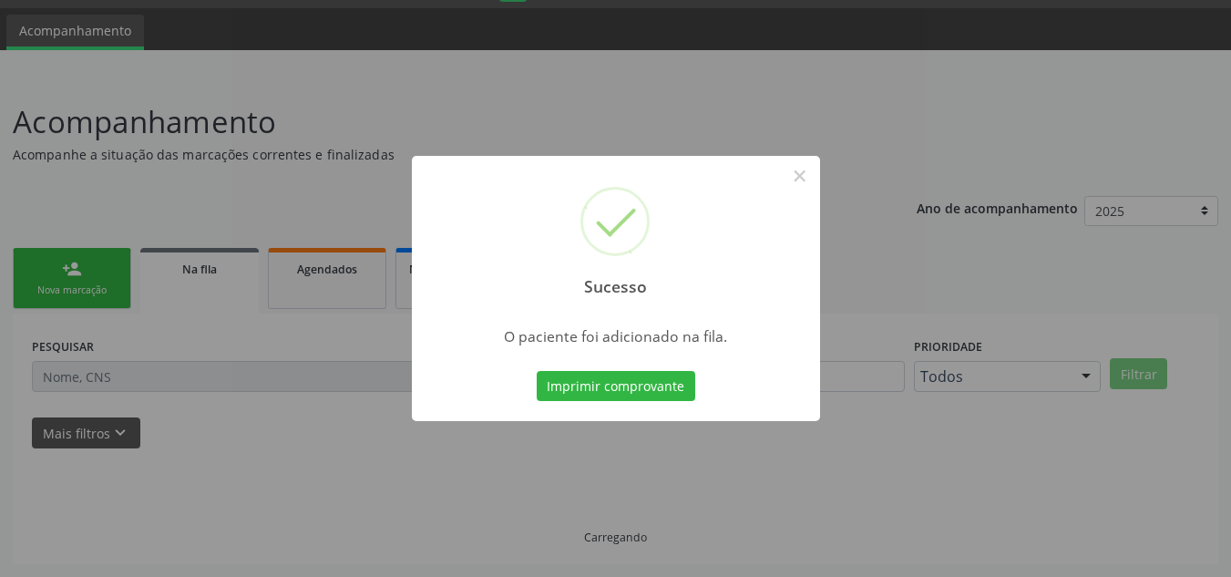
scroll to position [50, 0]
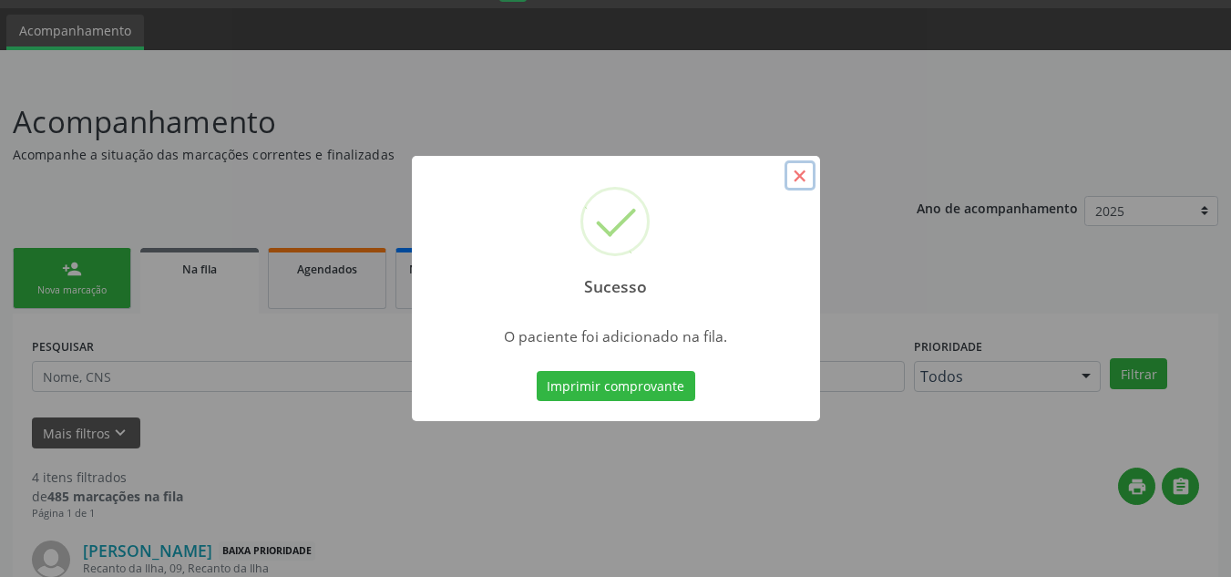
click at [798, 170] on button "×" at bounding box center [800, 175] width 31 height 31
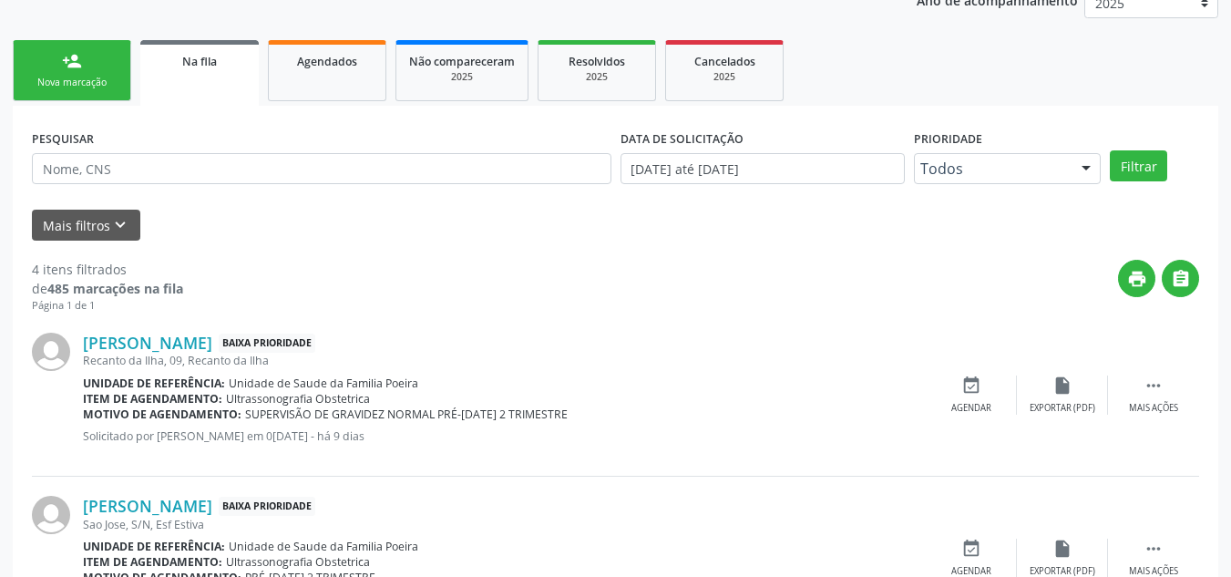
scroll to position [323, 0]
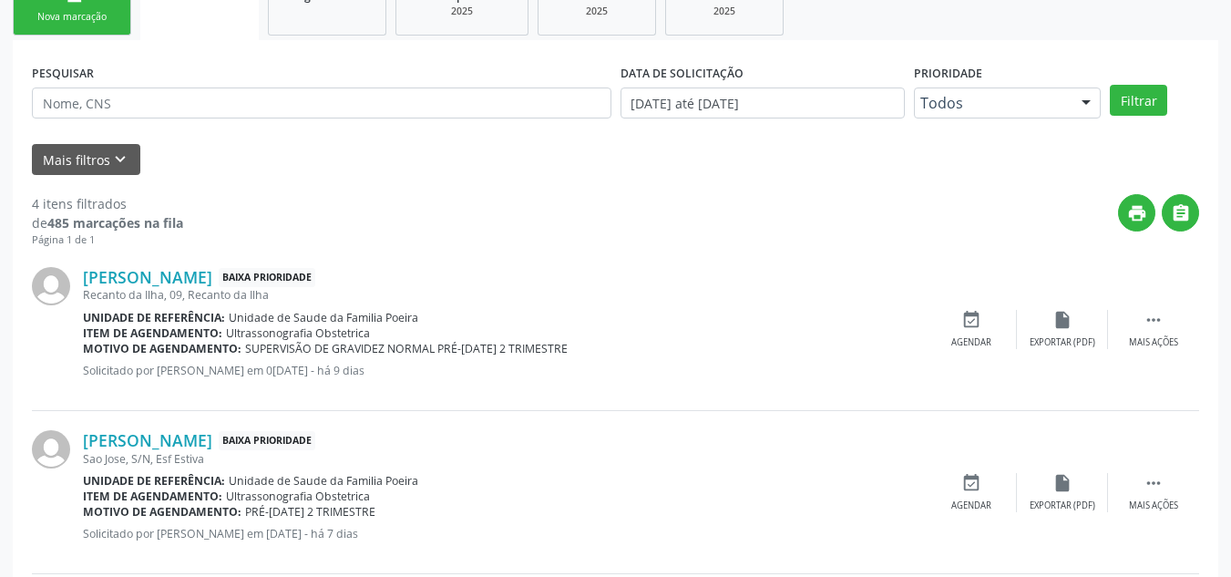
click at [71, 26] on link "person_add Nova marcação" at bounding box center [72, 4] width 118 height 61
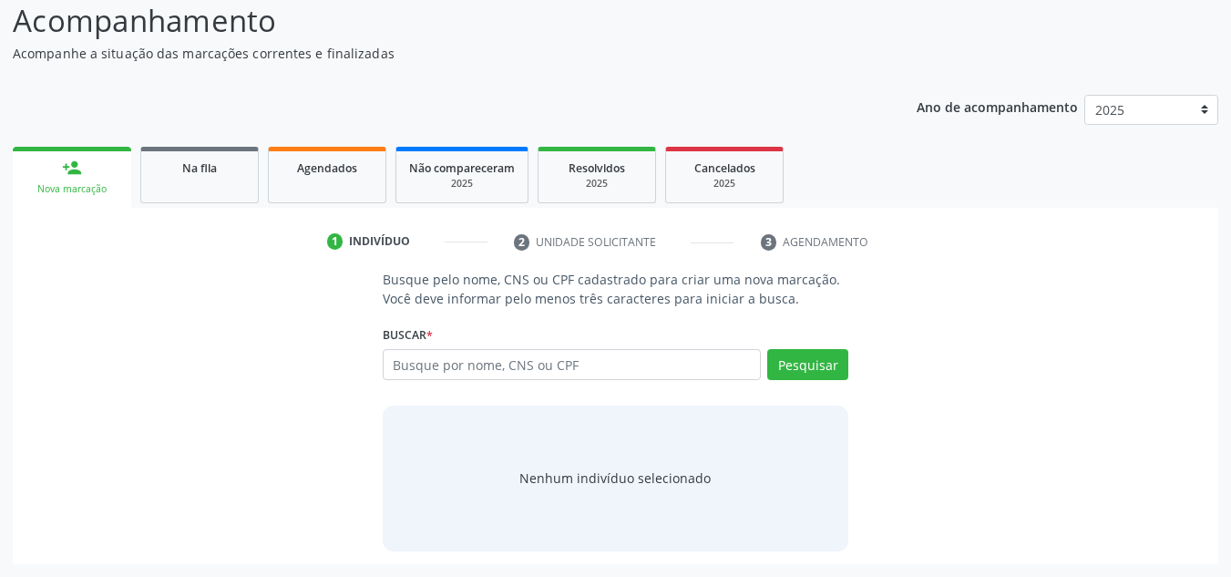
scroll to position [151, 0]
click at [442, 366] on input "text" at bounding box center [572, 364] width 379 height 31
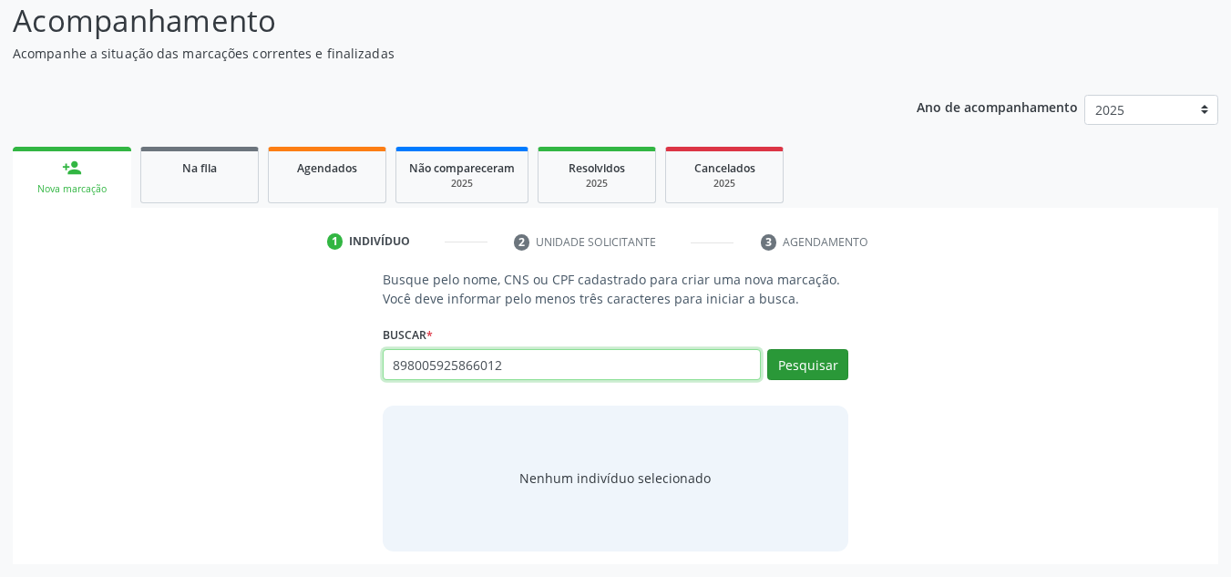
type input "898005925866012"
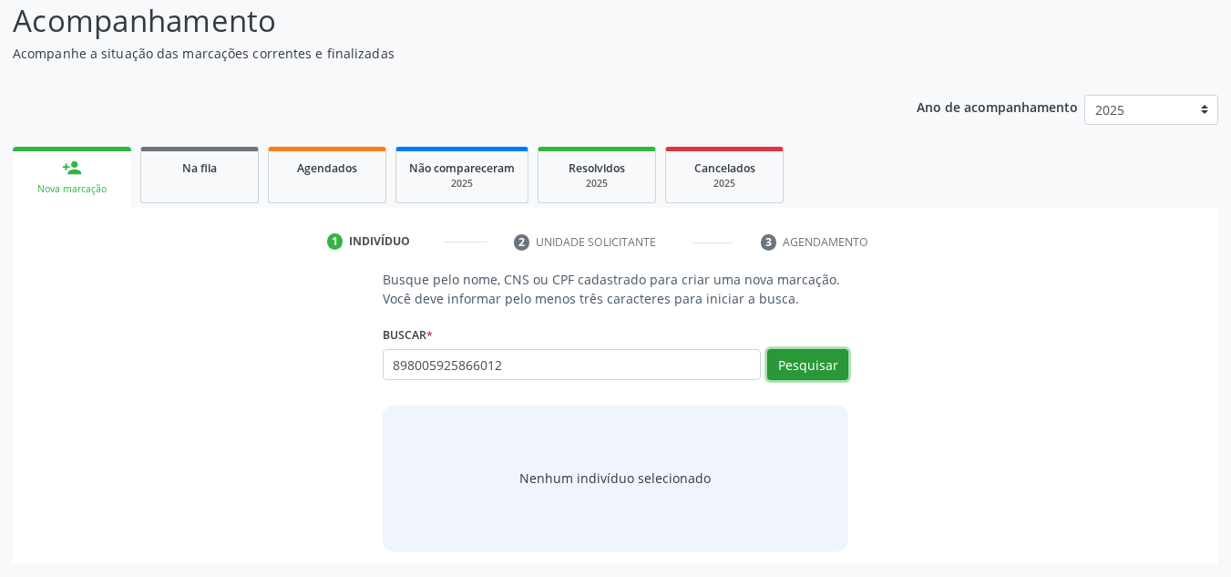
click at [805, 376] on button "Pesquisar" at bounding box center [807, 364] width 81 height 31
type input "898005925866012"
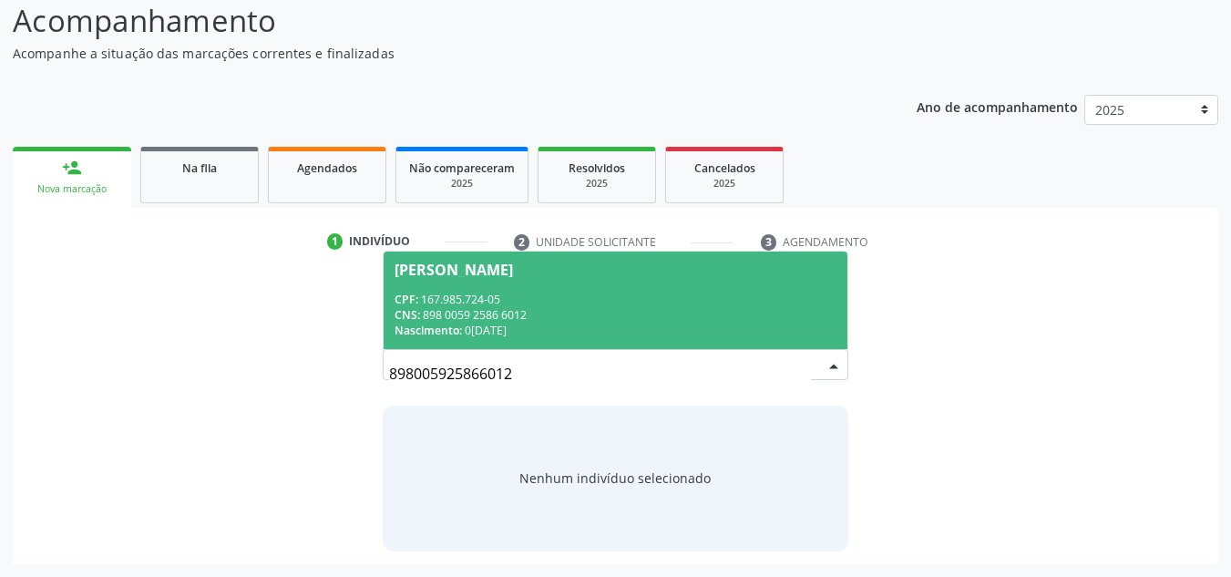
click at [492, 280] on span "[PERSON_NAME] CPF: 167.985.724-05 CNS: 898 0059 2586 6012 Nascimento: [DATE]" at bounding box center [616, 299] width 465 height 97
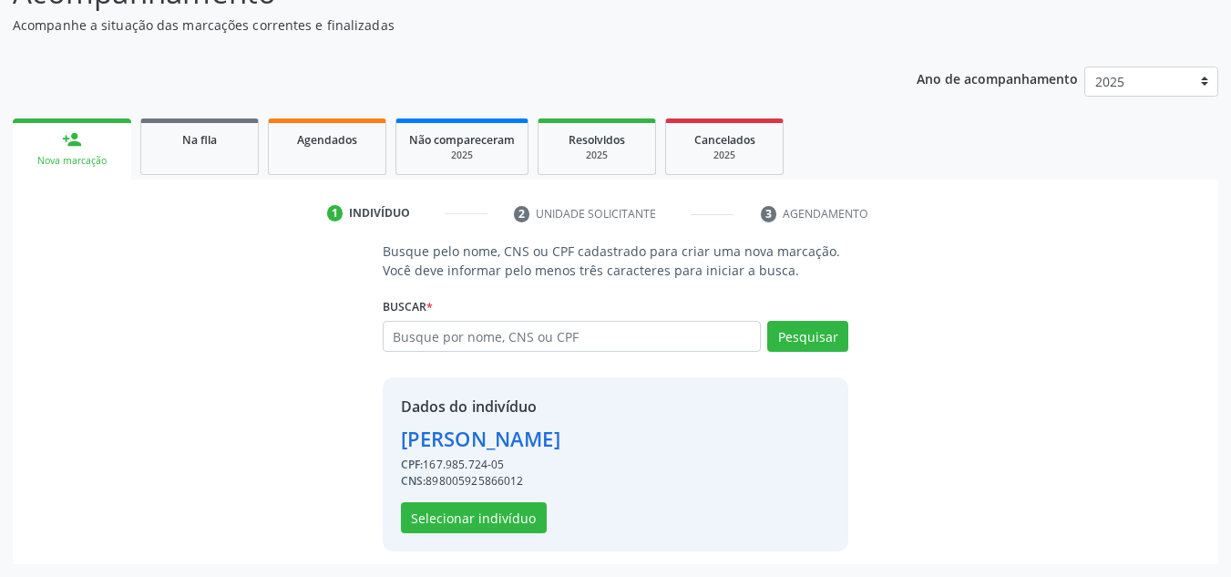
scroll to position [210, 0]
click at [480, 520] on button "Selecionar indivíduo" at bounding box center [474, 517] width 146 height 31
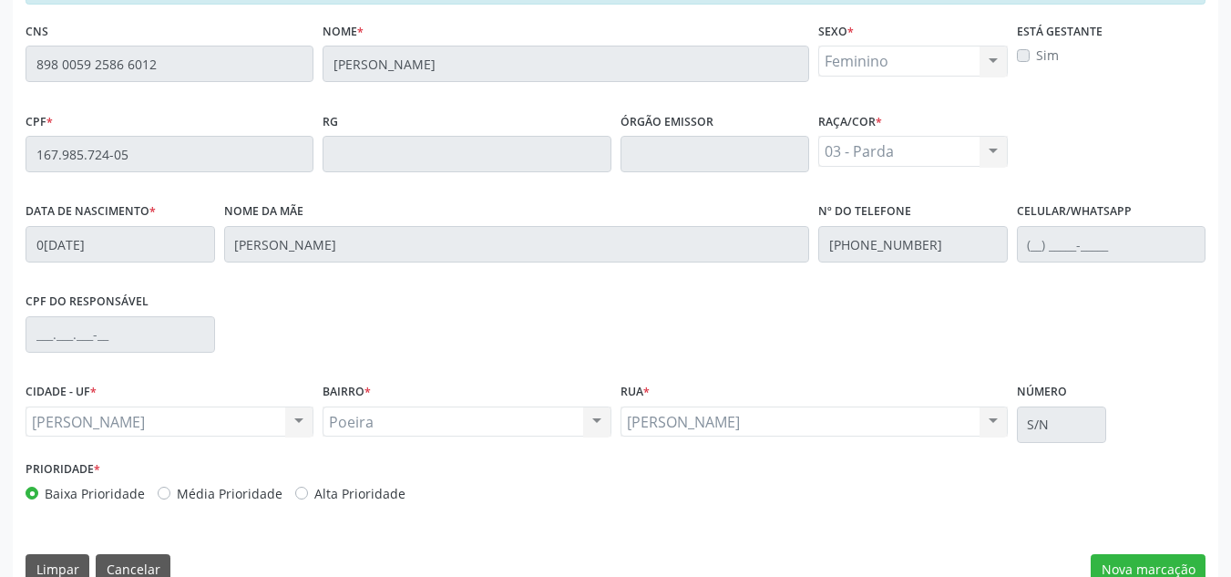
scroll to position [483, 0]
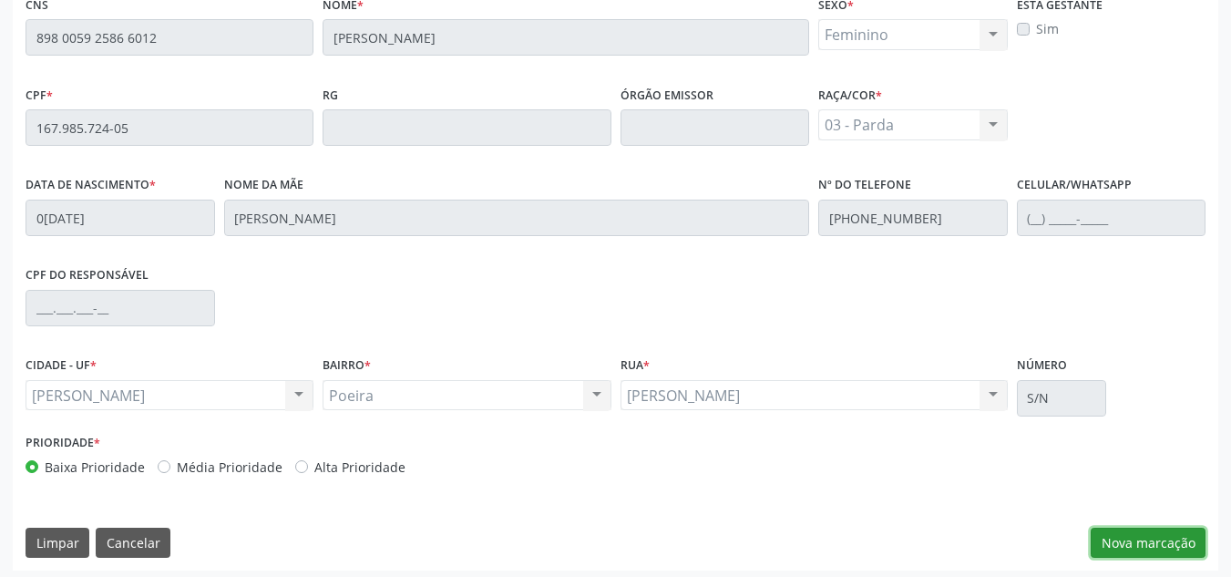
click at [1105, 542] on button "Nova marcação" at bounding box center [1148, 543] width 115 height 31
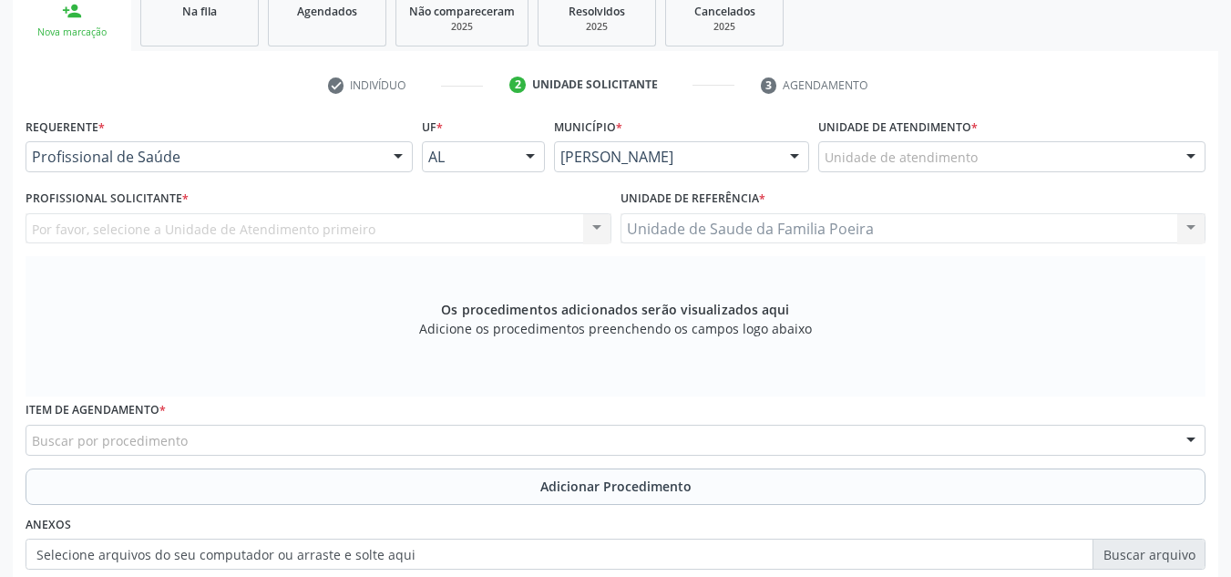
scroll to position [301, 0]
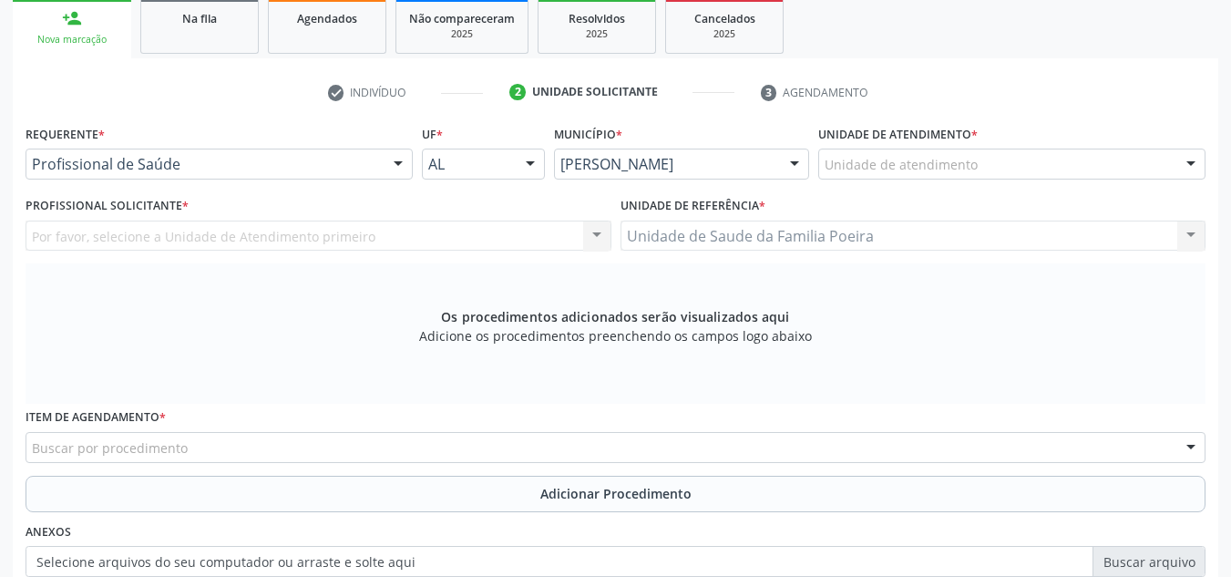
click at [1064, 151] on div "Unidade de atendimento" at bounding box center [1011, 164] width 387 height 31
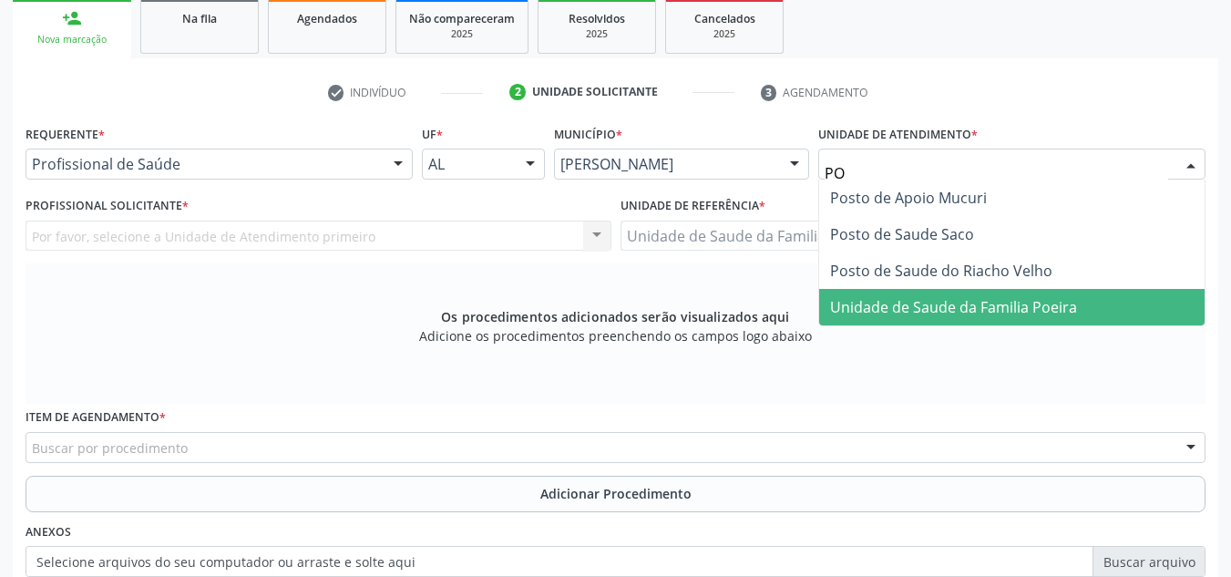
click at [1065, 303] on span "Unidade de Saude da Familia Poeira" at bounding box center [953, 307] width 247 height 20
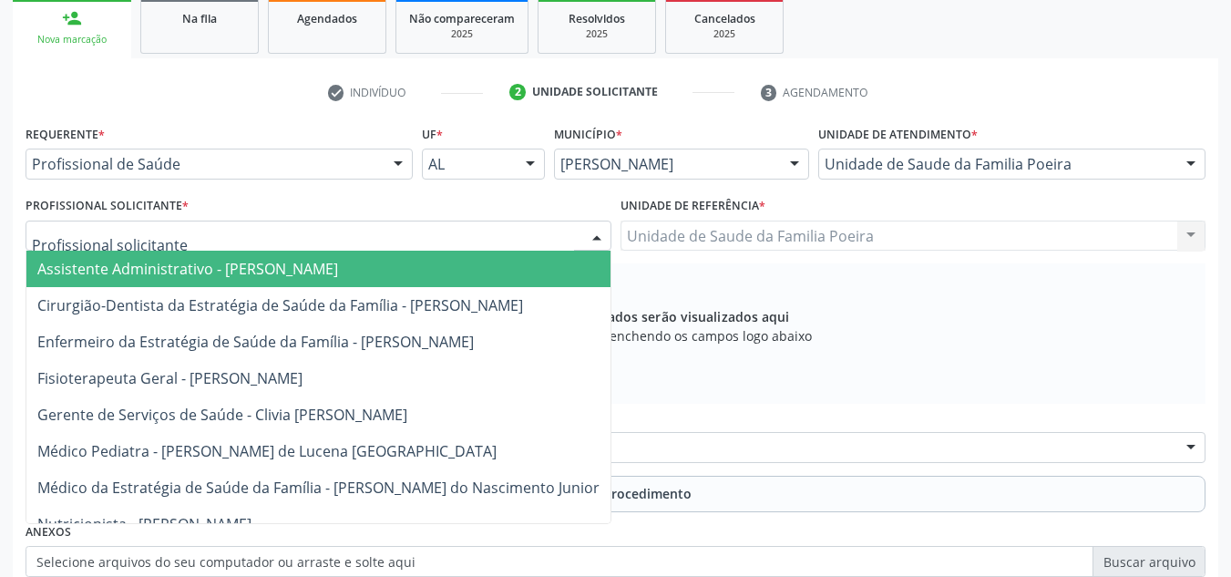
click at [226, 241] on div at bounding box center [319, 236] width 586 height 31
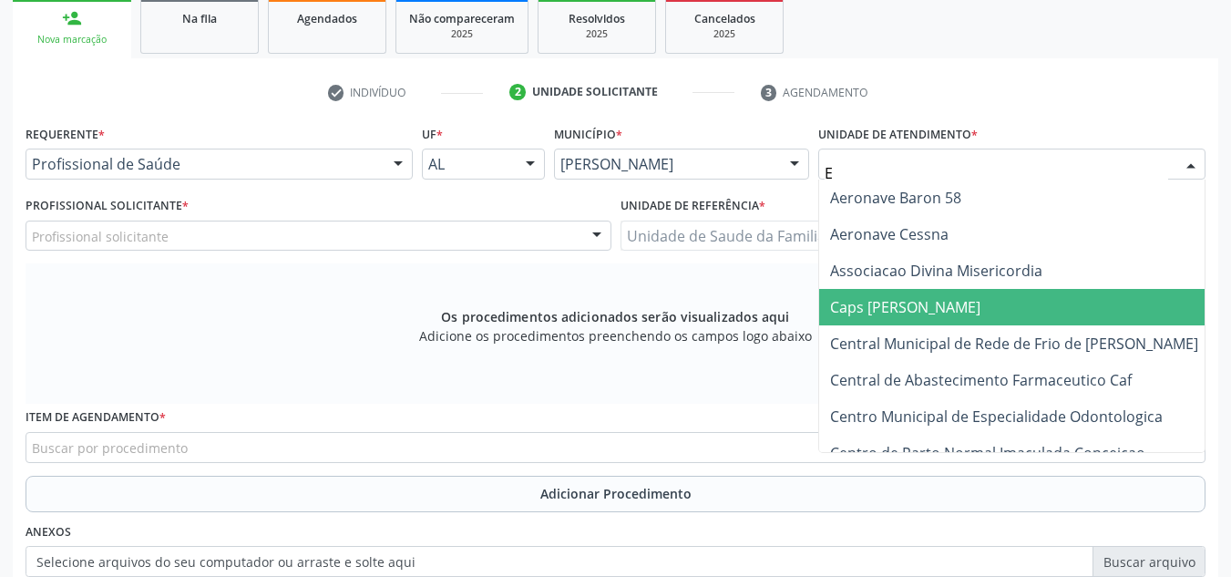
type input "ES"
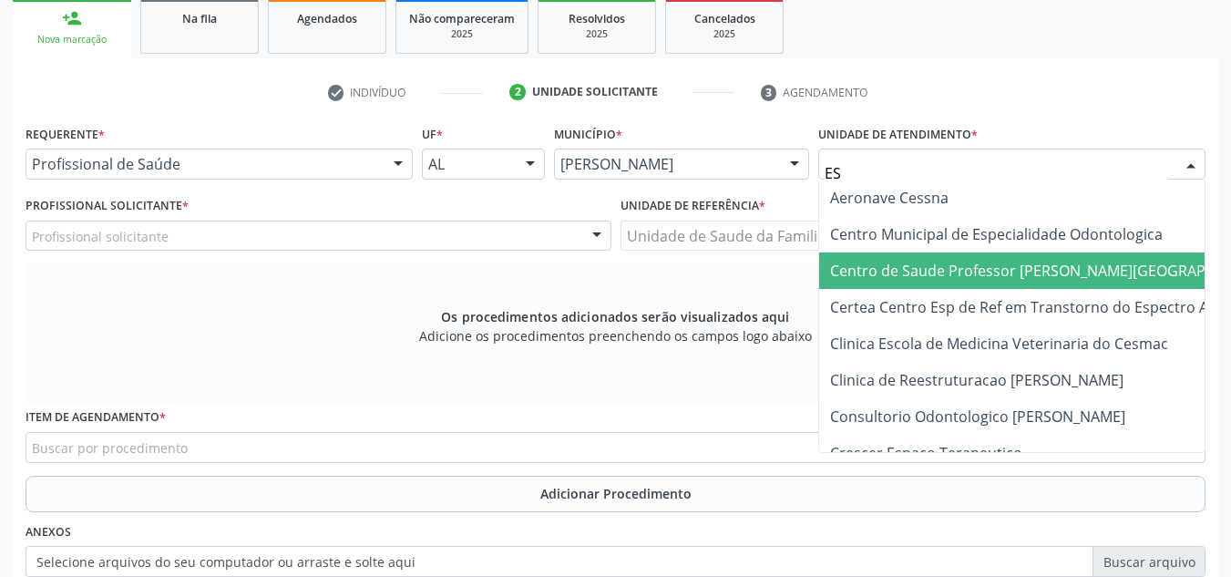
click at [1134, 262] on span "Centro de Saude Professor [PERSON_NAME][GEOGRAPHIC_DATA]" at bounding box center [1069, 270] width 500 height 36
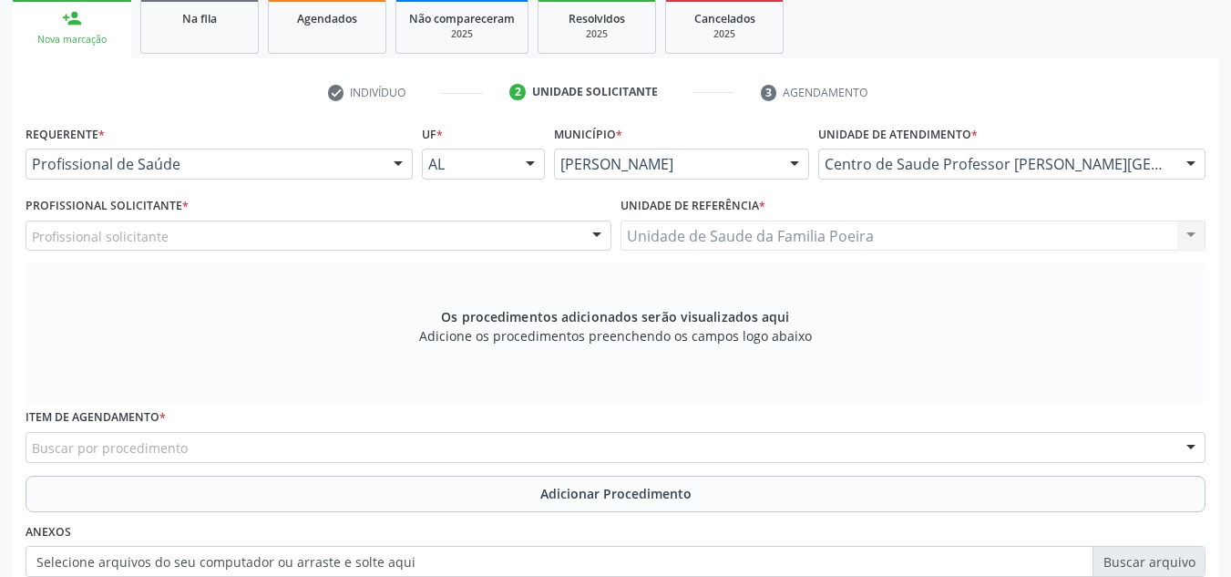
click at [474, 241] on div "Profissional solicitante" at bounding box center [319, 236] width 586 height 31
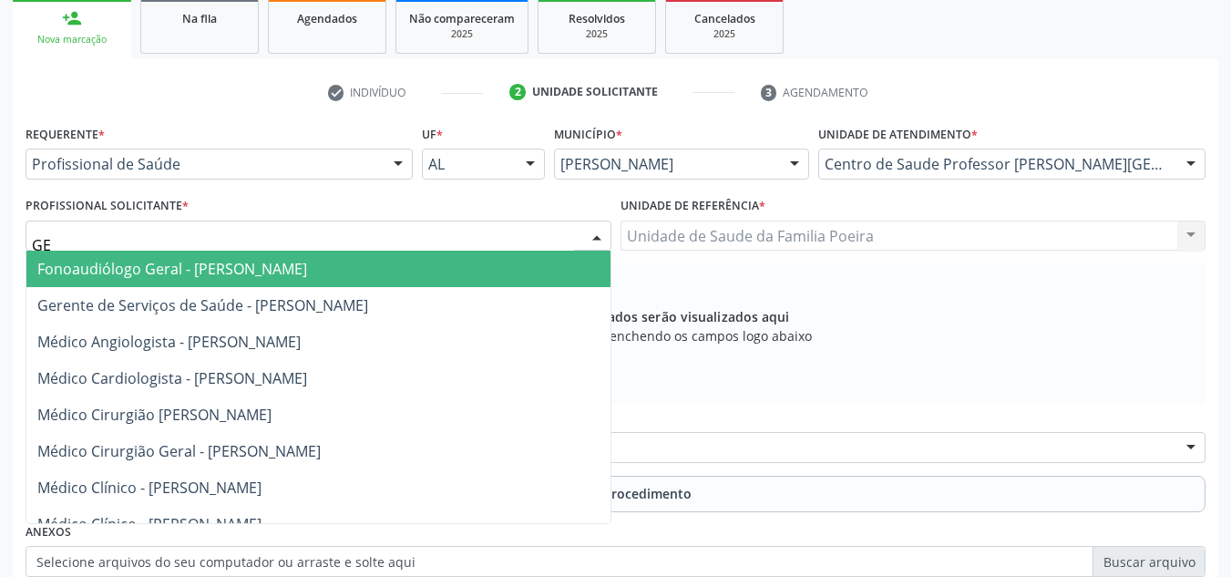
type input "GER"
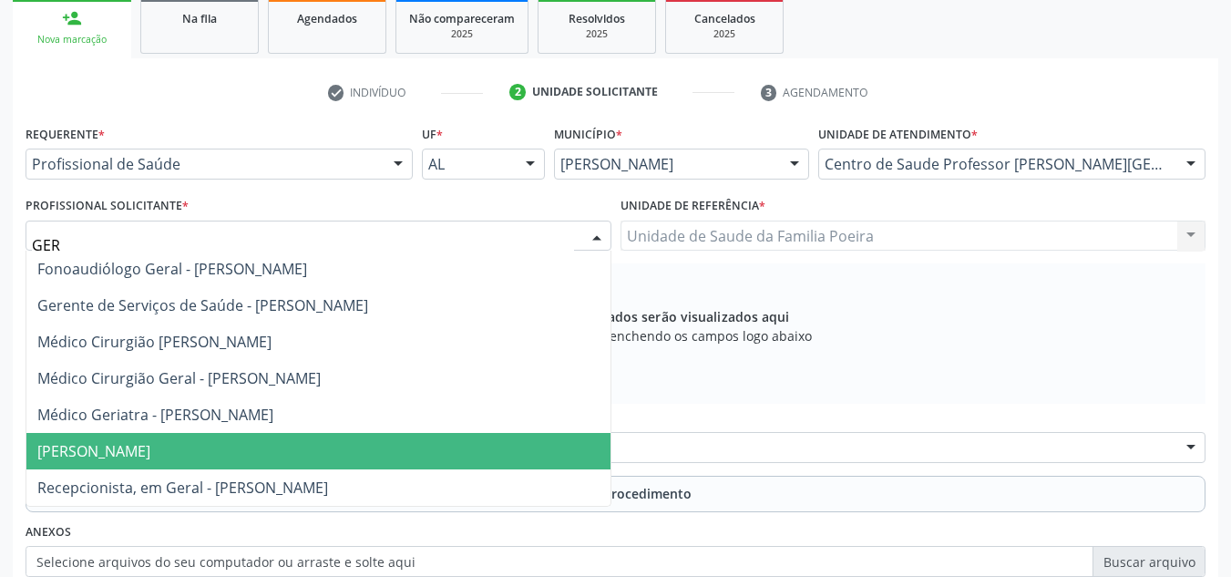
click at [364, 449] on span "[PERSON_NAME]" at bounding box center [318, 451] width 584 height 36
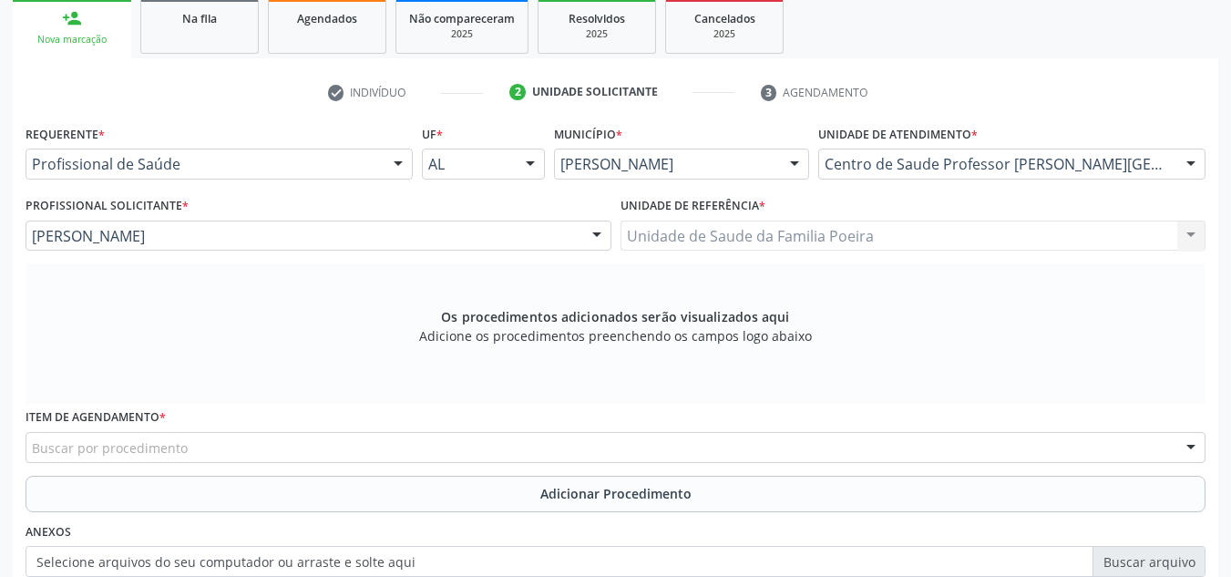
click at [345, 446] on div "Buscar por procedimento" at bounding box center [616, 447] width 1180 height 31
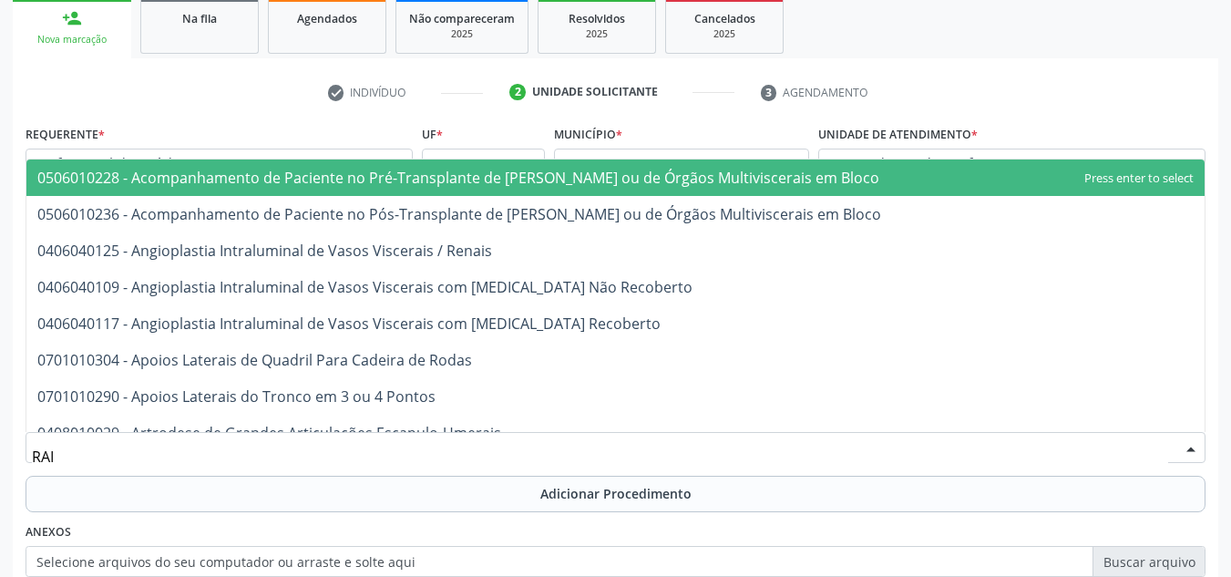
type input "RAIO"
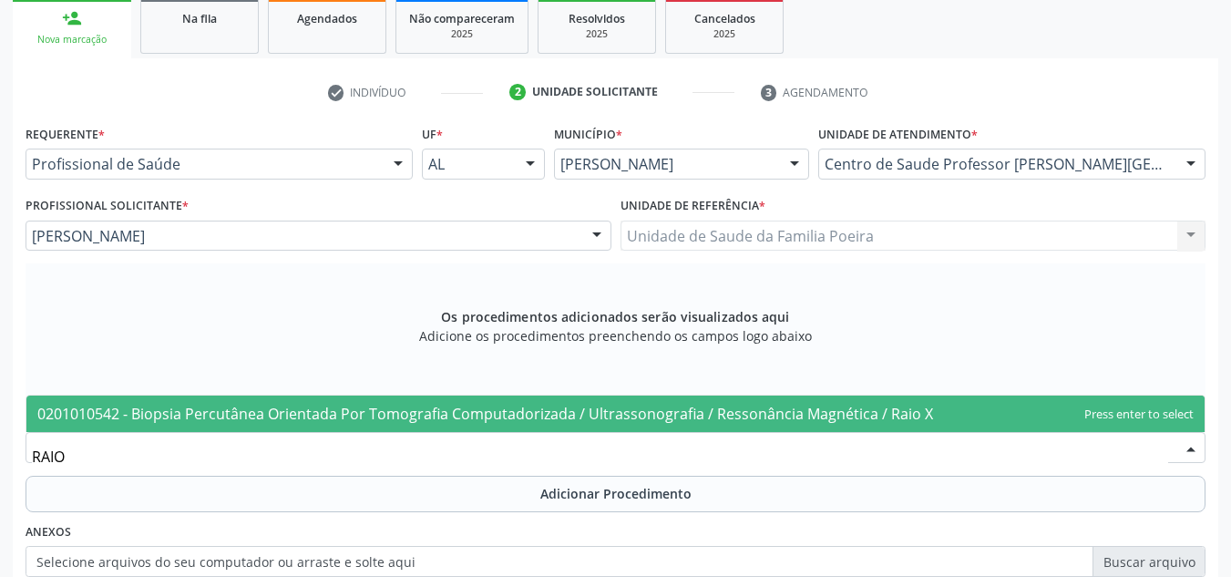
click at [353, 409] on span "0201010542 - Biopsia Percutânea Orientada Por Tomografia Computadorizada / Ultr…" at bounding box center [485, 414] width 896 height 20
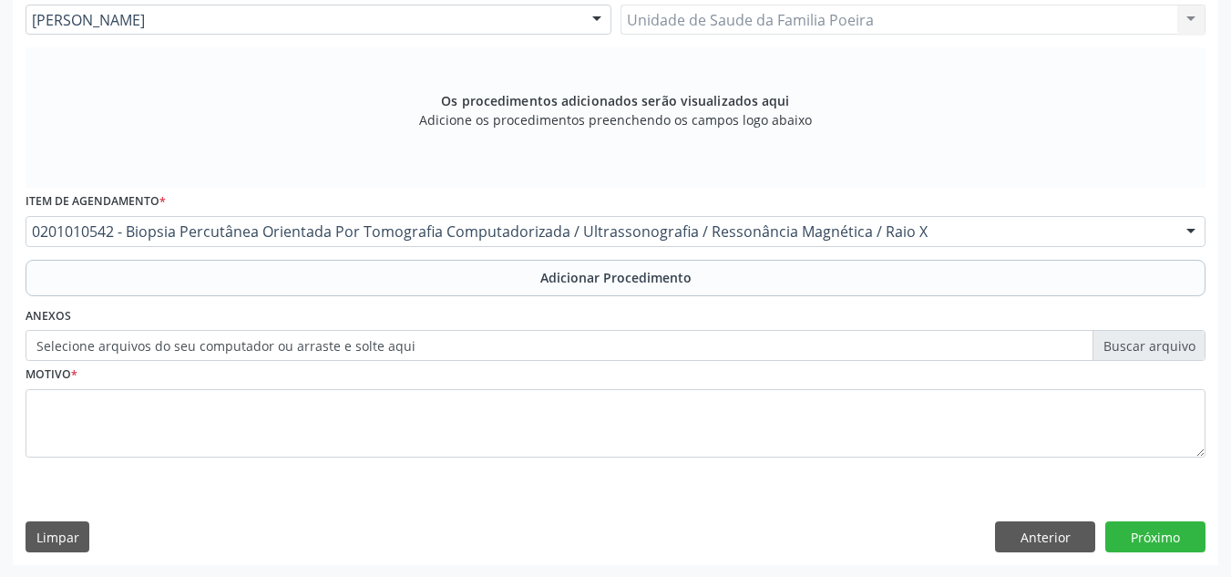
scroll to position [518, 0]
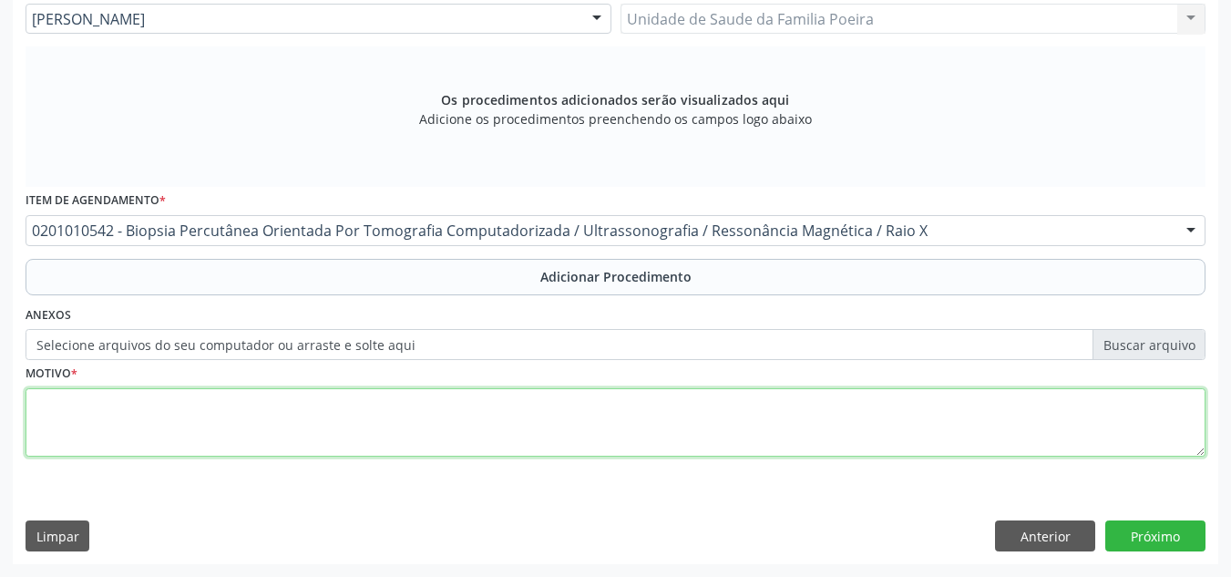
click at [107, 423] on textarea at bounding box center [616, 422] width 1180 height 69
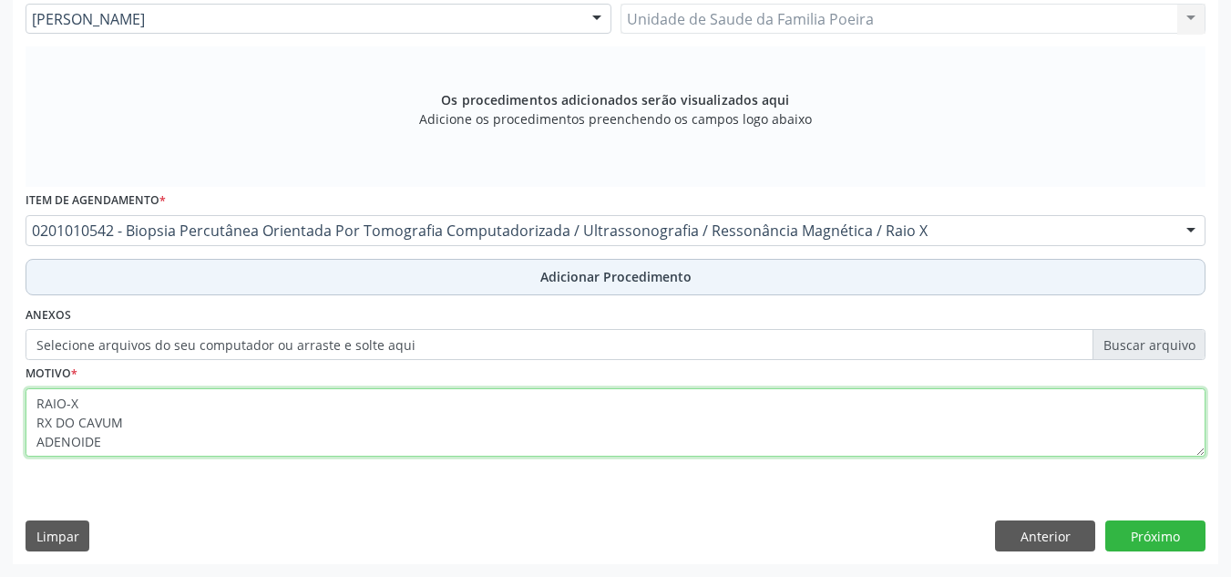
type textarea "RAIO-X RX DO CAVUM ADENOIDE"
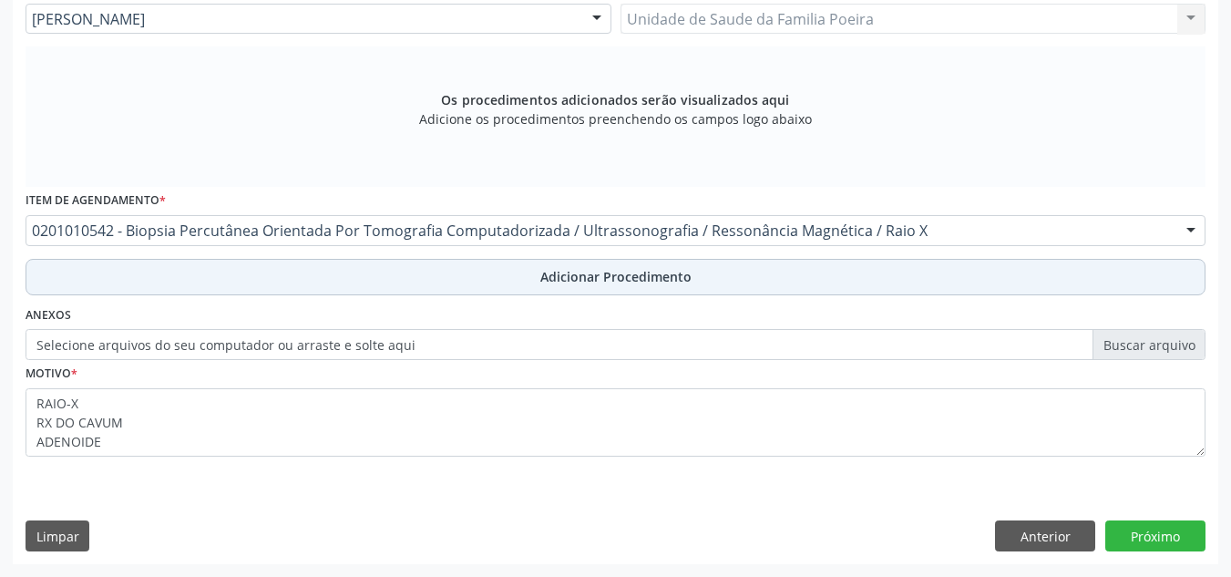
click at [692, 275] on button "Adicionar Procedimento" at bounding box center [616, 277] width 1180 height 36
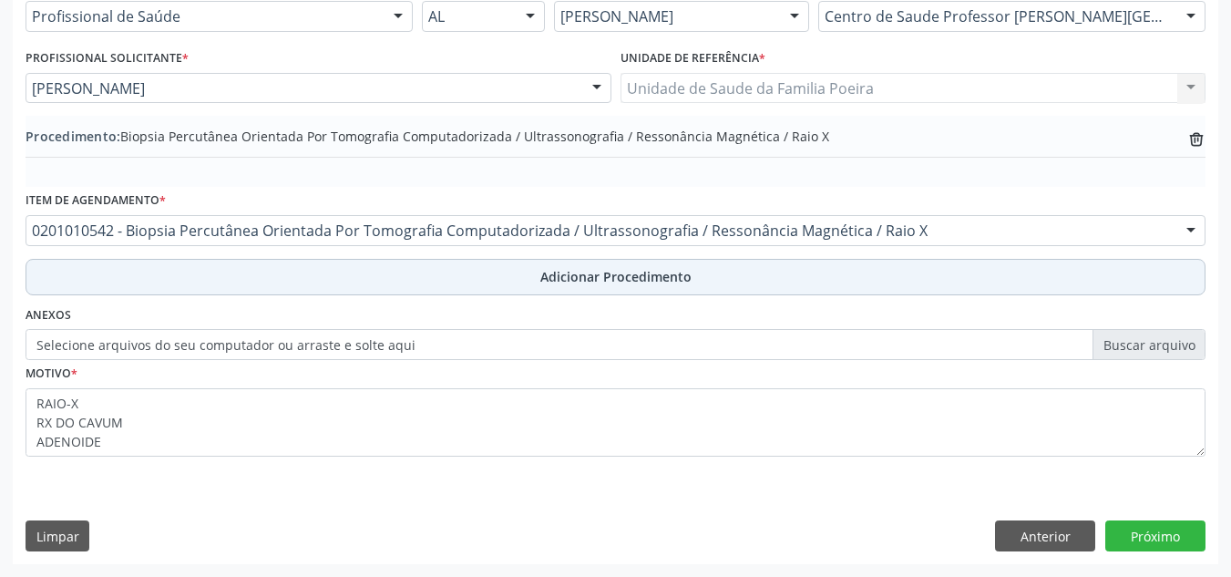
scroll to position [448, 0]
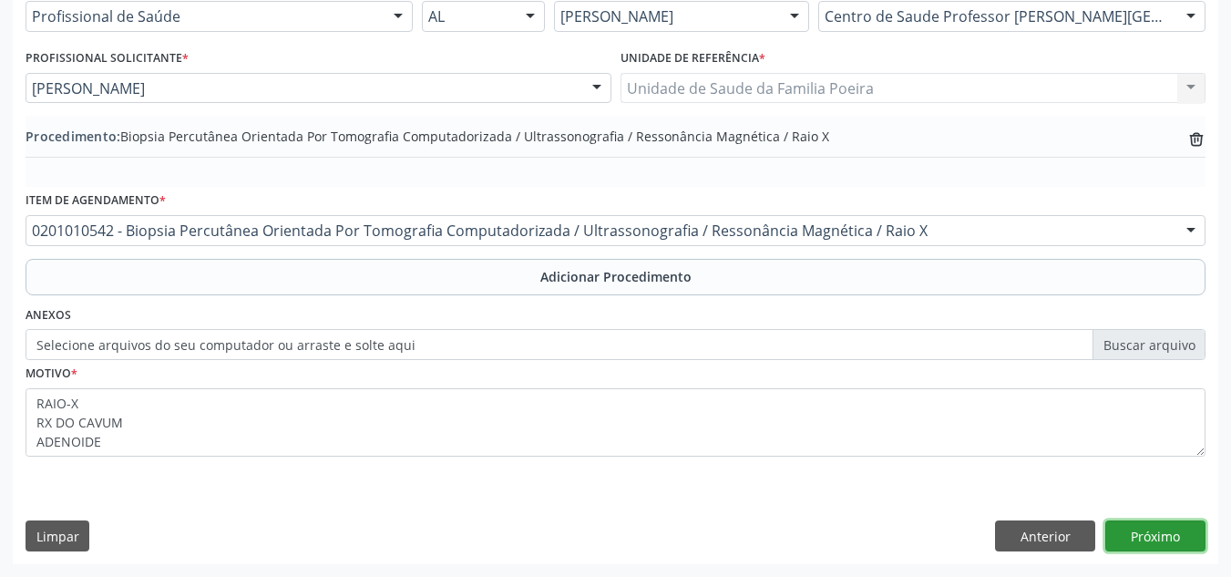
click at [1172, 535] on button "Próximo" at bounding box center [1155, 535] width 100 height 31
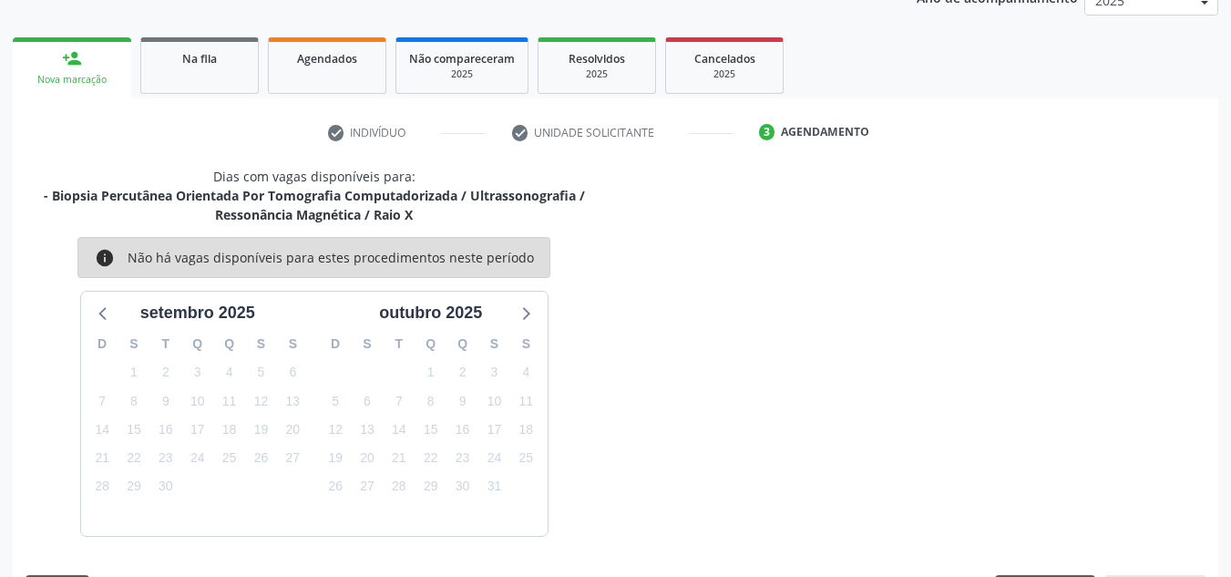
scroll to position [314, 0]
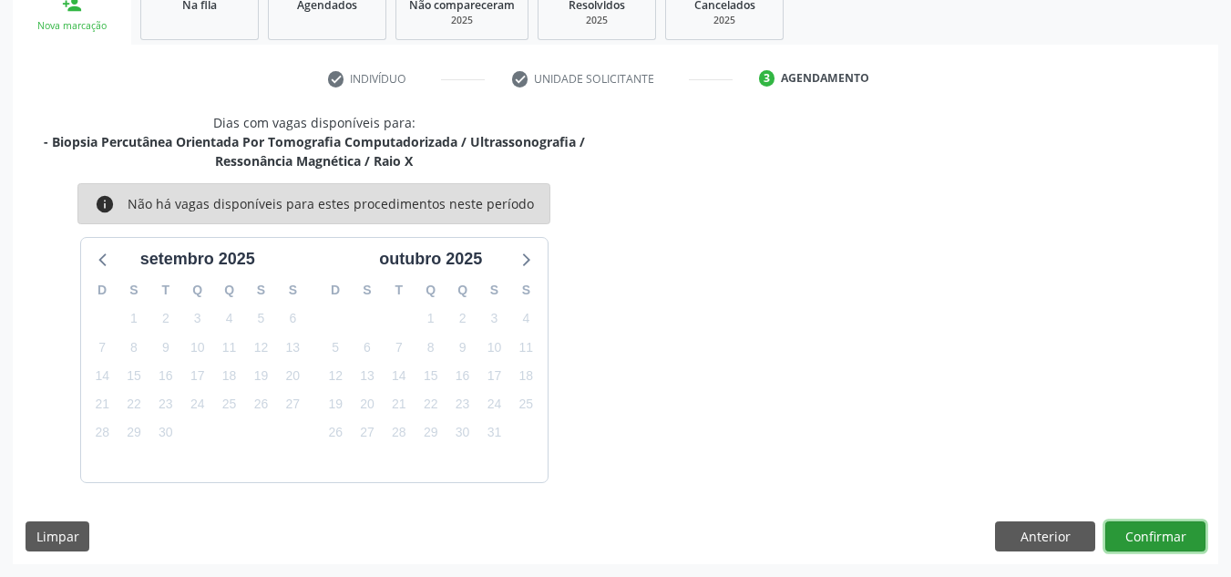
click at [1149, 530] on button "Confirmar" at bounding box center [1155, 536] width 100 height 31
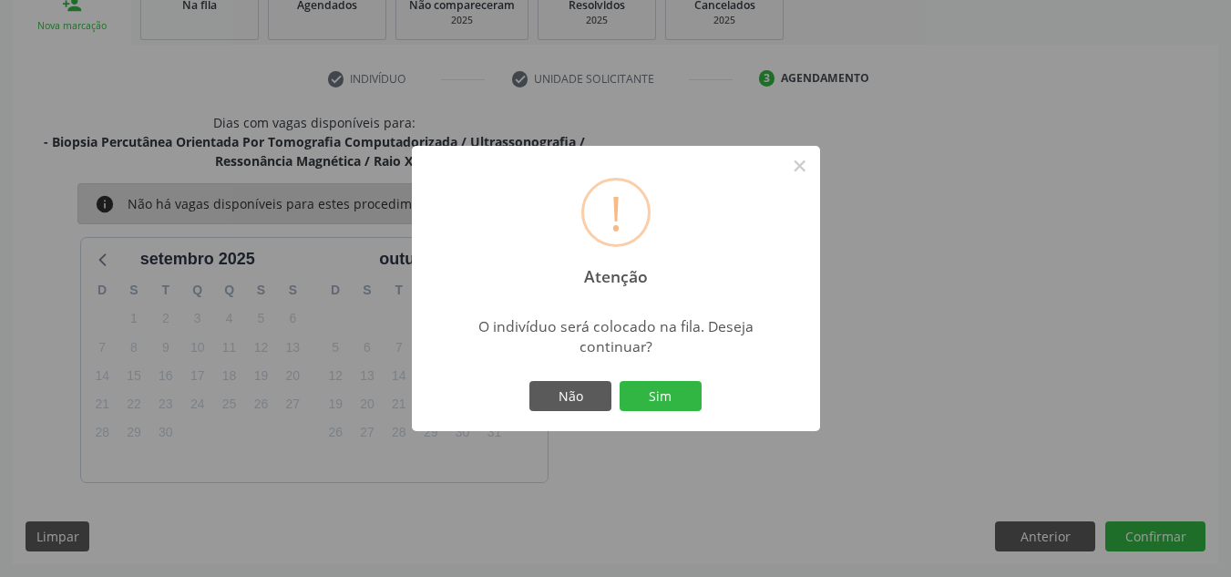
click at [664, 398] on button "Sim" at bounding box center [661, 396] width 82 height 31
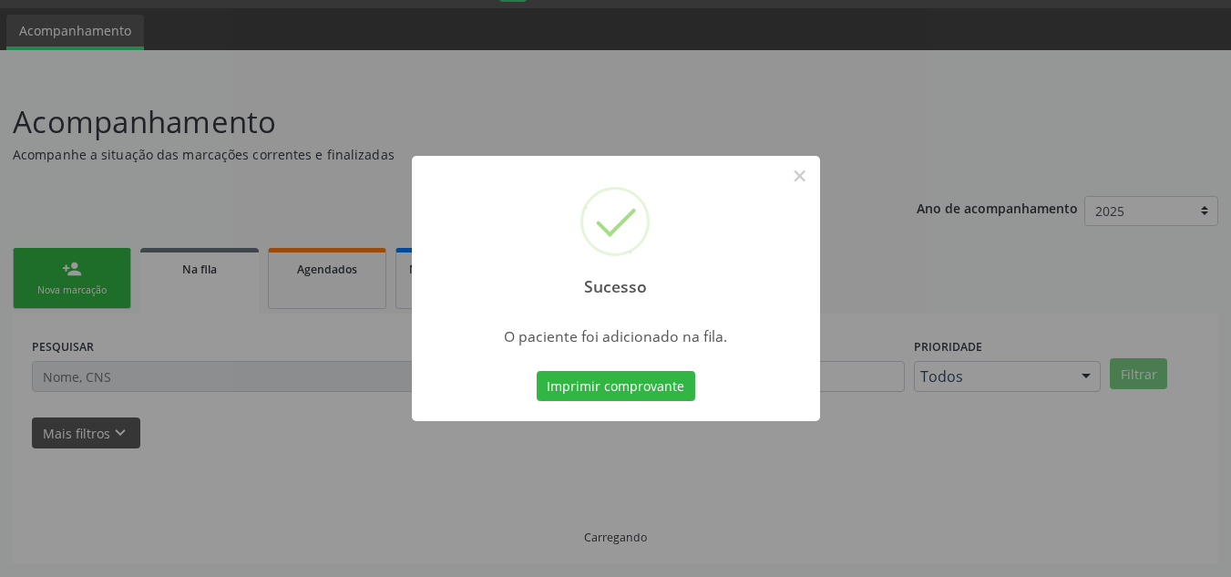
scroll to position [50, 0]
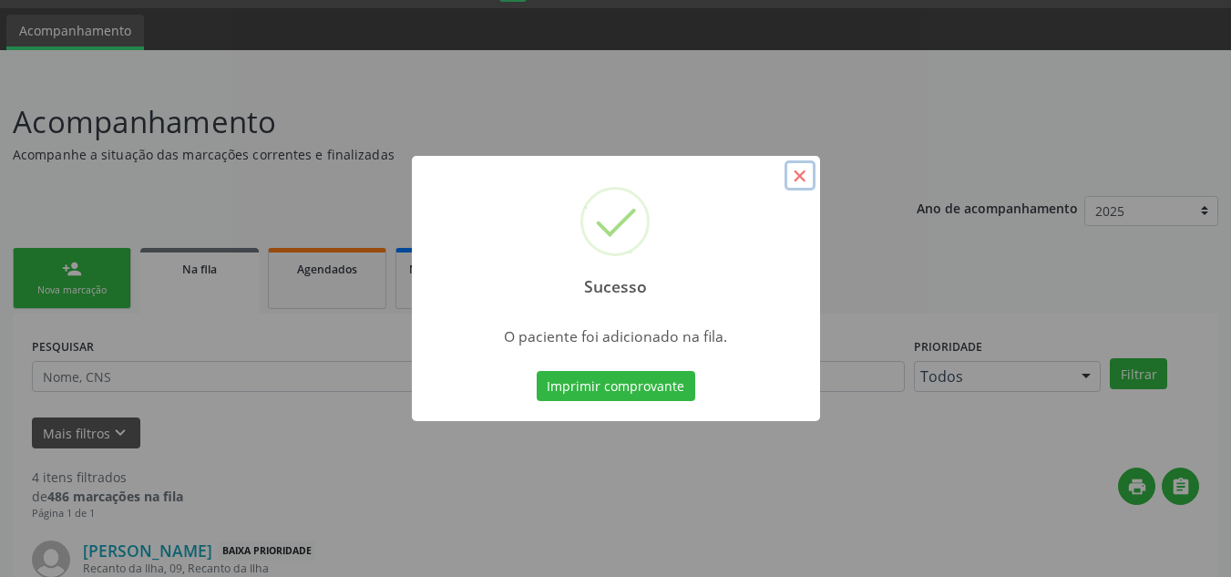
click at [805, 179] on button "×" at bounding box center [800, 175] width 31 height 31
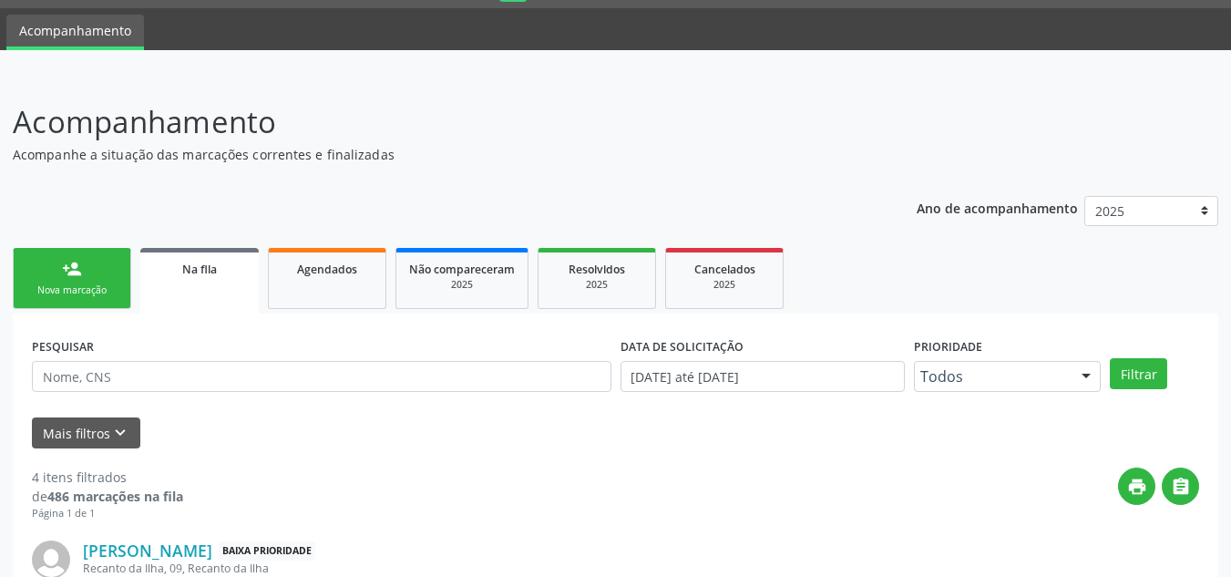
click at [74, 286] on div "Nova marcação" at bounding box center [71, 290] width 91 height 14
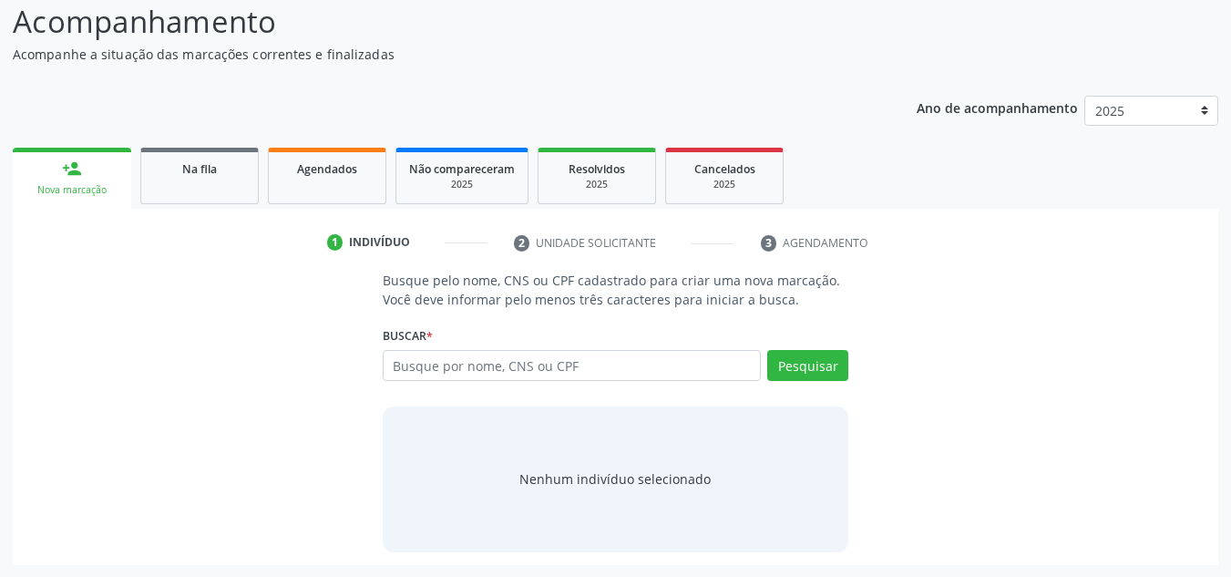
scroll to position [151, 0]
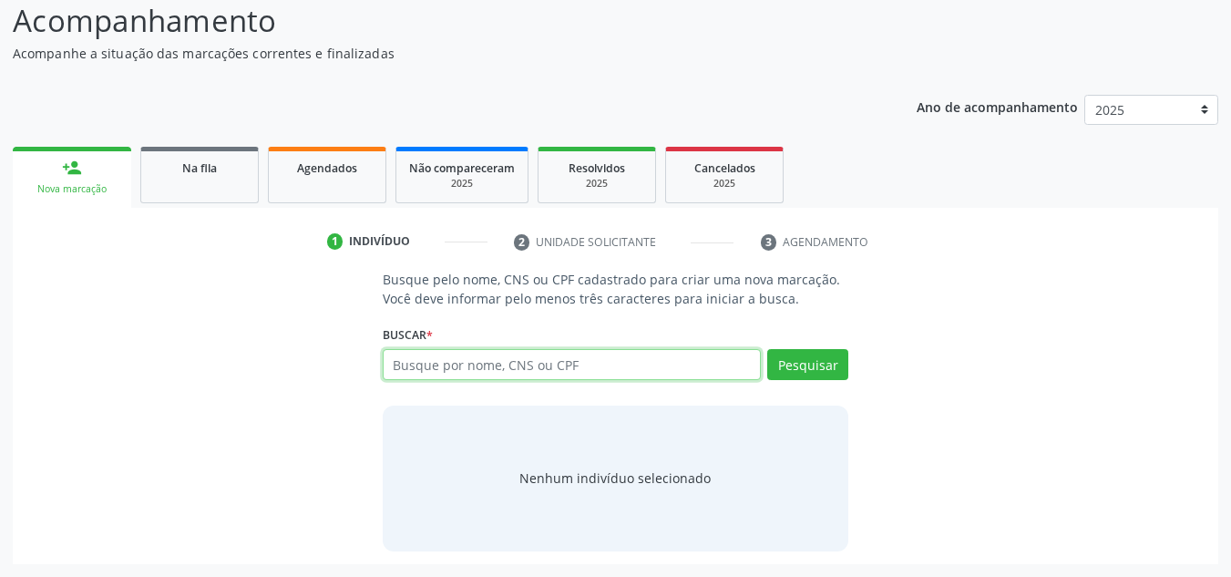
click at [409, 364] on input "text" at bounding box center [572, 364] width 379 height 31
type input "898004149473988"
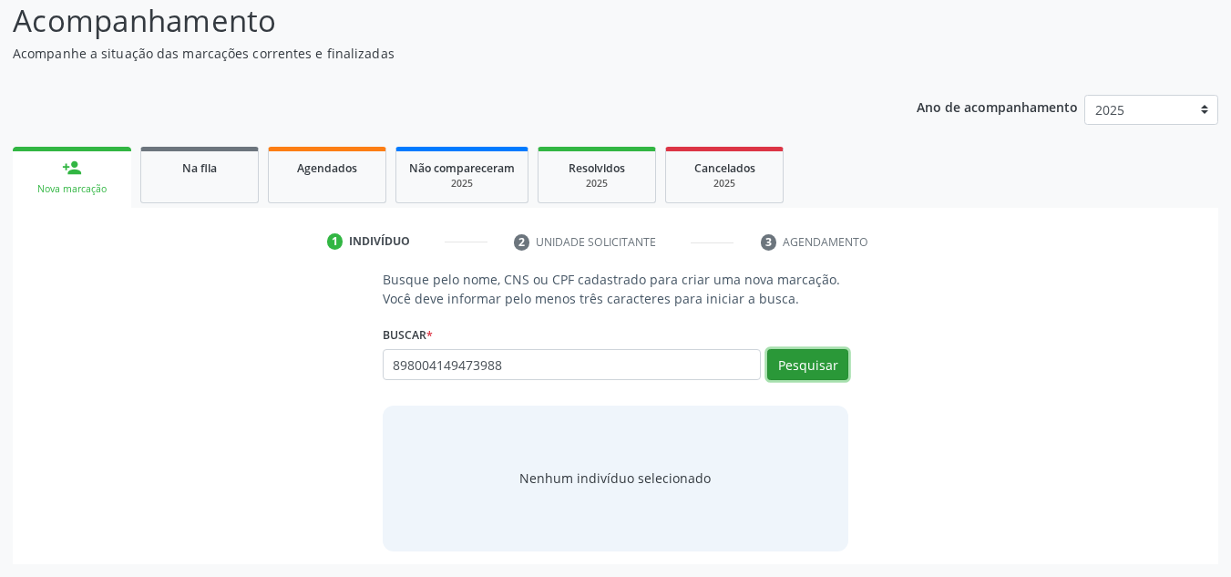
click at [785, 371] on button "Pesquisar" at bounding box center [807, 364] width 81 height 31
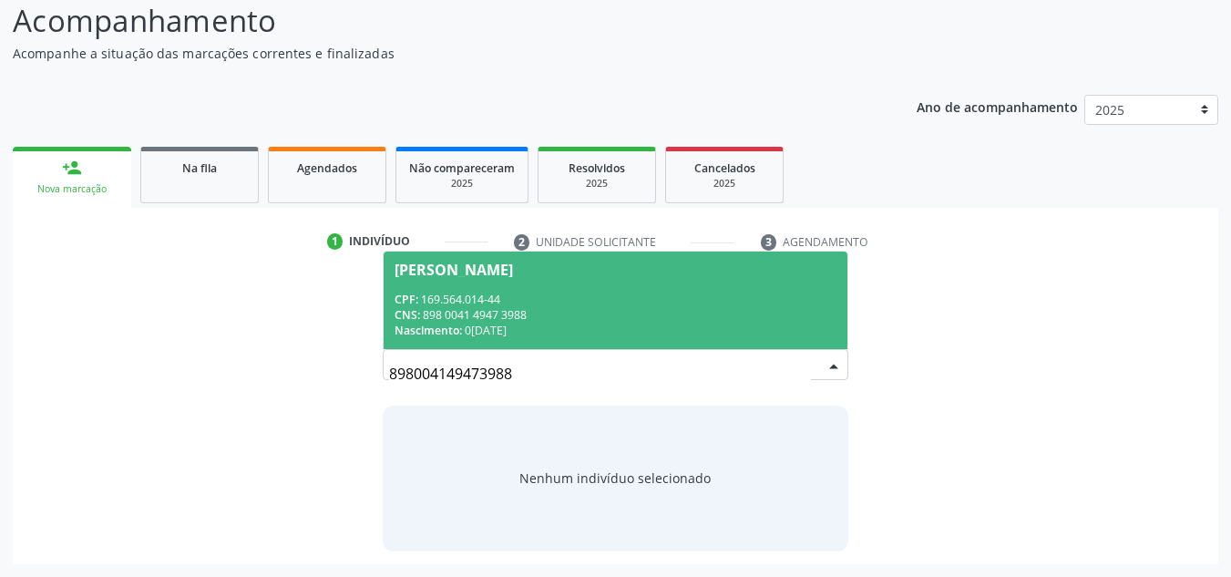
click at [586, 300] on div "CPF: 169.564.014-44" at bounding box center [616, 299] width 443 height 15
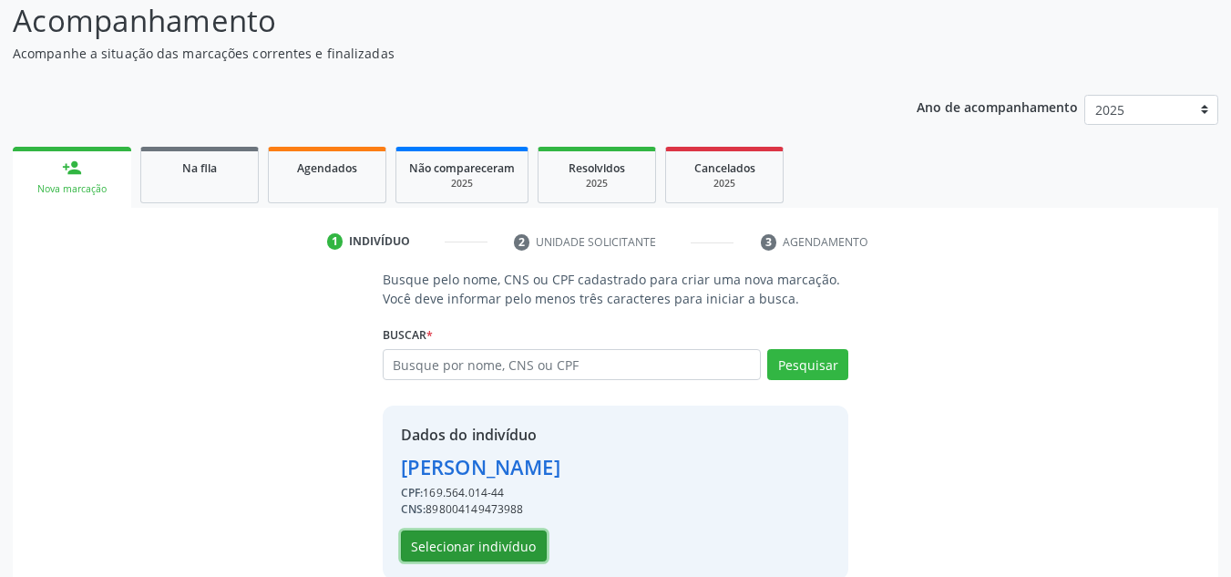
click at [495, 545] on button "Selecionar indivíduo" at bounding box center [474, 545] width 146 height 31
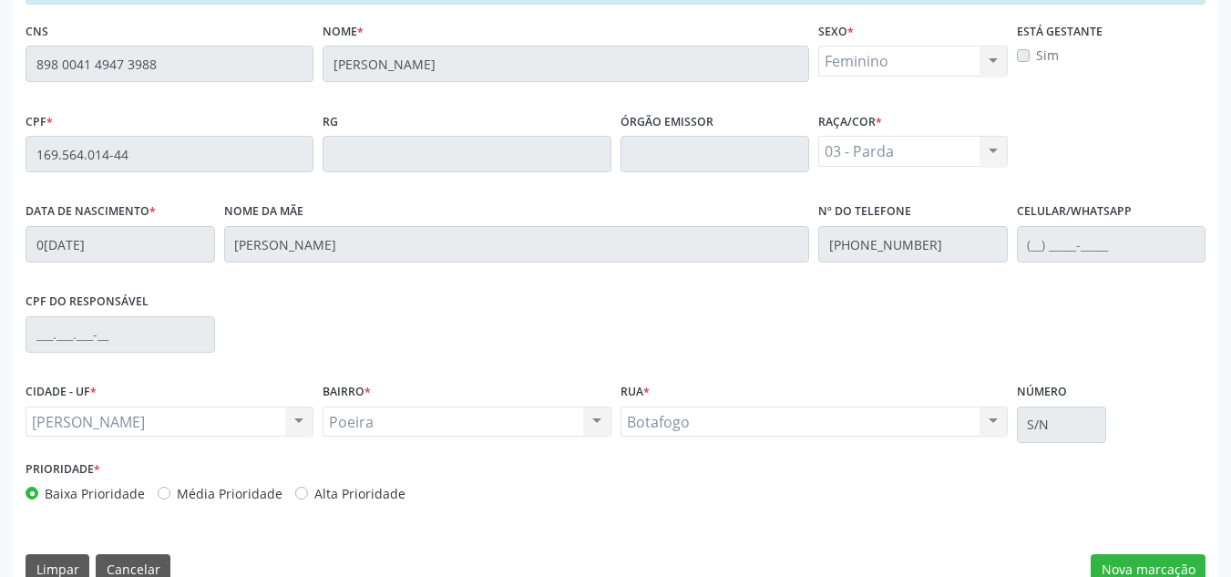
scroll to position [489, 0]
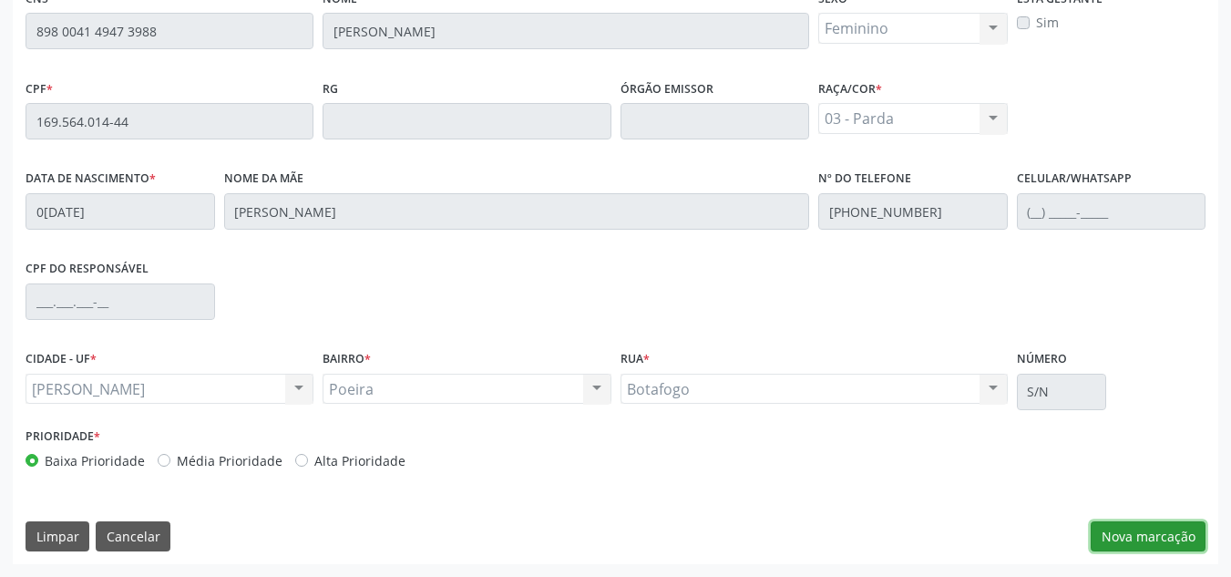
click at [1149, 549] on button "Nova marcação" at bounding box center [1148, 536] width 115 height 31
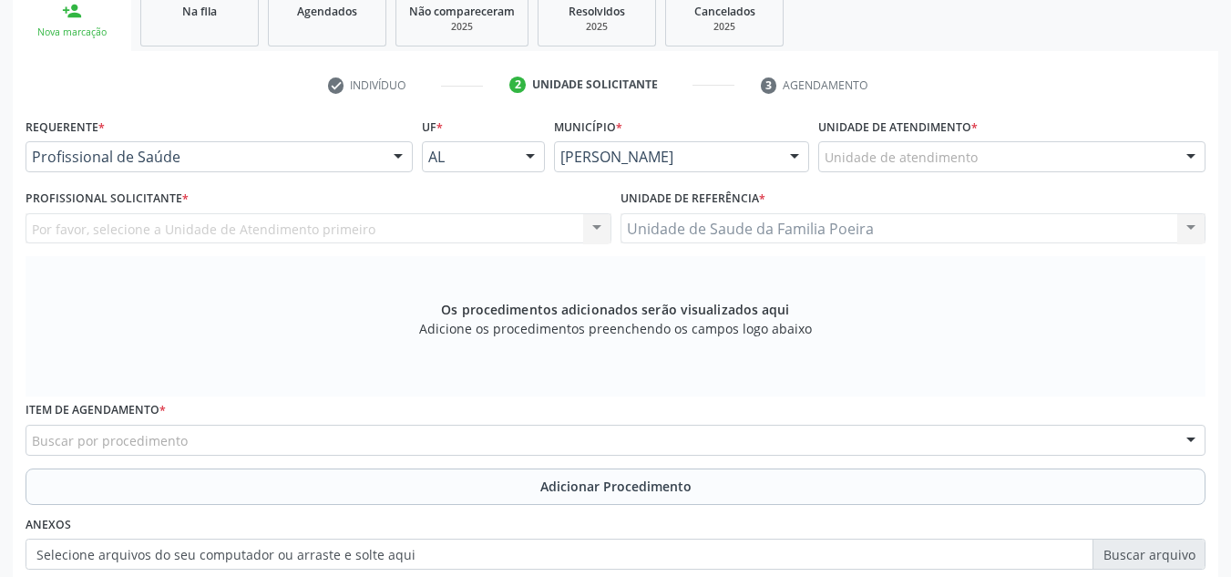
scroll to position [307, 0]
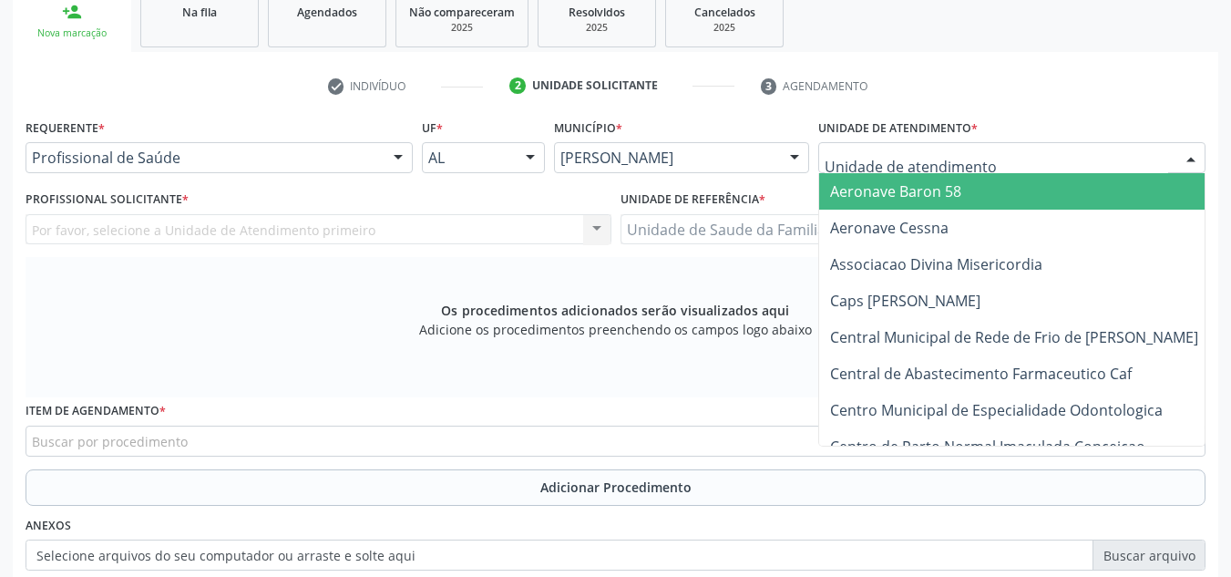
type input "O"
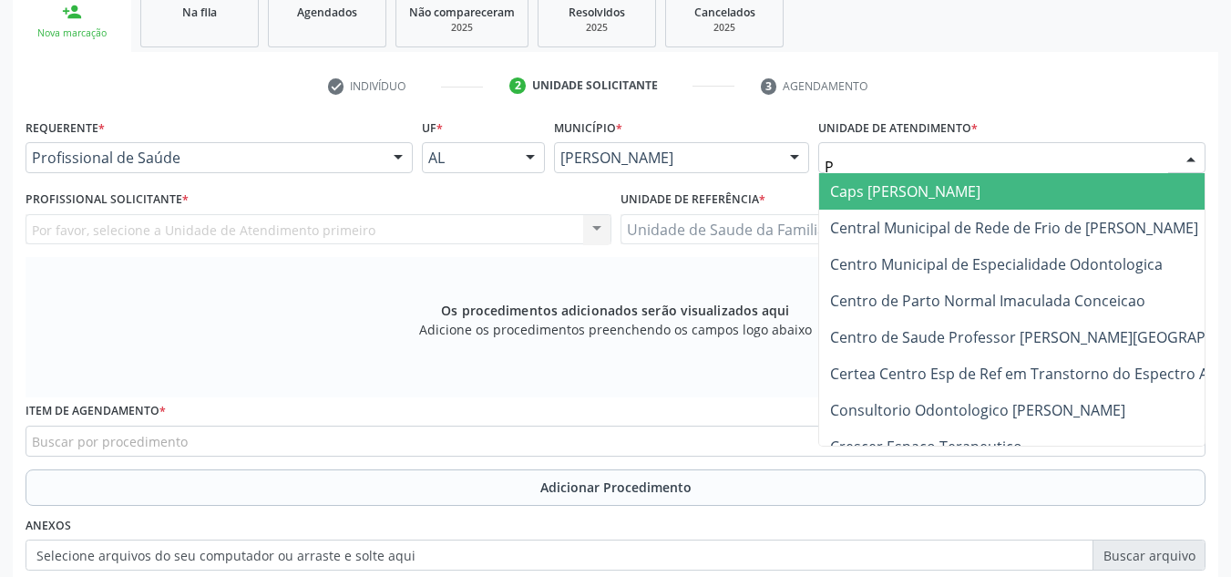
type input "PO"
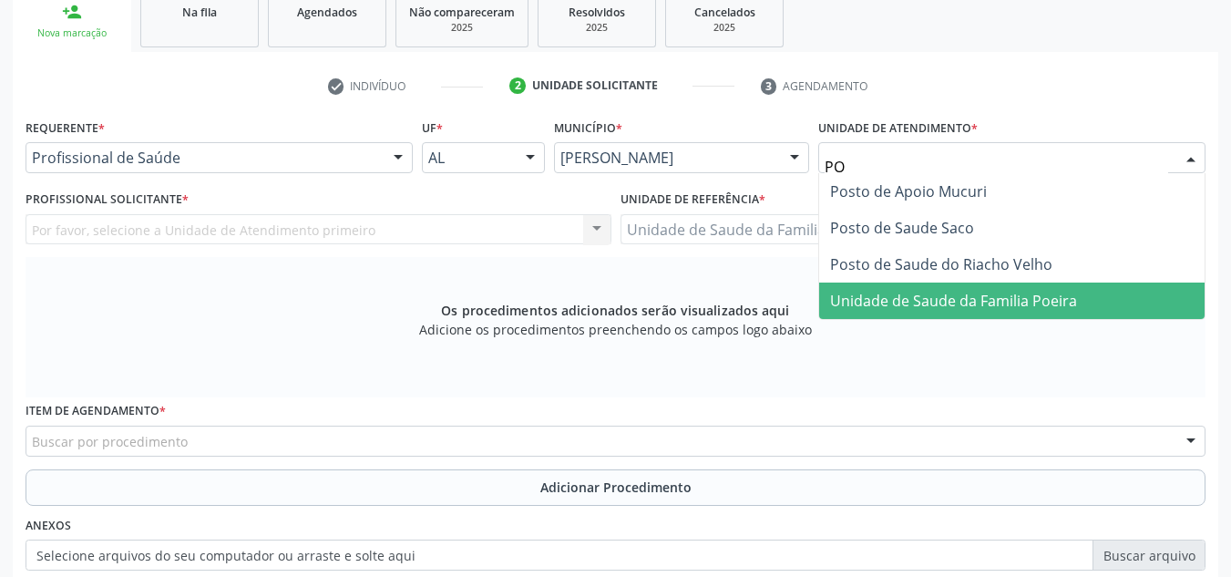
click at [939, 310] on span "Unidade de Saude da Familia Poeira" at bounding box center [953, 301] width 247 height 20
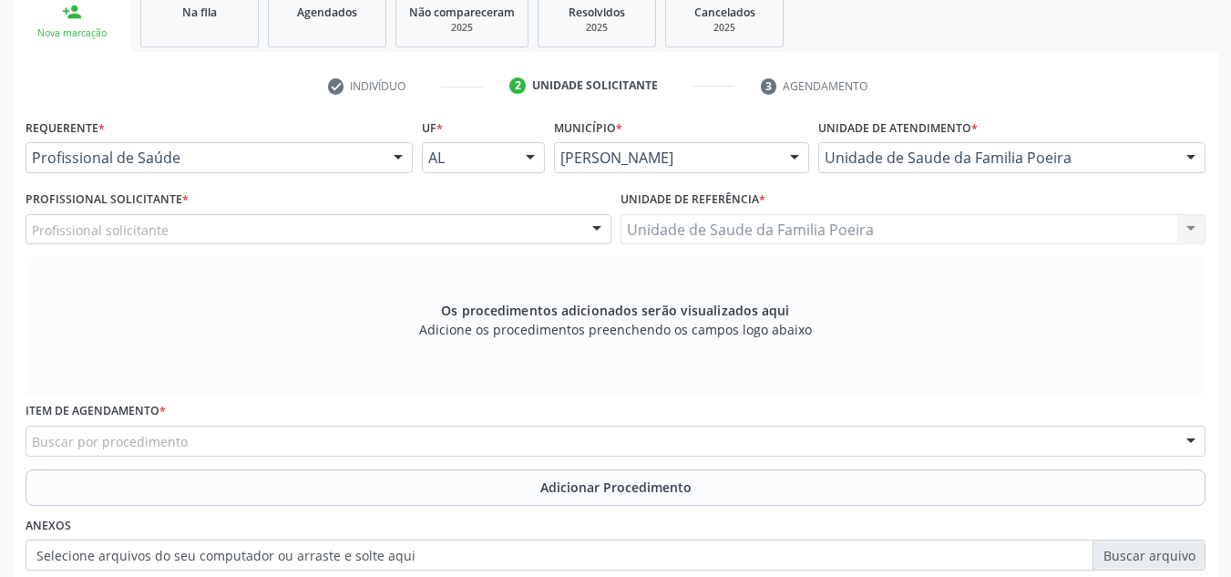
click at [282, 227] on div "Profissional solicitante" at bounding box center [319, 229] width 586 height 31
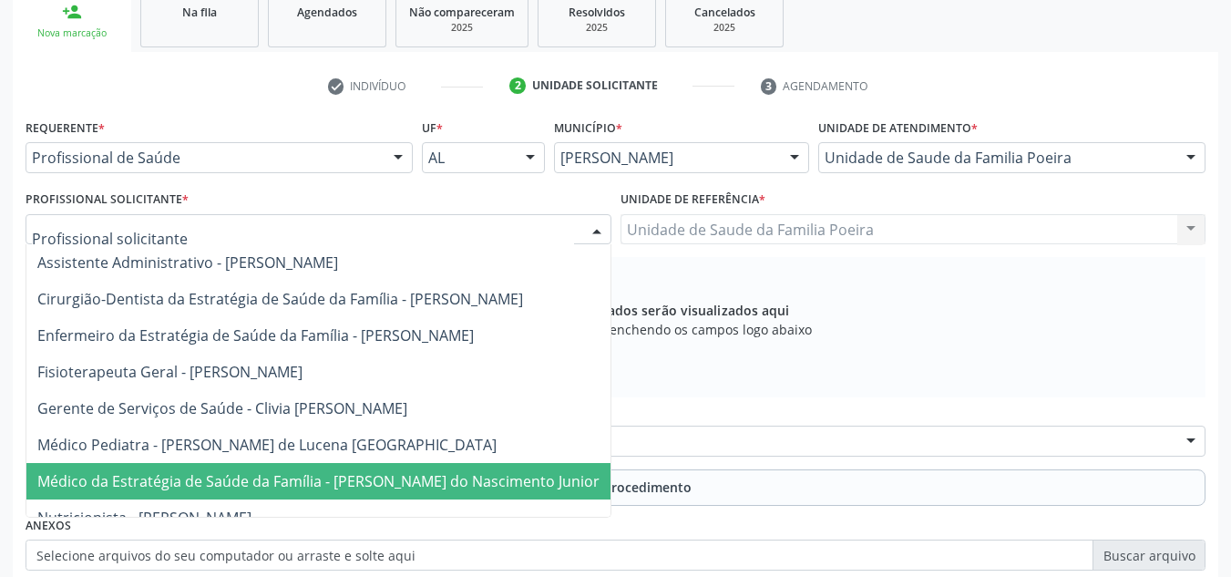
click at [315, 474] on span "Médico da Estratégia de Saúde da Família - [PERSON_NAME] do Nascimento Junior" at bounding box center [318, 481] width 562 height 20
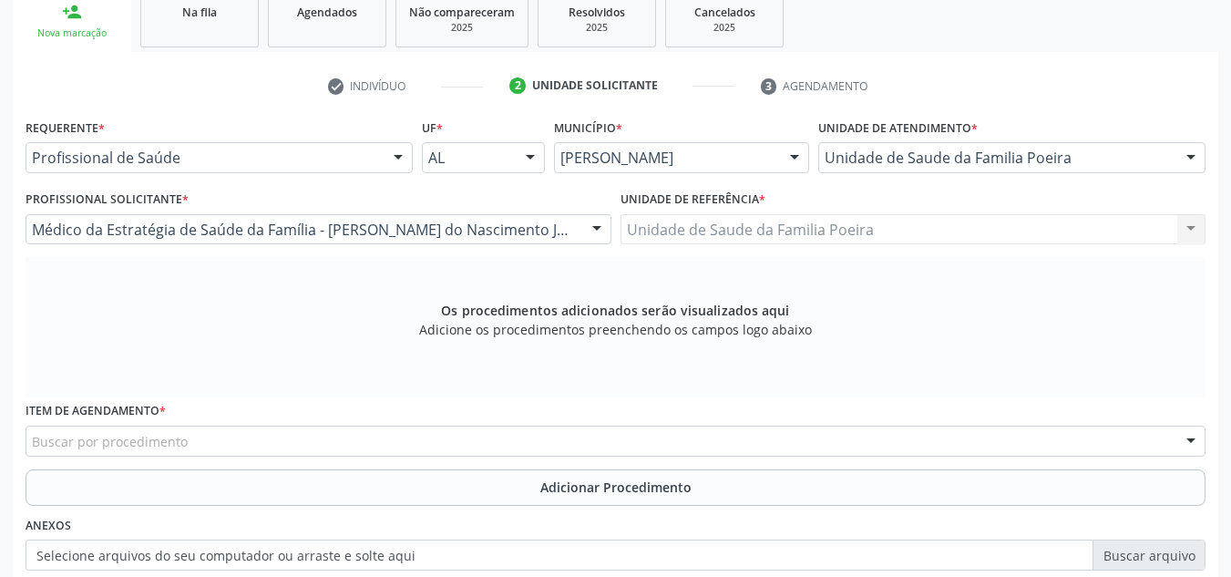
click at [293, 432] on div "Buscar por procedimento" at bounding box center [616, 441] width 1180 height 31
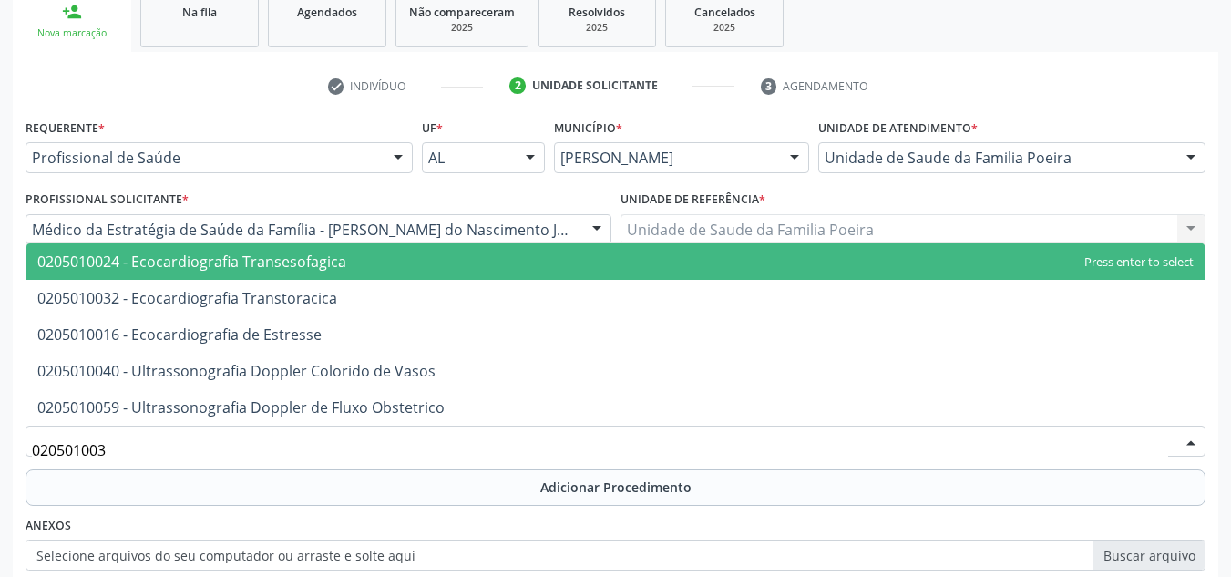
type input "0205010032"
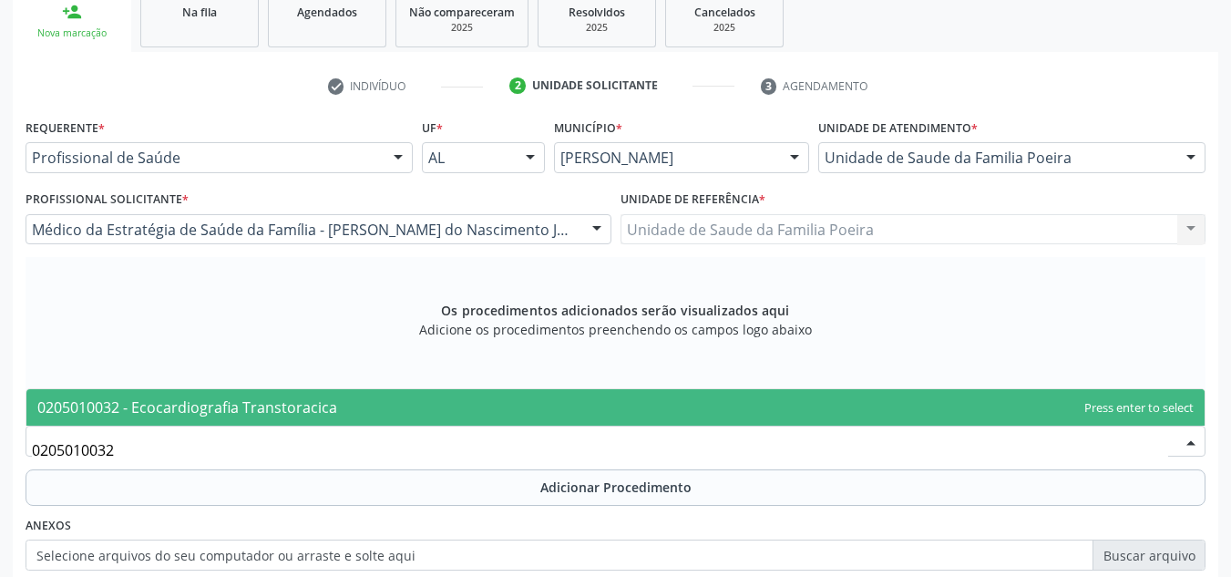
click at [285, 410] on span "0205010032 - Ecocardiografia Transtoracica" at bounding box center [187, 407] width 300 height 20
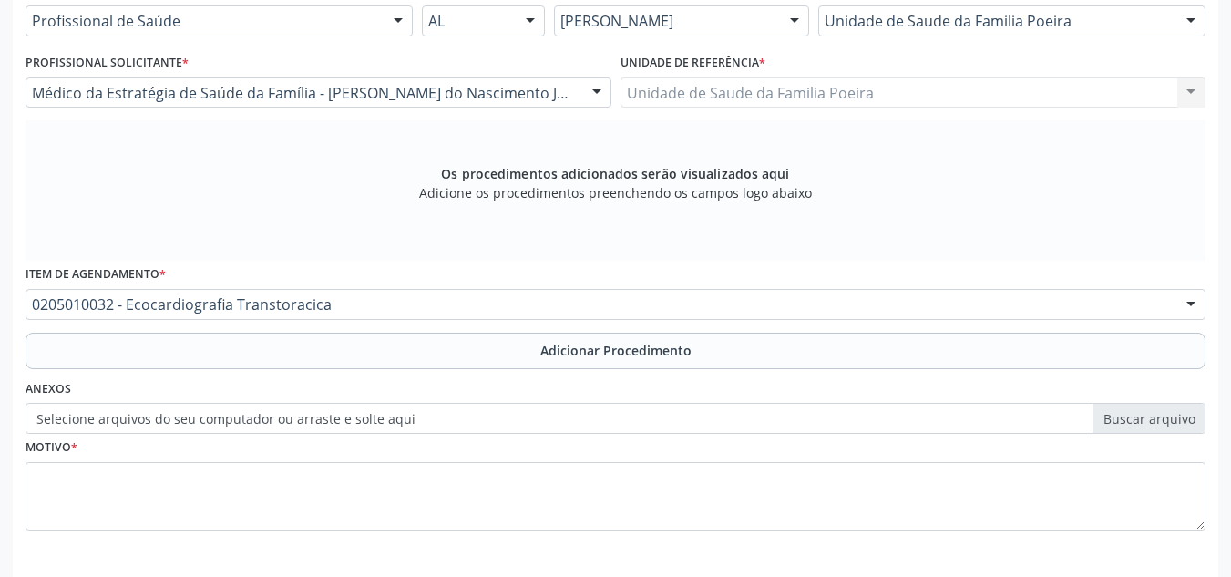
scroll to position [426, 0]
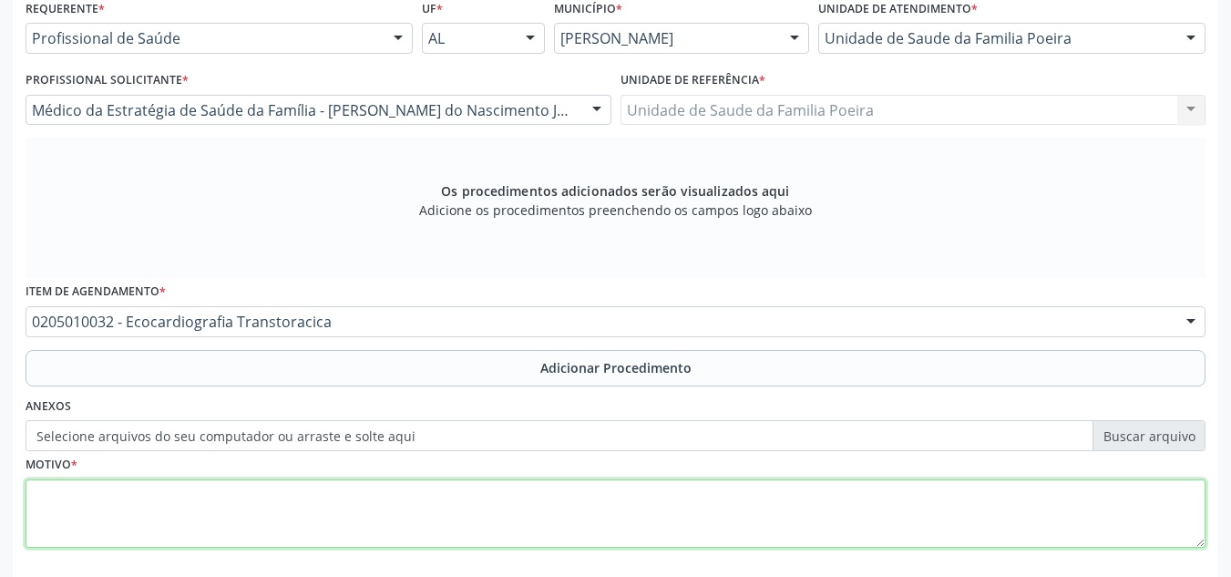
click at [179, 517] on textarea at bounding box center [616, 513] width 1180 height 69
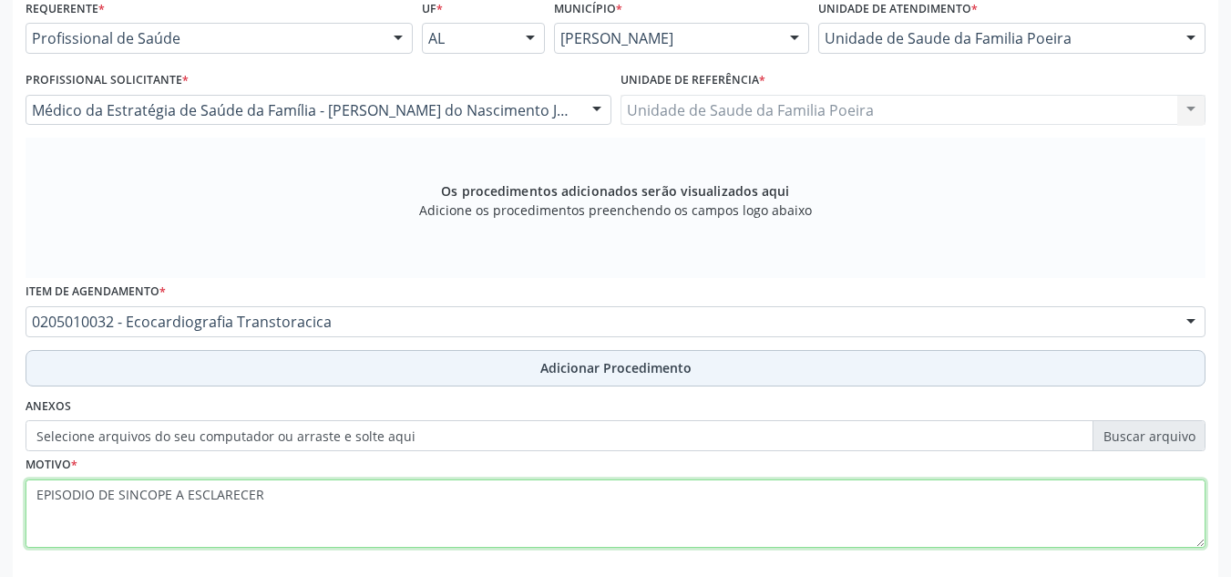
type textarea "EPISODIO DE SINCOPE A ESCLARECER"
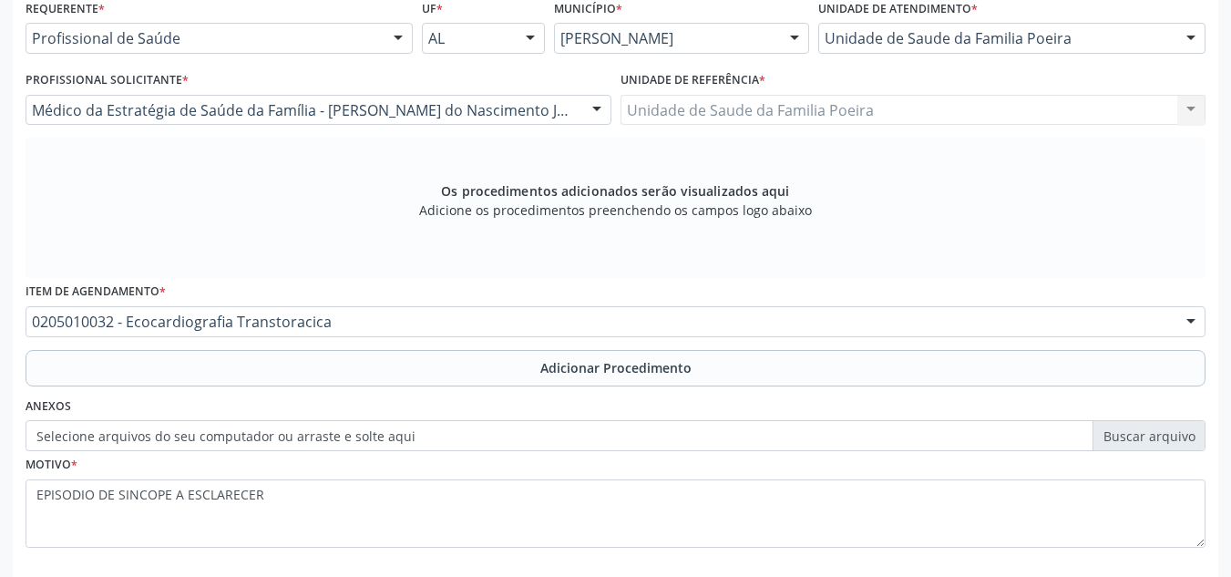
click at [521, 375] on button "Adicionar Procedimento" at bounding box center [616, 368] width 1180 height 36
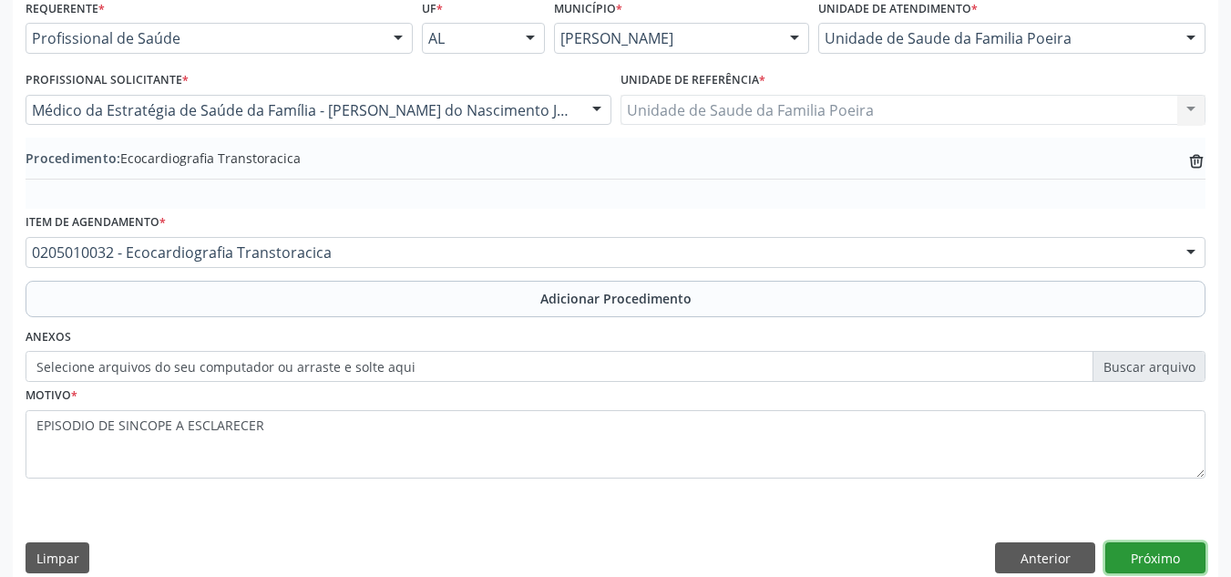
click at [1132, 563] on button "Próximo" at bounding box center [1155, 557] width 100 height 31
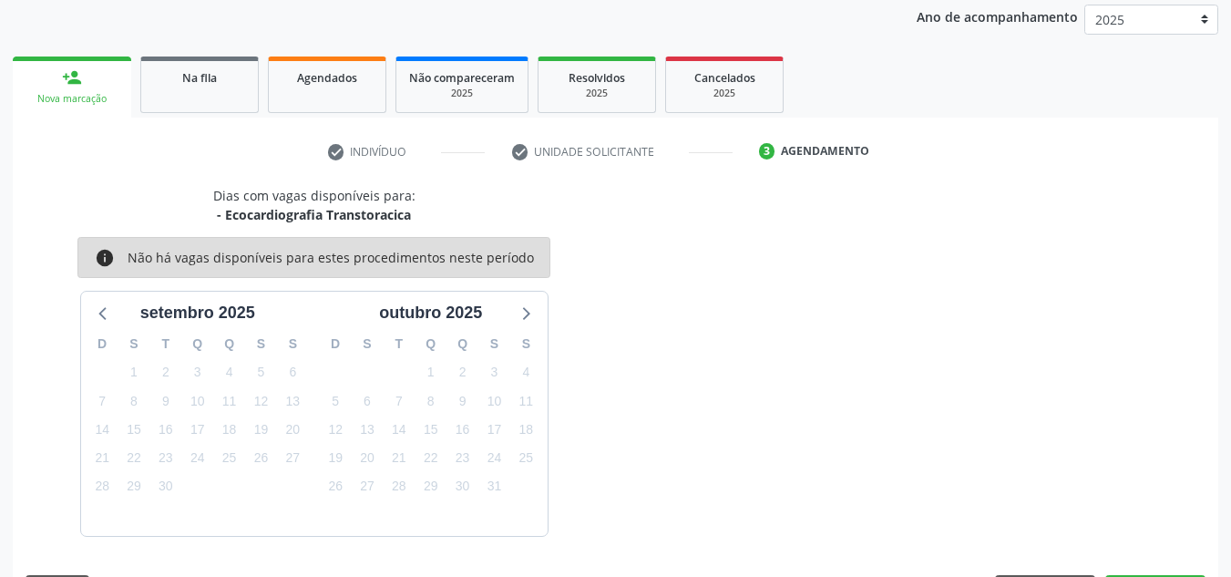
scroll to position [295, 0]
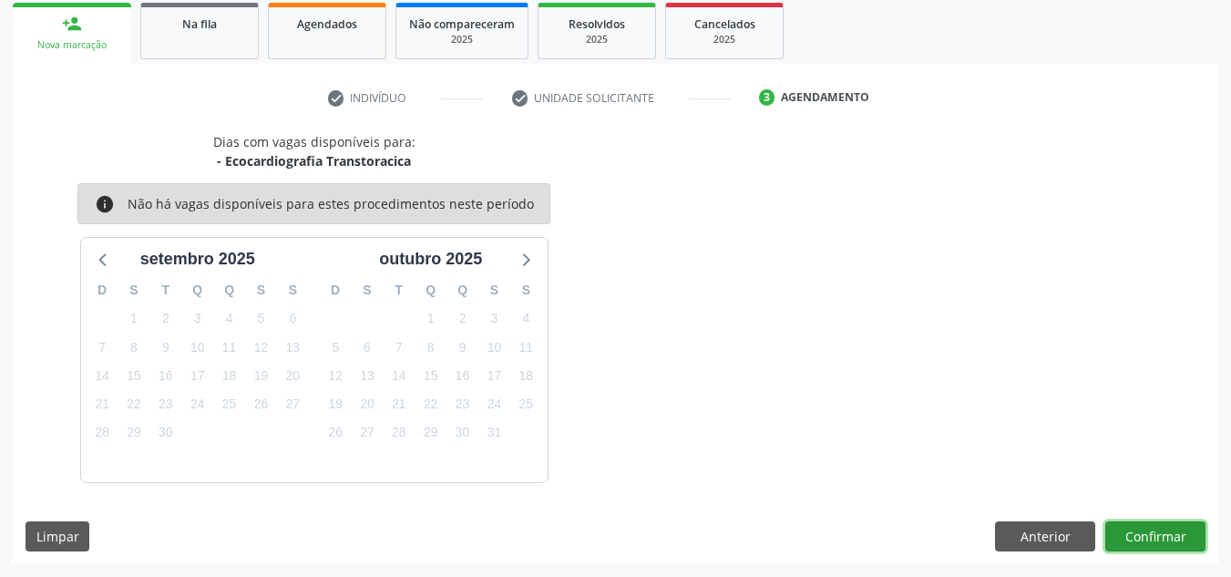
click at [1165, 537] on button "Confirmar" at bounding box center [1155, 536] width 100 height 31
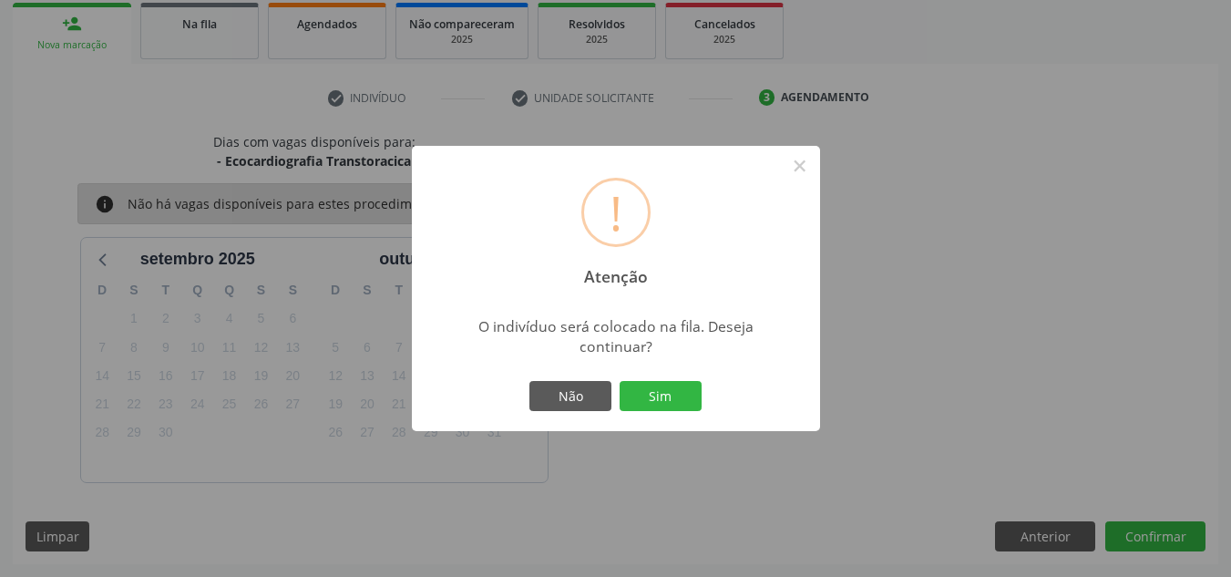
click at [672, 395] on button "Sim" at bounding box center [661, 396] width 82 height 31
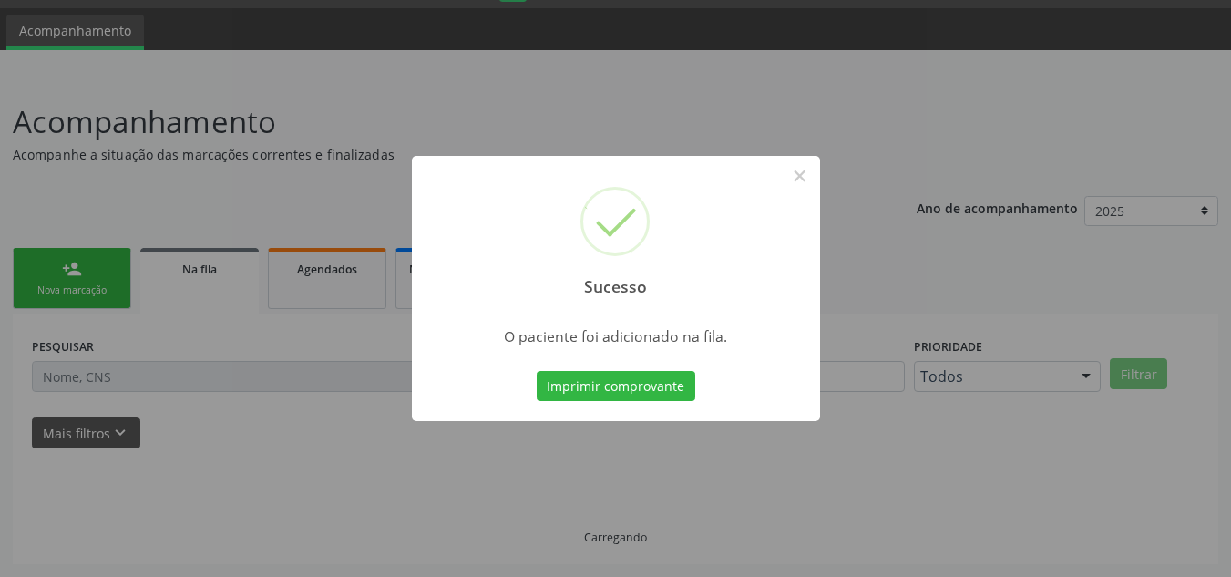
scroll to position [50, 0]
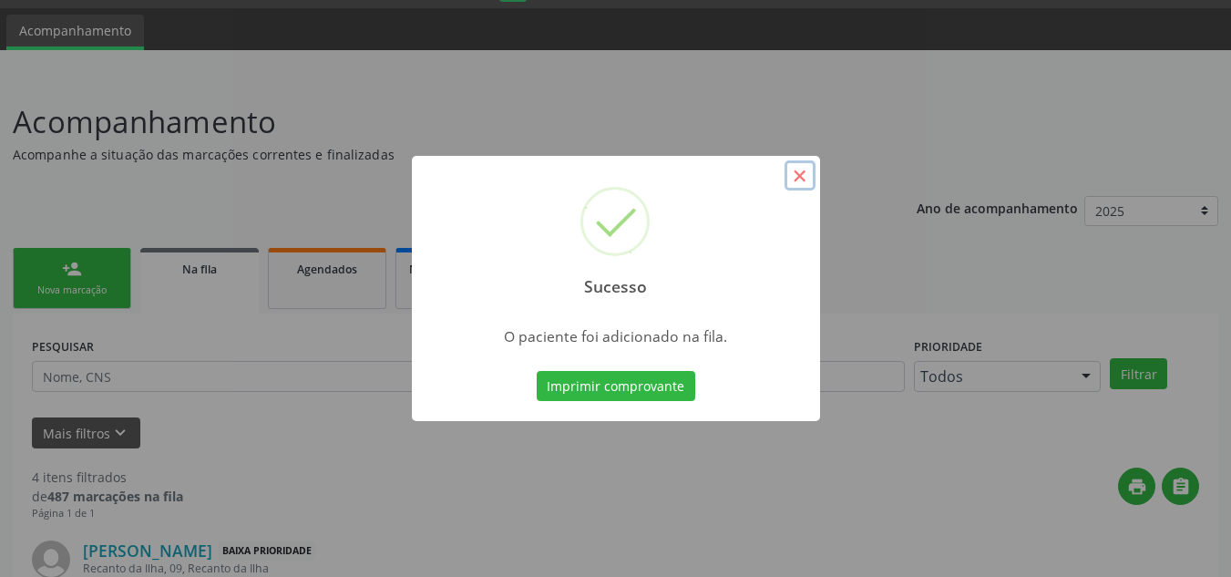
click at [803, 181] on button "×" at bounding box center [800, 175] width 31 height 31
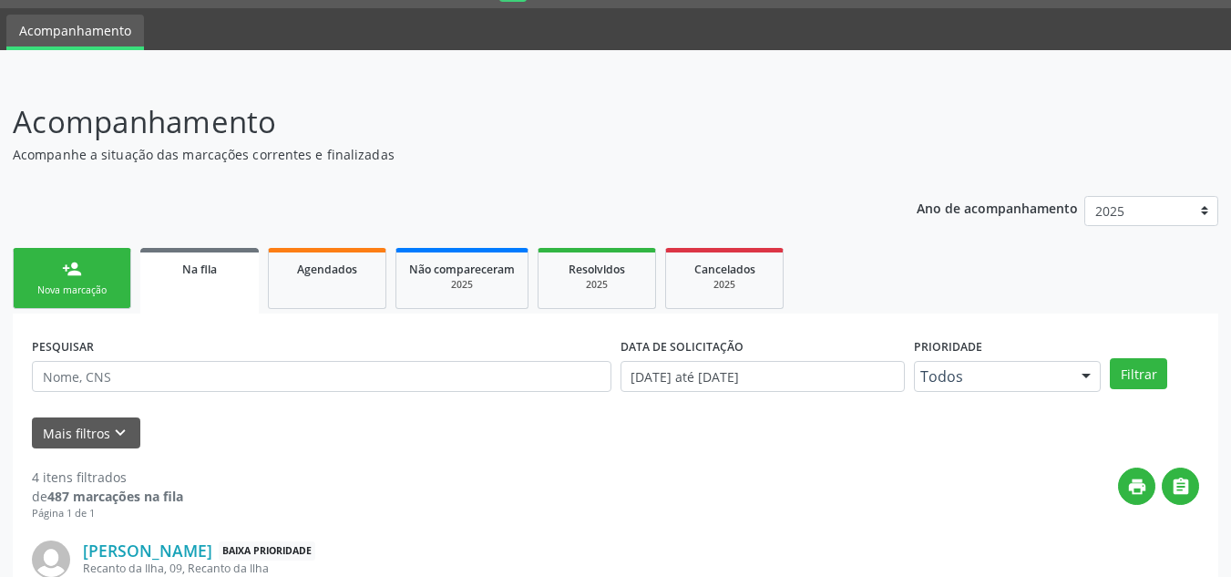
click at [84, 292] on div "Nova marcação" at bounding box center [71, 290] width 91 height 14
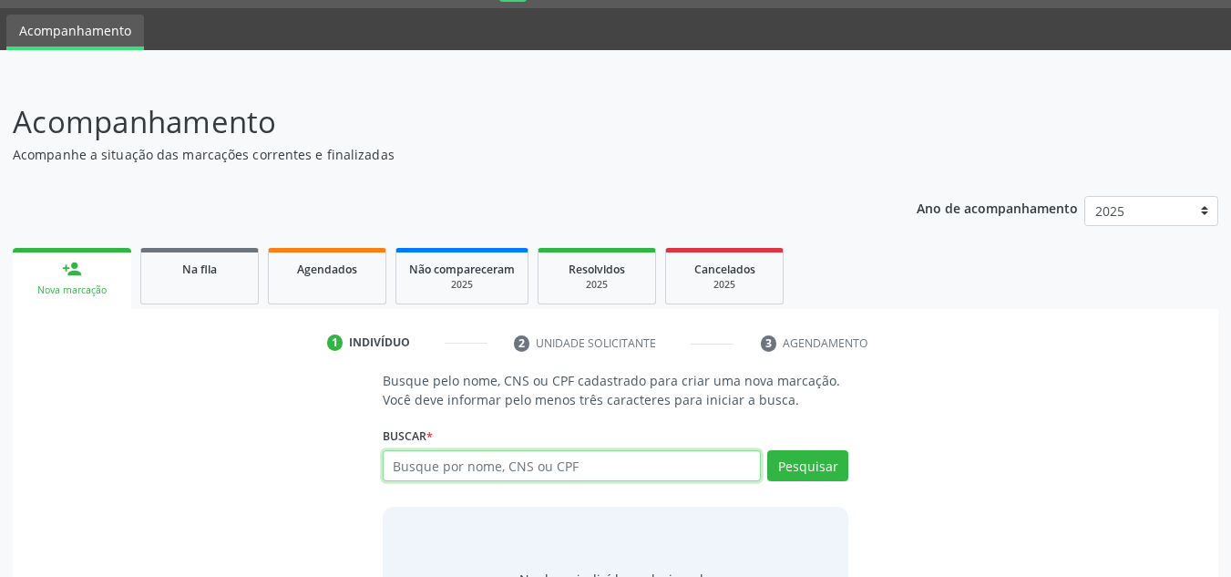
click at [520, 470] on input "text" at bounding box center [572, 465] width 379 height 31
type input "898004149473988"
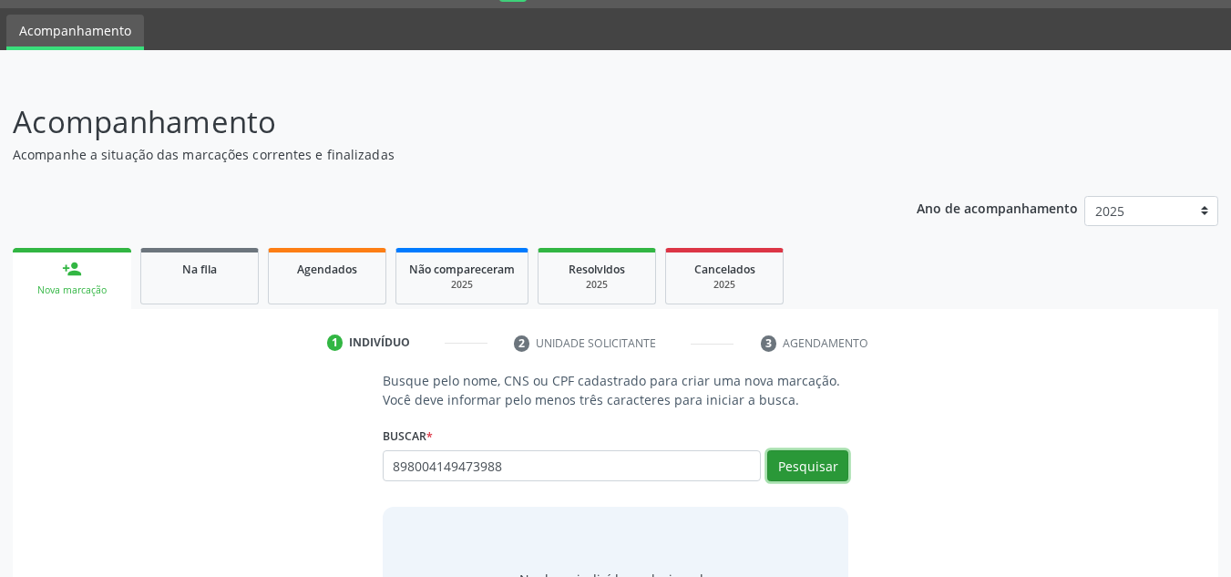
click at [833, 464] on button "Pesquisar" at bounding box center [807, 465] width 81 height 31
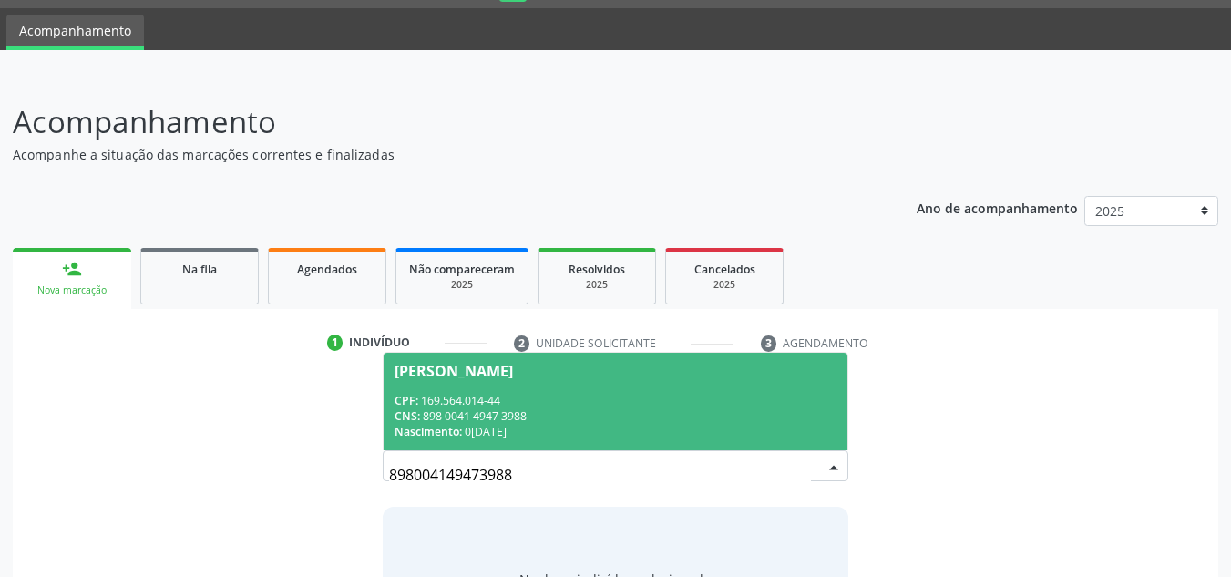
click at [559, 413] on div "CNS: 898 0041 4947 3988" at bounding box center [616, 415] width 443 height 15
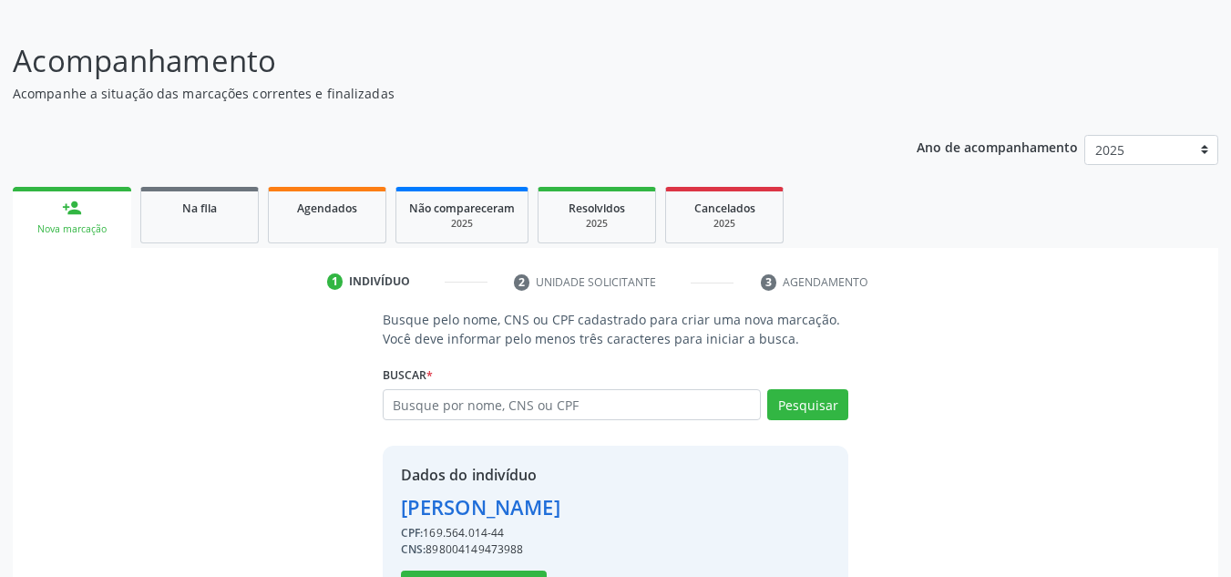
scroll to position [179, 0]
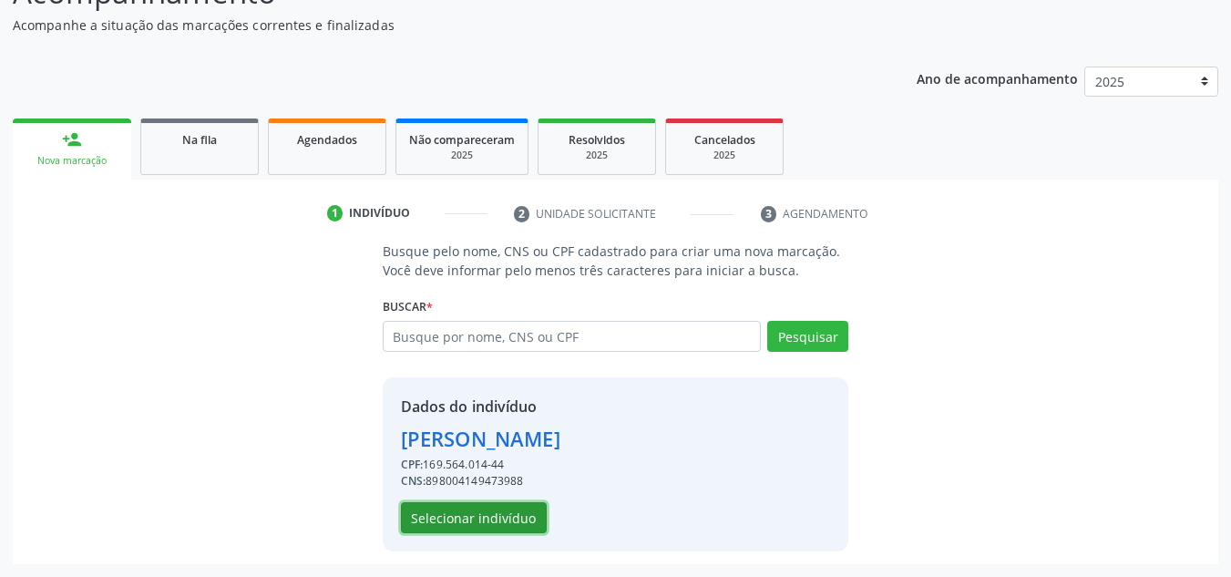
click at [501, 525] on button "Selecionar indivíduo" at bounding box center [474, 517] width 146 height 31
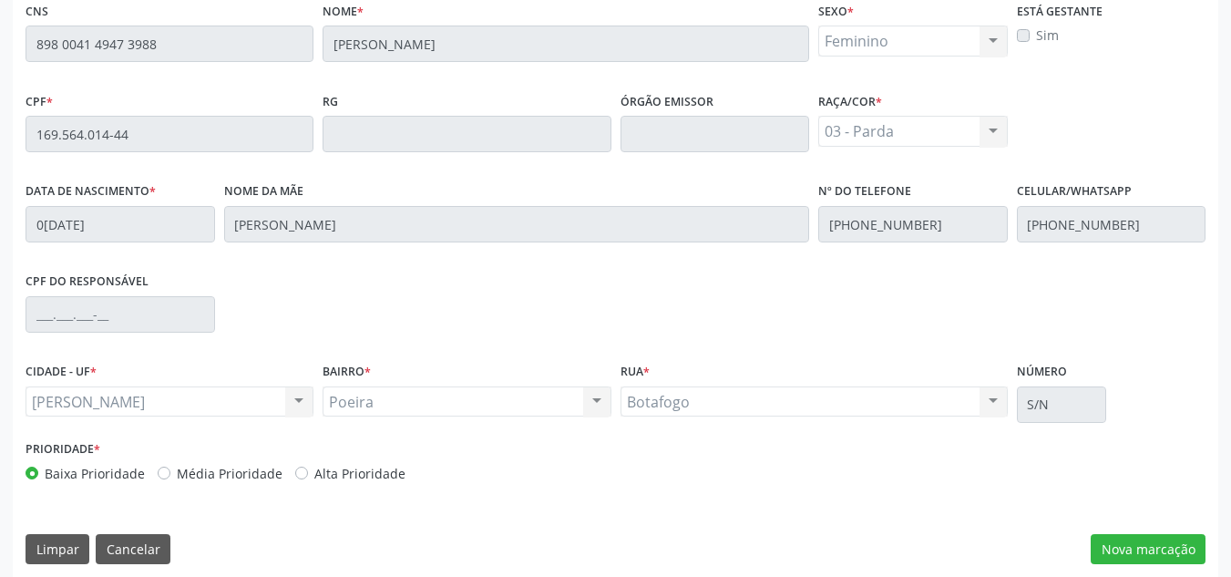
scroll to position [489, 0]
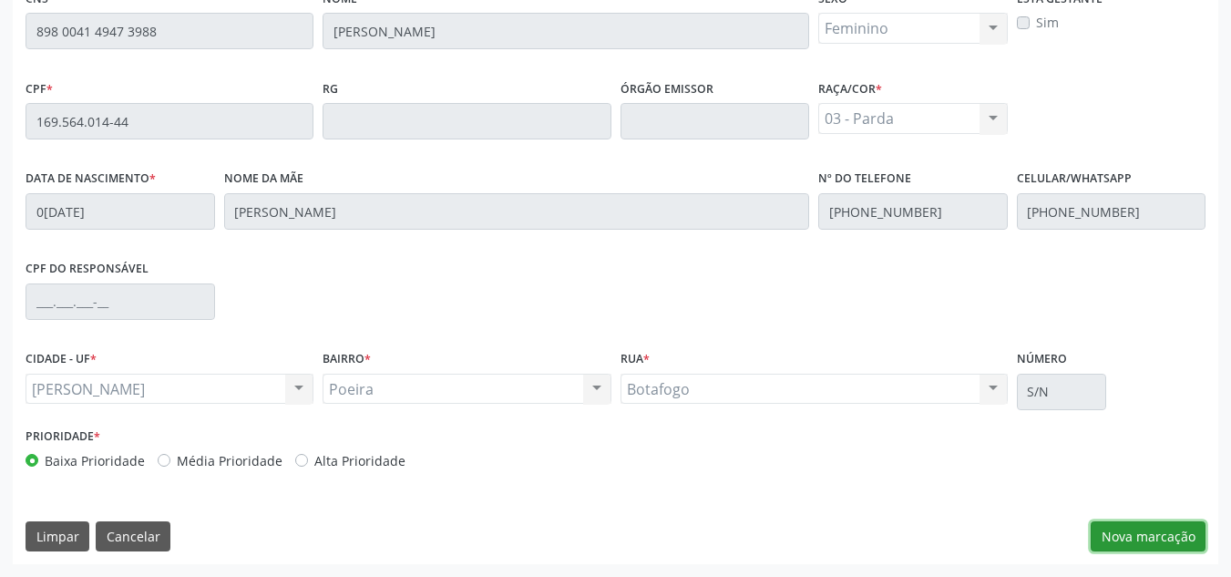
click at [1154, 540] on button "Nova marcação" at bounding box center [1148, 536] width 115 height 31
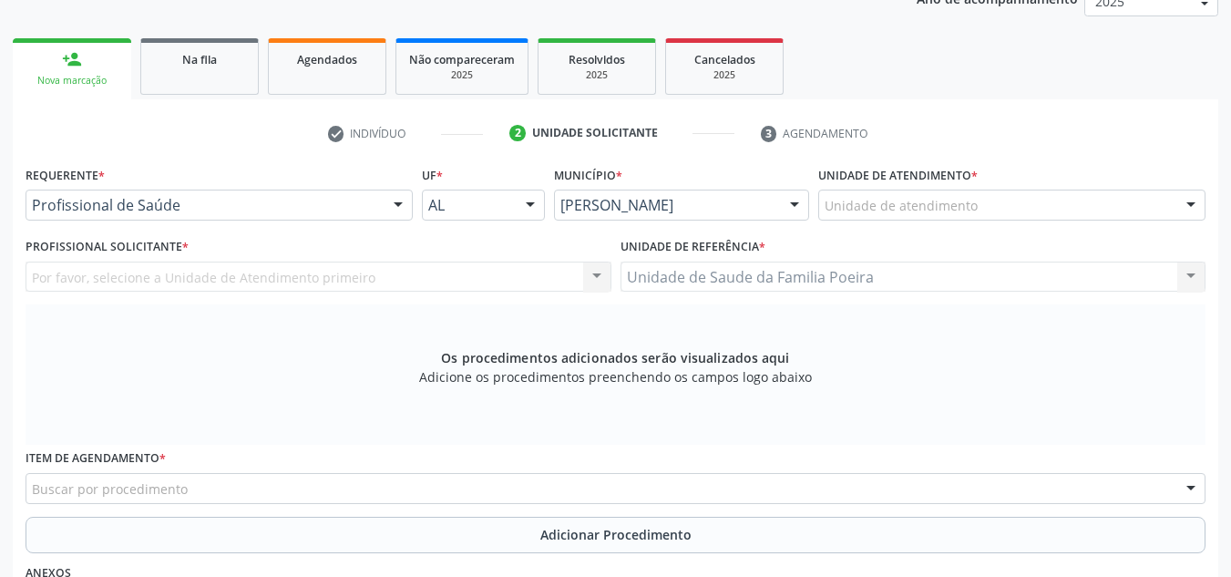
scroll to position [216, 0]
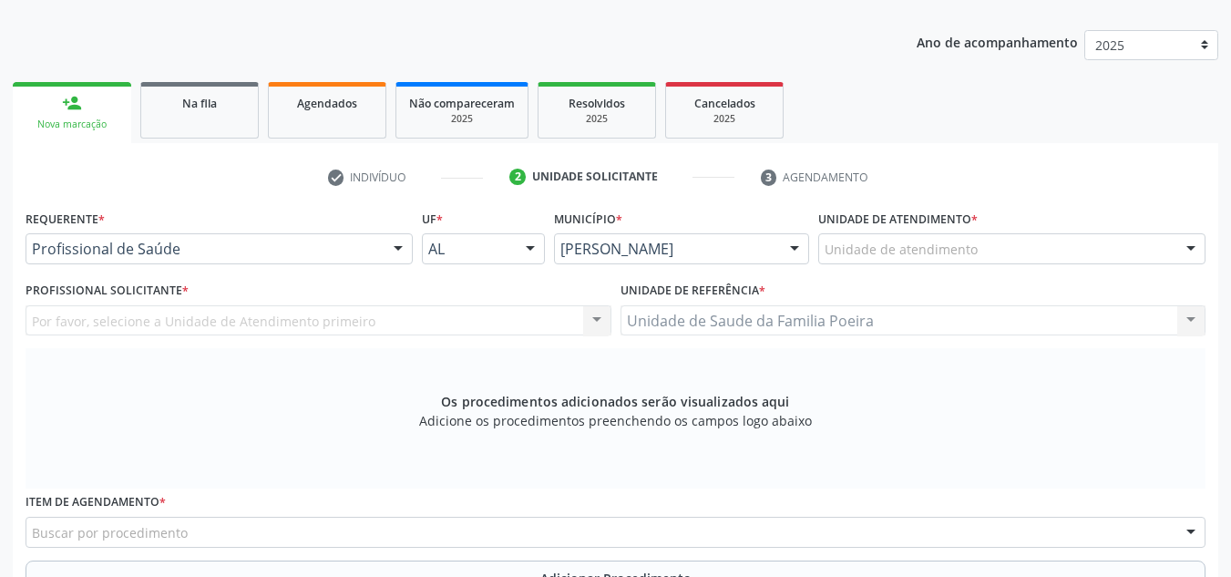
click at [1067, 248] on div "Unidade de atendimento" at bounding box center [1011, 248] width 387 height 31
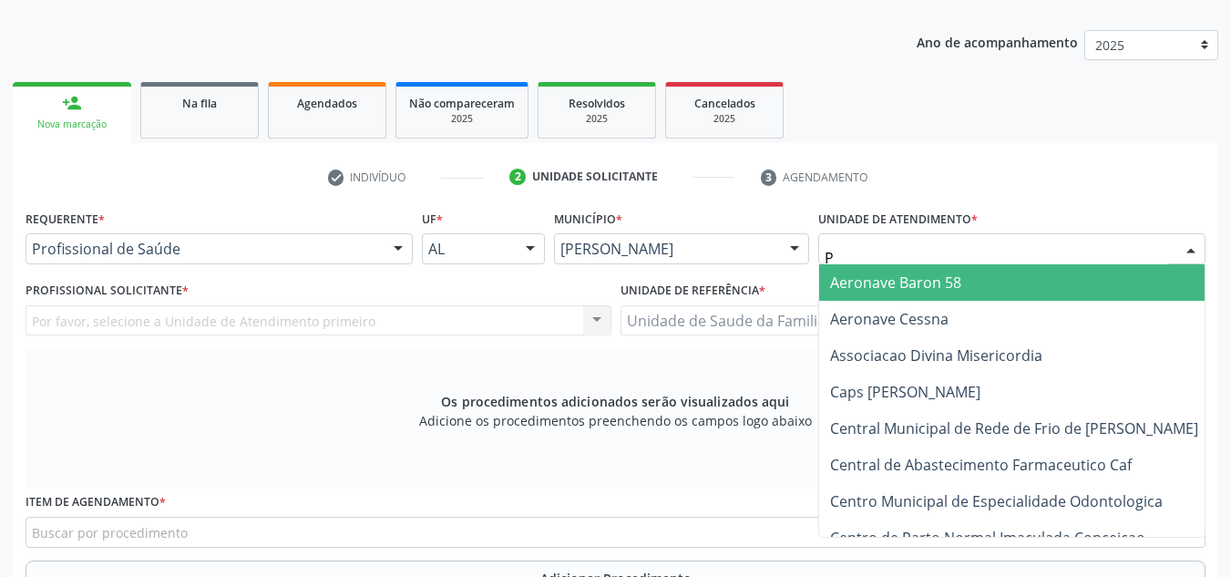
type input "PO"
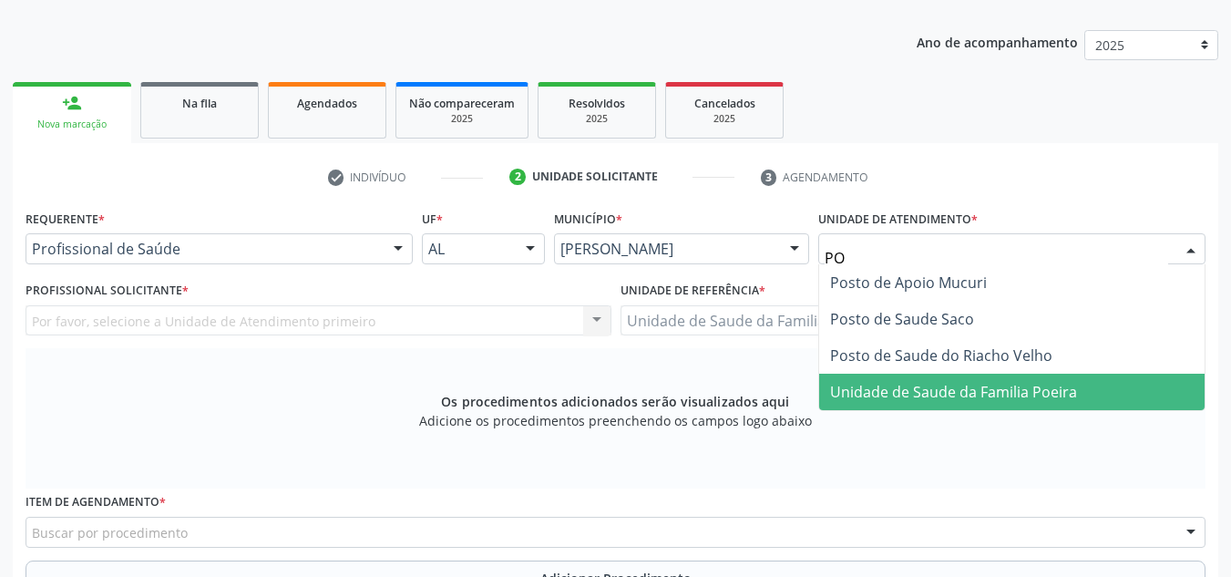
click at [1043, 385] on span "Unidade de Saude da Familia Poeira" at bounding box center [953, 392] width 247 height 20
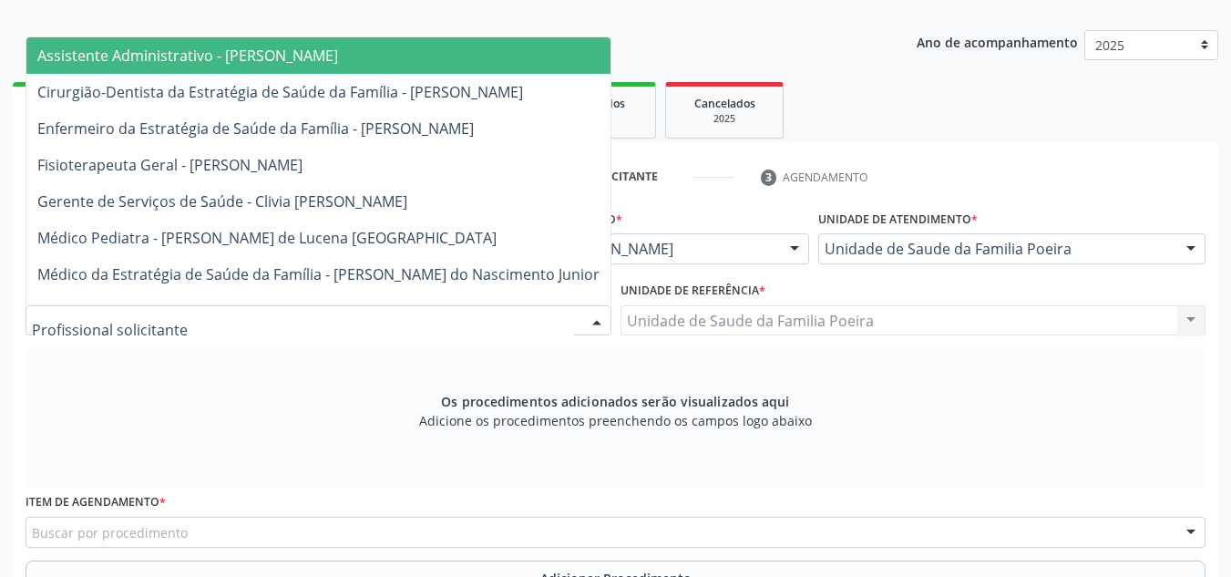
click at [204, 322] on div at bounding box center [319, 320] width 586 height 31
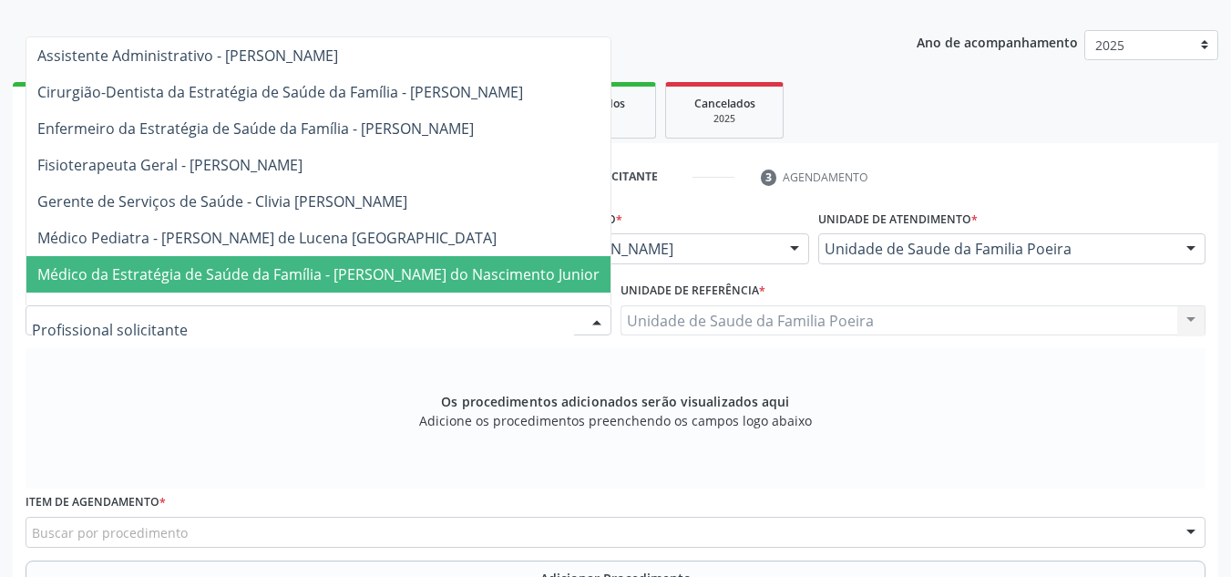
click at [214, 279] on span "Médico da Estratégia de Saúde da Família - [PERSON_NAME] do Nascimento Junior" at bounding box center [318, 274] width 562 height 20
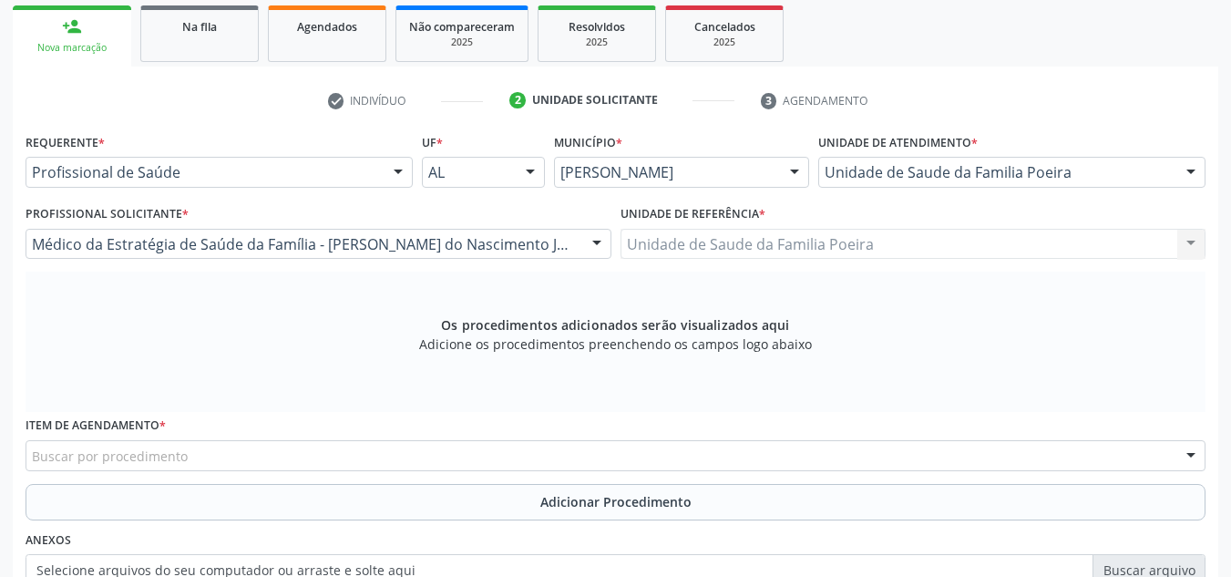
scroll to position [398, 0]
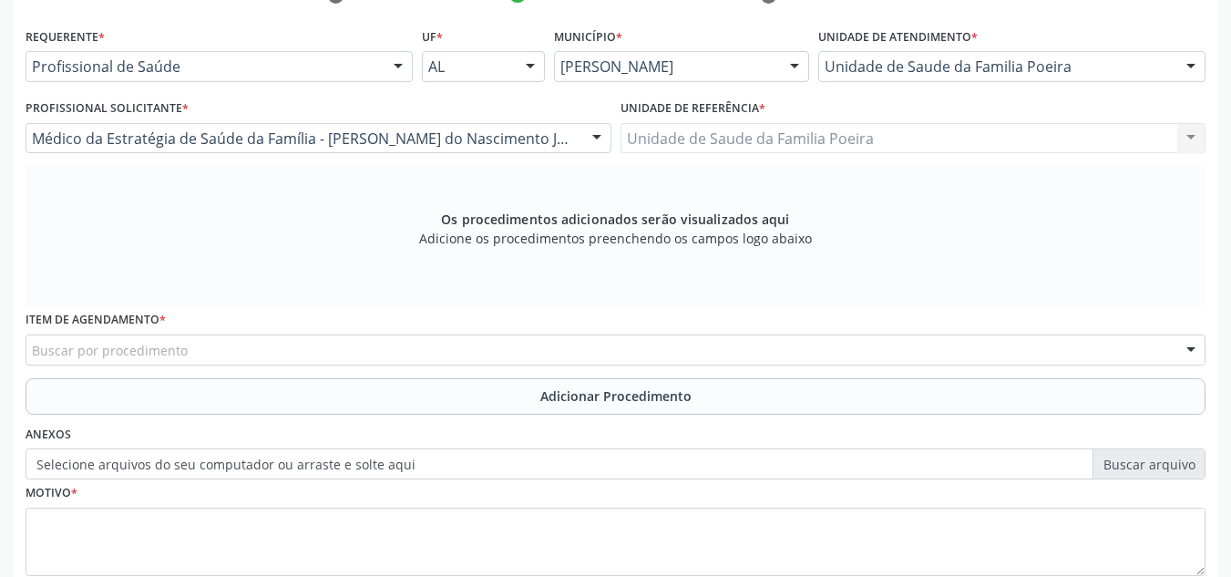
click at [219, 354] on div "Buscar por procedimento" at bounding box center [616, 349] width 1180 height 31
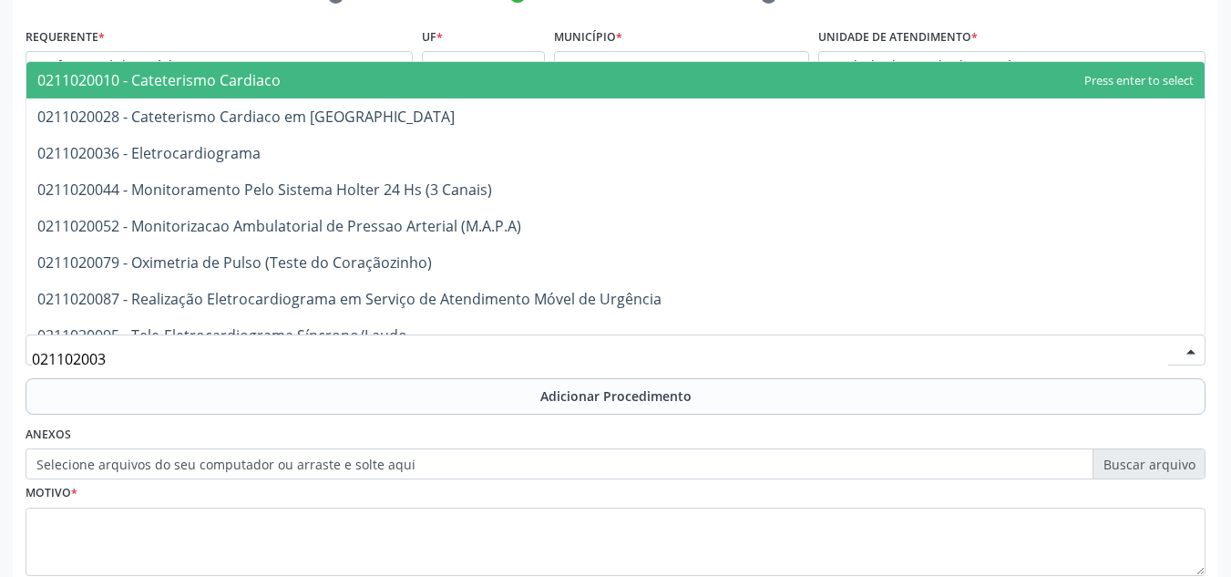
type input "0211020036"
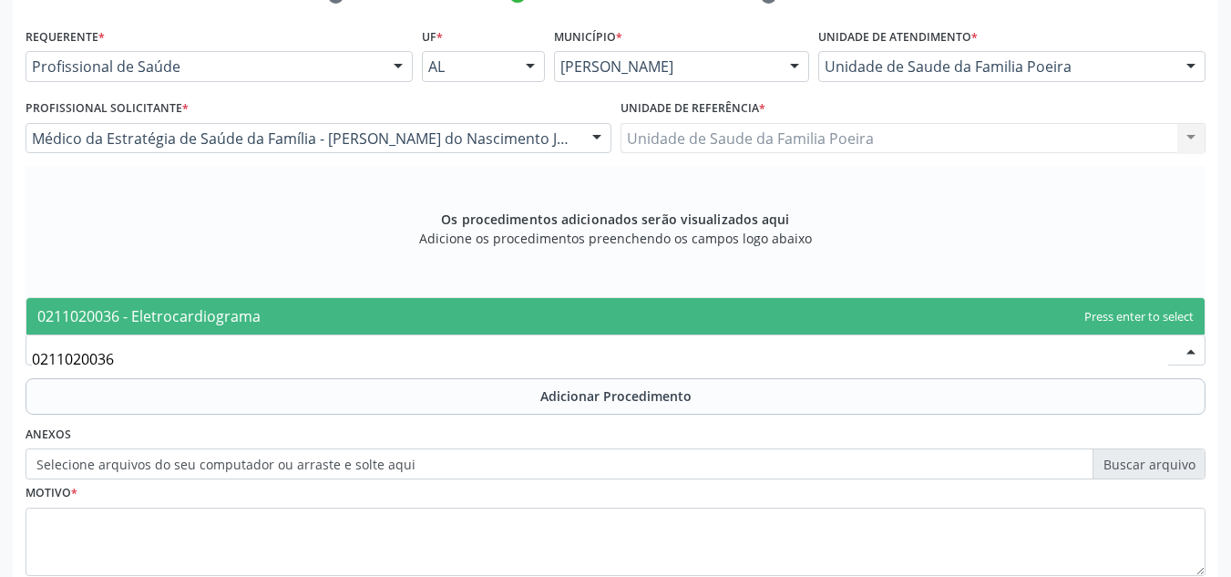
click at [218, 308] on span "0211020036 - Eletrocardiograma" at bounding box center [148, 316] width 223 height 20
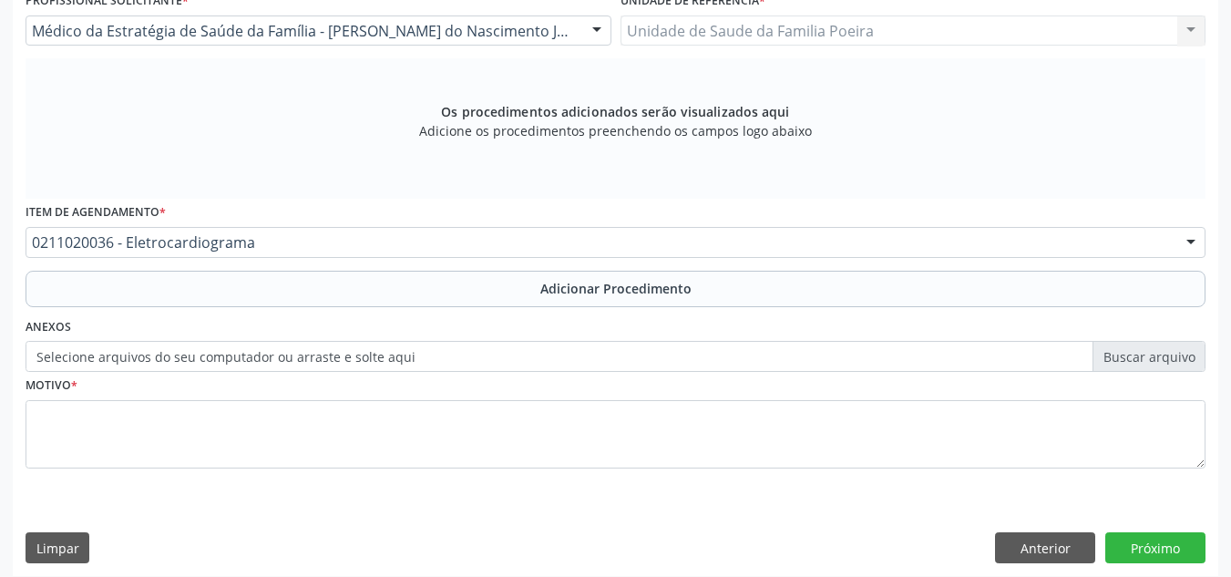
scroll to position [518, 0]
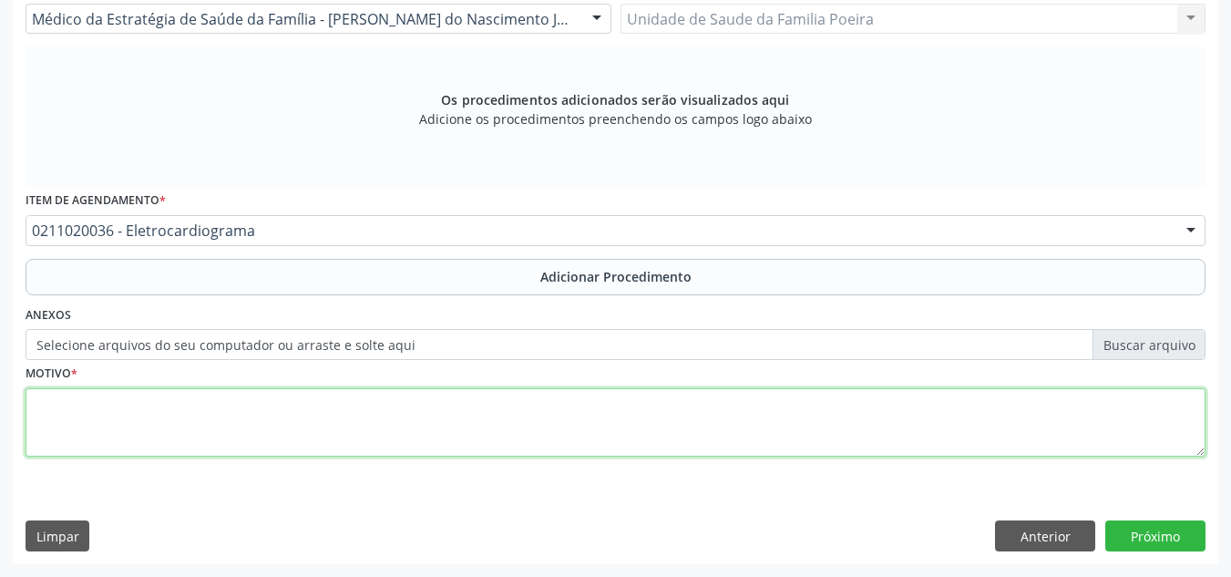
click at [186, 426] on textarea at bounding box center [616, 422] width 1180 height 69
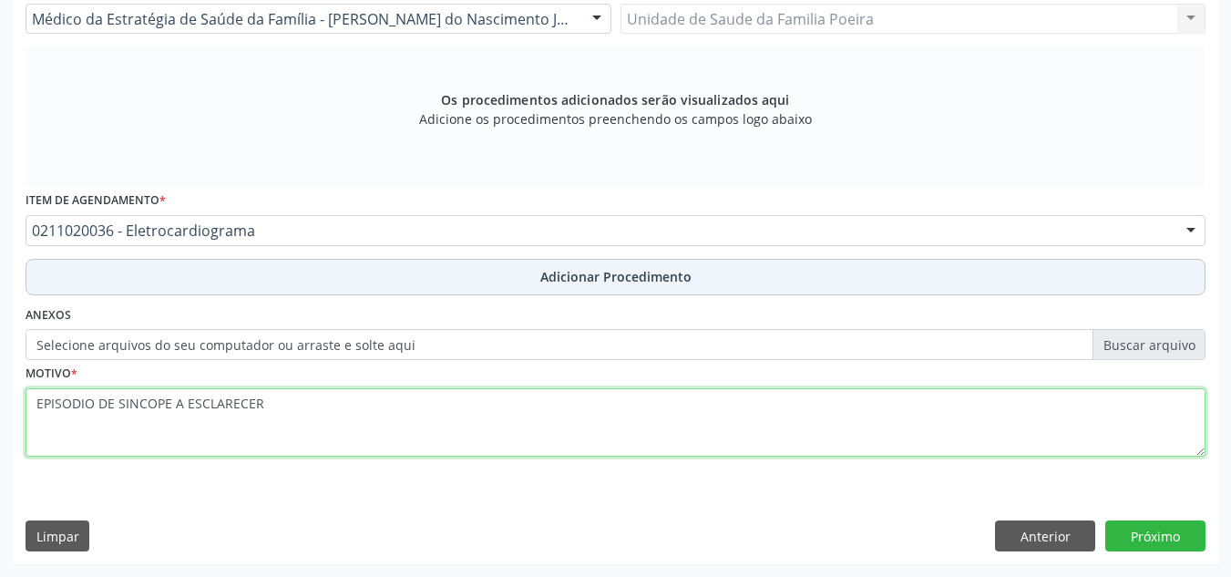
type textarea "EPISODIO DE SINCOPE A ESCLARECER"
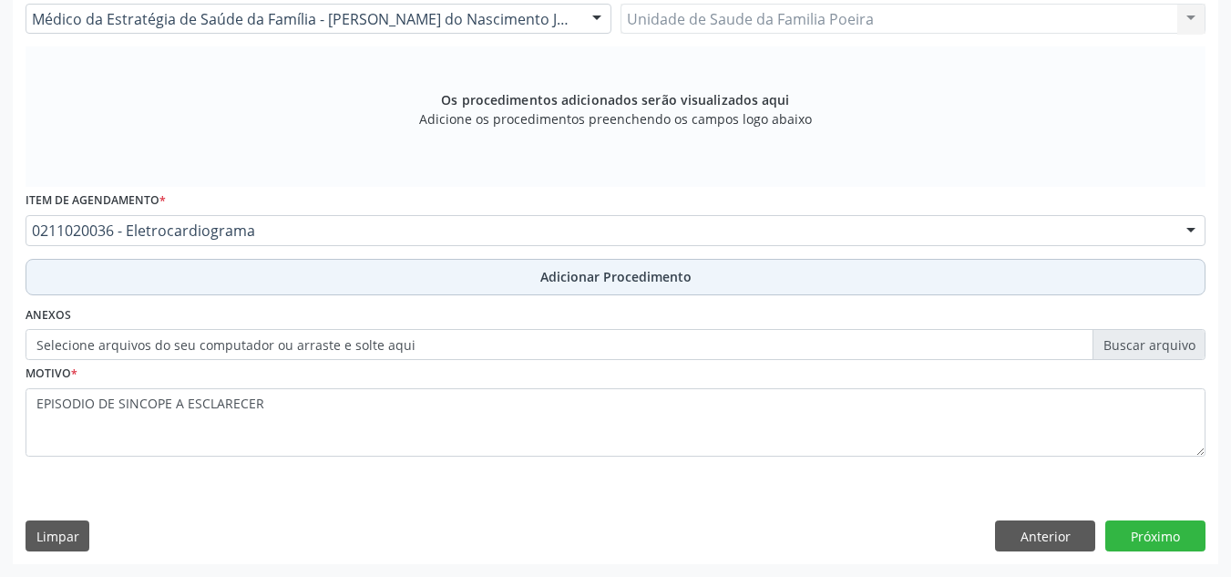
click at [610, 272] on span "Adicionar Procedimento" at bounding box center [615, 276] width 151 height 19
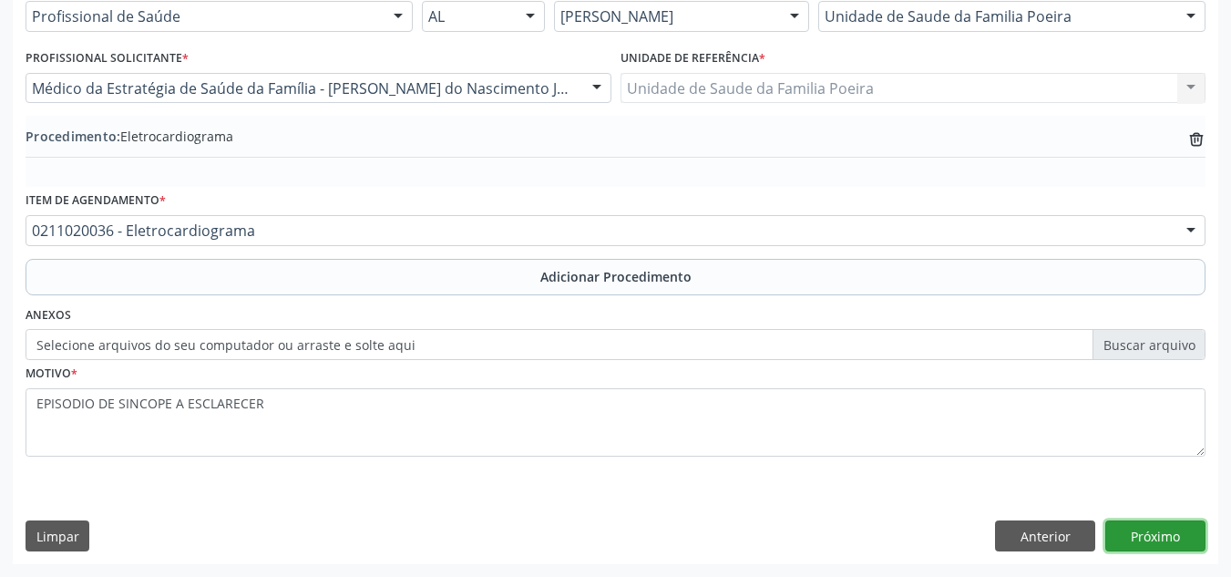
click at [1160, 532] on button "Próximo" at bounding box center [1155, 535] width 100 height 31
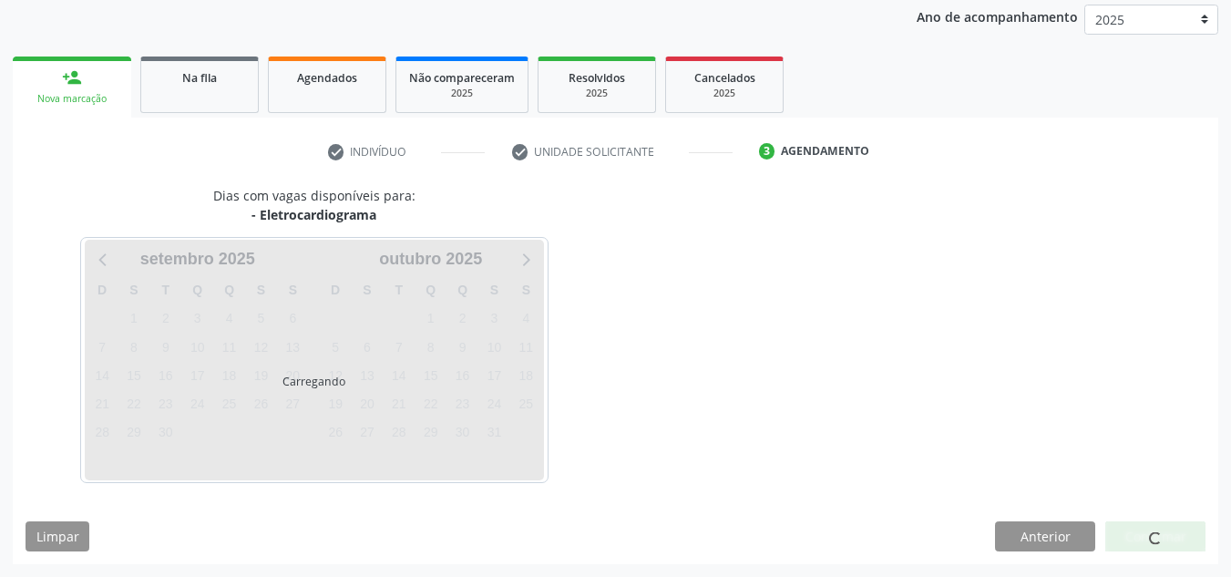
scroll to position [295, 0]
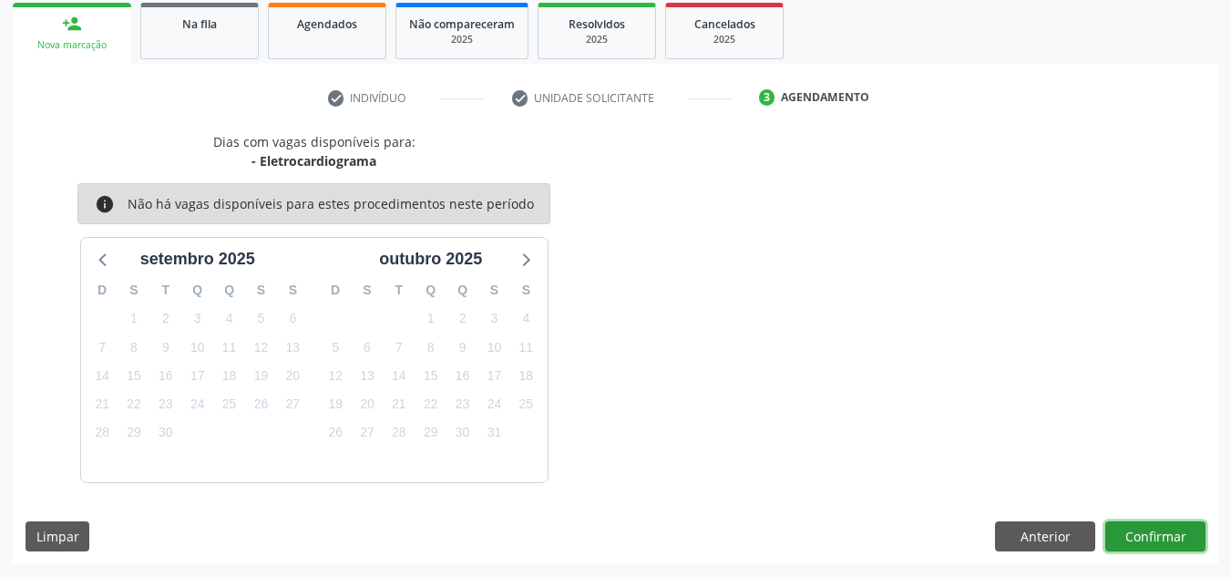
click at [1159, 532] on button "Confirmar" at bounding box center [1155, 536] width 100 height 31
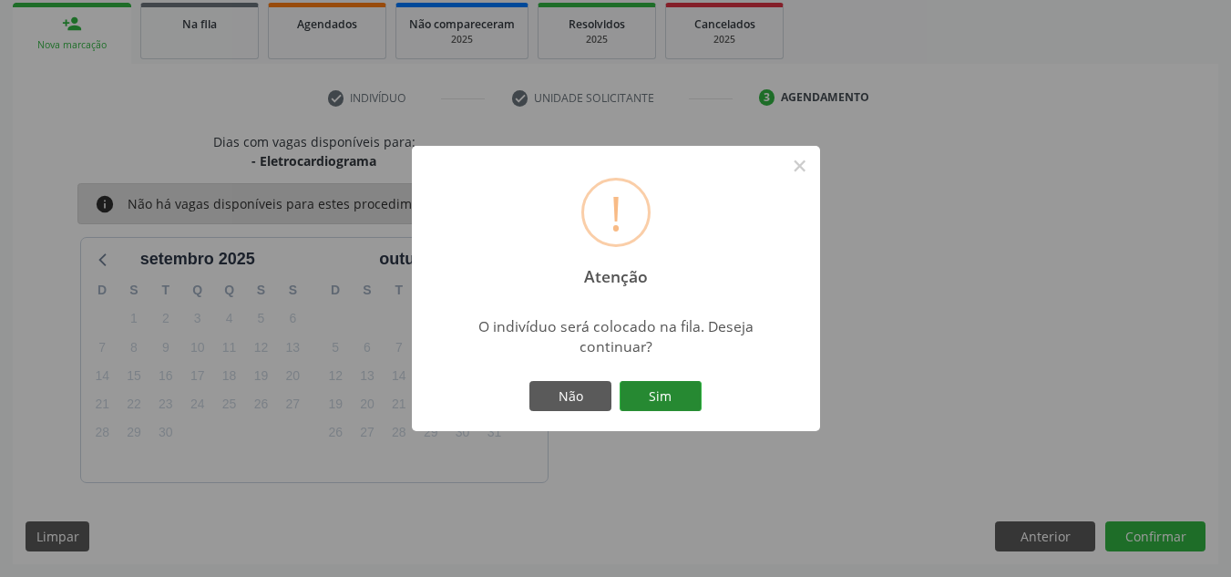
click at [662, 392] on button "Sim" at bounding box center [661, 396] width 82 height 31
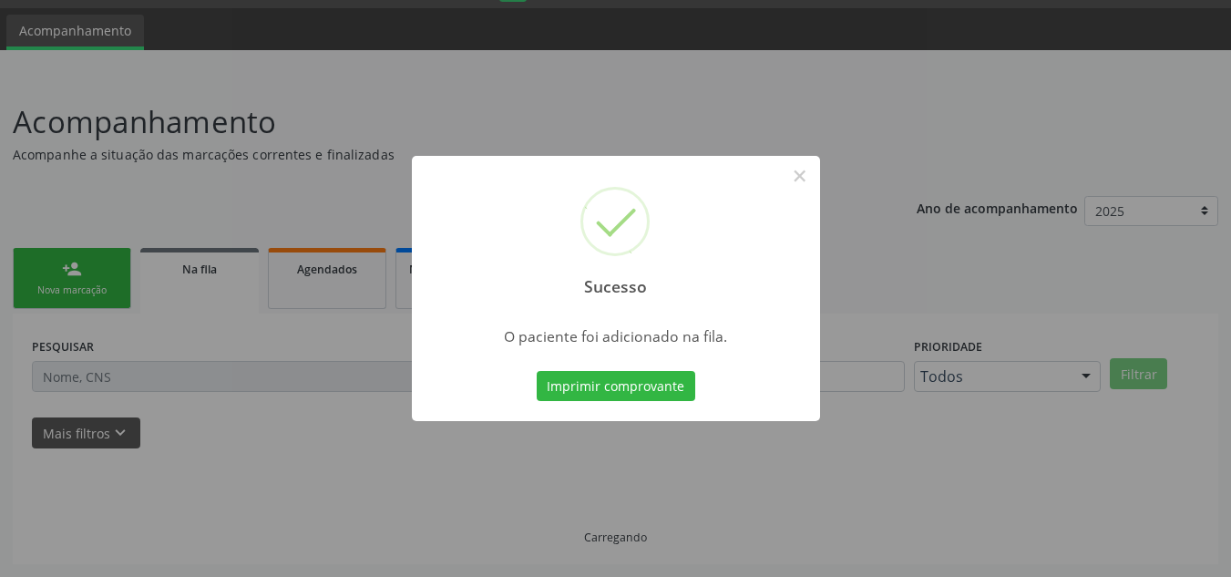
scroll to position [50, 0]
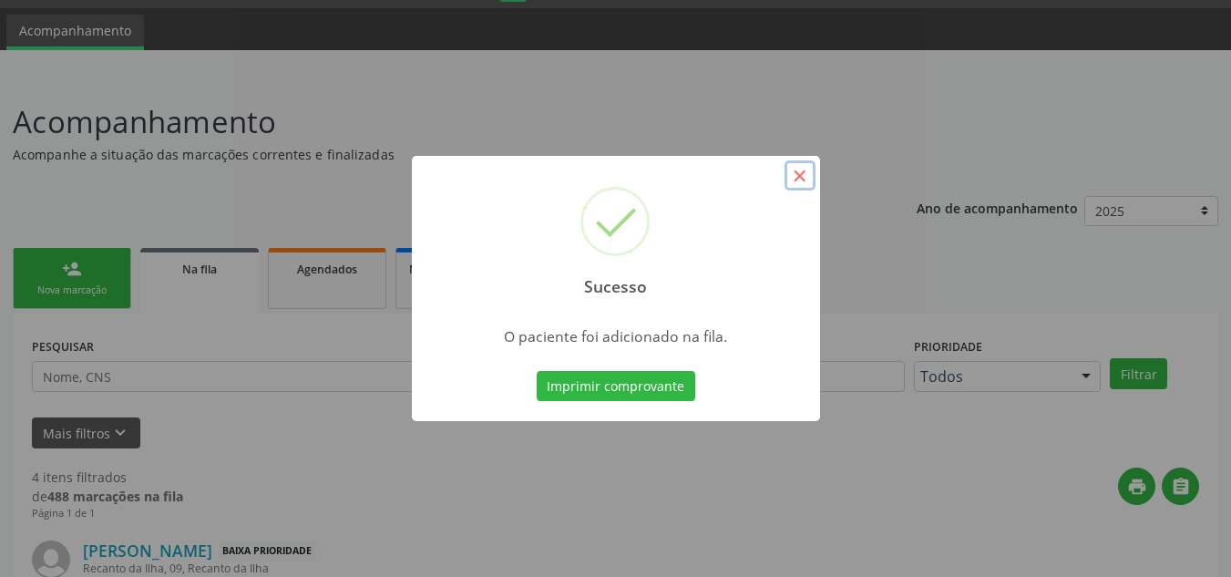
click at [804, 177] on button "×" at bounding box center [800, 175] width 31 height 31
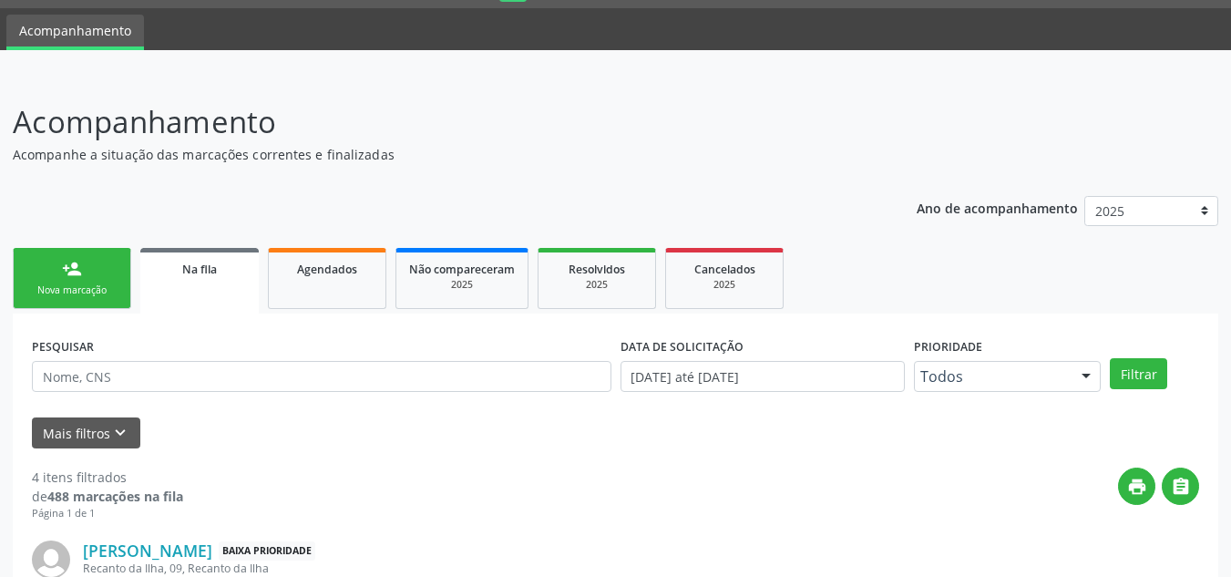
click at [79, 313] on ul "person_add Nova marcação Na fila Agendados Não compareceram 2025 Resolvidos 202…" at bounding box center [615, 278] width 1205 height 70
click at [84, 303] on link "person_add Nova marcação" at bounding box center [72, 278] width 118 height 61
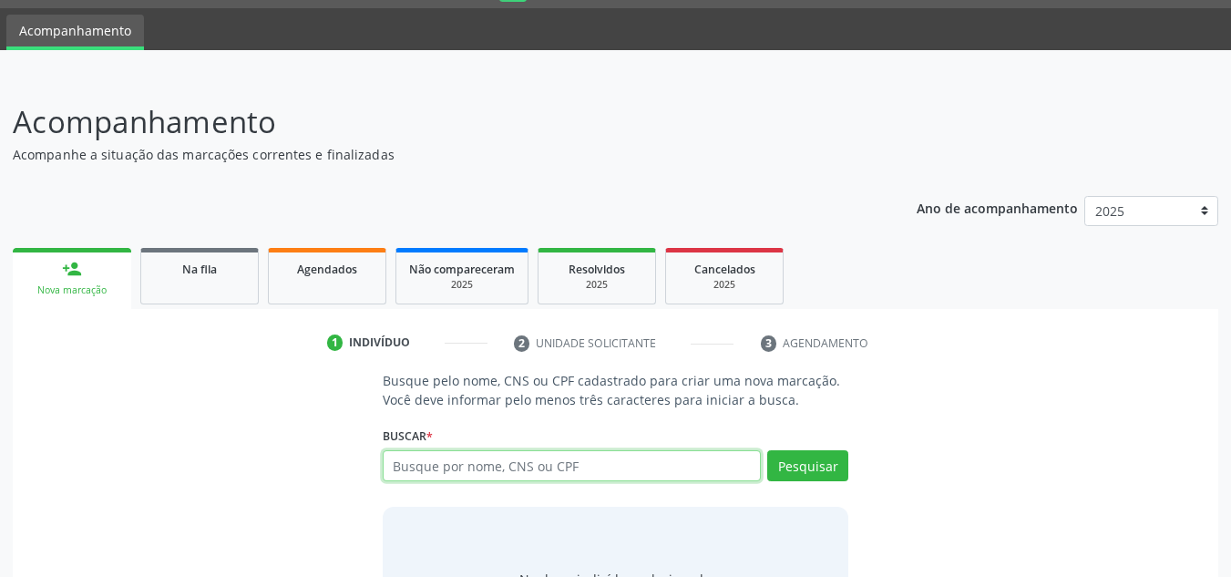
click at [488, 466] on input "text" at bounding box center [572, 465] width 379 height 31
type input "169564001444"
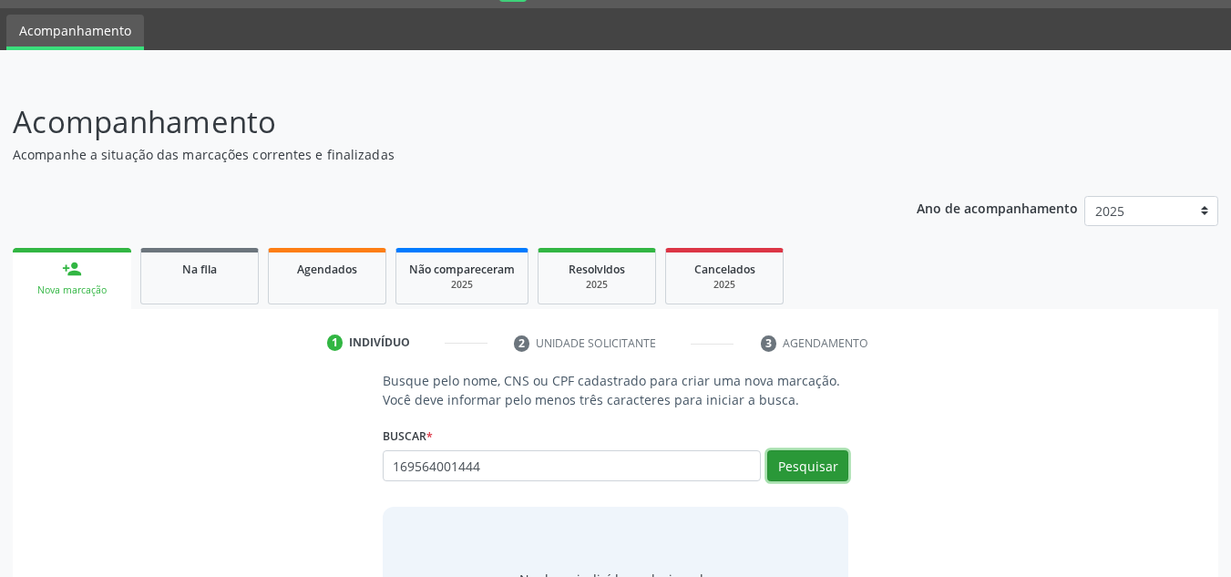
click at [797, 473] on button "Pesquisar" at bounding box center [807, 465] width 81 height 31
type input "169564001444"
type input "1"
click at [207, 264] on span "Na fila" at bounding box center [199, 269] width 35 height 15
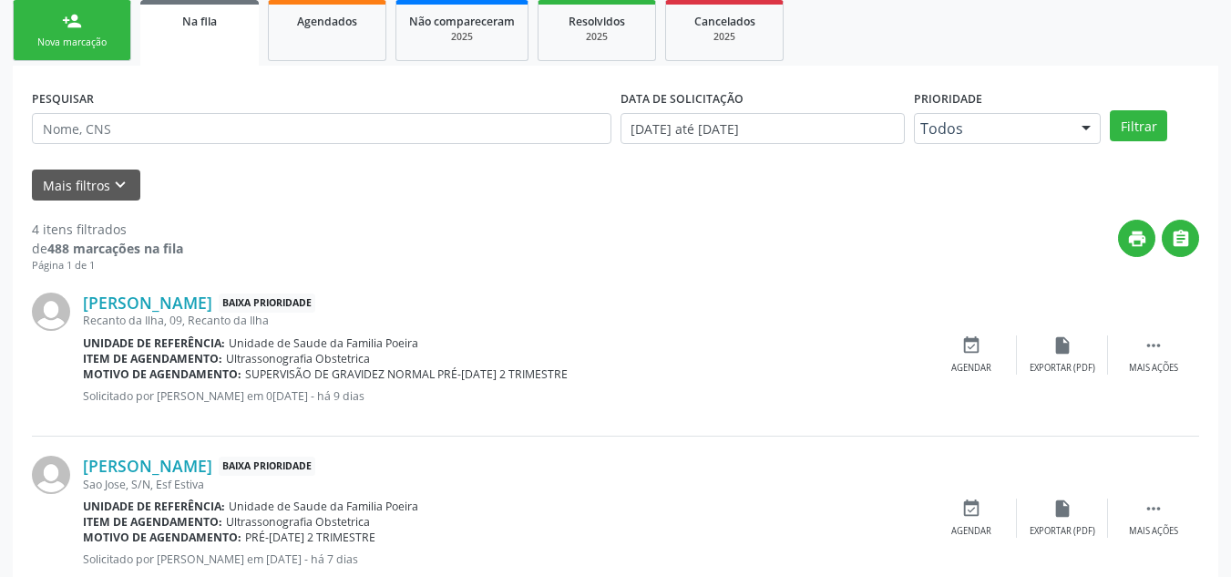
scroll to position [323, 0]
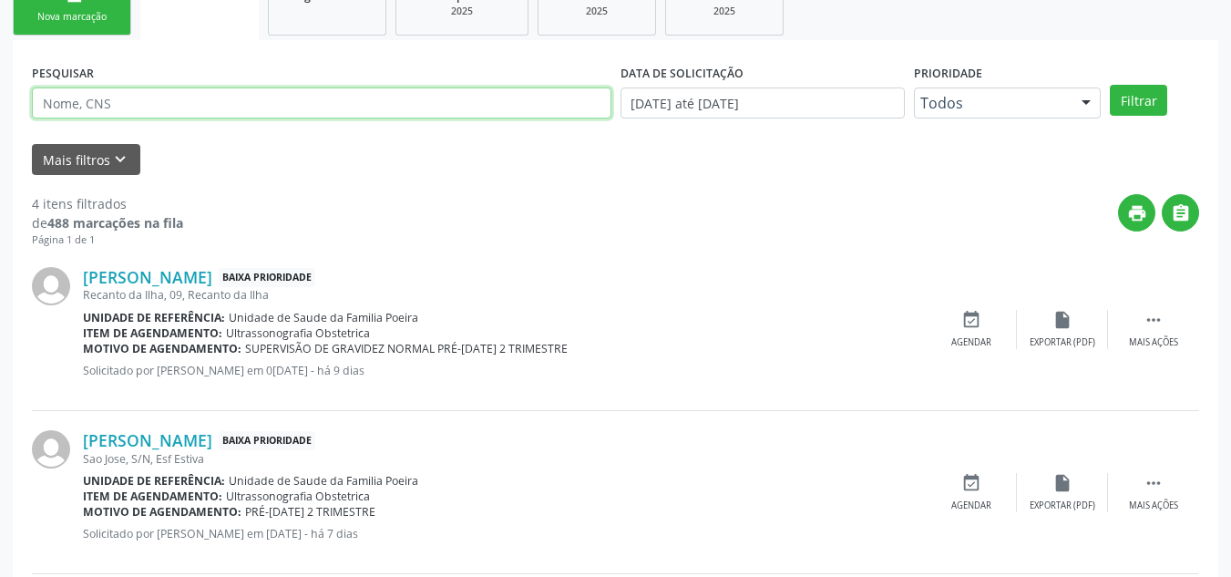
click at [202, 99] on input "text" at bounding box center [322, 102] width 580 height 31
type input "898004149473988"
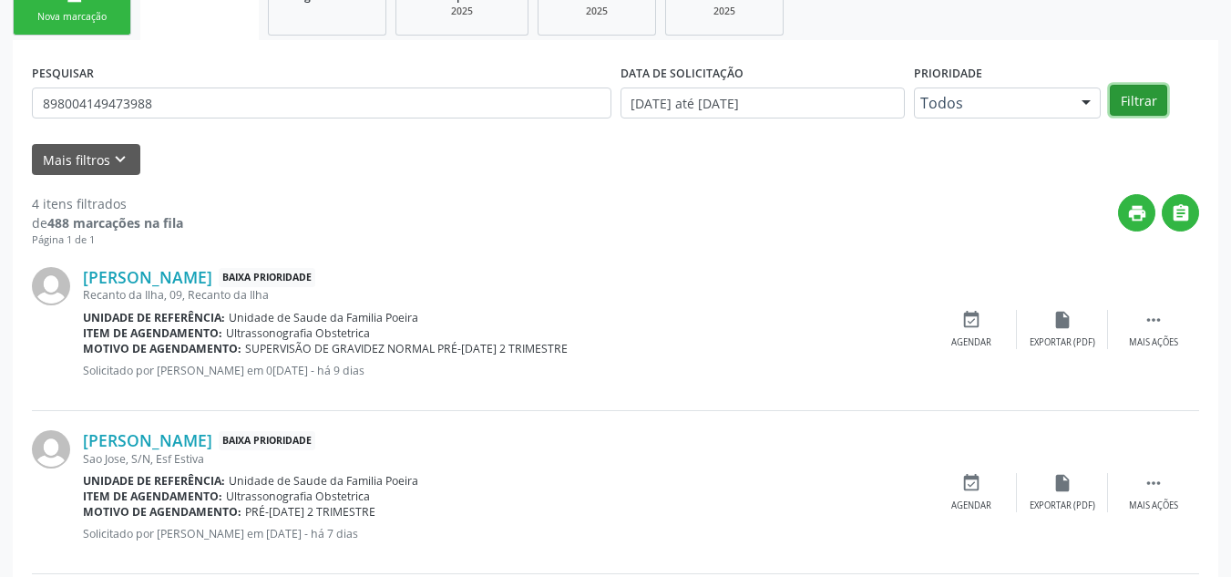
drag, startPoint x: 1128, startPoint y: 107, endPoint x: 1242, endPoint y: 49, distance: 127.5
click at [1127, 107] on button "Filtrar" at bounding box center [1138, 100] width 57 height 31
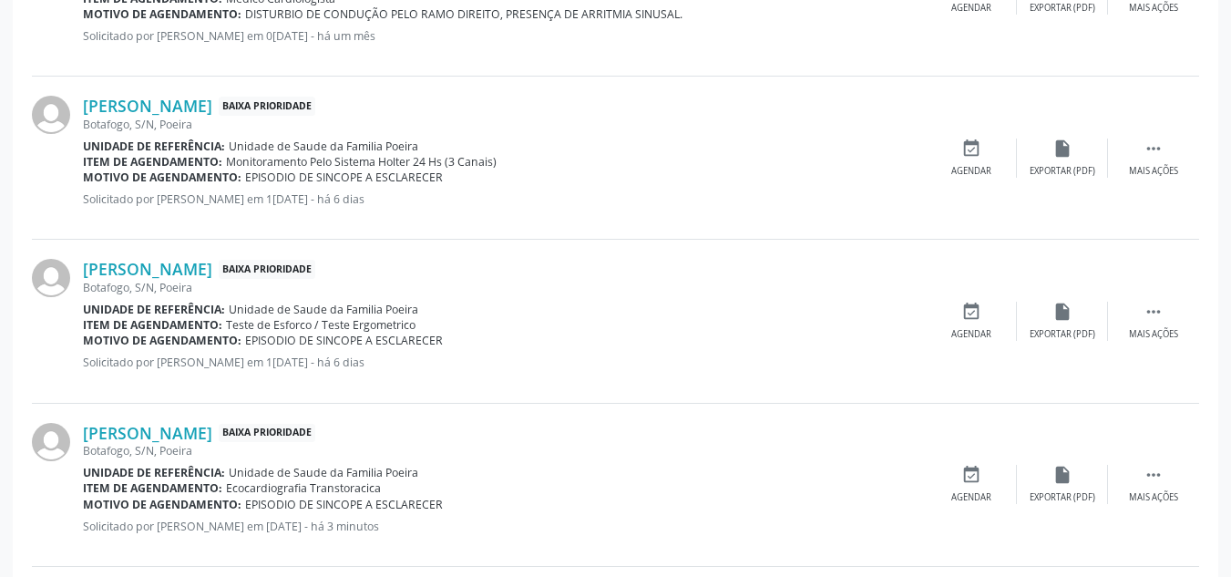
scroll to position [688, 0]
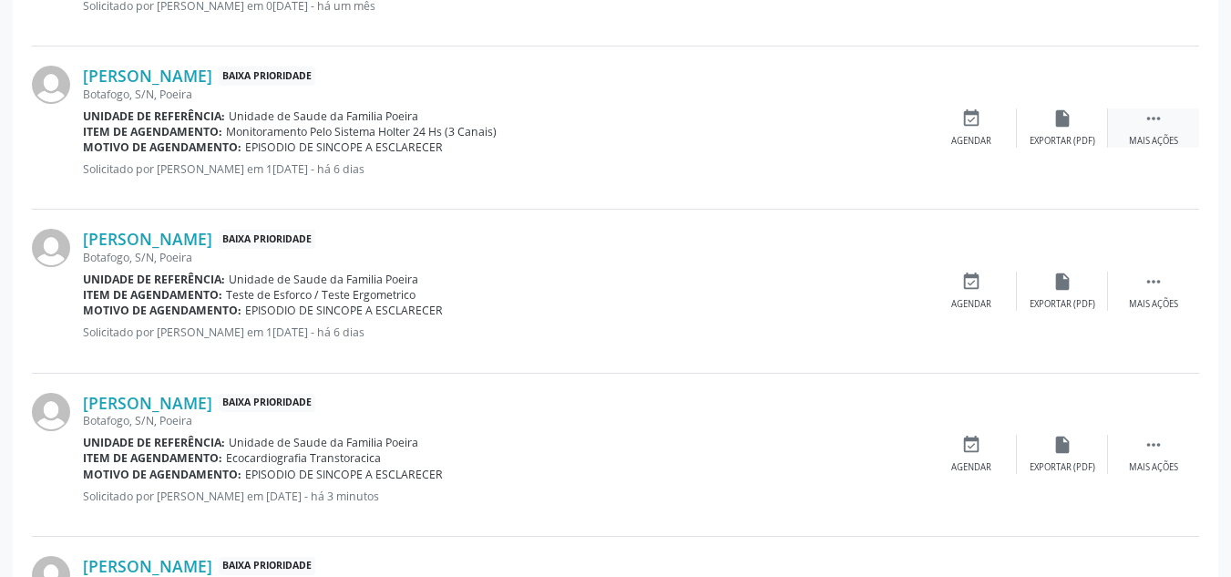
click at [1175, 114] on div " Mais ações" at bounding box center [1153, 127] width 91 height 39
click at [1066, 141] on div "Editar" at bounding box center [1062, 141] width 29 height 13
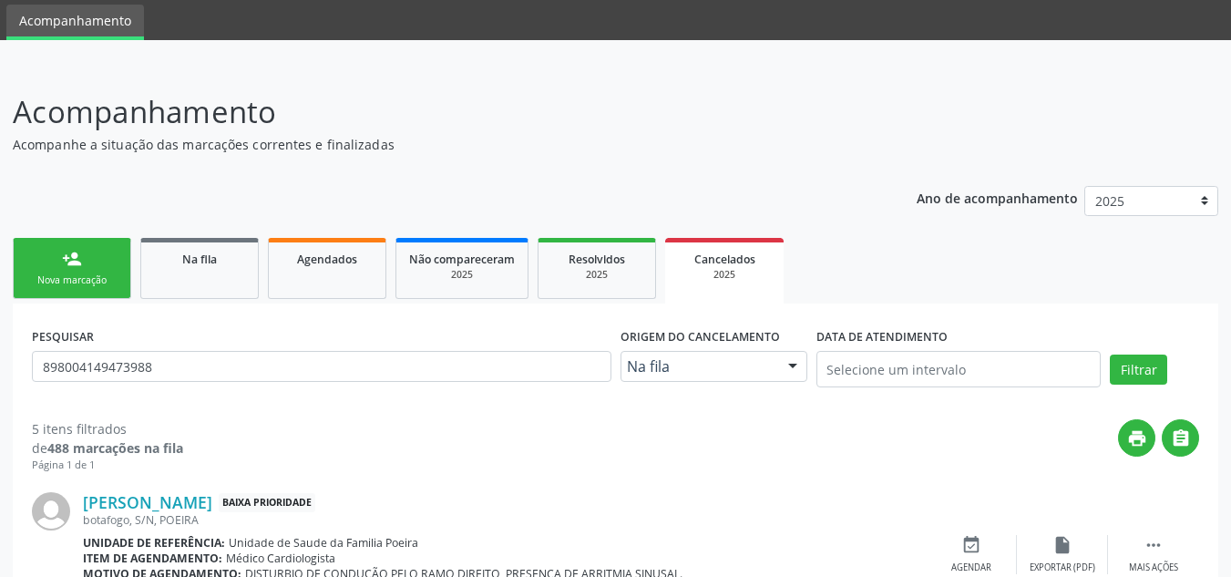
scroll to position [91, 0]
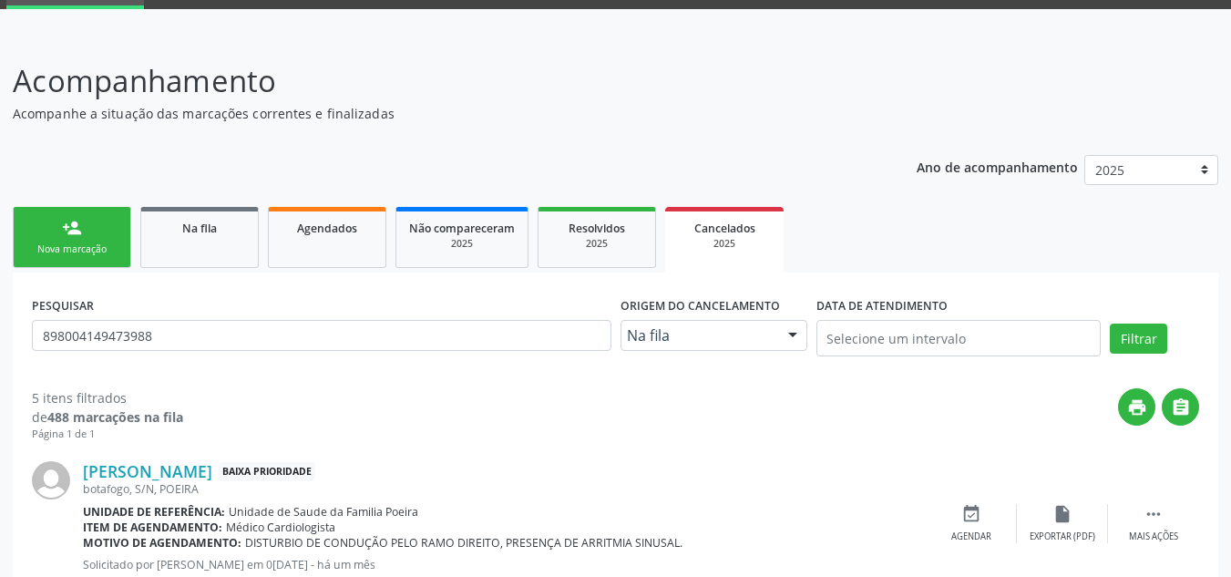
click at [82, 253] on div "Nova marcação" at bounding box center [71, 249] width 91 height 14
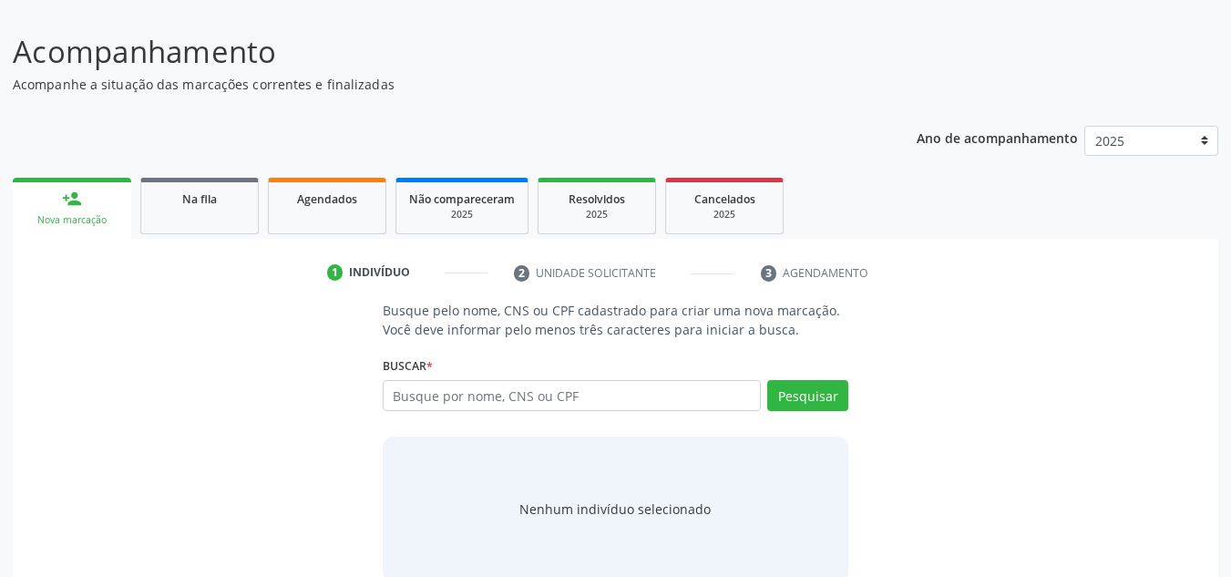
scroll to position [151, 0]
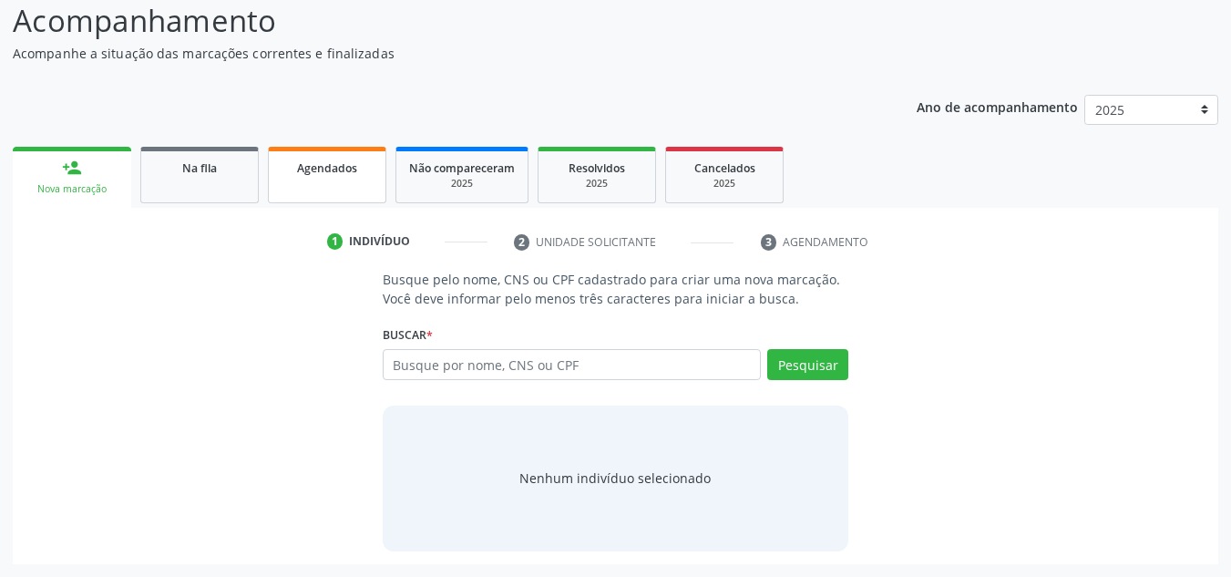
click at [336, 175] on span "Agendados" at bounding box center [327, 167] width 60 height 15
select select "8"
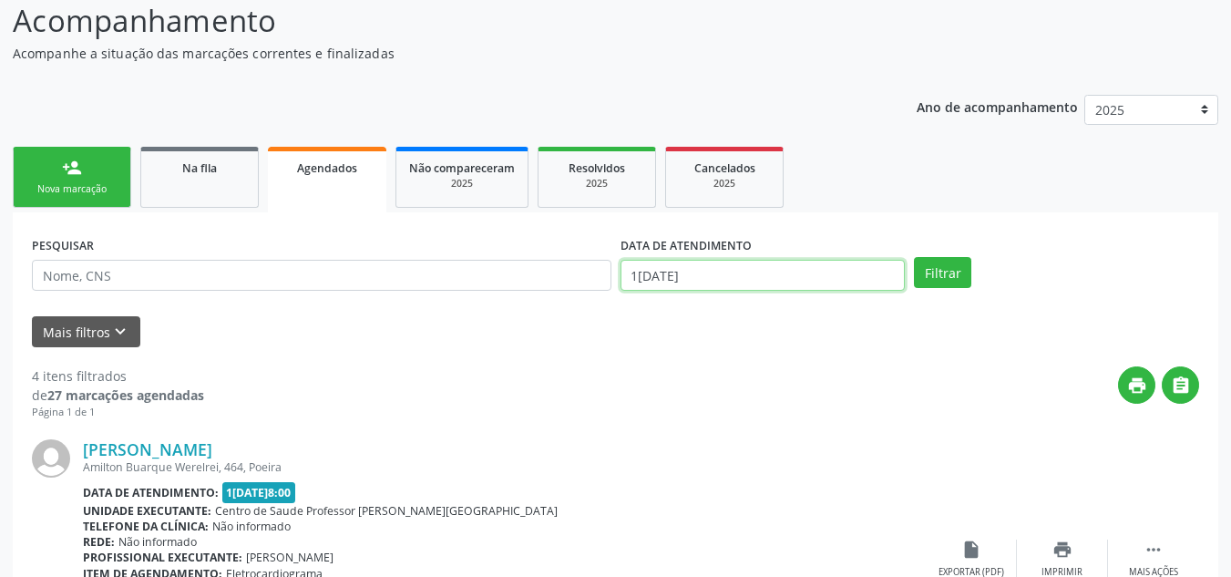
click at [727, 266] on input "1[DATE]" at bounding box center [763, 275] width 285 height 31
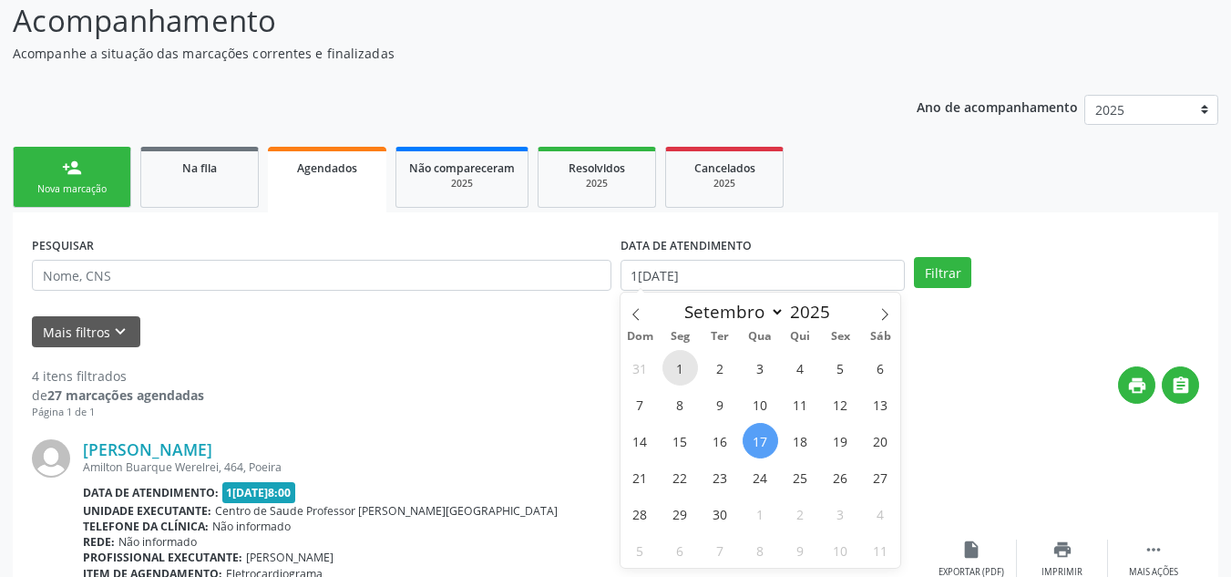
click at [681, 360] on span "1" at bounding box center [680, 368] width 36 height 36
type input "[DATE]"
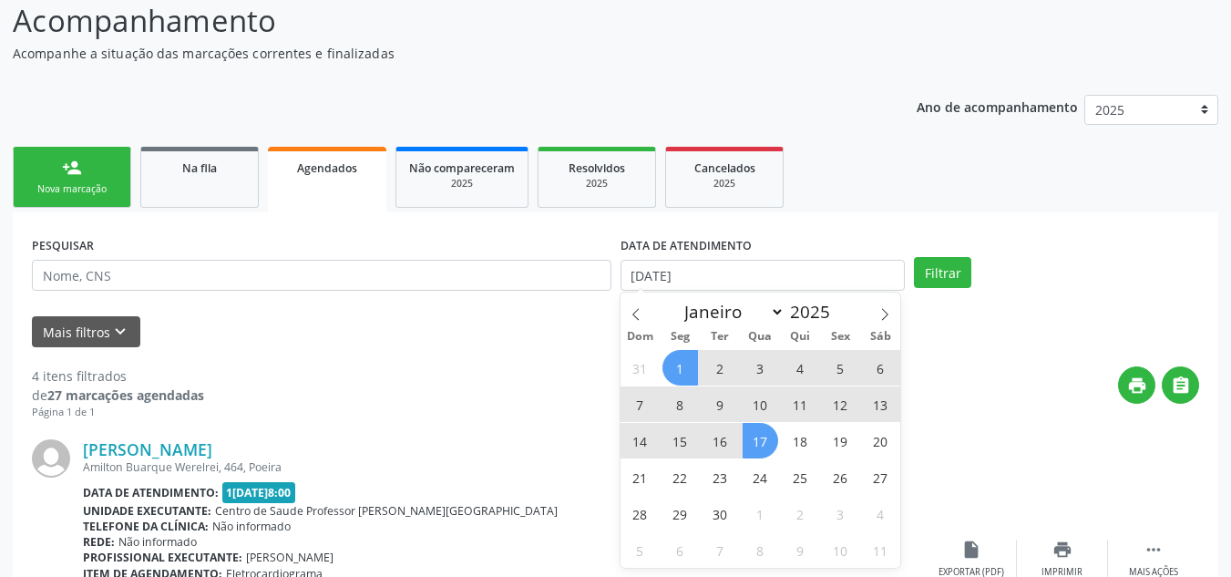
click at [756, 444] on span "17" at bounding box center [761, 441] width 36 height 36
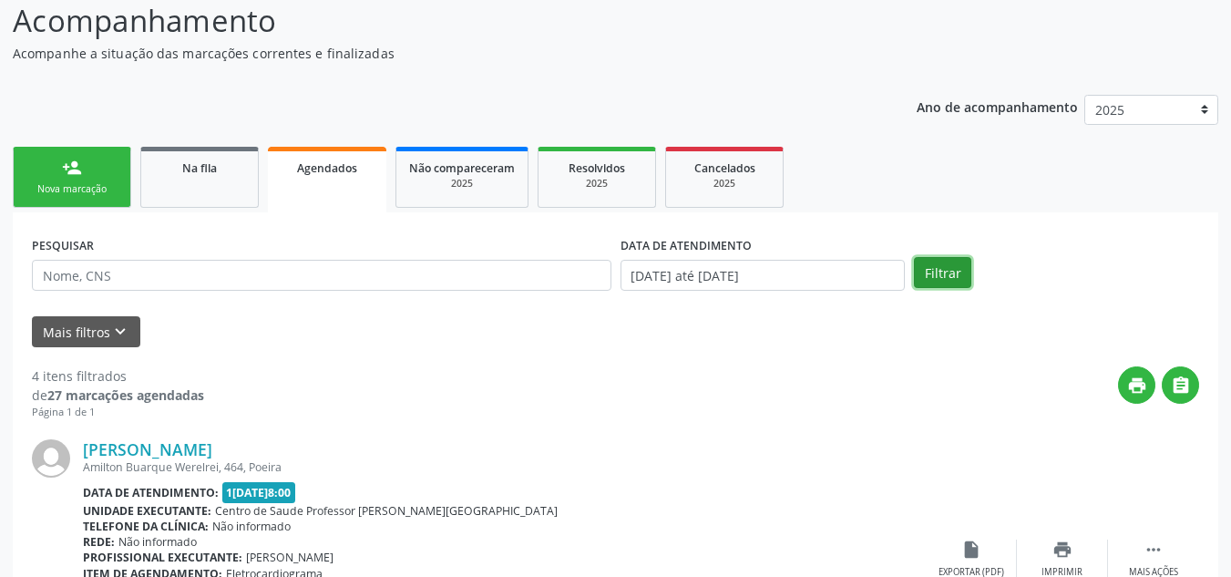
click at [942, 270] on button "Filtrar" at bounding box center [942, 272] width 57 height 31
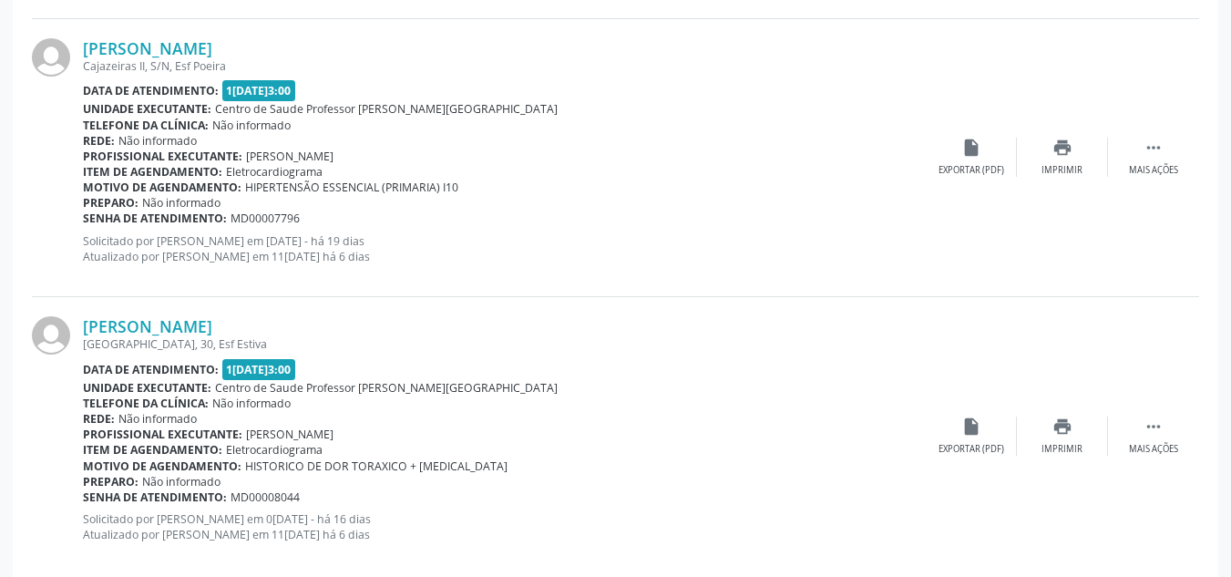
scroll to position [3643, 0]
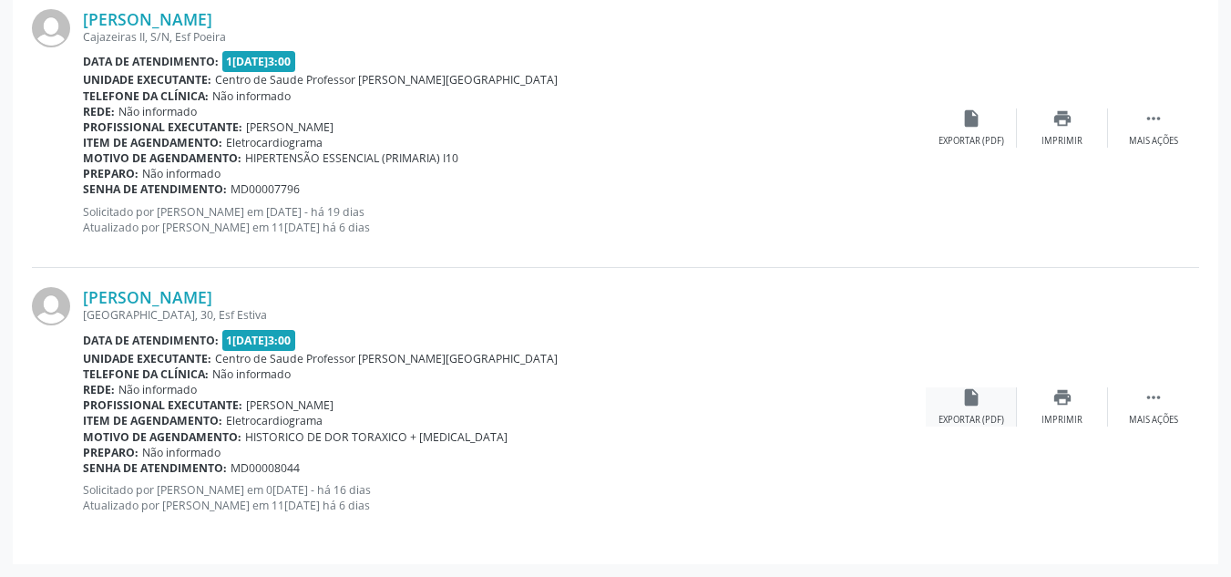
click at [979, 410] on div "insert_drive_file Exportar (PDF)" at bounding box center [971, 406] width 91 height 39
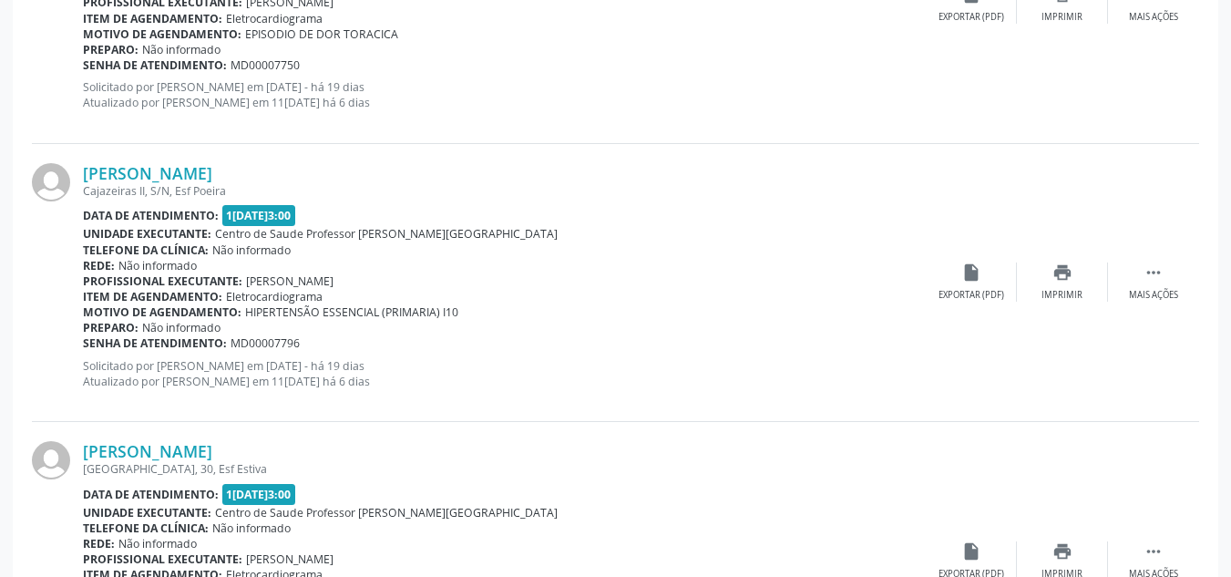
scroll to position [3461, 0]
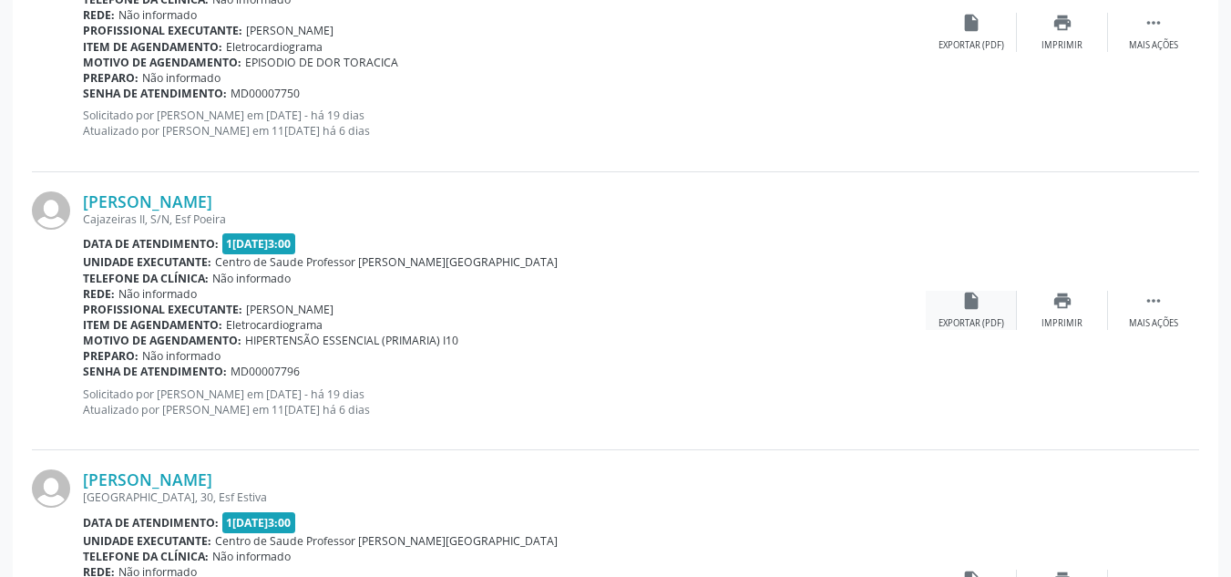
click at [962, 312] on div "insert_drive_file Exportar (PDF)" at bounding box center [971, 310] width 91 height 39
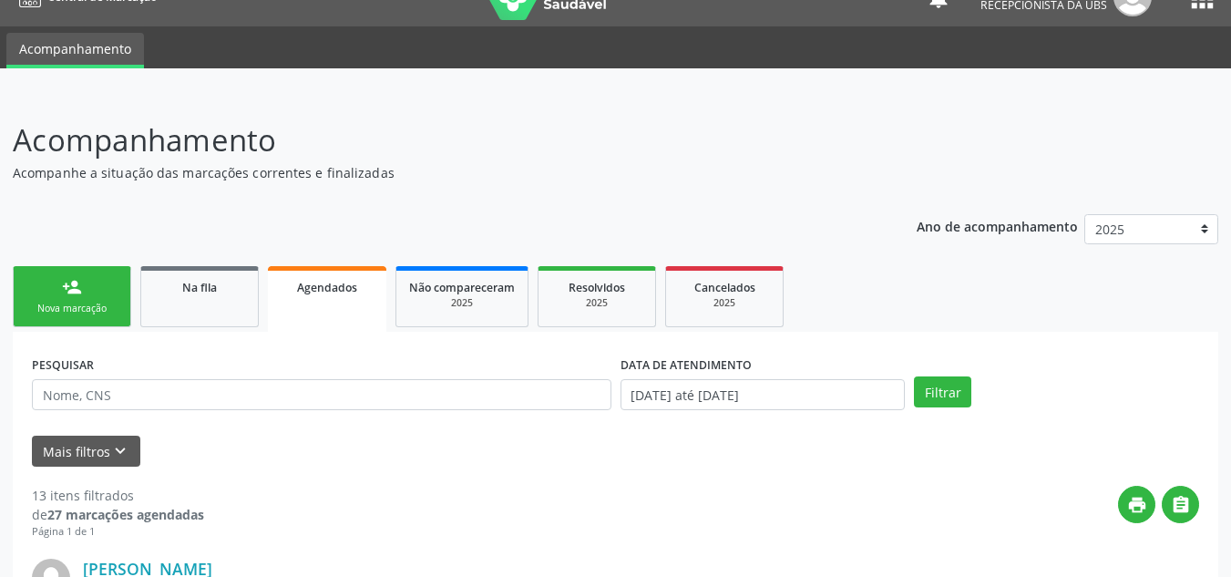
scroll to position [0, 0]
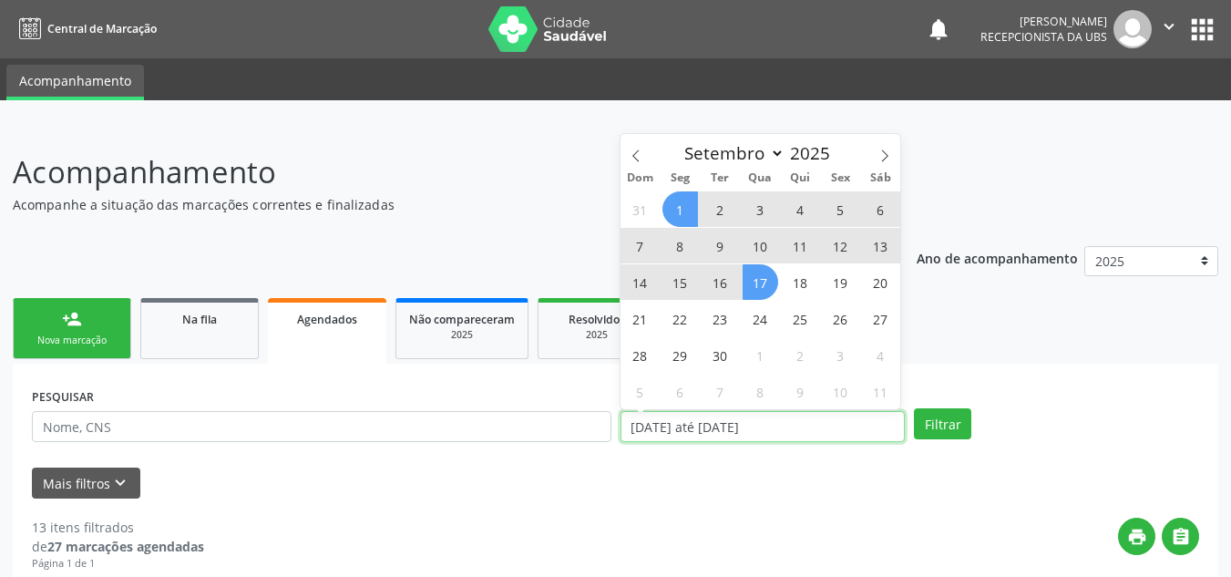
click at [790, 428] on input "[DATE] até [DATE]" at bounding box center [763, 426] width 285 height 31
click at [727, 209] on span "2" at bounding box center [721, 209] width 36 height 36
type input "[DATE]"
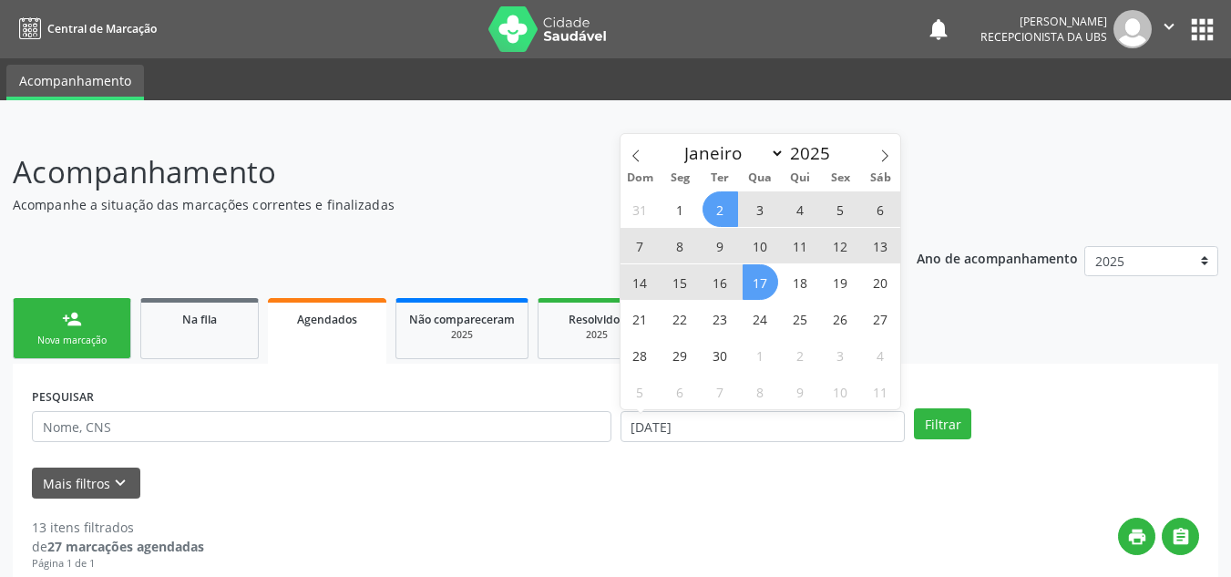
click at [759, 277] on span "17" at bounding box center [761, 282] width 36 height 36
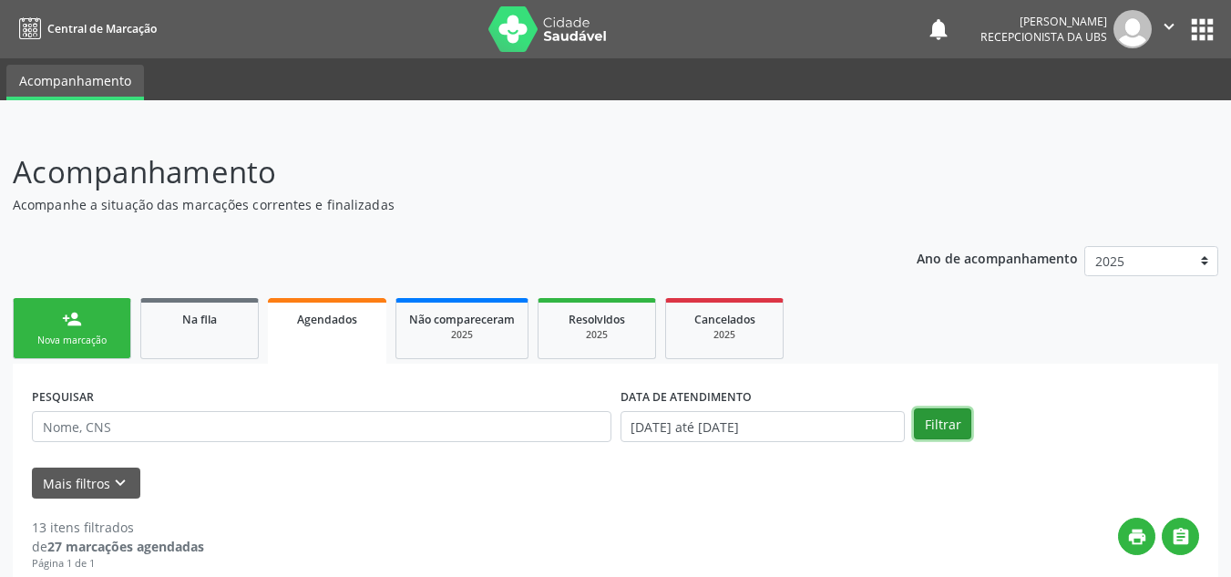
click at [953, 421] on button "Filtrar" at bounding box center [942, 423] width 57 height 31
click at [1173, 15] on button "" at bounding box center [1169, 29] width 35 height 38
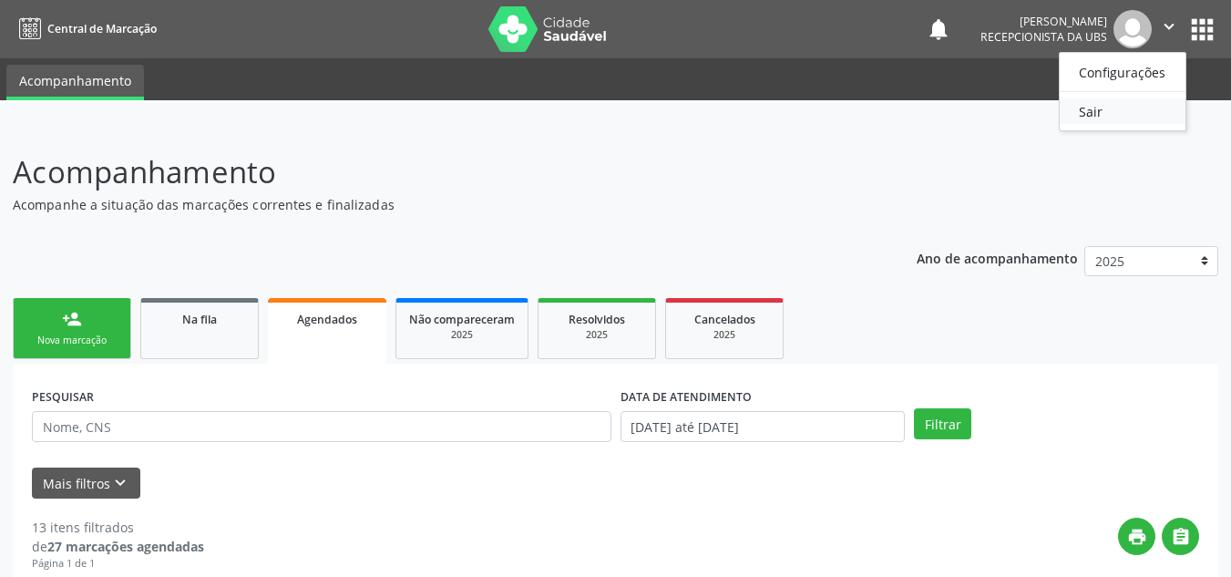
click at [1112, 123] on link "Sair" at bounding box center [1123, 111] width 126 height 26
